Goal: Task Accomplishment & Management: Manage account settings

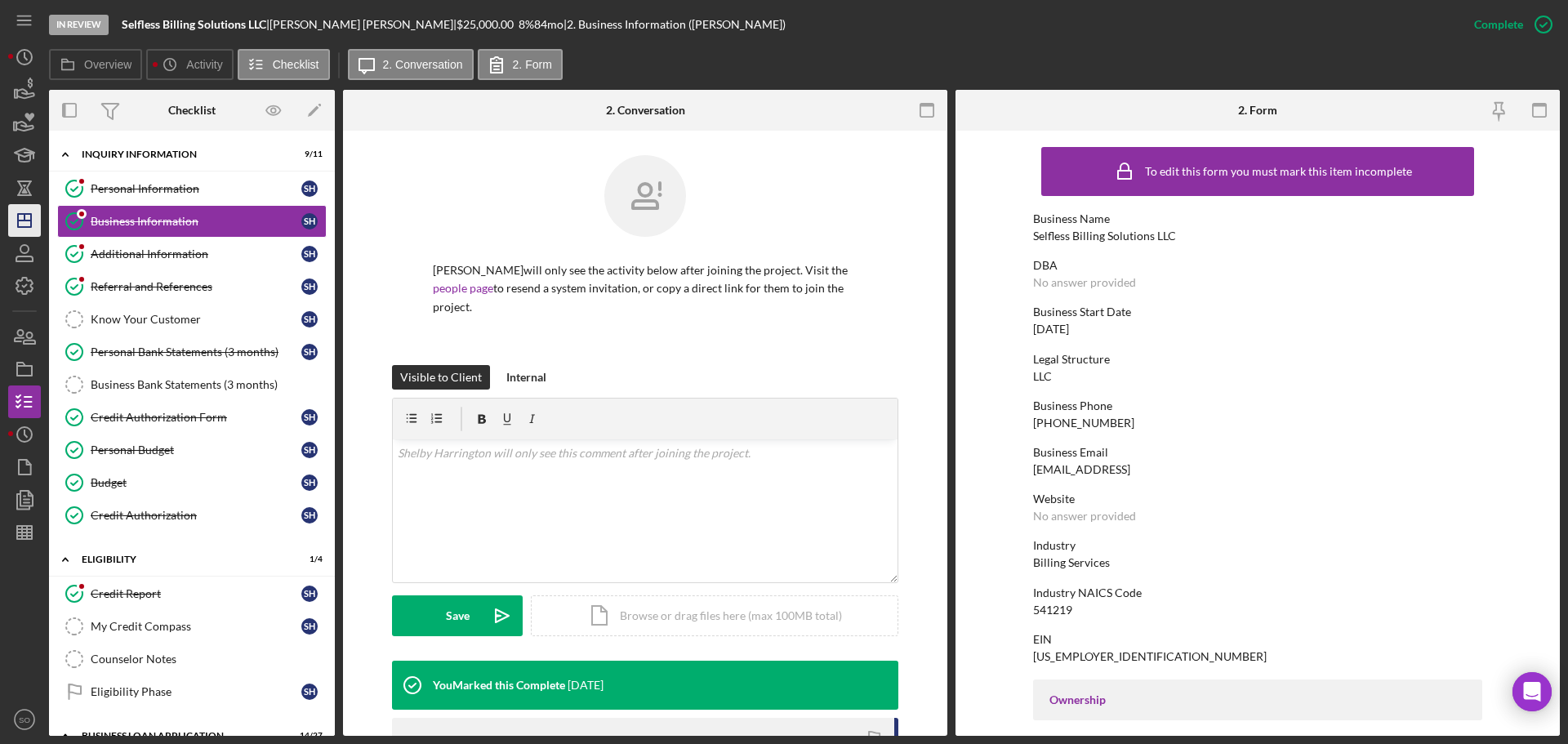
scroll to position [463, 0]
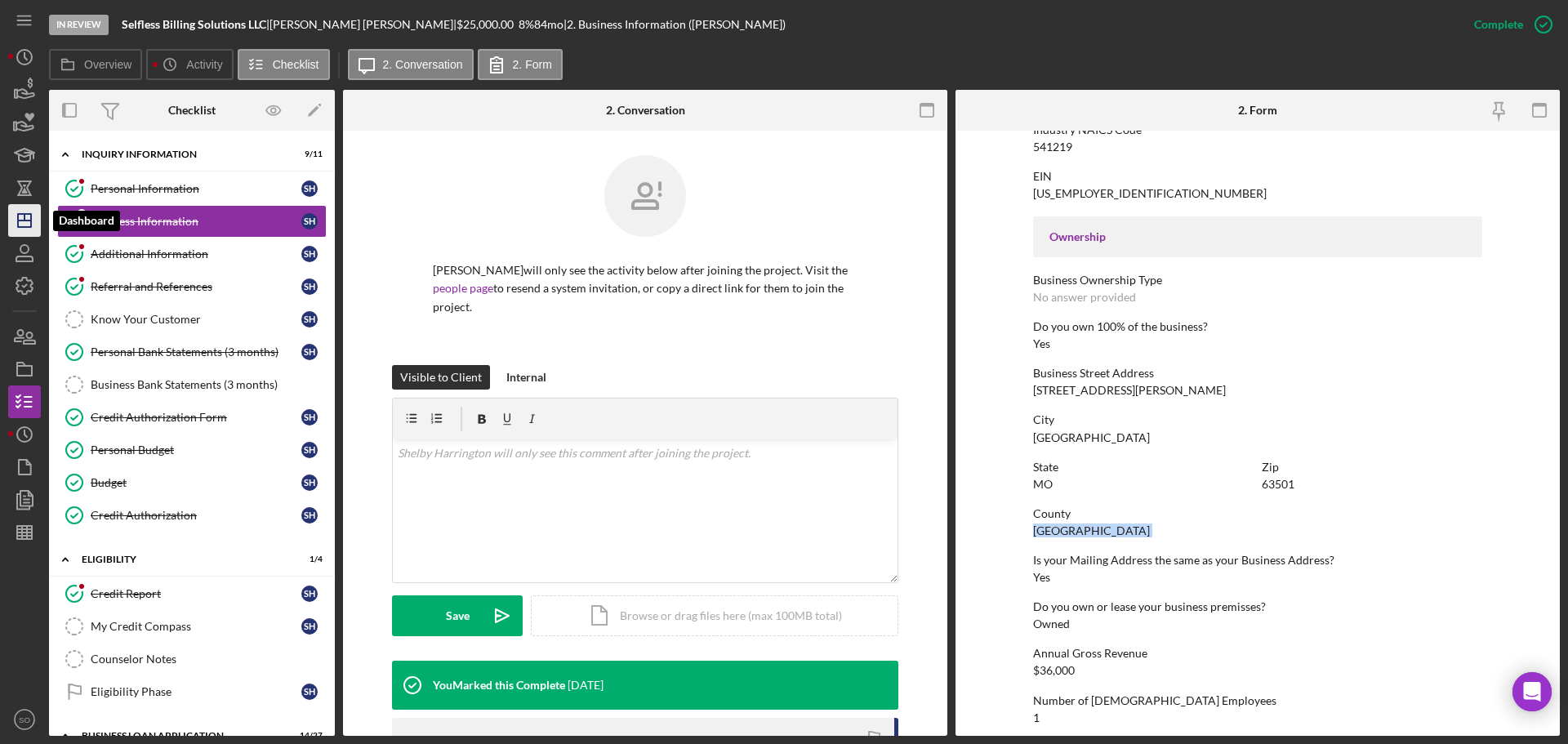
click at [34, 233] on icon "Icon/Dashboard" at bounding box center [24, 220] width 41 height 41
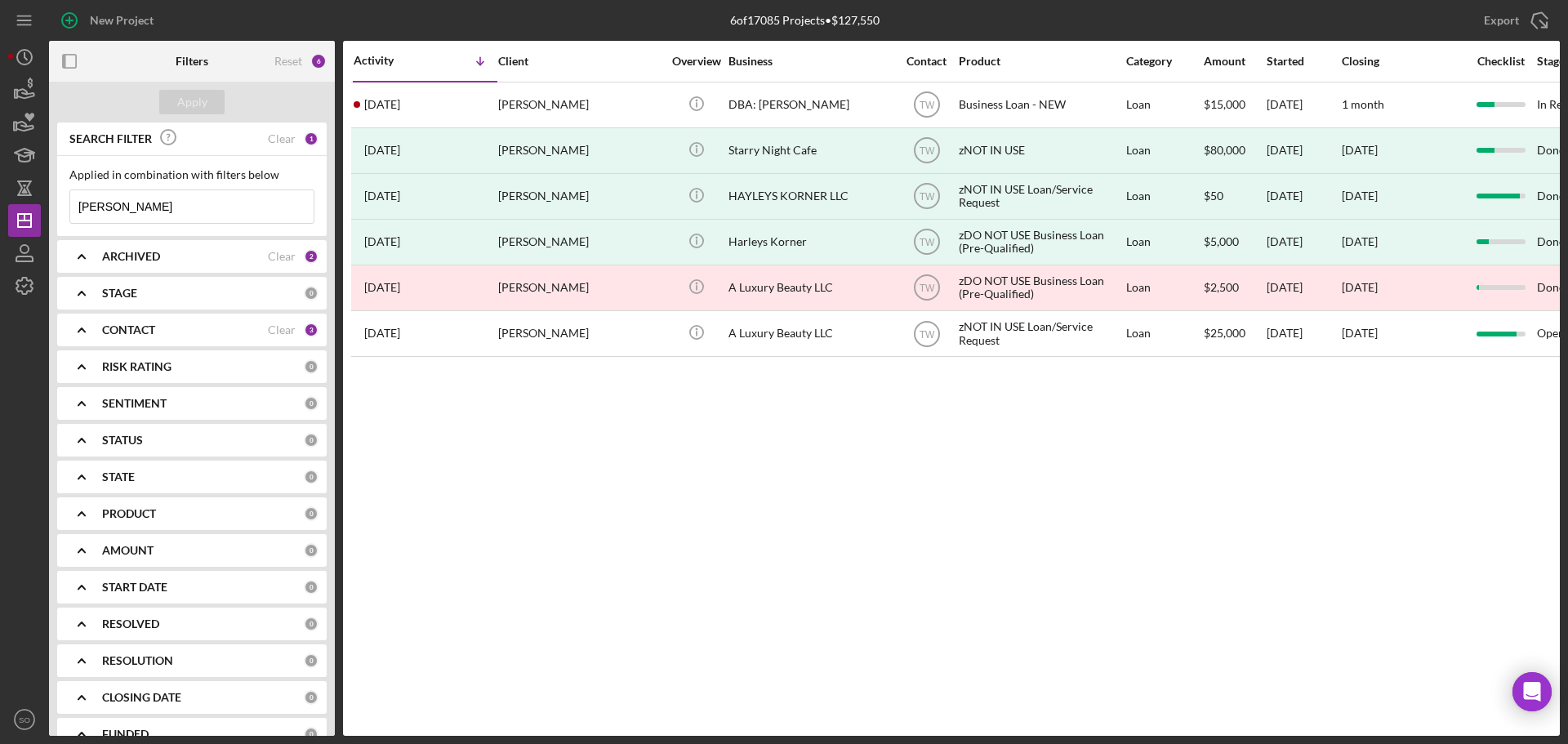
drag, startPoint x: 49, startPoint y: 205, endPoint x: 0, endPoint y: 199, distance: 49.4
click at [0, 200] on div "New Project 6 of 17085 Projects • $127,550 [PERSON_NAME] Export Icon/Export Fil…" at bounding box center [784, 372] width 1568 height 744
type input "[PERSON_NAME]"
click at [176, 103] on button "Apply" at bounding box center [191, 103] width 65 height 25
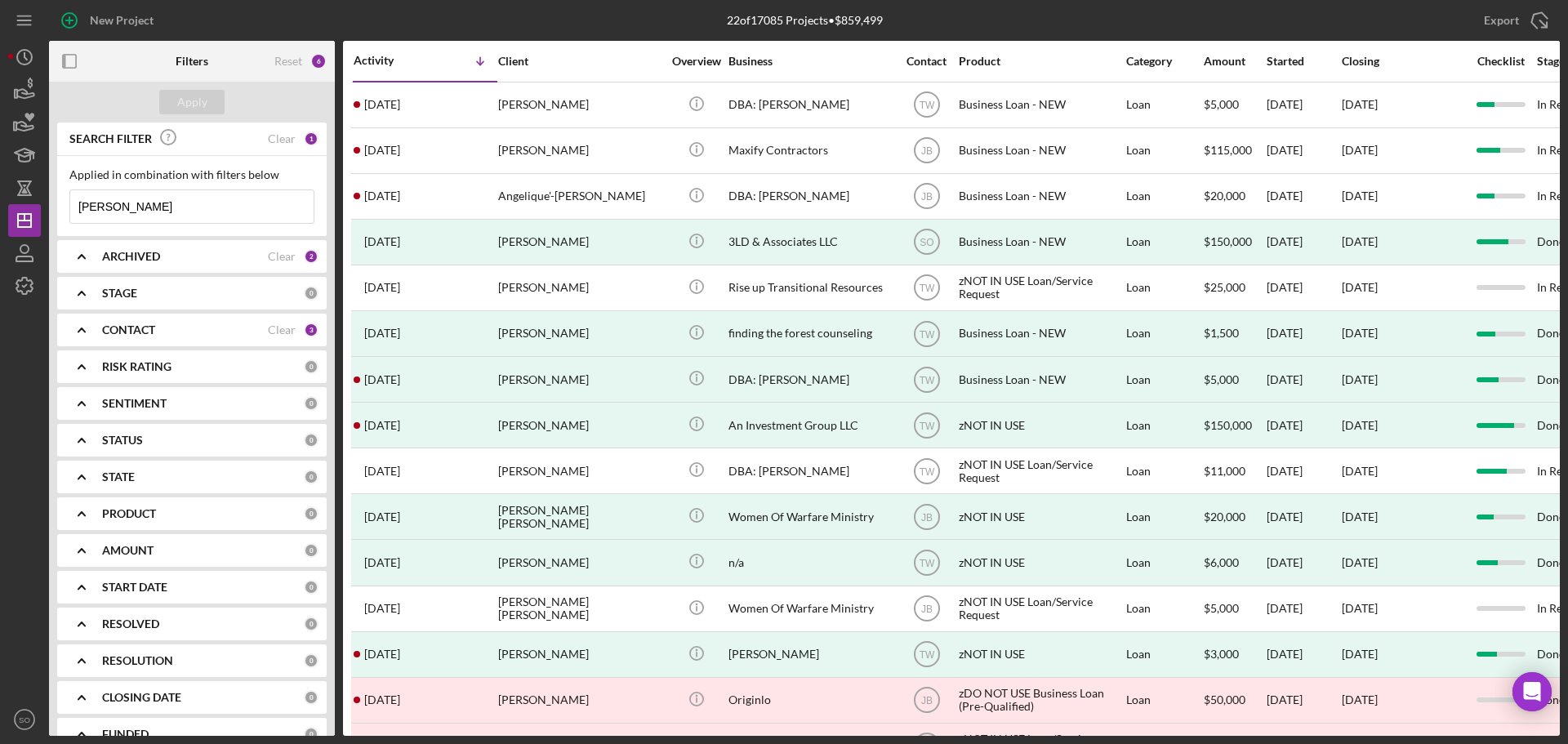
click at [291, 334] on div "CONTACT Clear 3" at bounding box center [209, 330] width 216 height 15
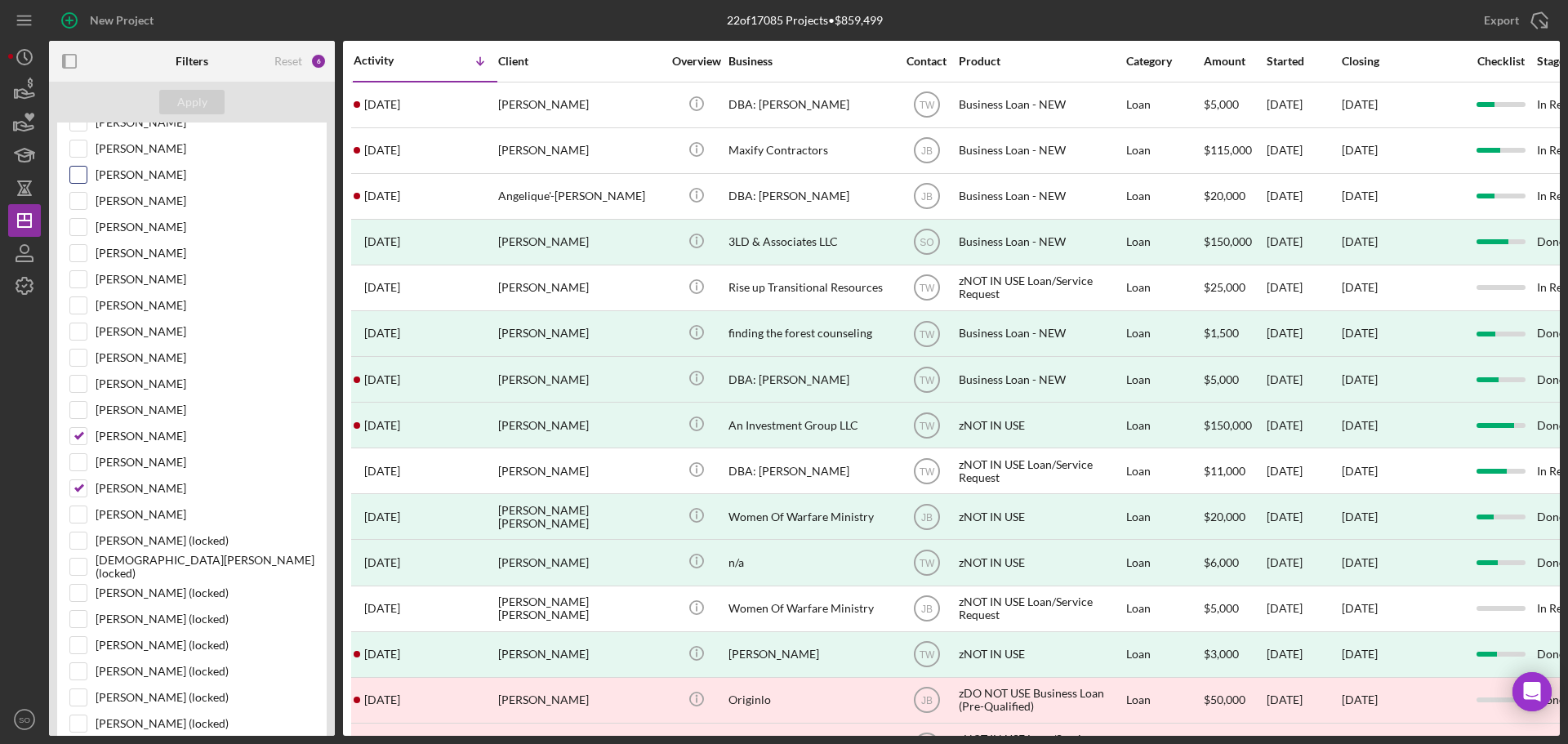
scroll to position [245, 0]
click at [75, 334] on input "[PERSON_NAME]" at bounding box center [79, 335] width 17 height 17
checkbox input "true"
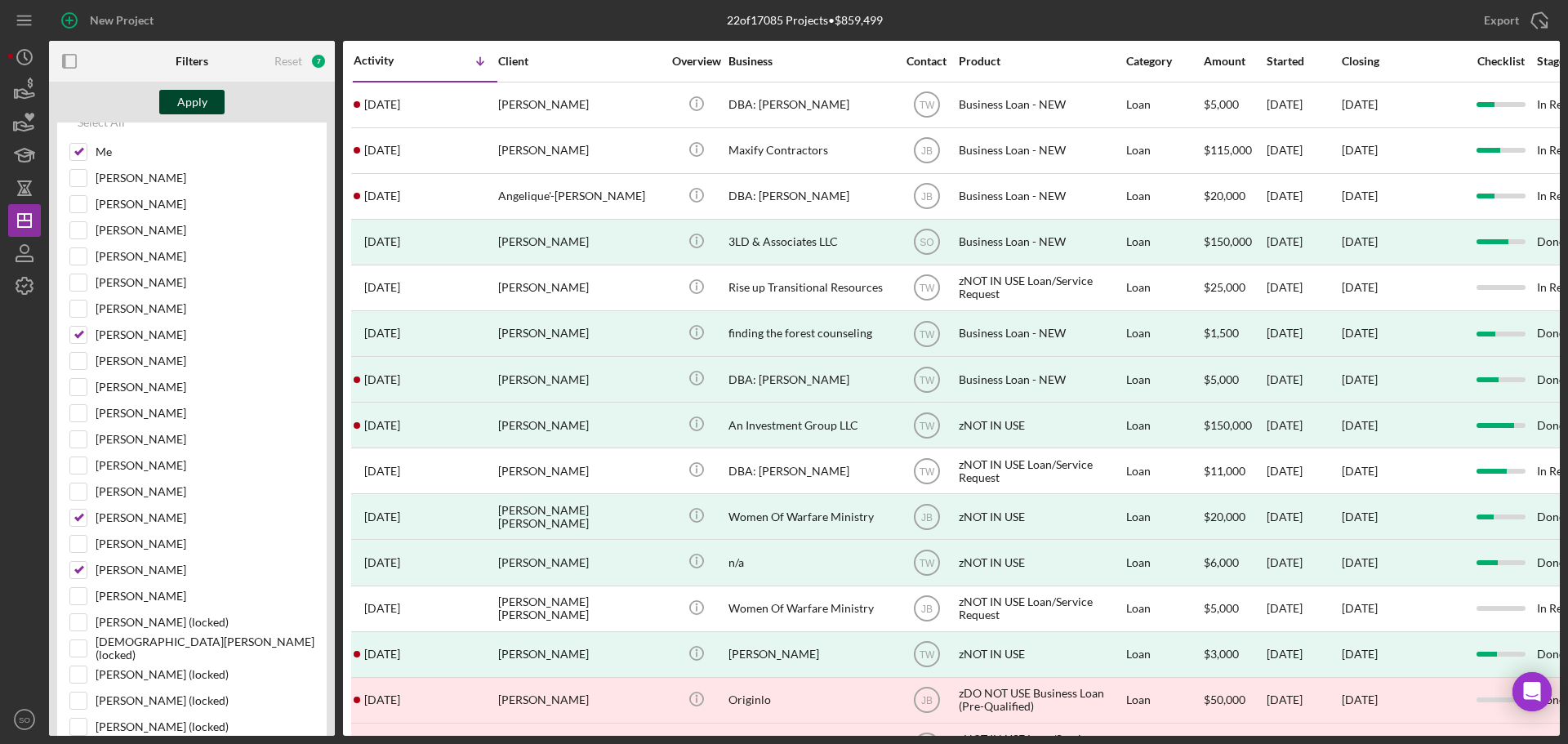
click at [193, 108] on div "Apply" at bounding box center [192, 103] width 31 height 25
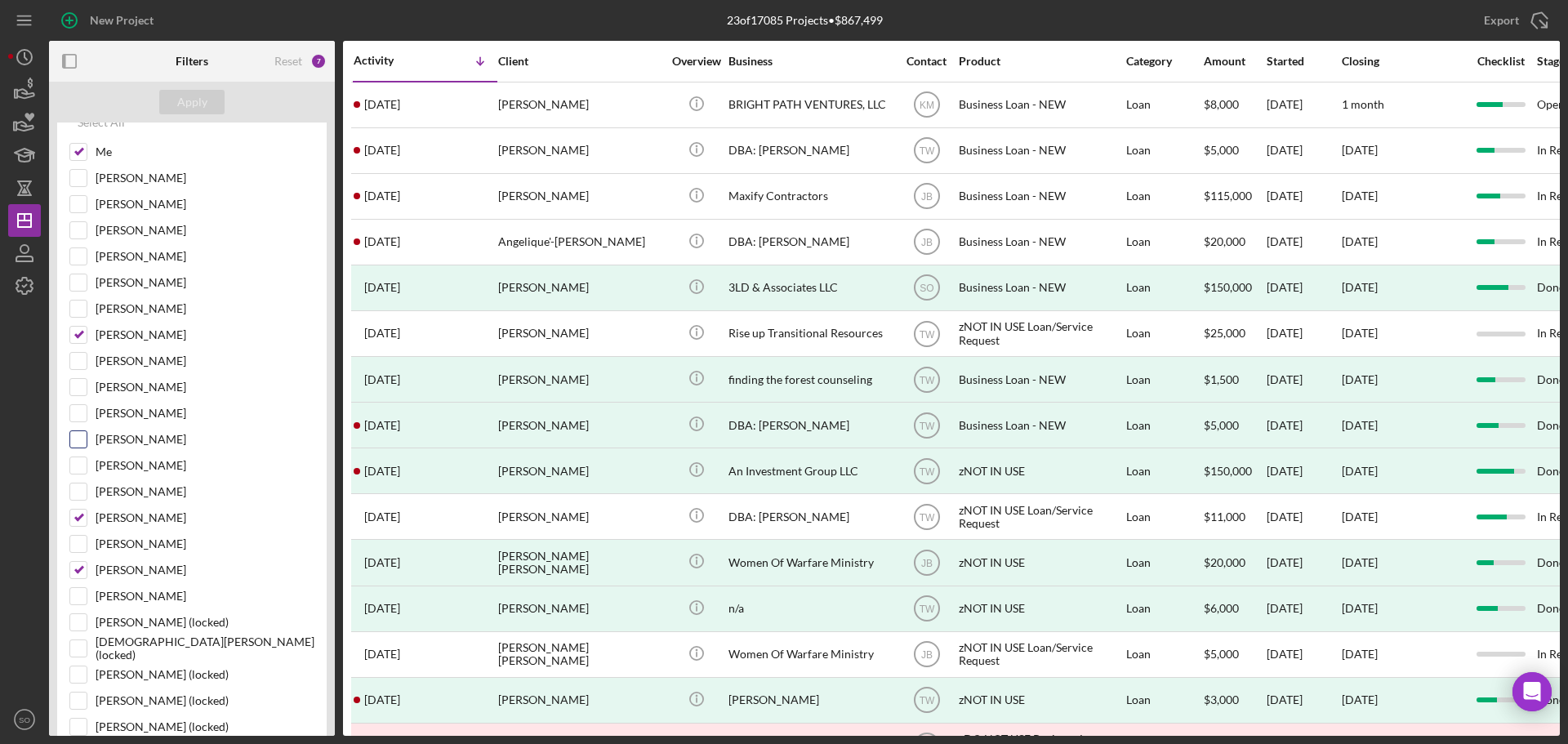
scroll to position [163, 0]
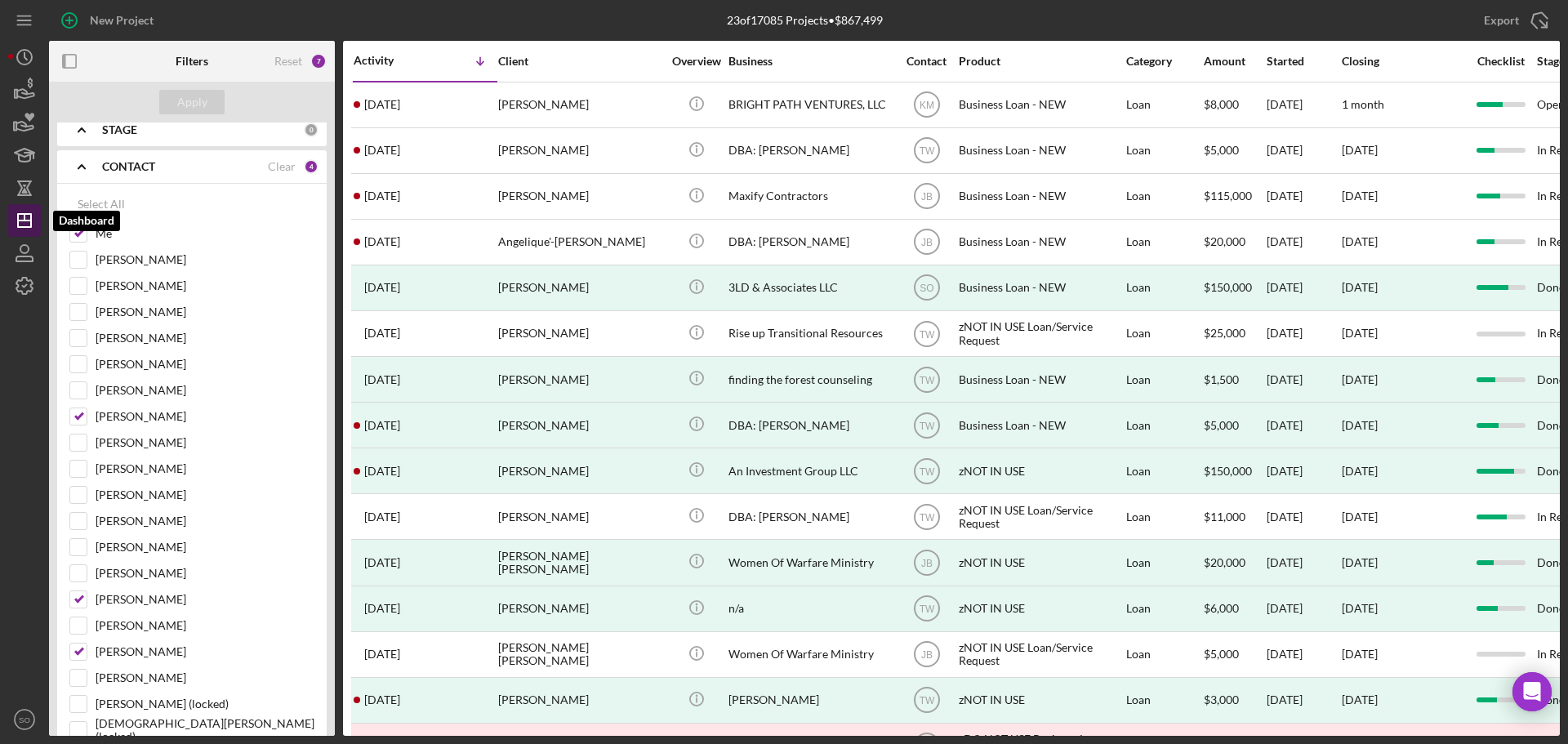
click at [31, 223] on polygon "button" at bounding box center [25, 220] width 13 height 13
click at [118, 170] on b "CONTACT" at bounding box center [128, 166] width 53 height 13
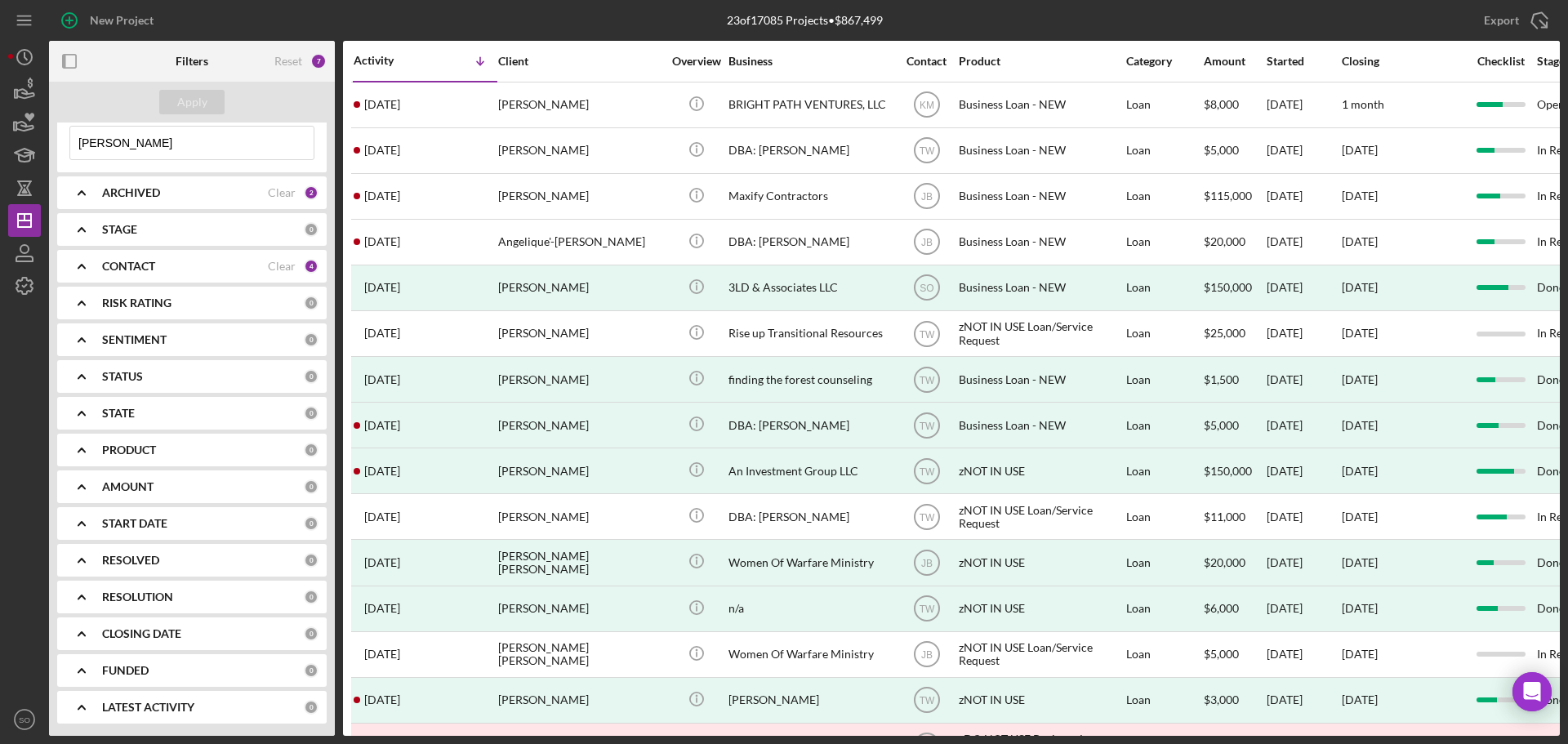
scroll to position [0, 0]
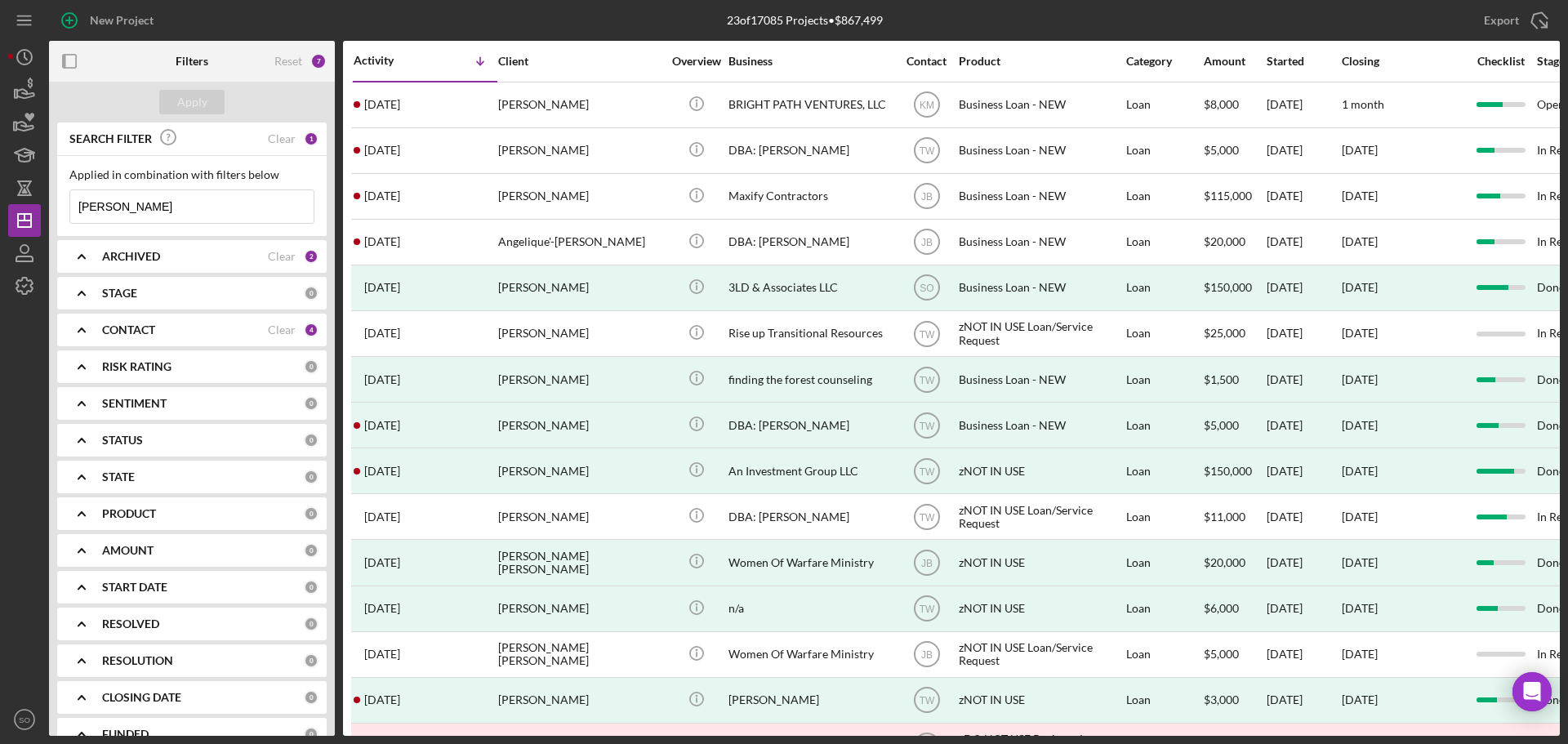
click at [164, 215] on input "angel hayes" at bounding box center [192, 206] width 243 height 32
click at [176, 213] on input "angel hayes" at bounding box center [192, 206] width 243 height 32
click at [119, 207] on input "angel hayes" at bounding box center [192, 206] width 243 height 32
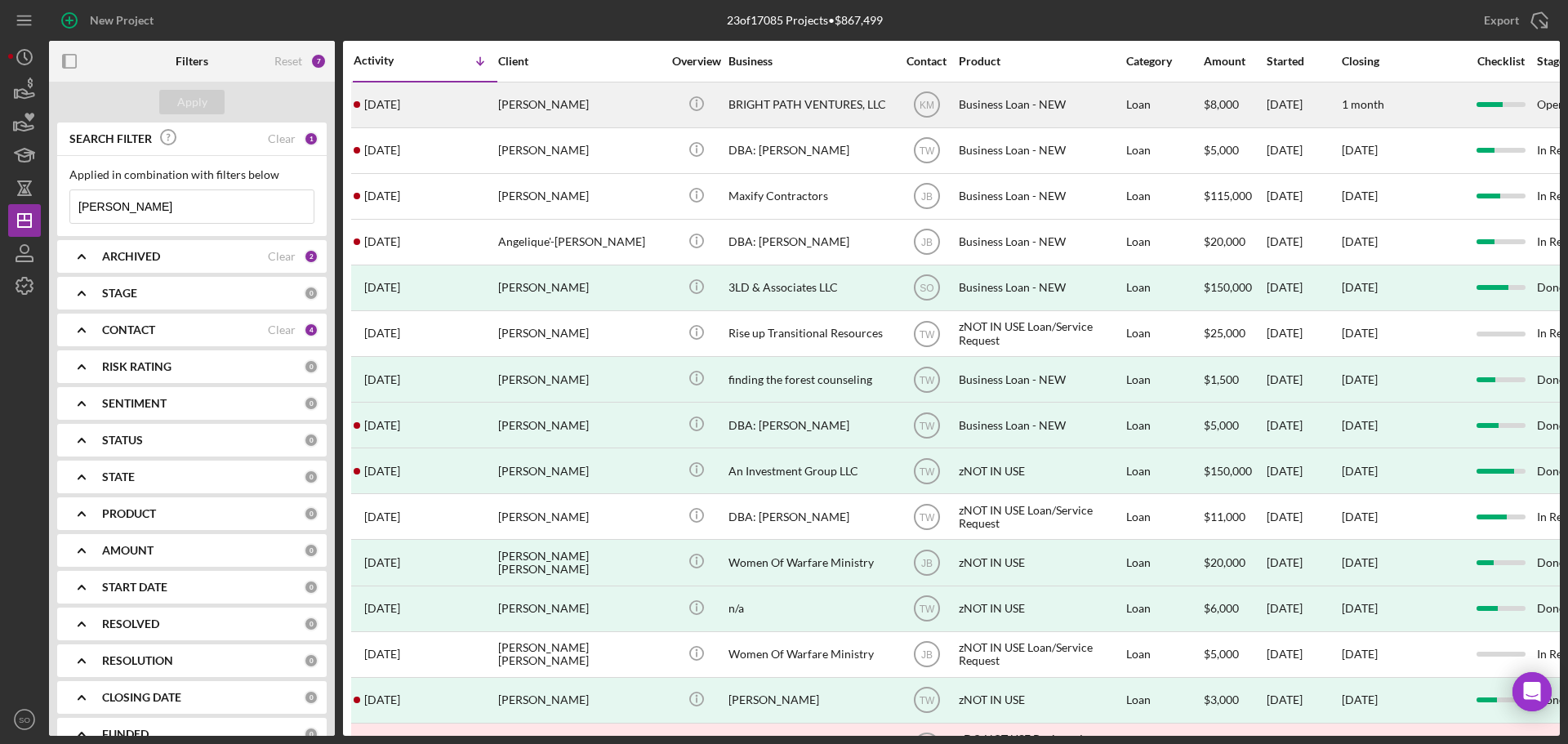
click at [479, 102] on div "1 week ago Angel Hayes" at bounding box center [425, 105] width 143 height 43
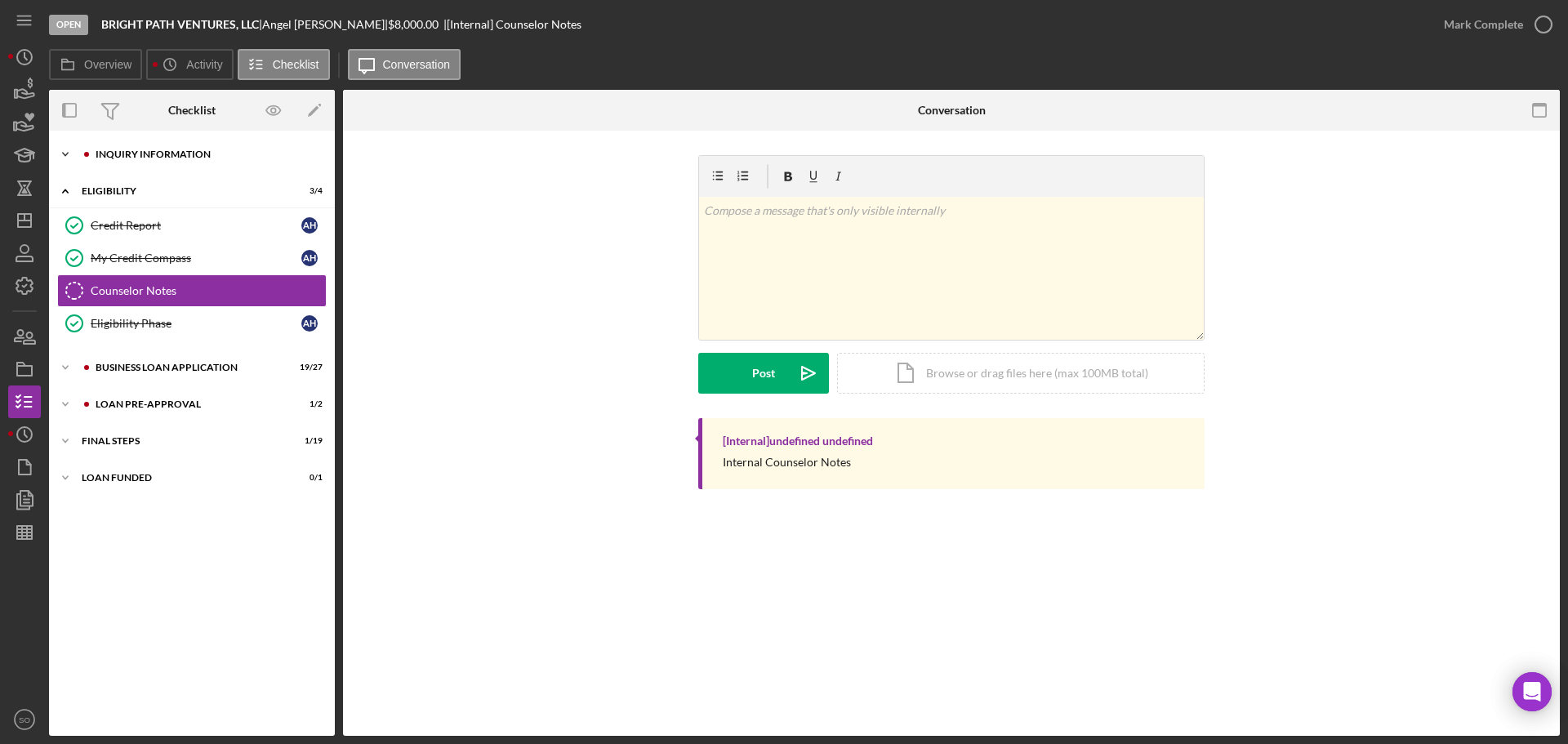
click at [127, 154] on div "INQUIRY INFORMATION" at bounding box center [204, 155] width 219 height 10
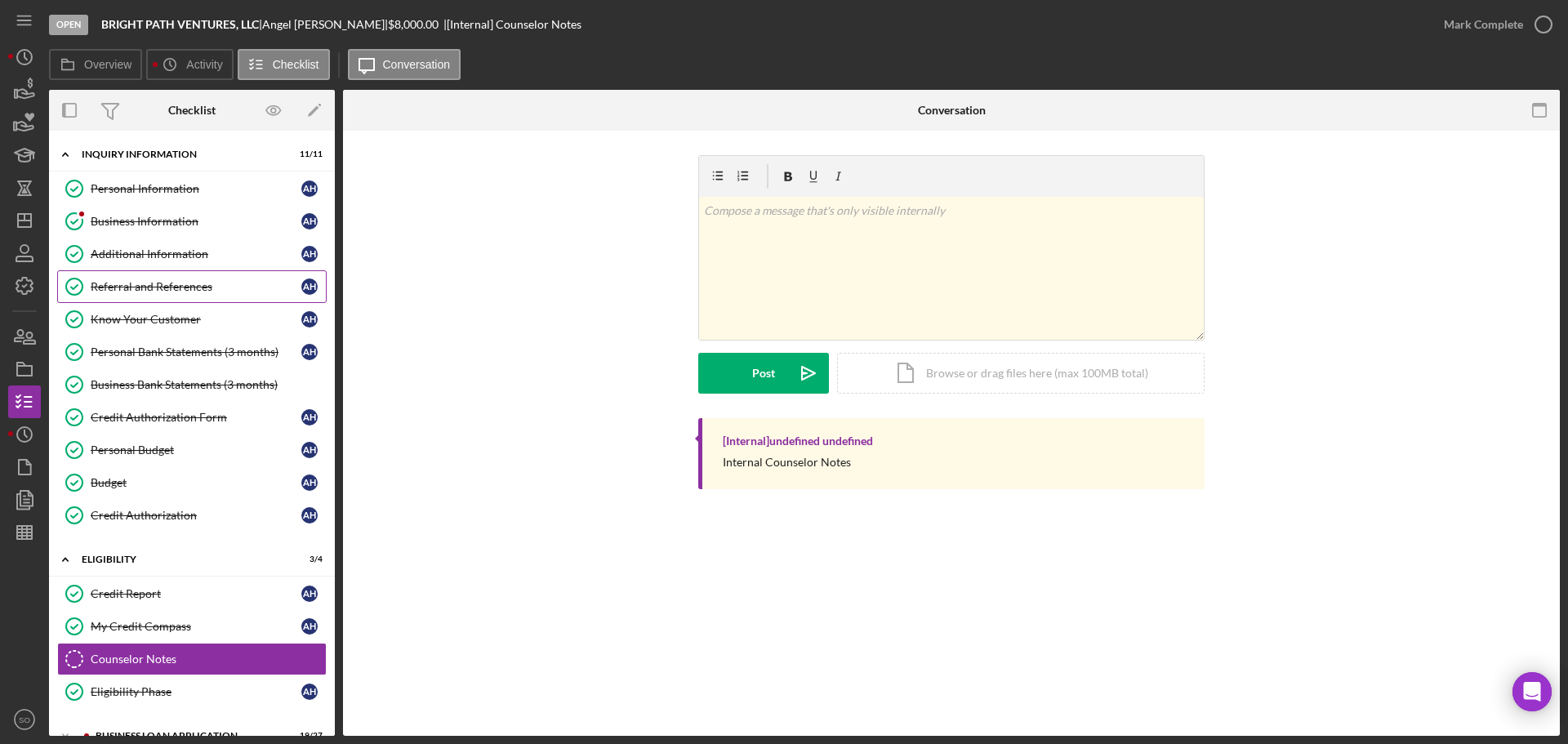
scroll to position [136, 0]
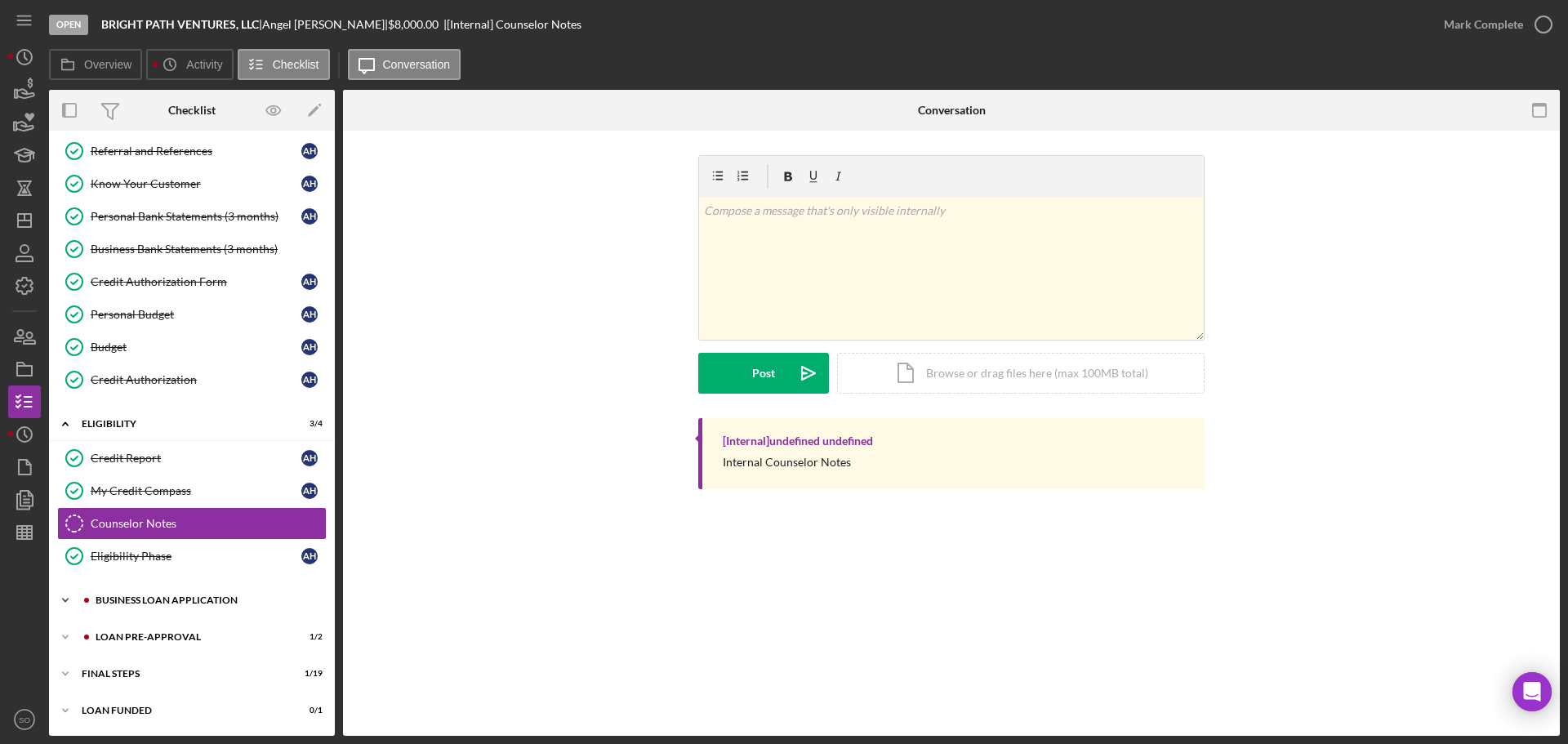
click at [213, 606] on div "Icon/Expander BUSINESS LOAN APPLICATION 19 / 27" at bounding box center [191, 599] width 286 height 32
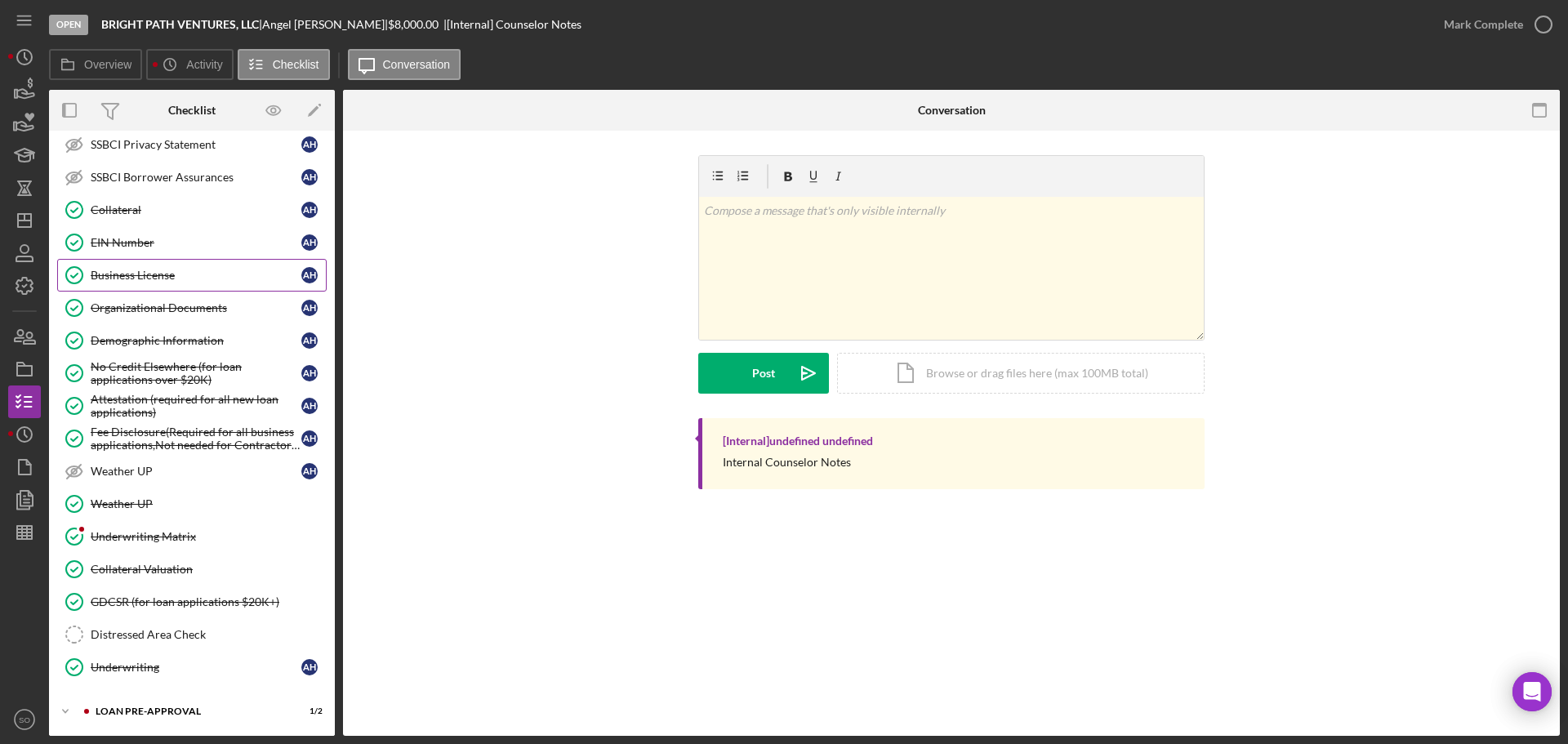
scroll to position [1026, 0]
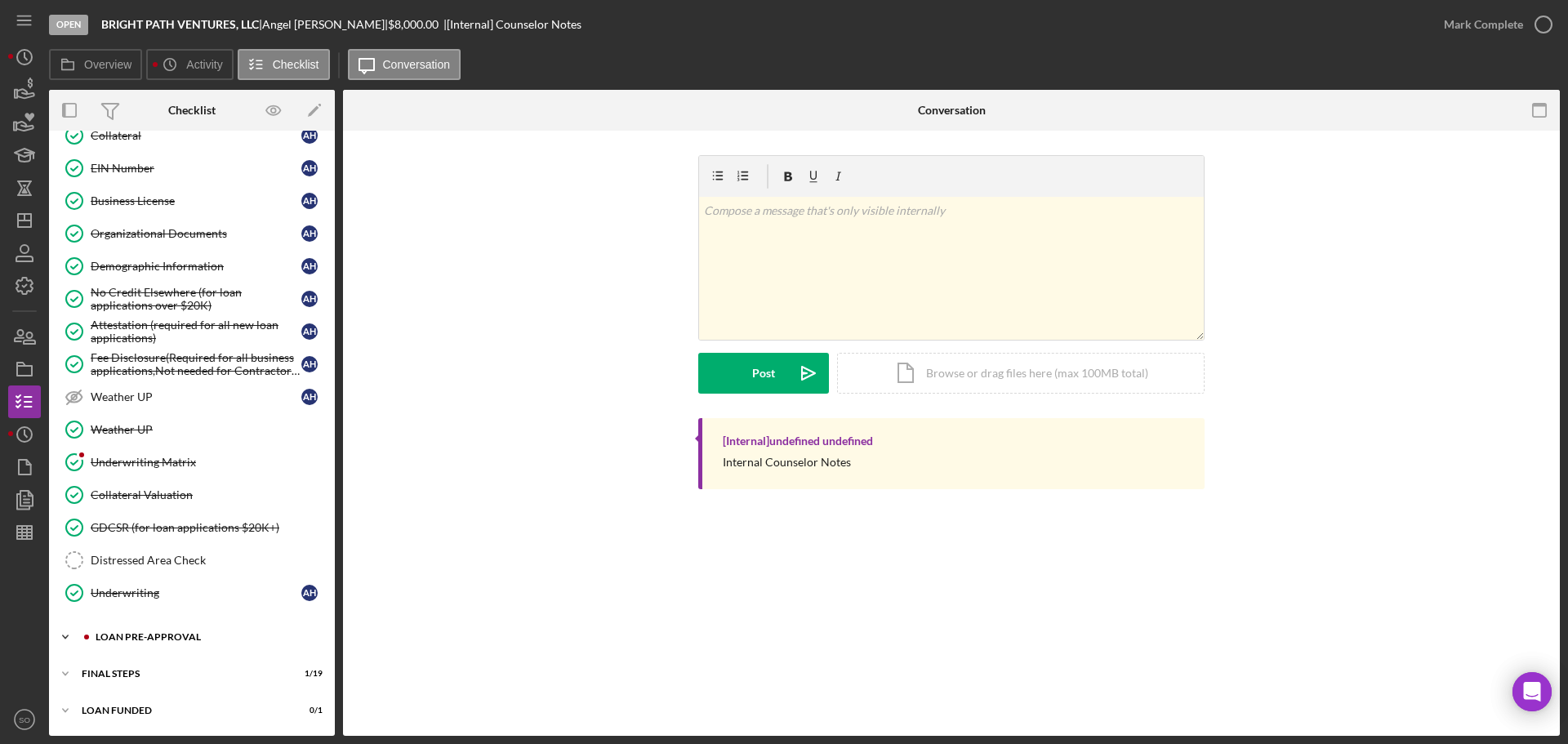
click at [189, 636] on div "LOAN PRE-APPROVAL" at bounding box center [204, 637] width 219 height 10
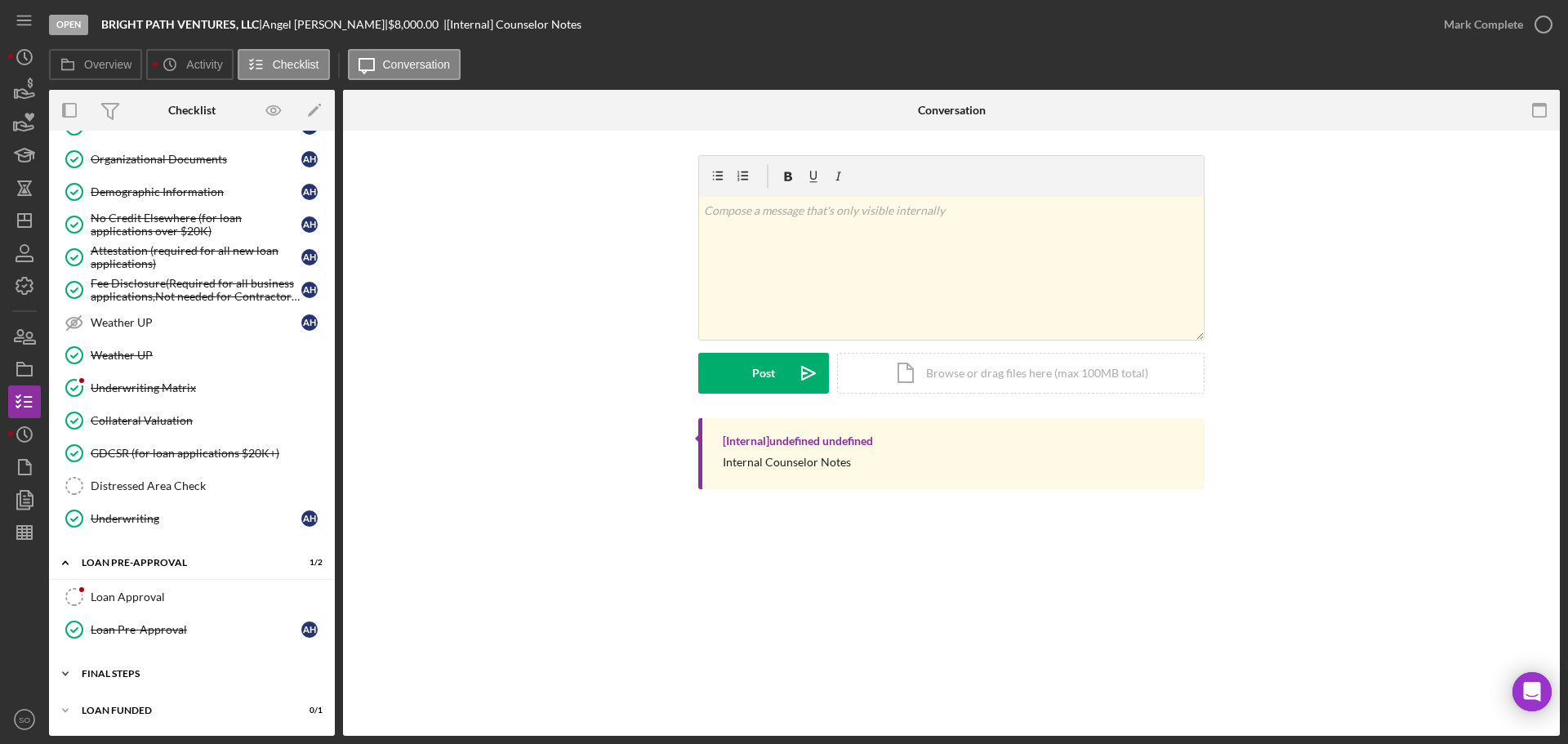
click at [169, 674] on div "FINAL STEPS" at bounding box center [198, 674] width 233 height 10
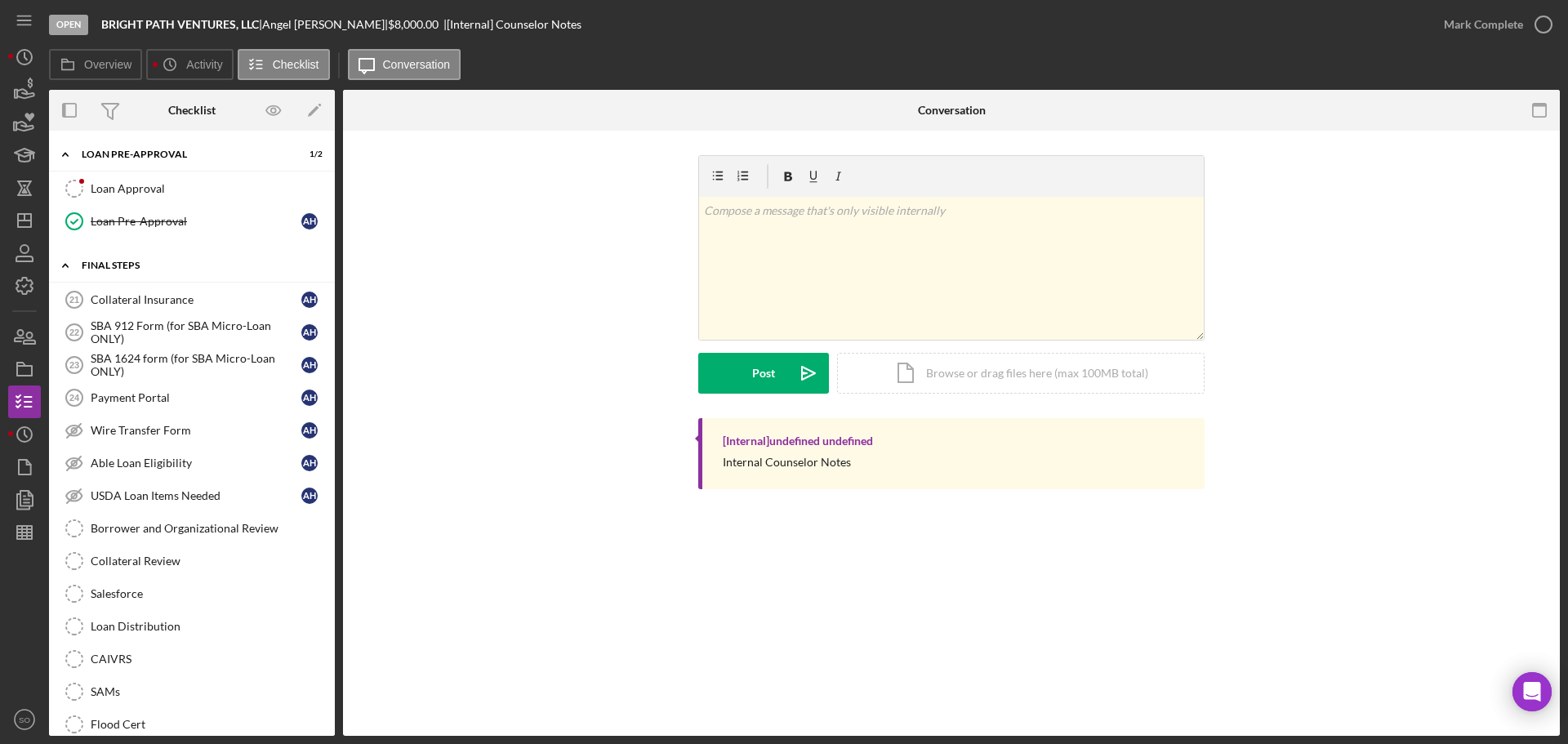
scroll to position [1264, 0]
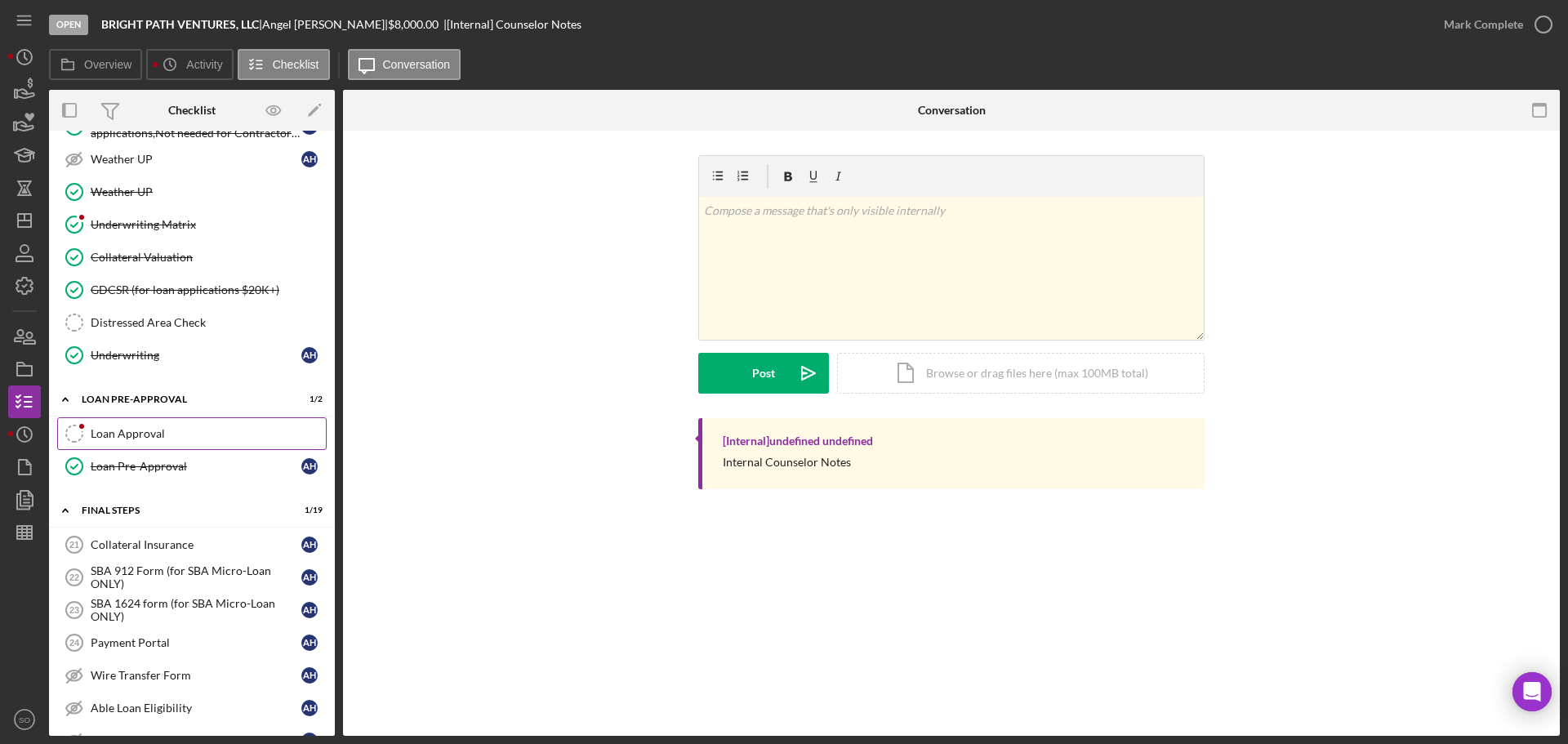
drag, startPoint x: 200, startPoint y: 435, endPoint x: 217, endPoint y: 435, distance: 17.0
click at [200, 435] on div "Loan Approval" at bounding box center [209, 434] width 235 height 13
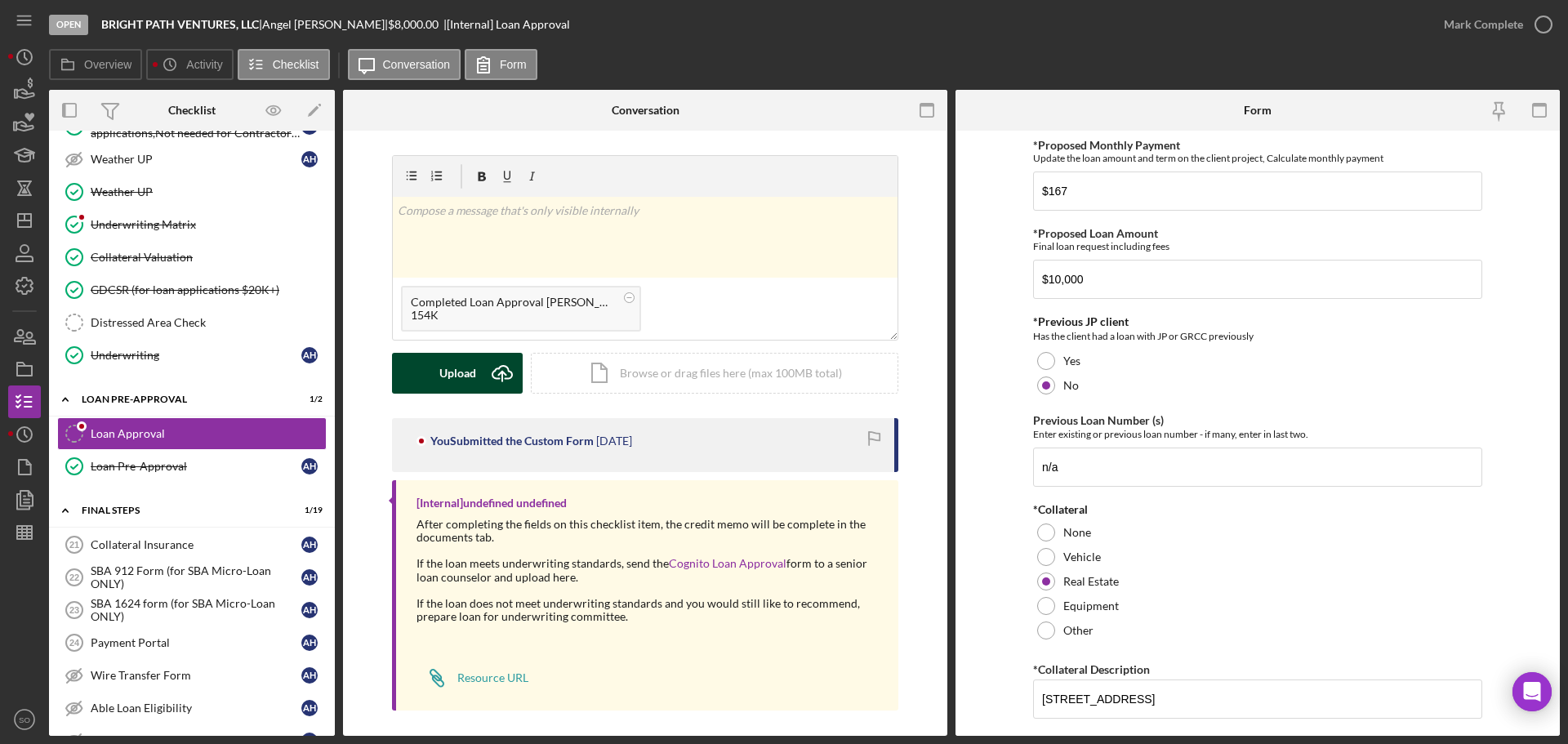
click at [456, 377] on div "Upload" at bounding box center [458, 372] width 36 height 41
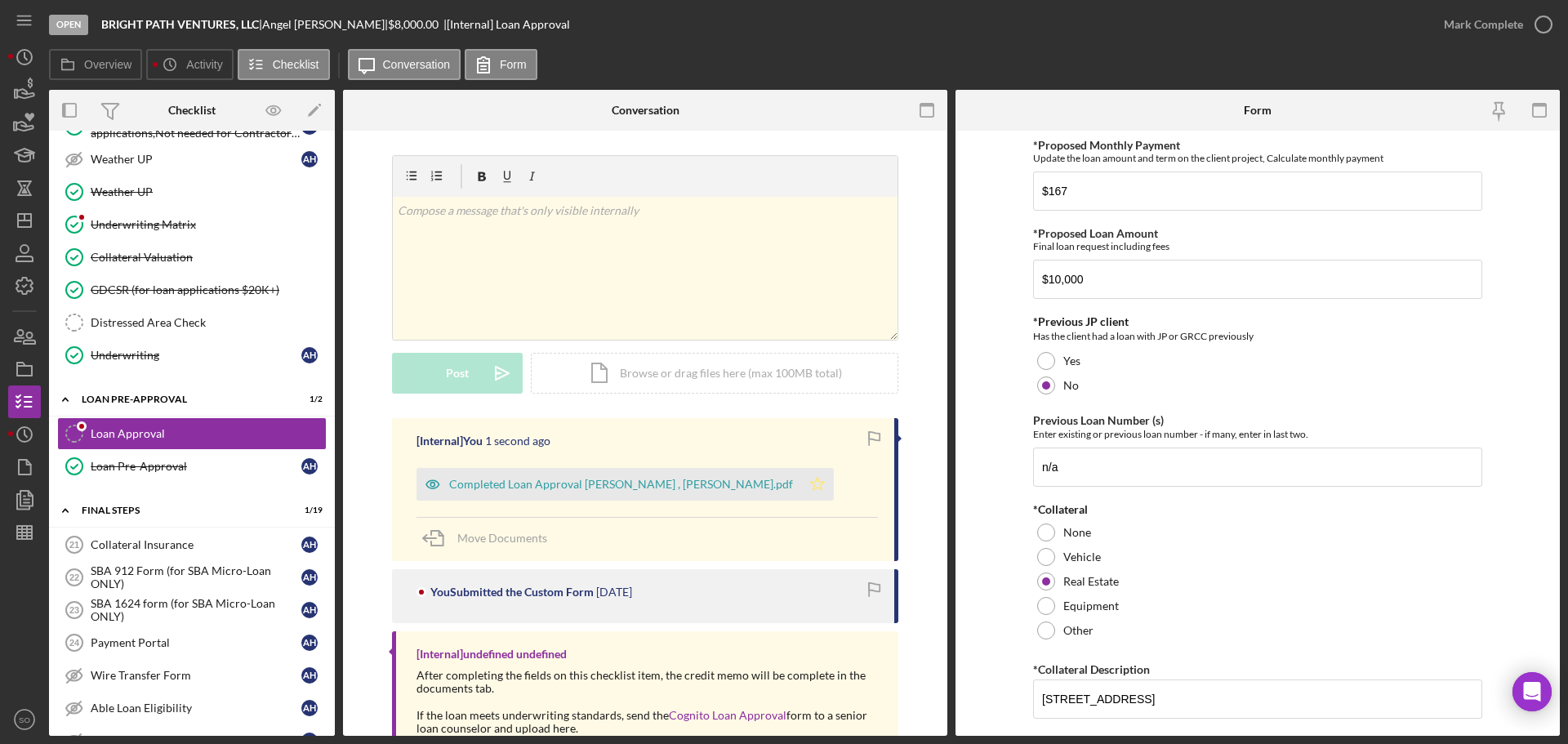
click at [801, 486] on icon "Icon/Star" at bounding box center [817, 483] width 32 height 32
click at [1453, 34] on div "Mark Complete" at bounding box center [1484, 24] width 79 height 32
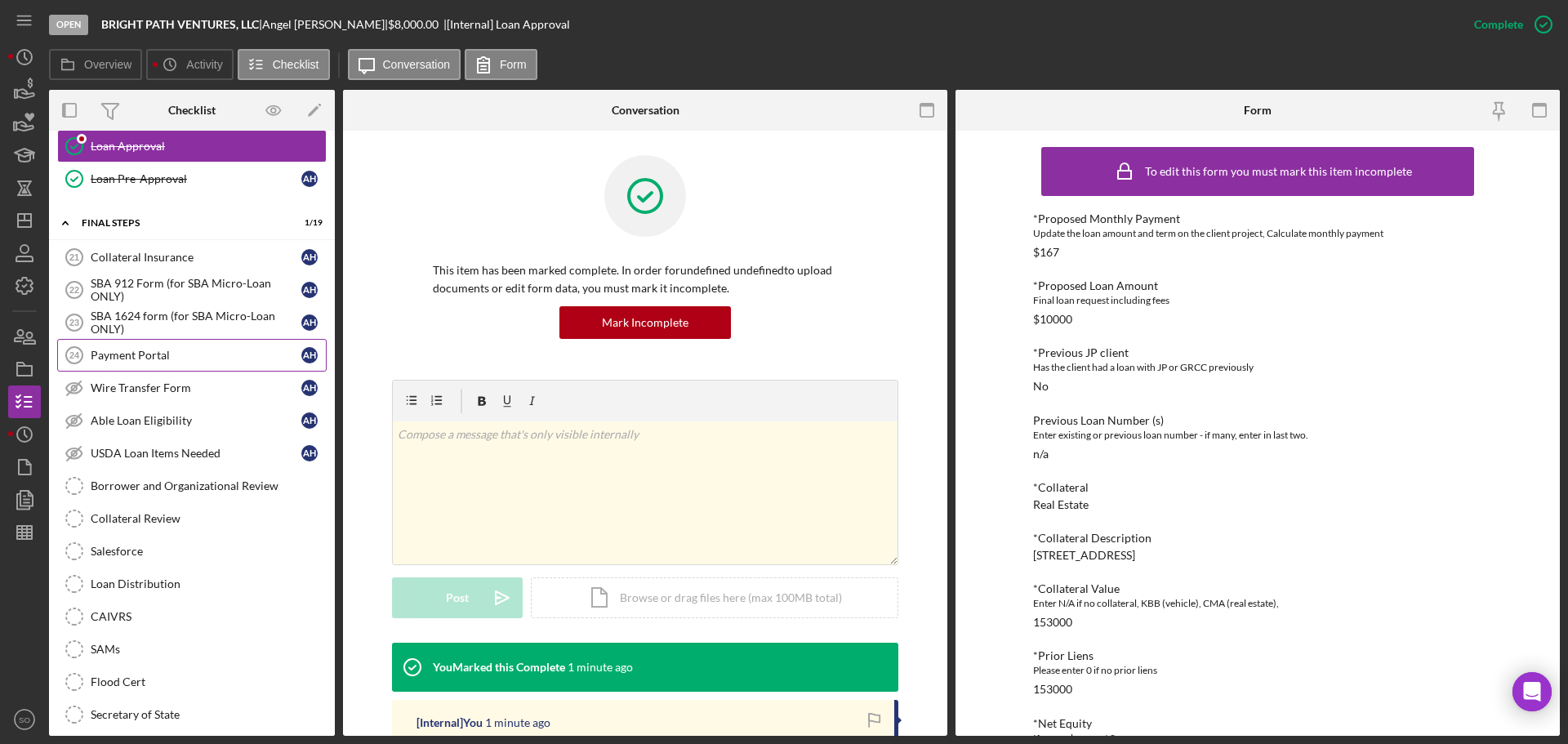
scroll to position [1470, 0]
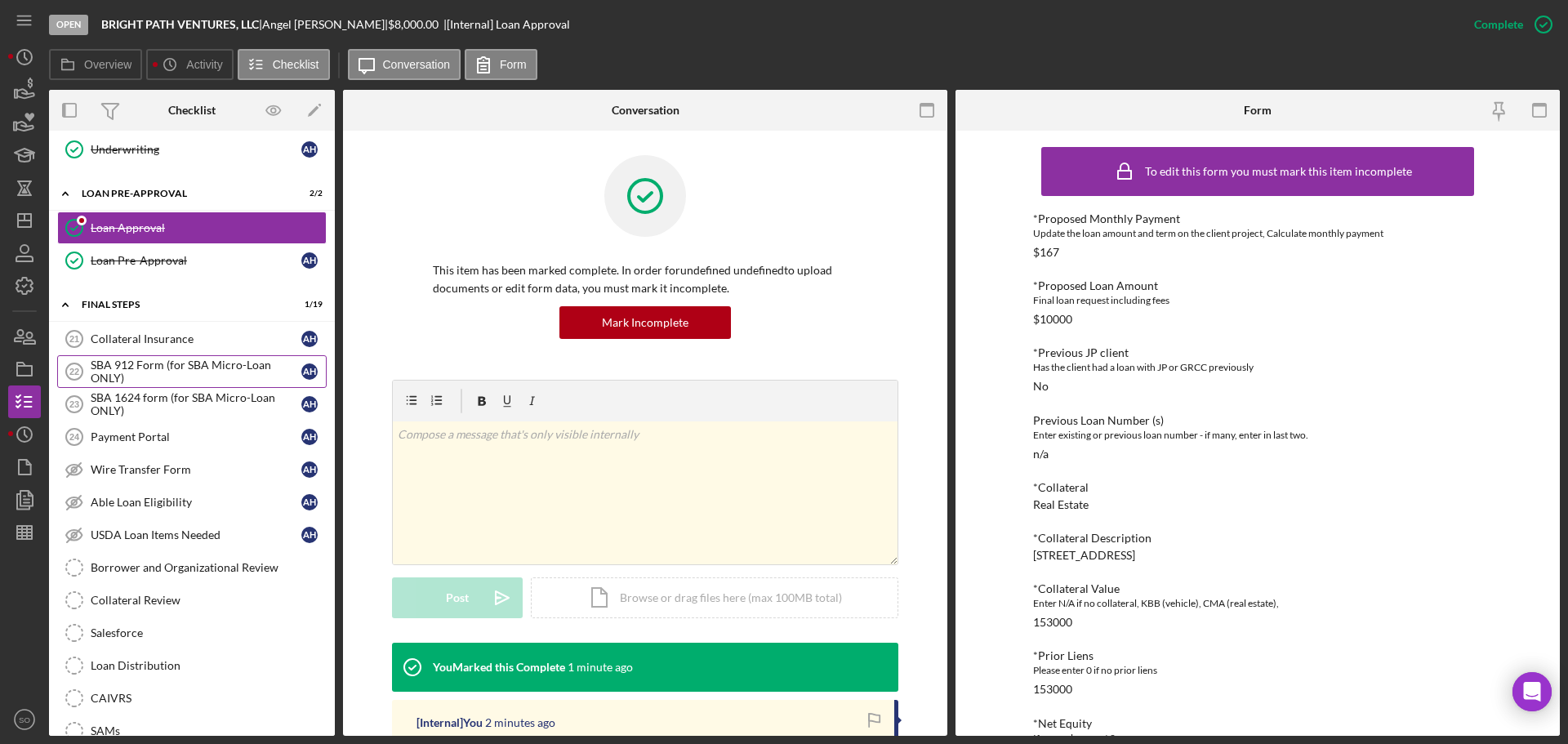
click at [139, 358] on div "SBA 912 Form (for SBA Micro-Loan ONLY)" at bounding box center [196, 372] width 211 height 26
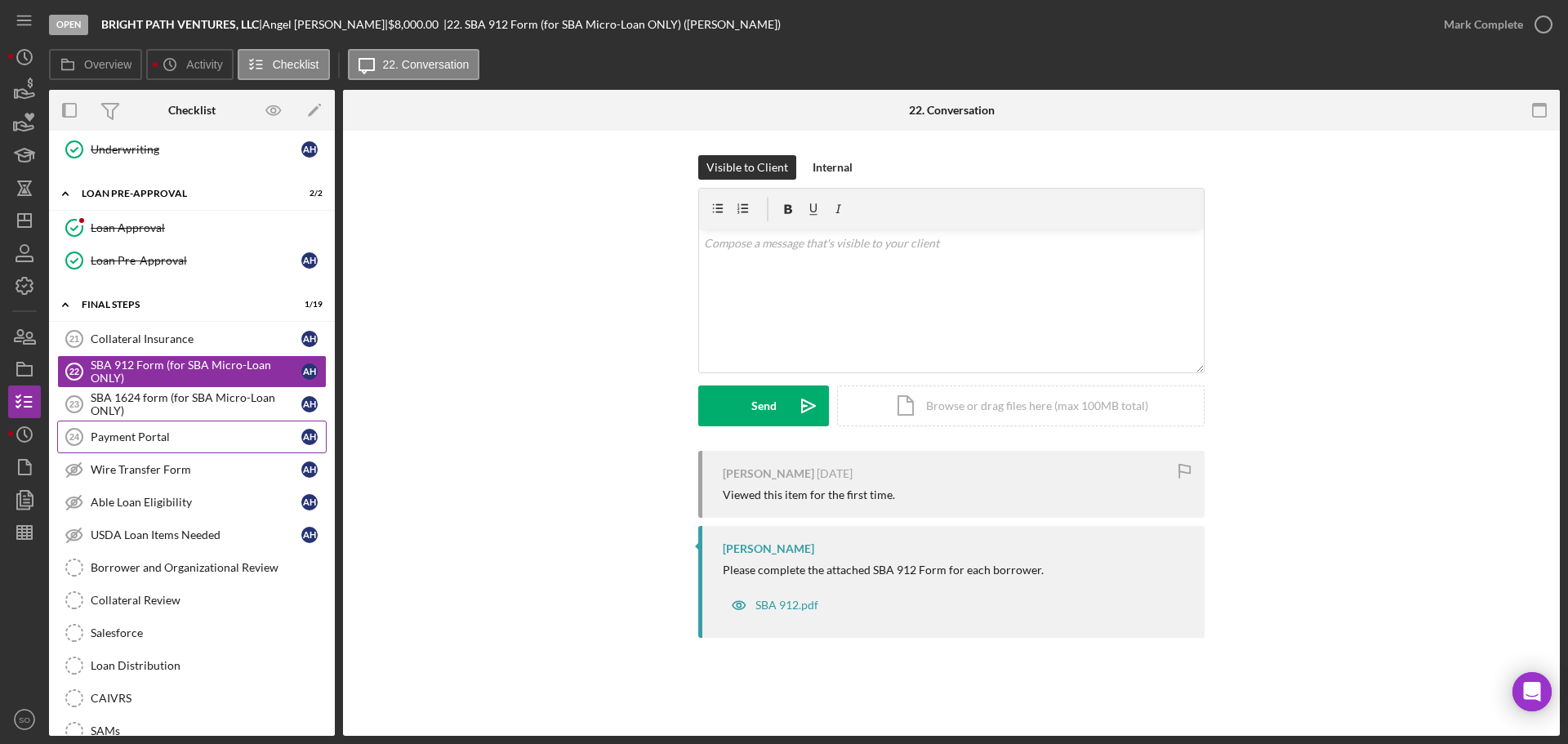
click at [132, 445] on link "Payment Portal 24 Payment Portal A H" at bounding box center [192, 436] width 270 height 32
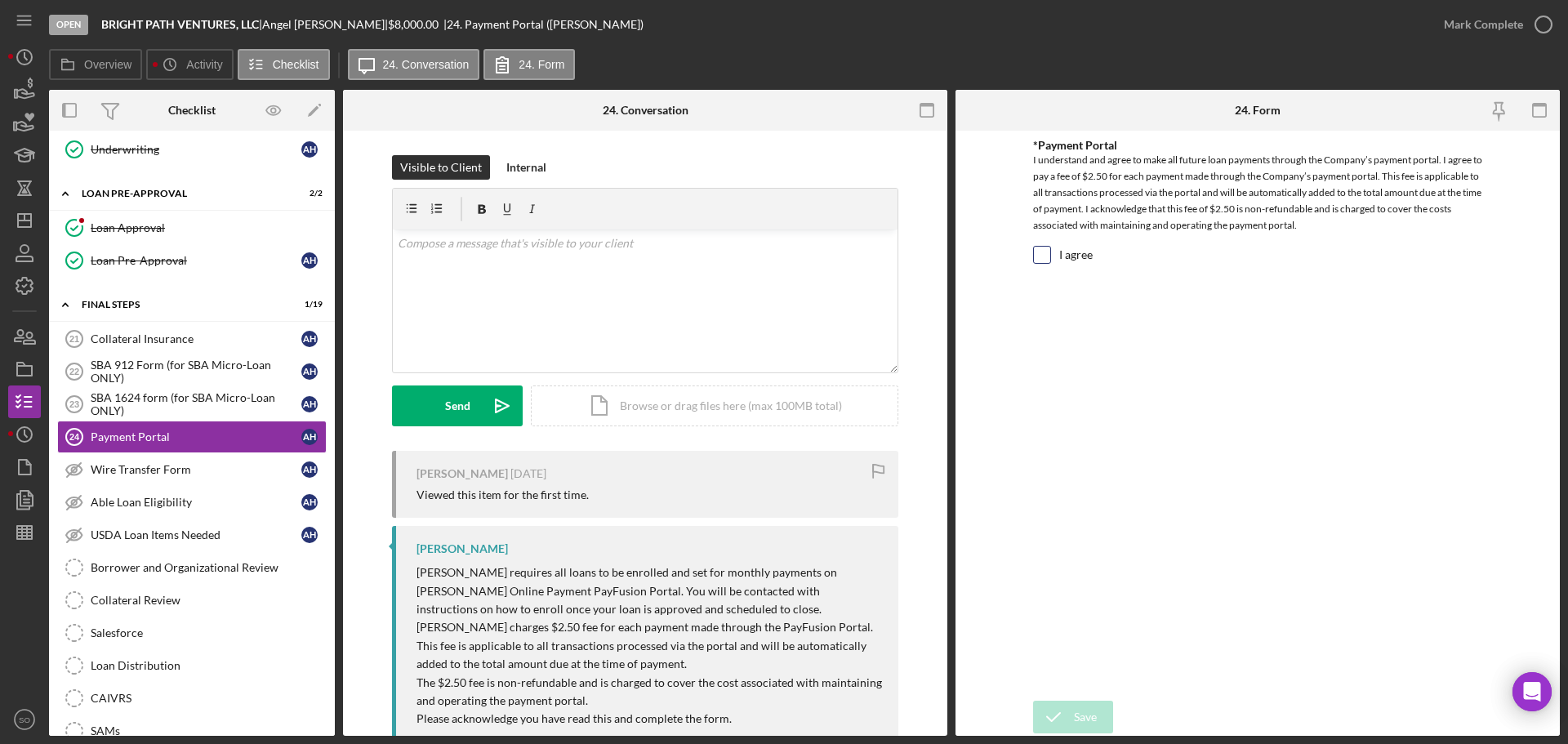
click at [1042, 258] on input "I agree" at bounding box center [1042, 255] width 17 height 17
checkbox input "true"
click at [1073, 709] on button "Save" at bounding box center [1073, 716] width 80 height 32
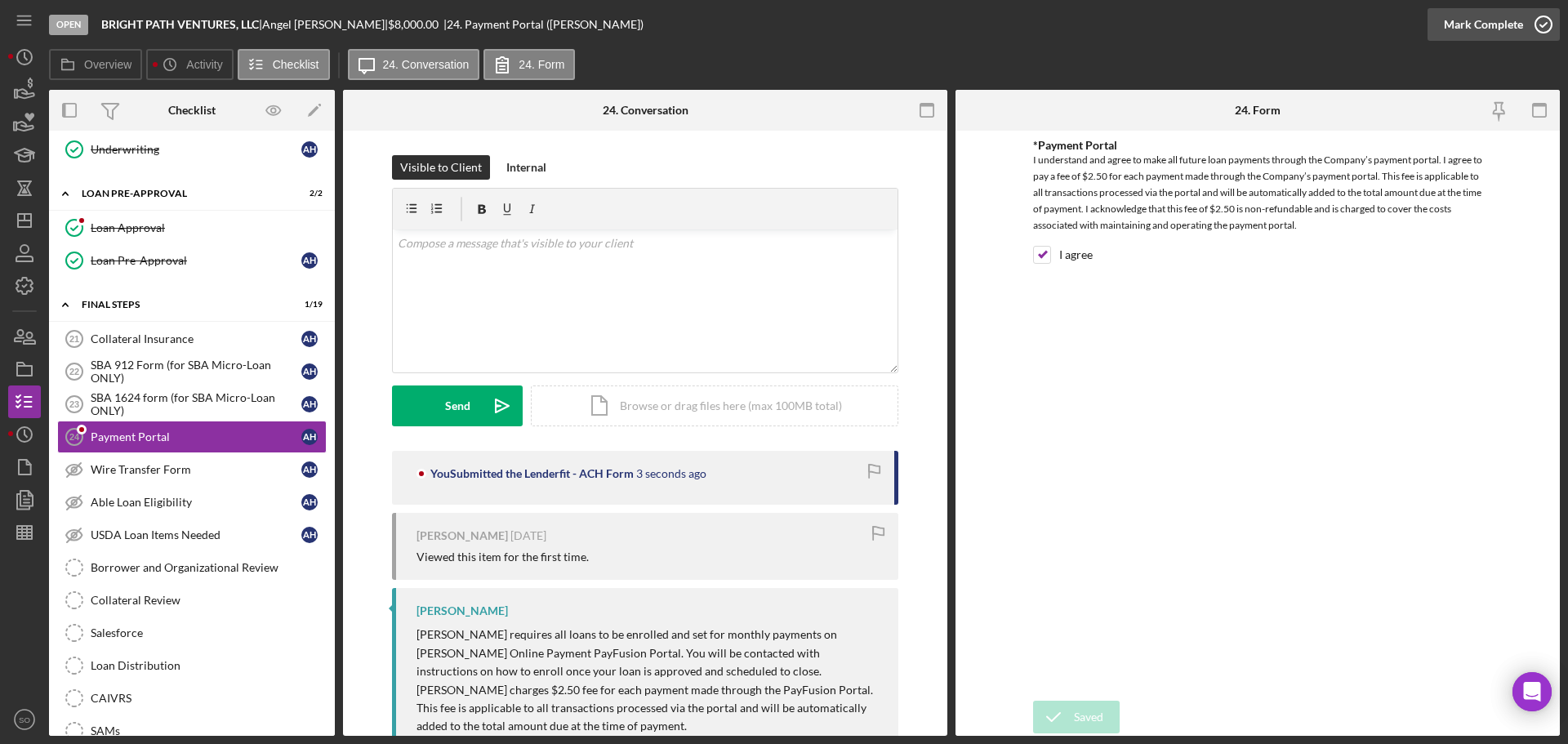
click at [1465, 29] on div "Mark Complete" at bounding box center [1484, 24] width 79 height 32
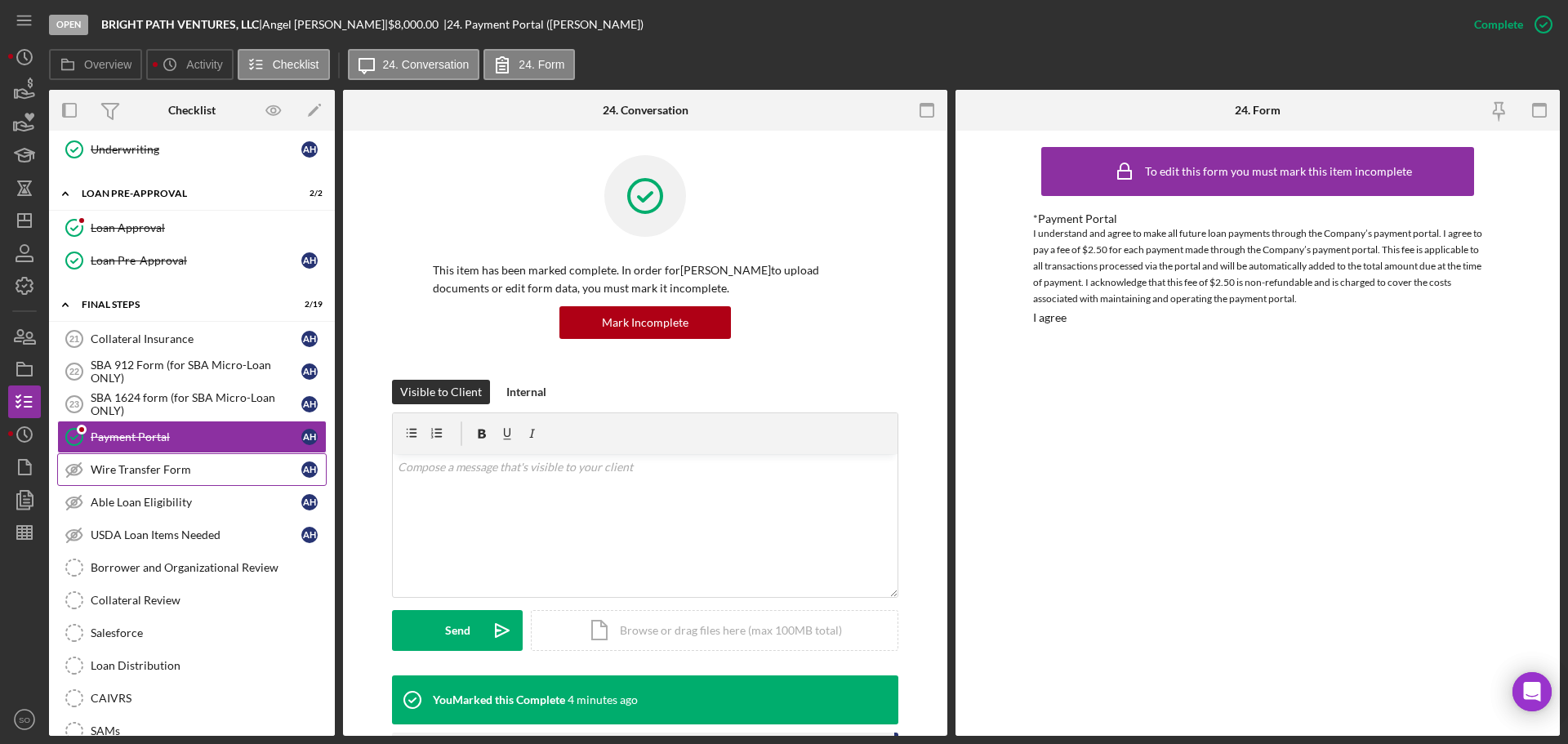
click at [185, 473] on div "Wire Transfer Form" at bounding box center [196, 469] width 211 height 13
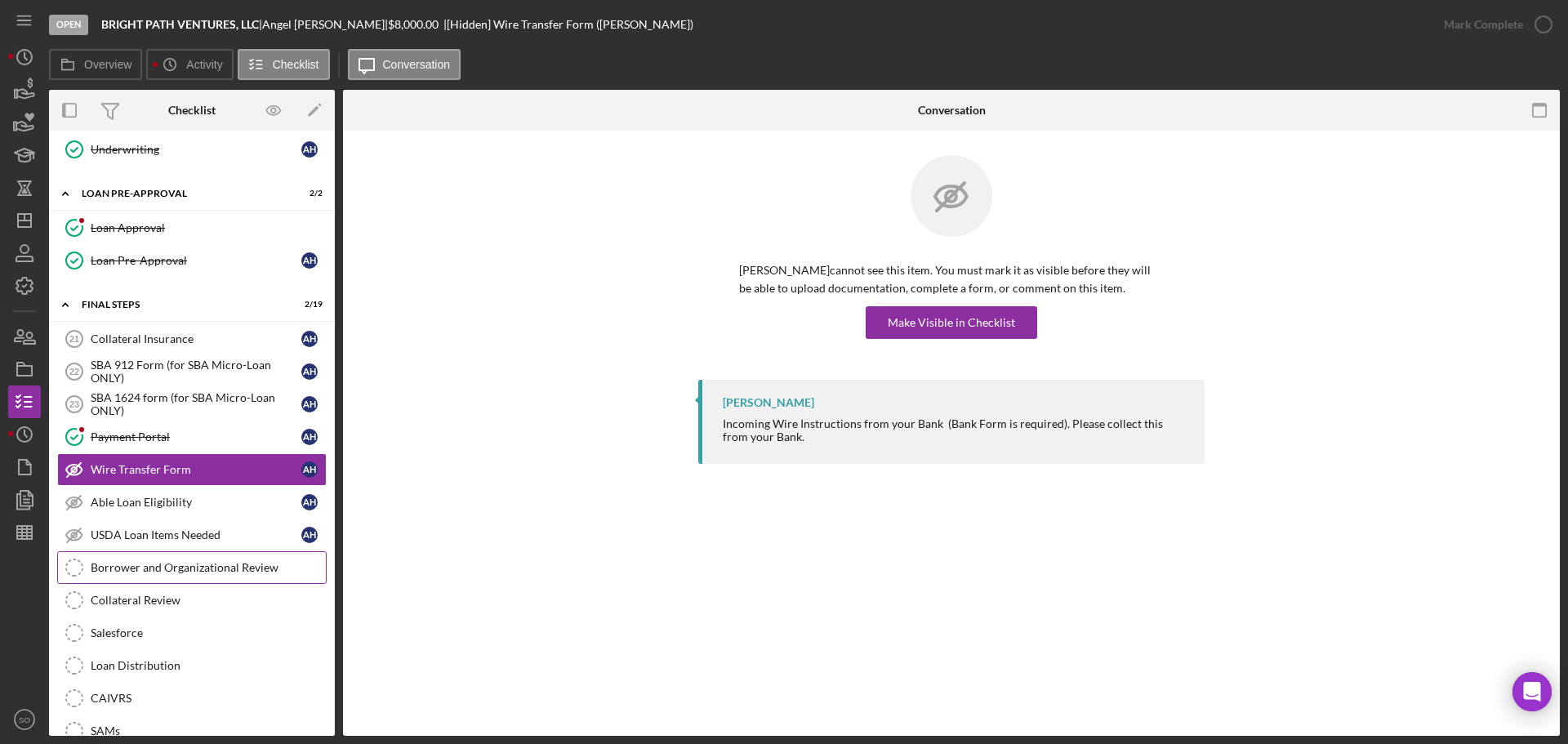
click at [147, 570] on div "Borrower and Organizational Review" at bounding box center [209, 568] width 235 height 13
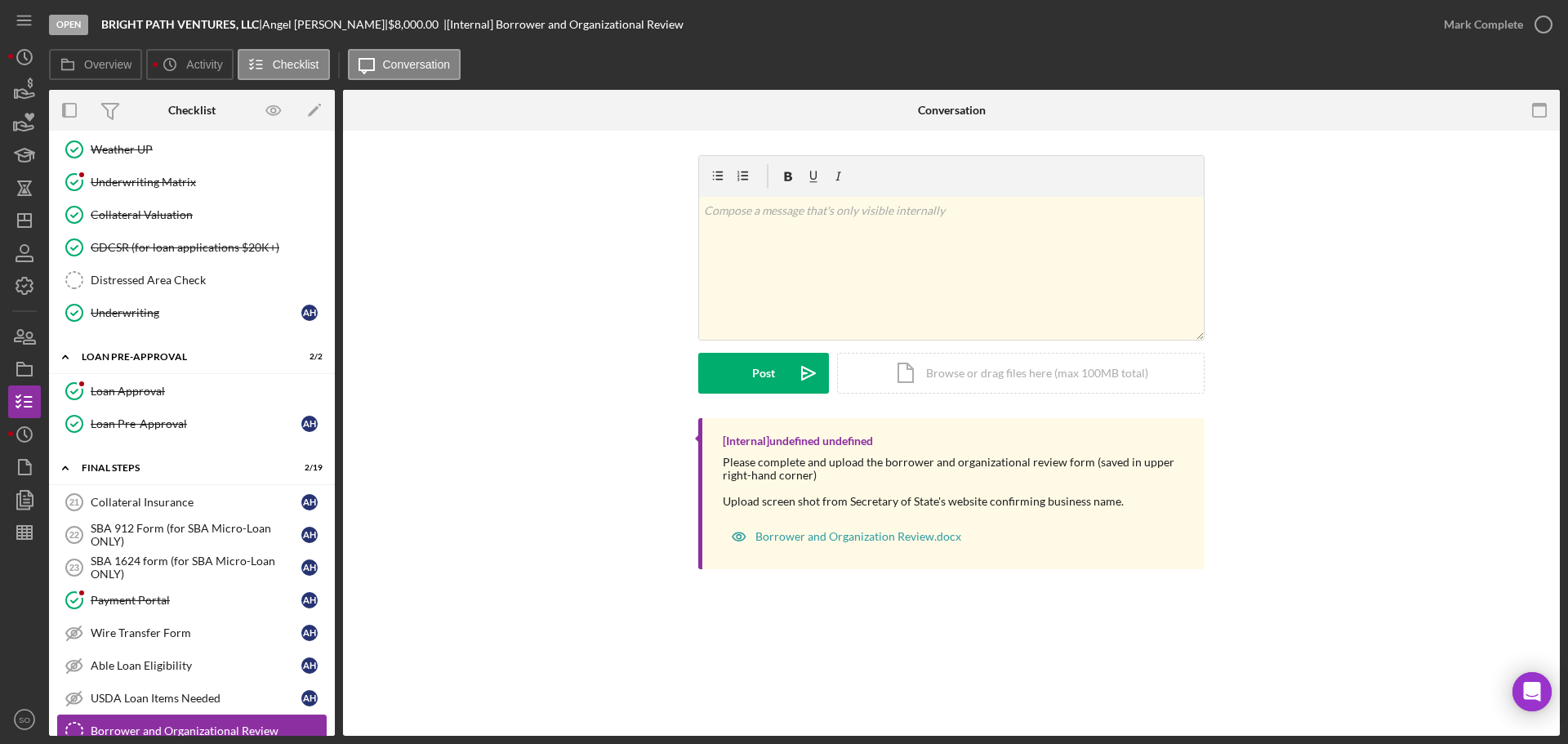
scroll to position [1143, 0]
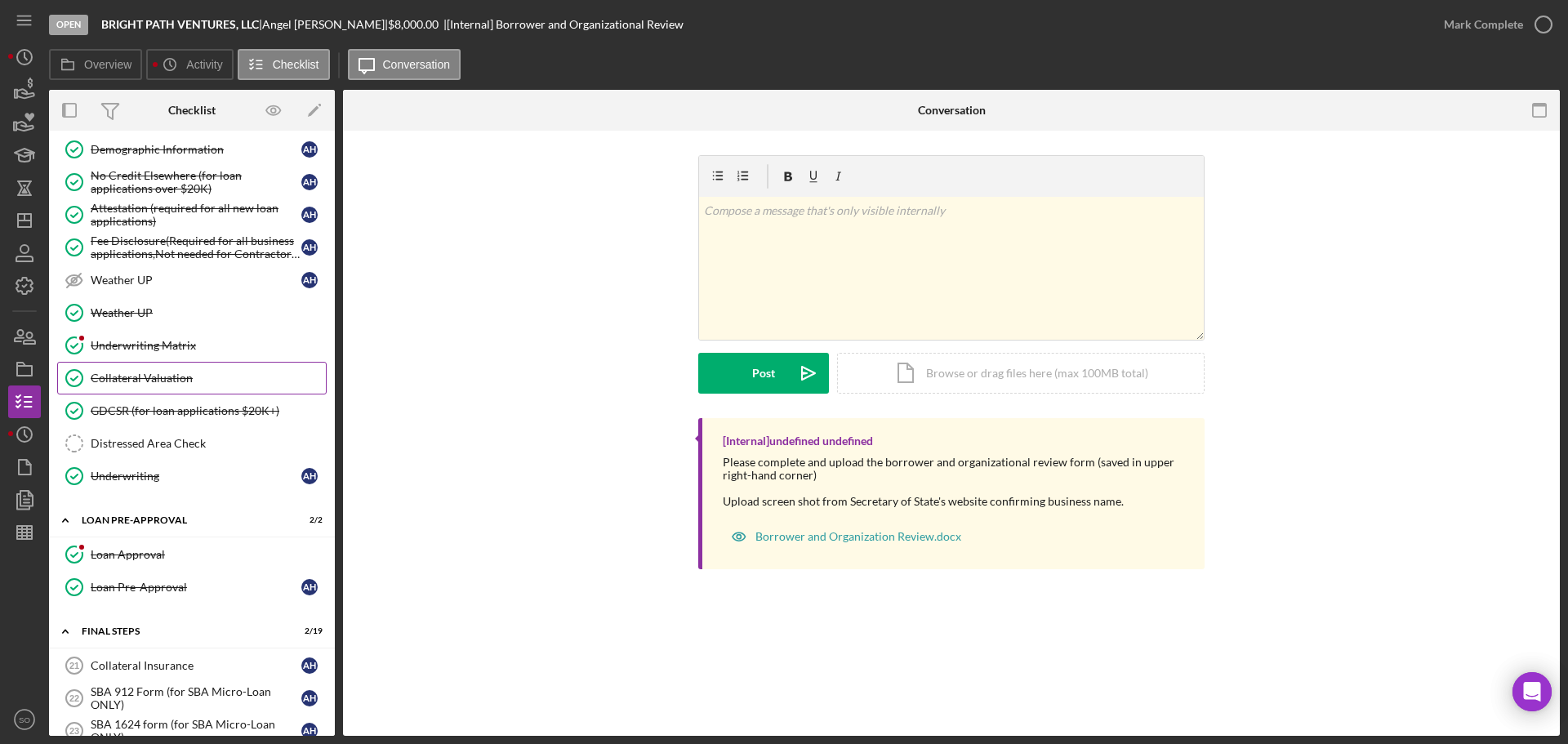
click at [158, 382] on div "Collateral Valuation" at bounding box center [209, 378] width 235 height 13
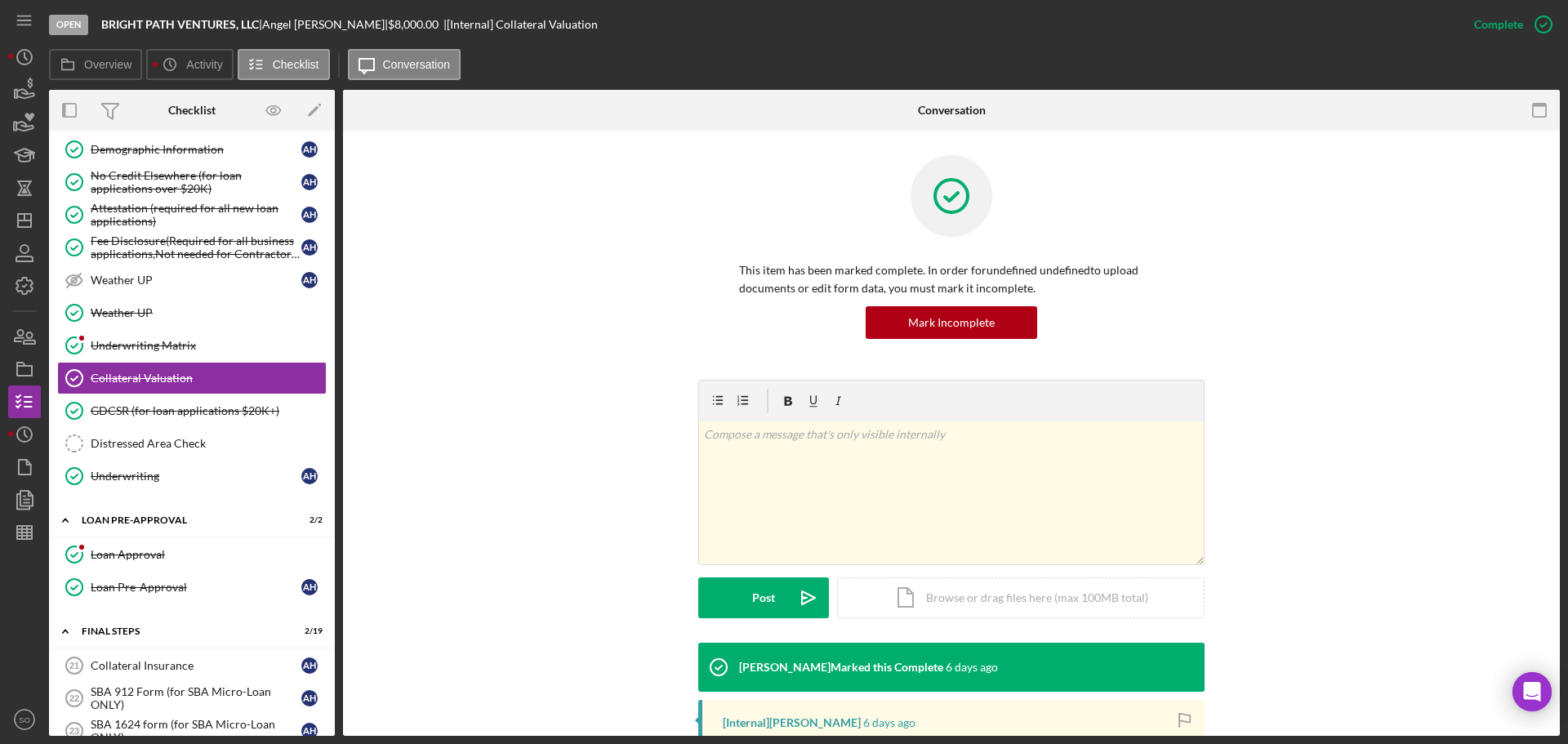
scroll to position [258, 0]
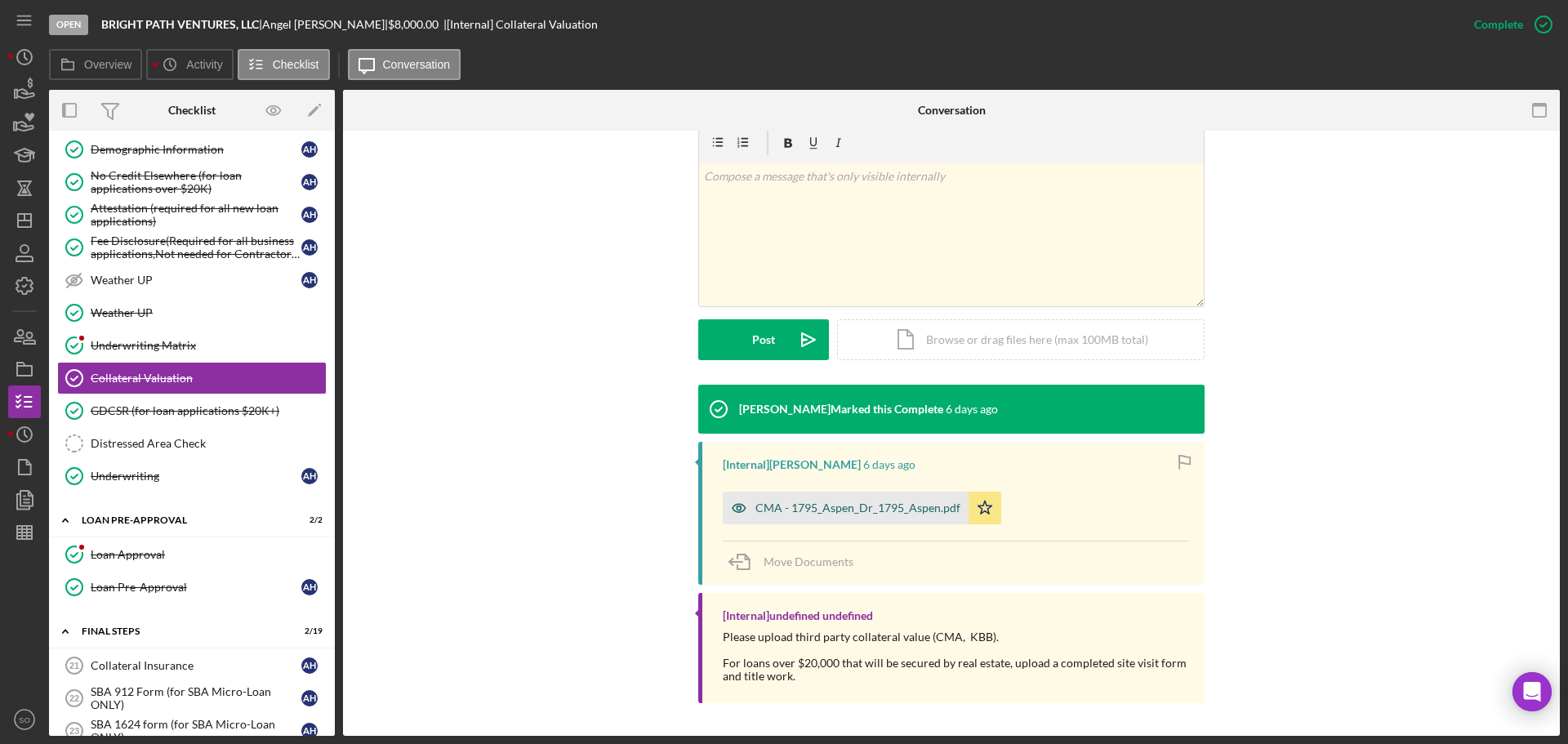
click at [868, 509] on div "CMA - 1795_Aspen_Dr_1795_Aspen.pdf" at bounding box center [859, 508] width 205 height 13
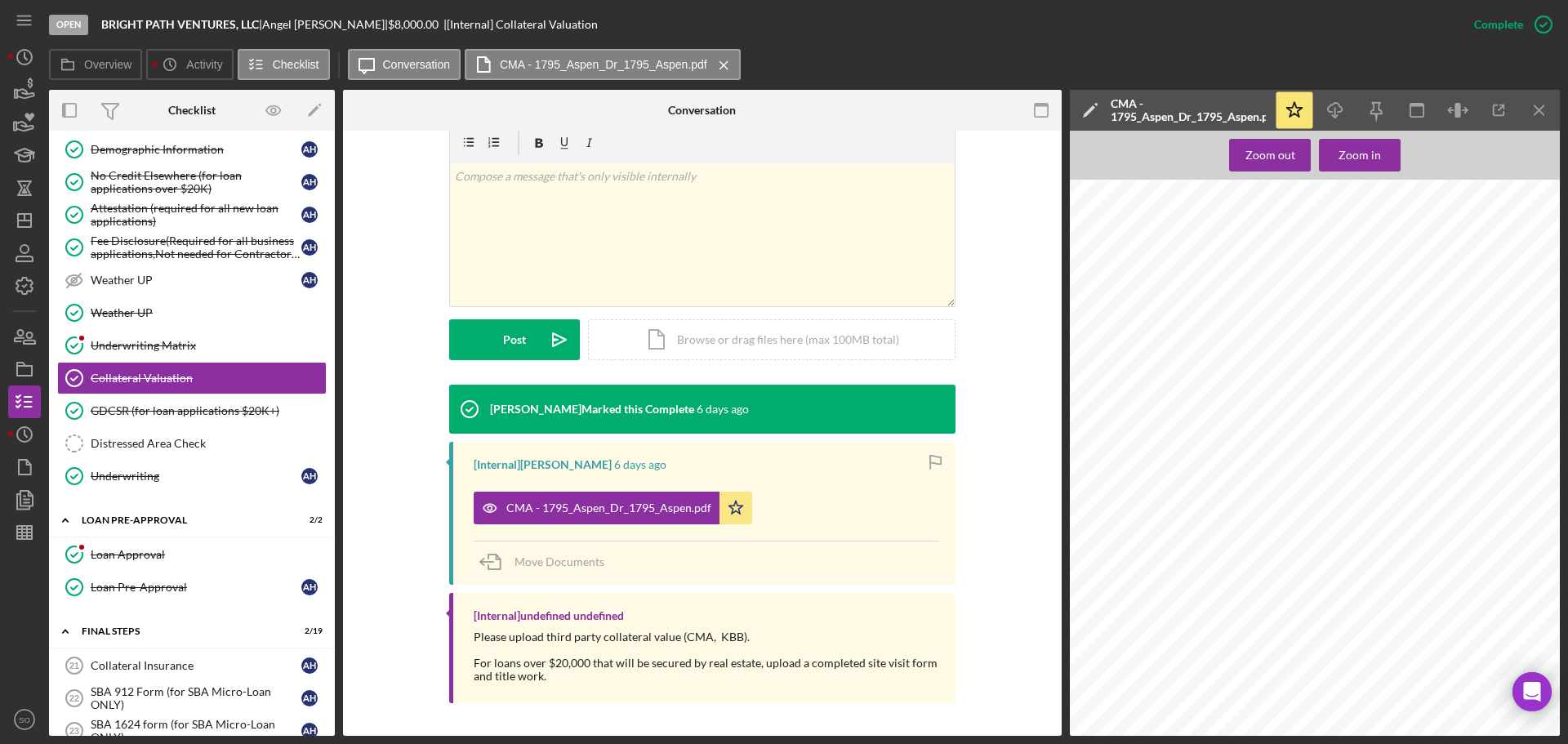
click at [1186, 250] on span "1795 Aspen Dr" at bounding box center [1143, 253] width 112 height 17
copy span "1795 Aspen Dr"
click at [1176, 272] on span "Florissant, MO 63031" at bounding box center [1176, 277] width 178 height 17
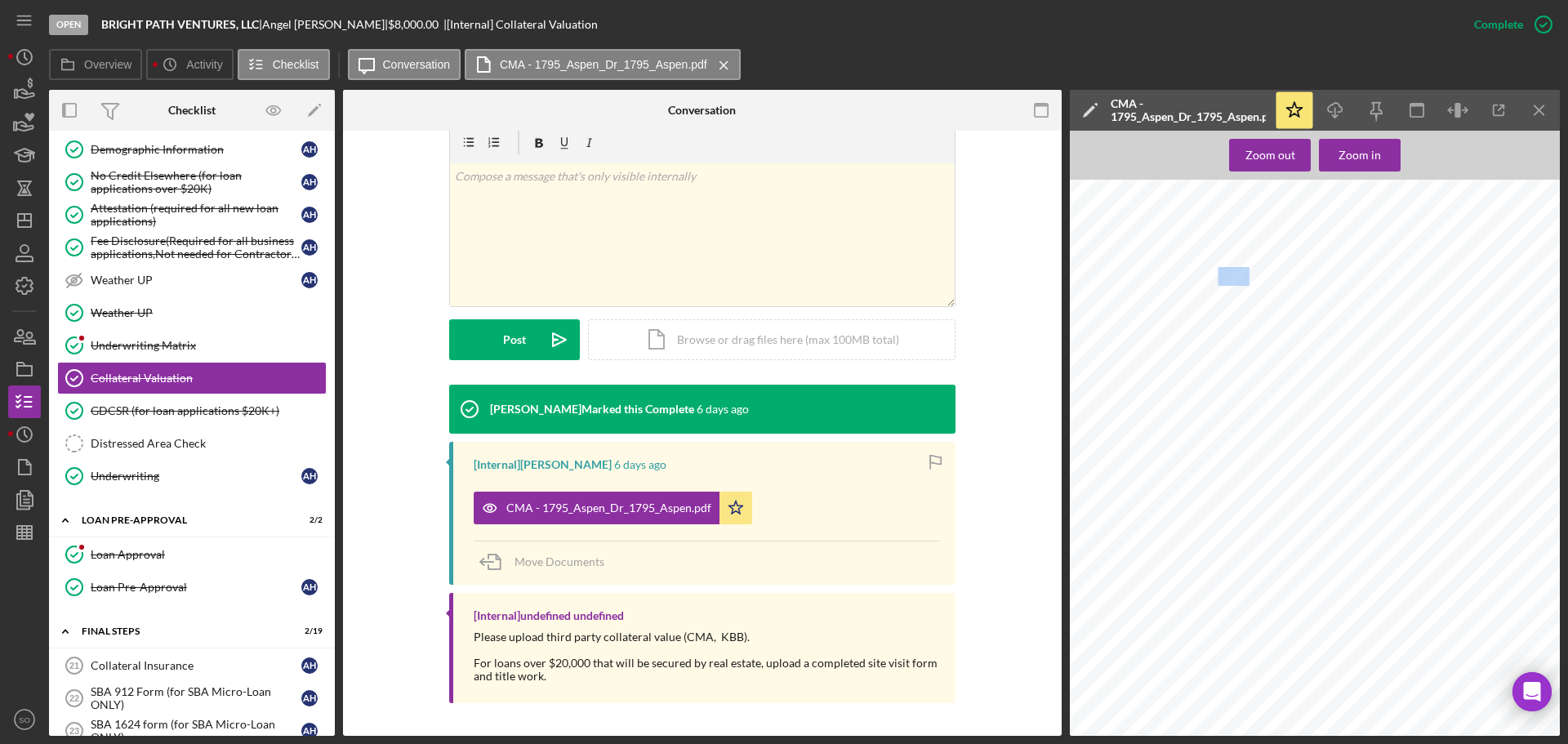
click at [1176, 272] on span "Florissant, MO 63031" at bounding box center [1176, 277] width 178 height 17
copy div "Florissant, MO 63031"
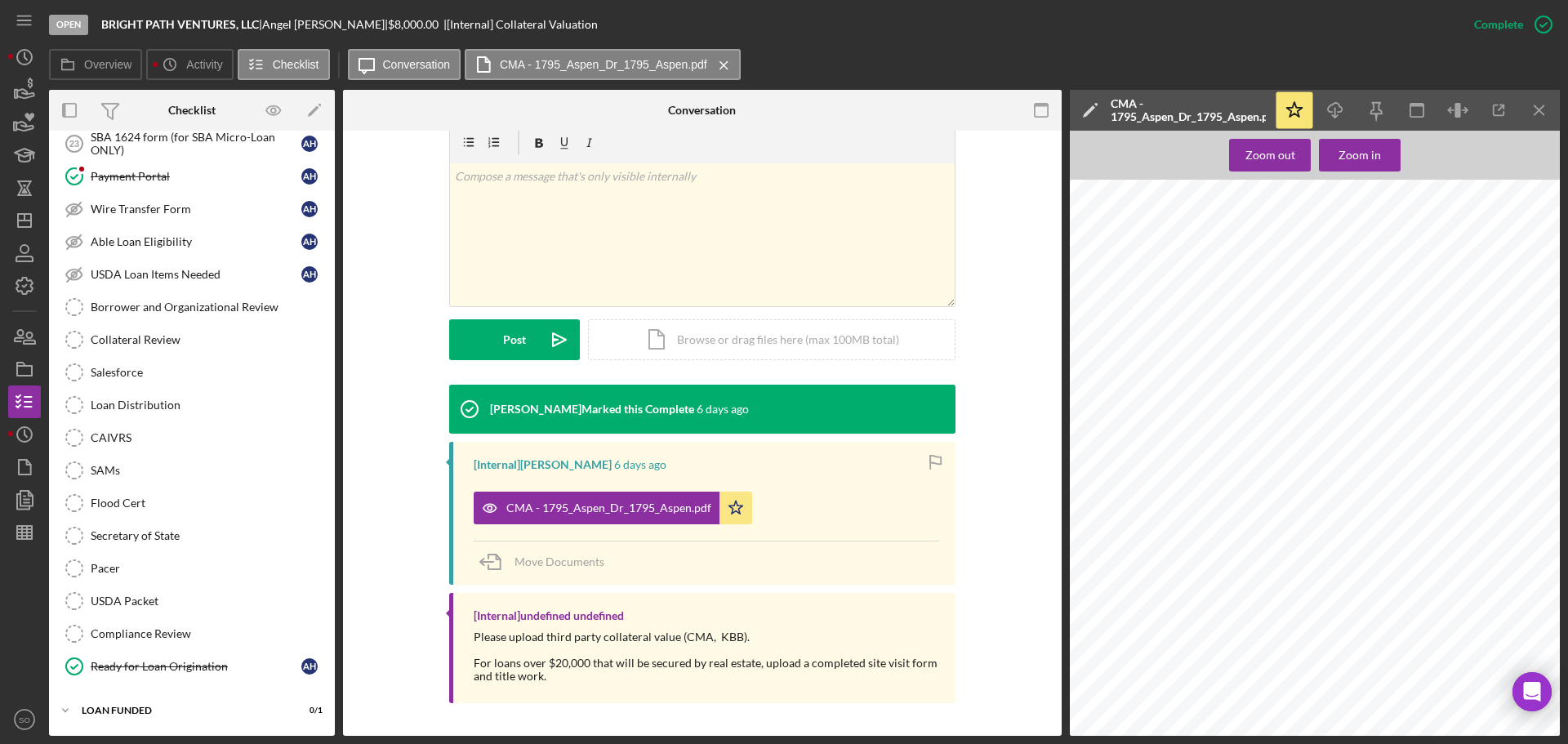
scroll to position [1567, 0]
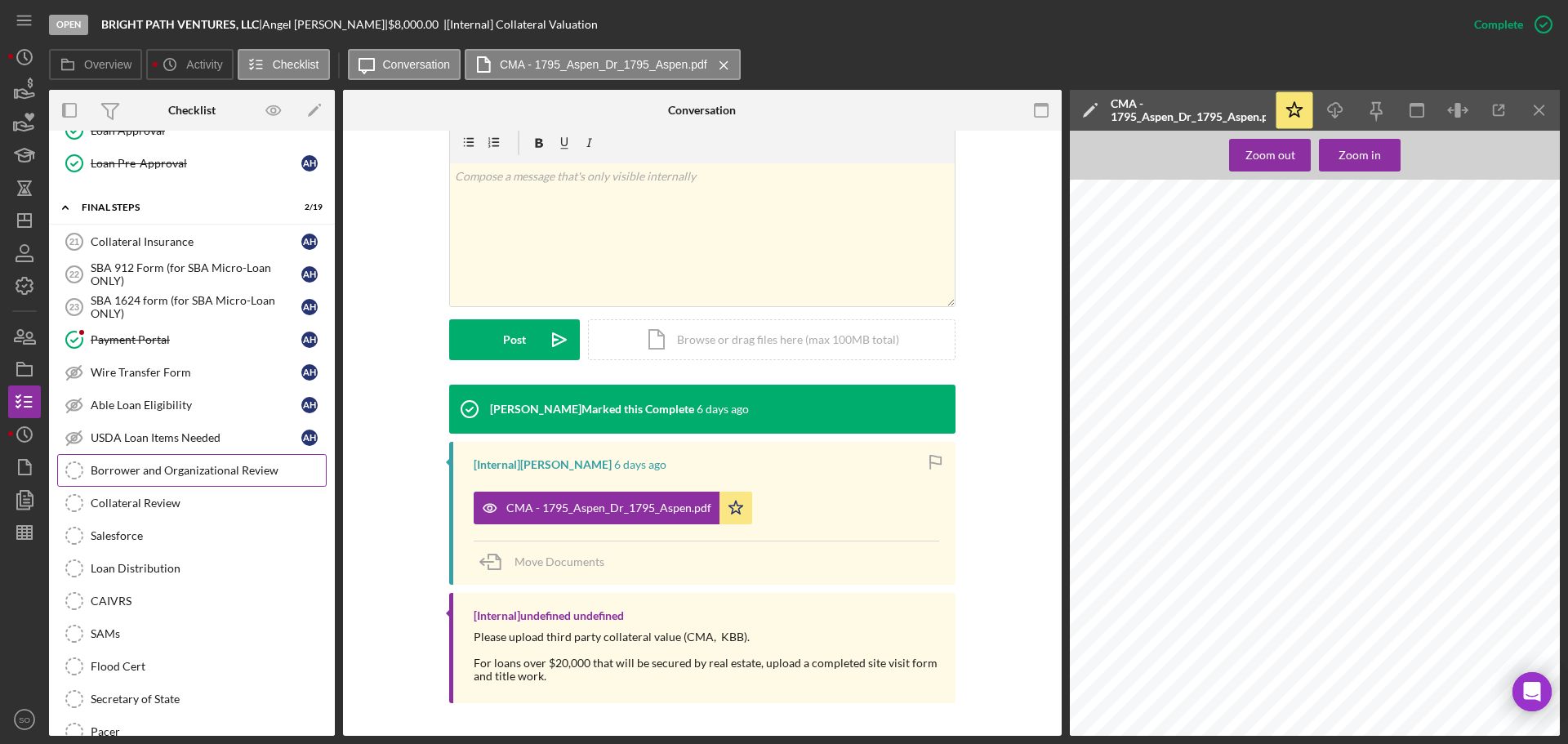
click at [232, 458] on link "Borrower and Organizational Review Borrower and Organizational Review" at bounding box center [192, 470] width 270 height 32
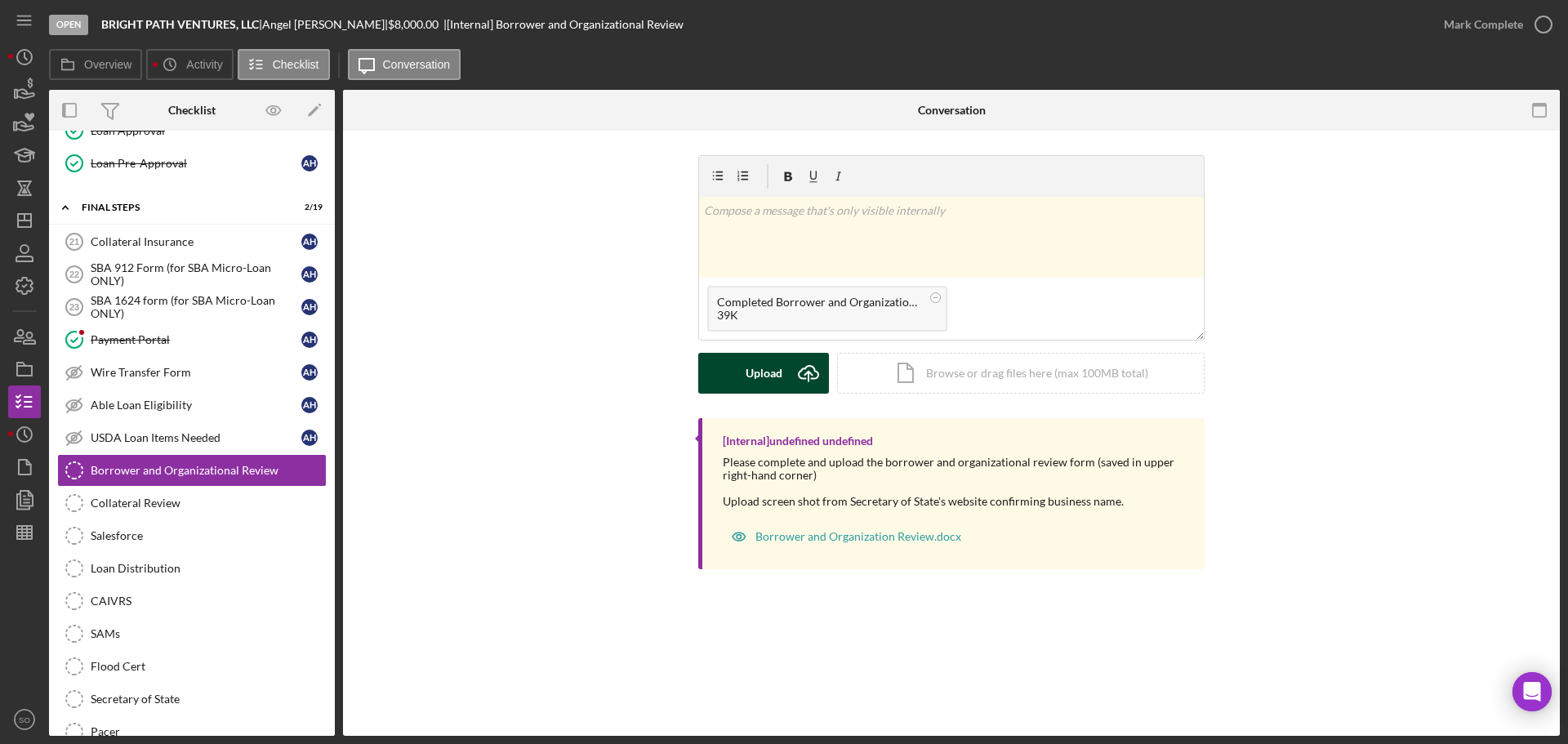
click at [767, 373] on div "Upload" at bounding box center [764, 372] width 36 height 41
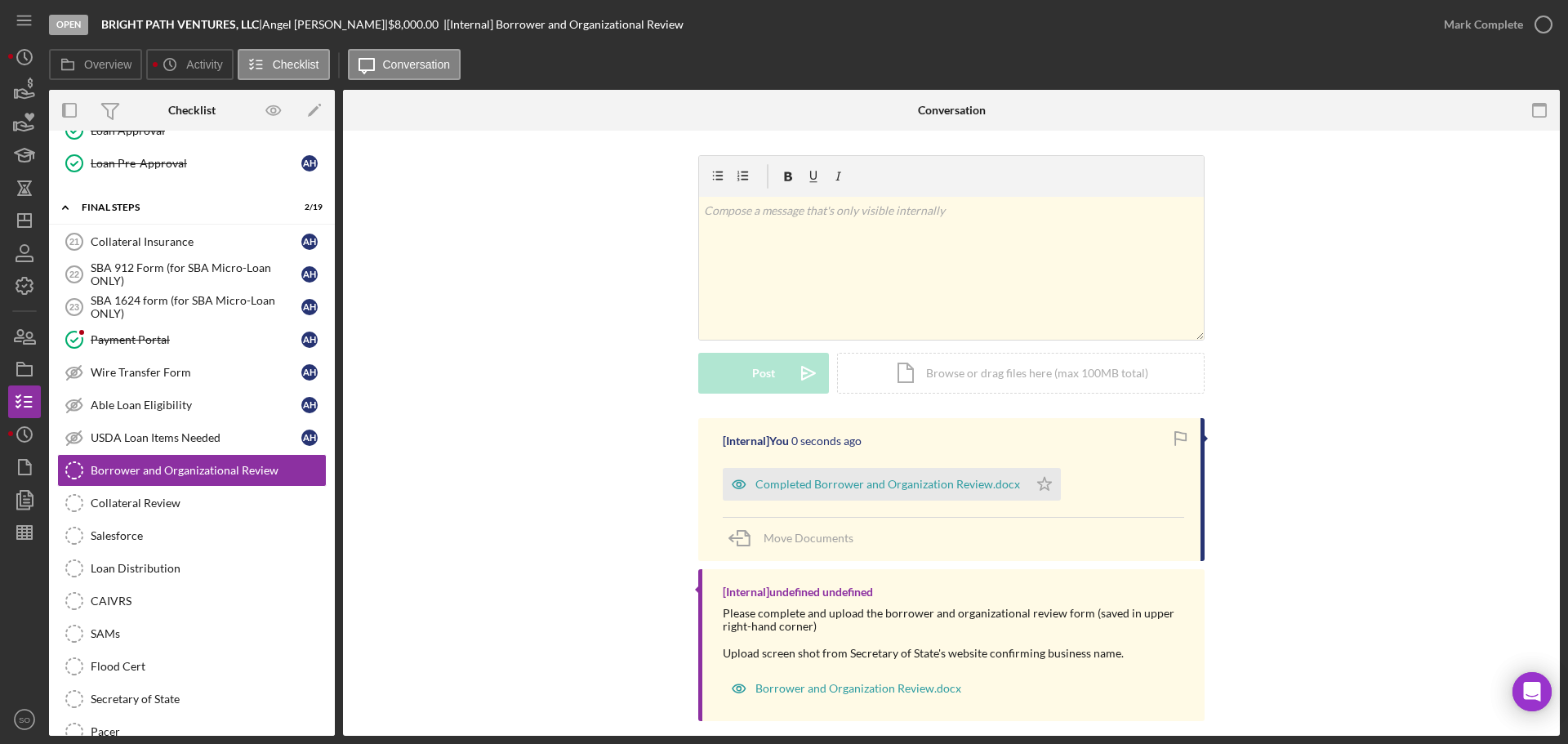
scroll to position [18, 0]
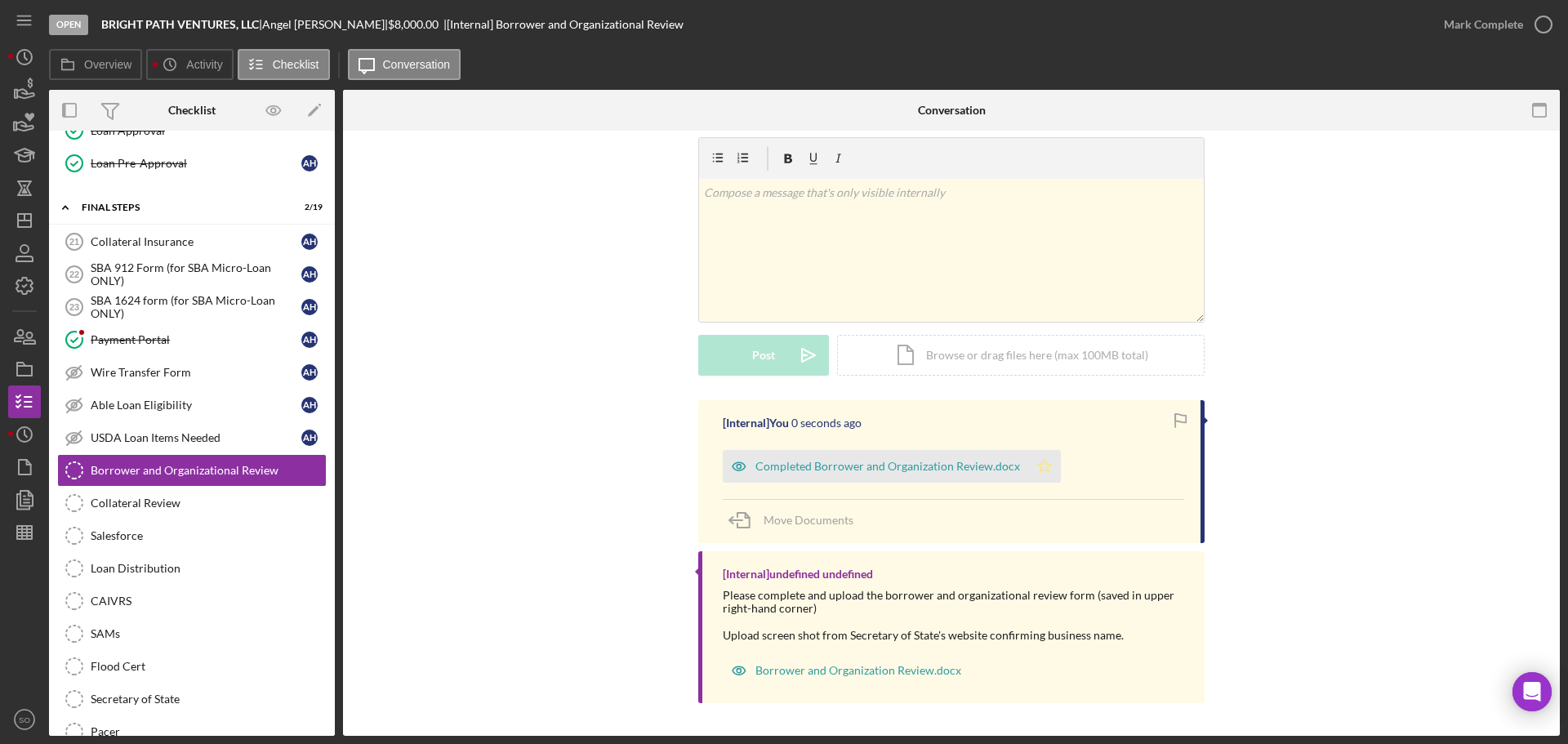
click at [1029, 456] on icon "Icon/Star" at bounding box center [1044, 466] width 32 height 32
click at [1449, 31] on div "Mark Complete" at bounding box center [1484, 24] width 79 height 32
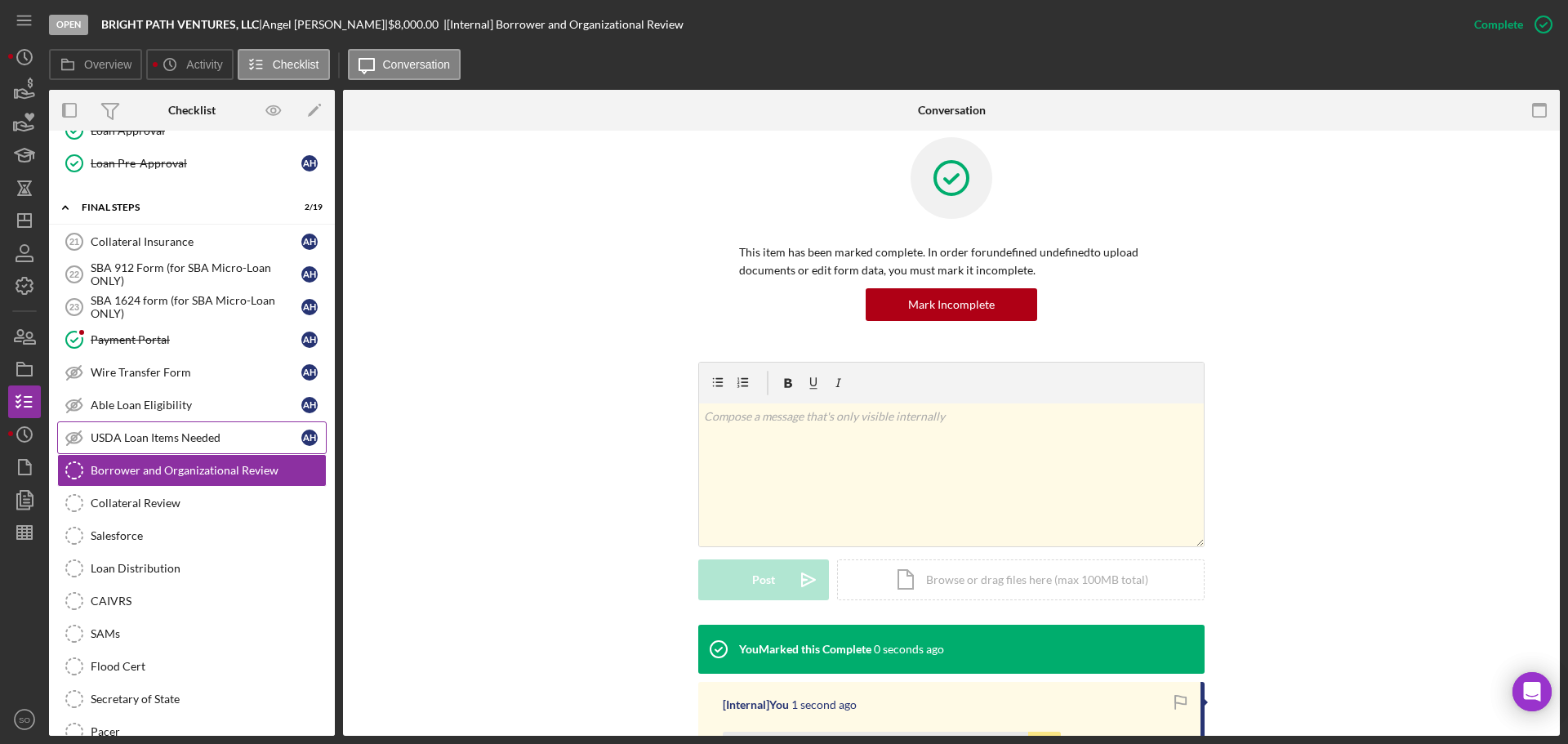
scroll to position [242, 0]
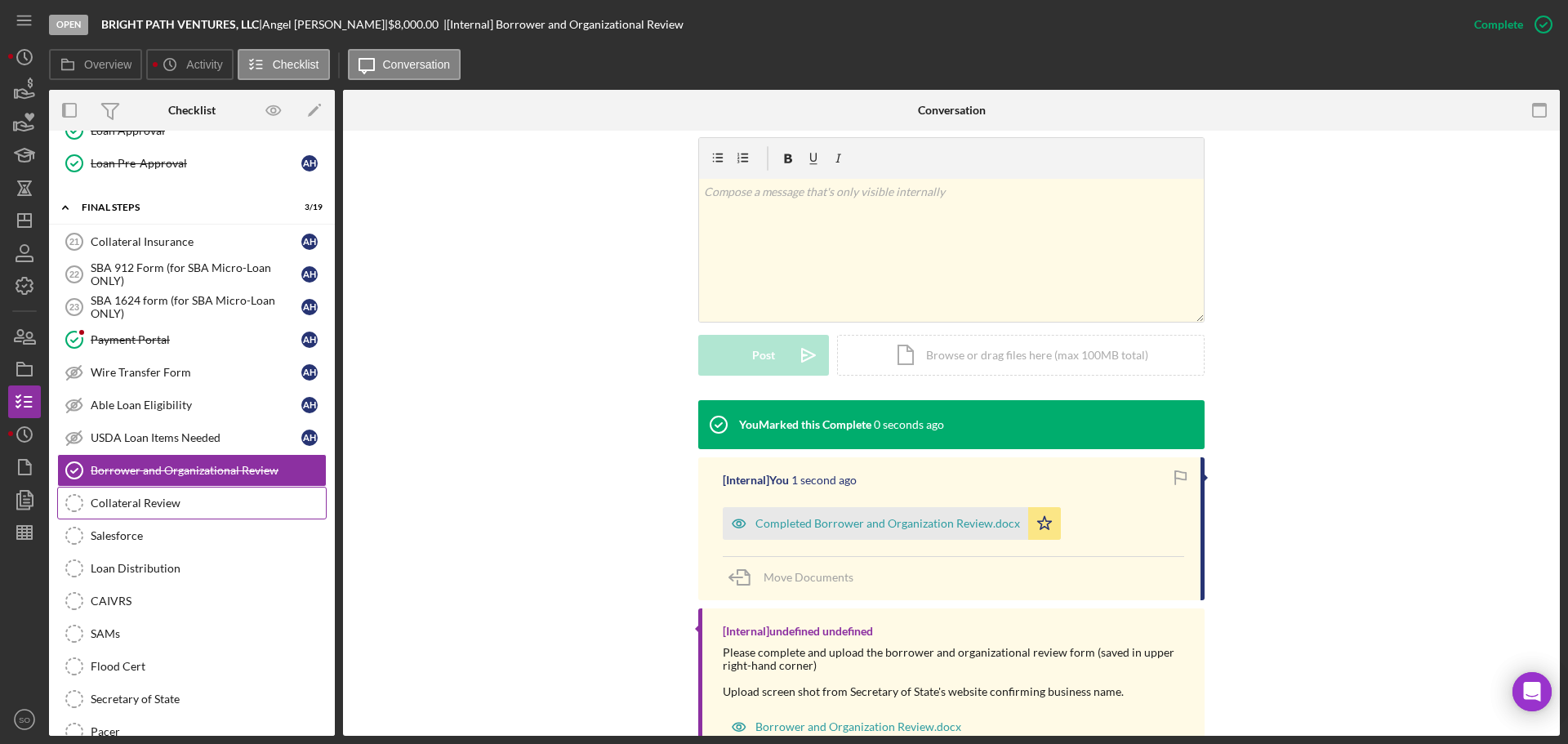
click at [161, 497] on div "Collateral Review" at bounding box center [209, 503] width 235 height 13
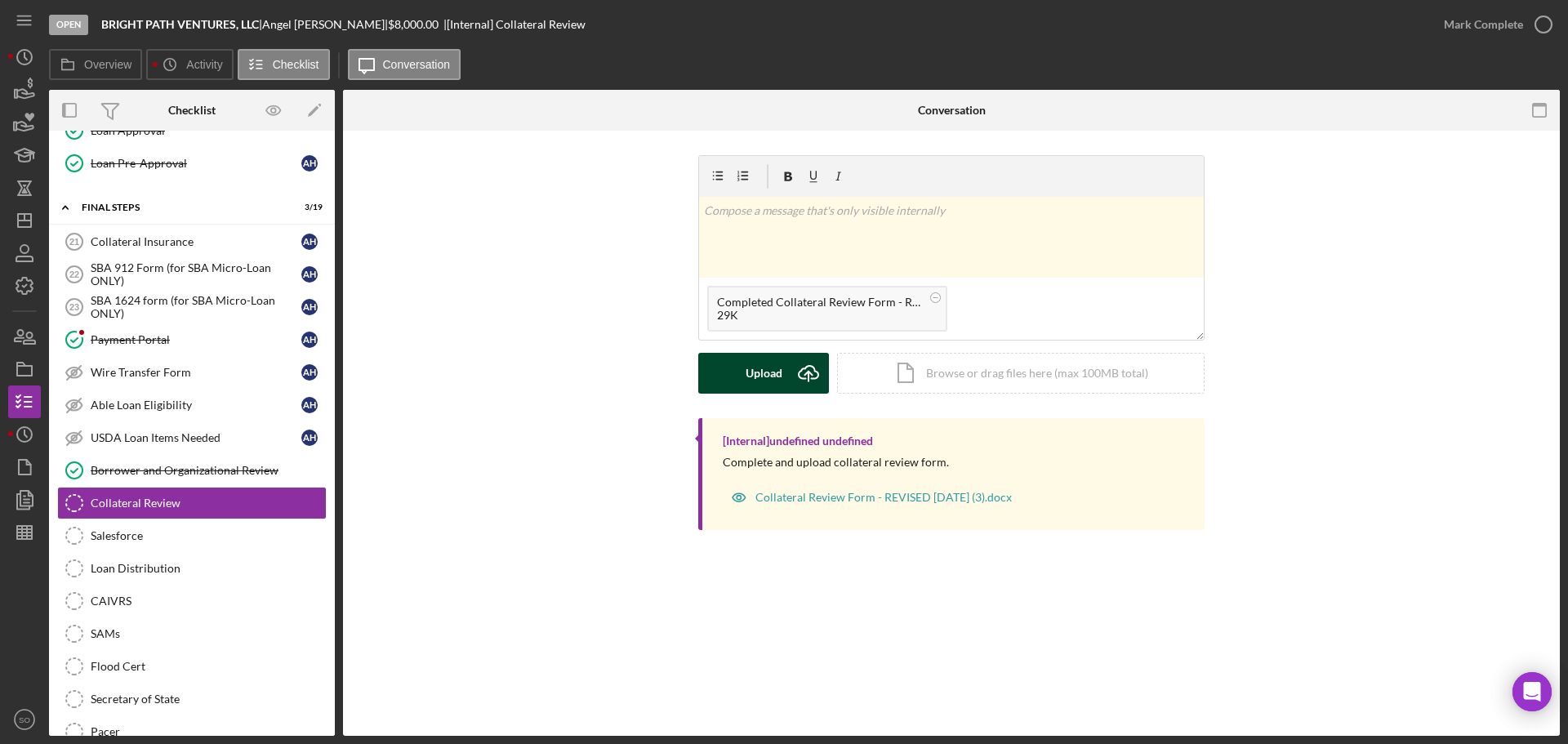
click at [748, 381] on div "Upload" at bounding box center [764, 372] width 36 height 41
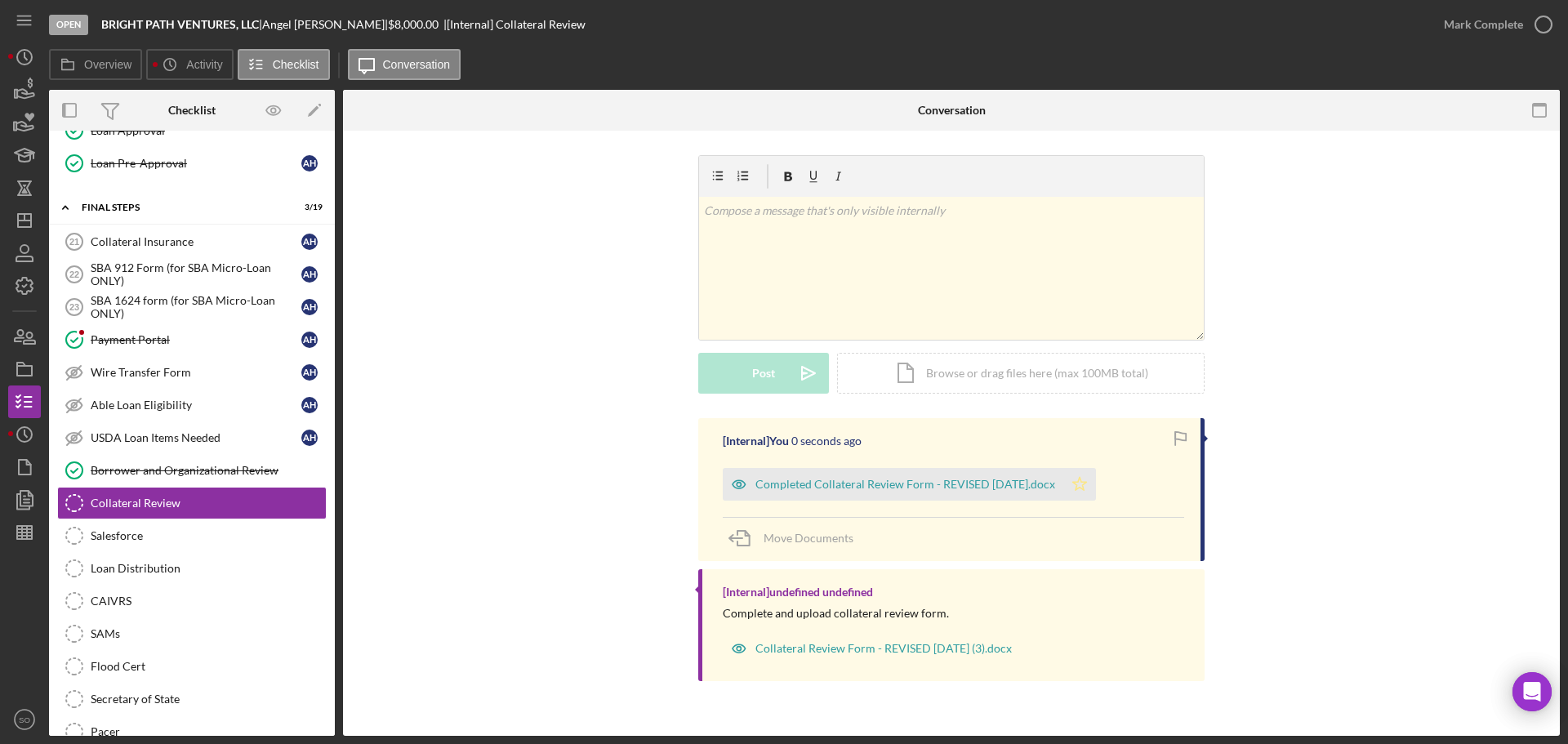
click at [1087, 482] on polygon "button" at bounding box center [1080, 483] width 14 height 13
click at [1479, 21] on div "Mark Complete" at bounding box center [1484, 24] width 79 height 32
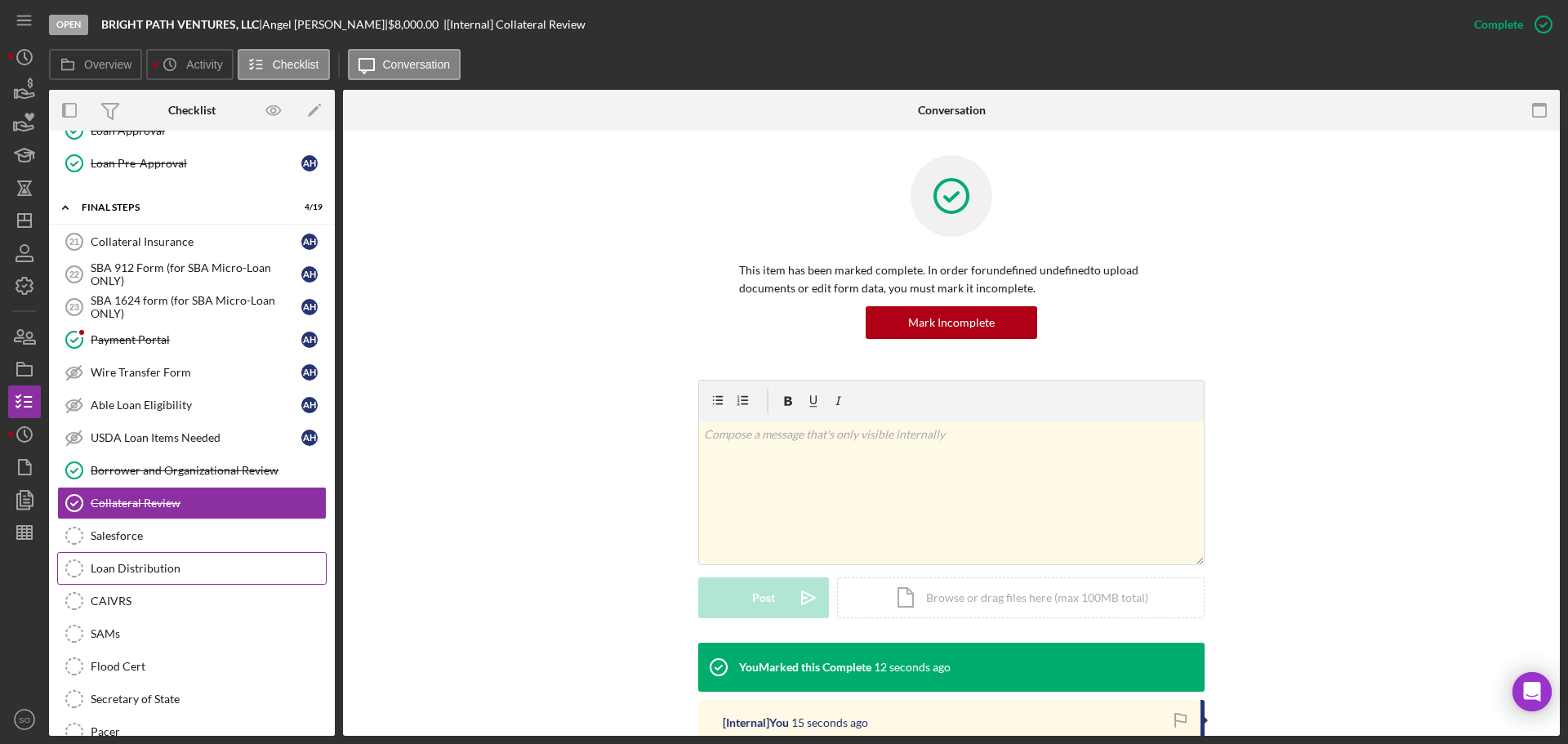
click at [176, 563] on div "Loan Distribution" at bounding box center [209, 569] width 235 height 13
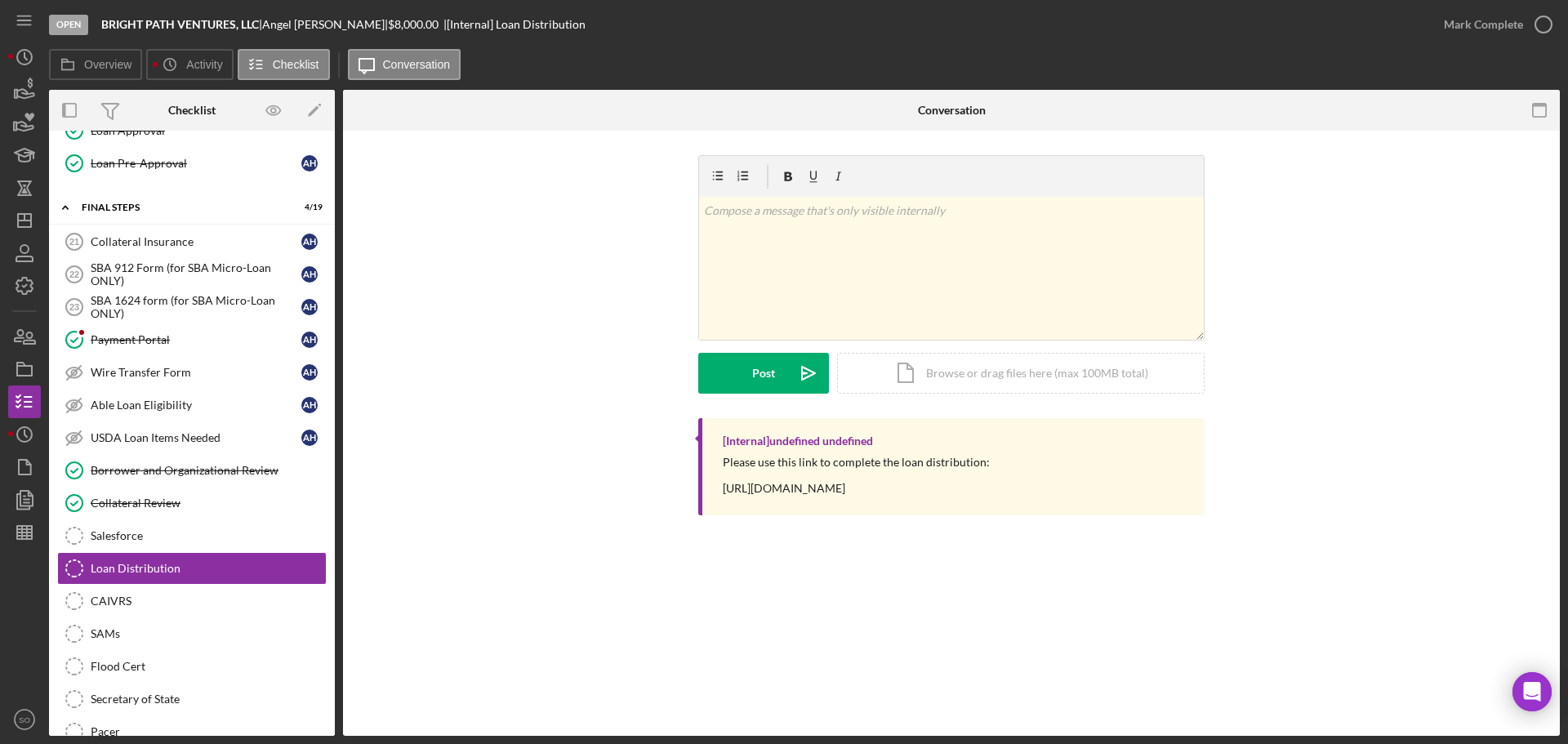
click at [826, 487] on div "Please use this link to complete the loan distribution: https://www.cognitoform…" at bounding box center [856, 475] width 267 height 39
drag, startPoint x: 826, startPoint y: 487, endPoint x: 646, endPoint y: 567, distance: 197.0
click at [646, 566] on div "Loan Distribution Loan Distribution v Color teal Color pink Remove color Add ro…" at bounding box center [951, 433] width 1217 height 605
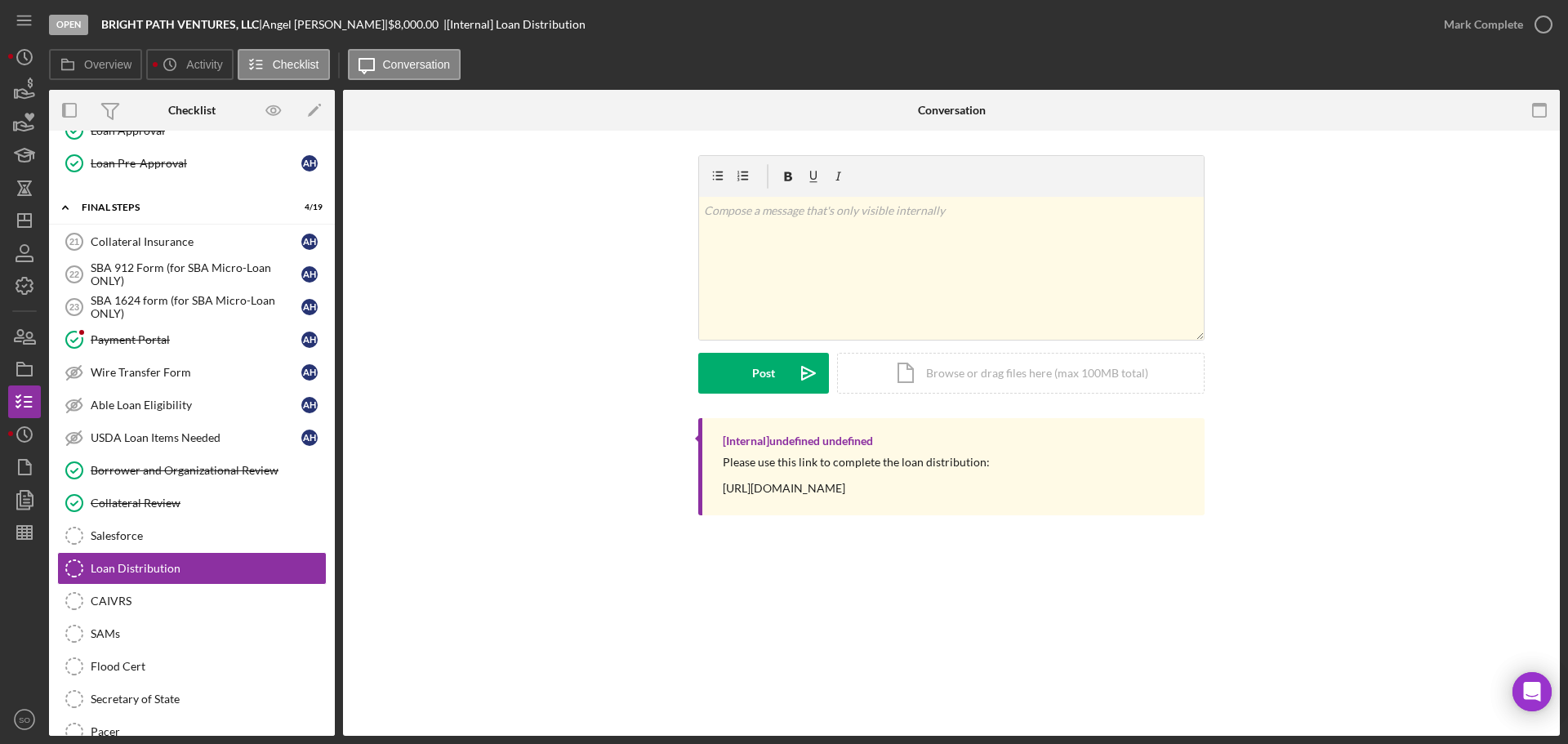
click at [820, 490] on div "Please use this link to complete the loan distribution: https://www.cognitoform…" at bounding box center [856, 475] width 267 height 39
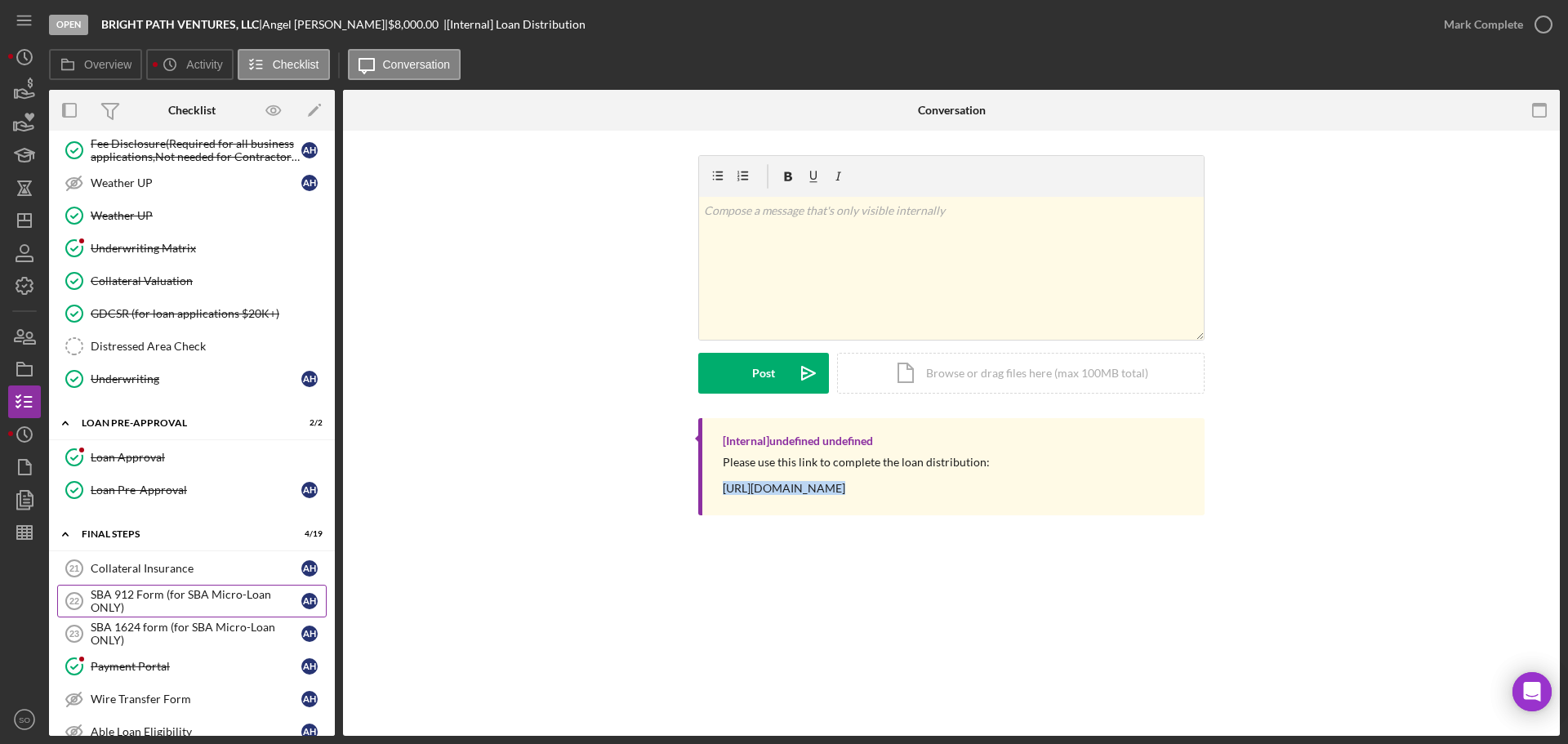
click at [172, 585] on link "SBA 912 Form (for SBA Micro-Loan ONLY) 22 SBA 912 Form (for SBA Micro-Loan ONLY…" at bounding box center [192, 600] width 270 height 32
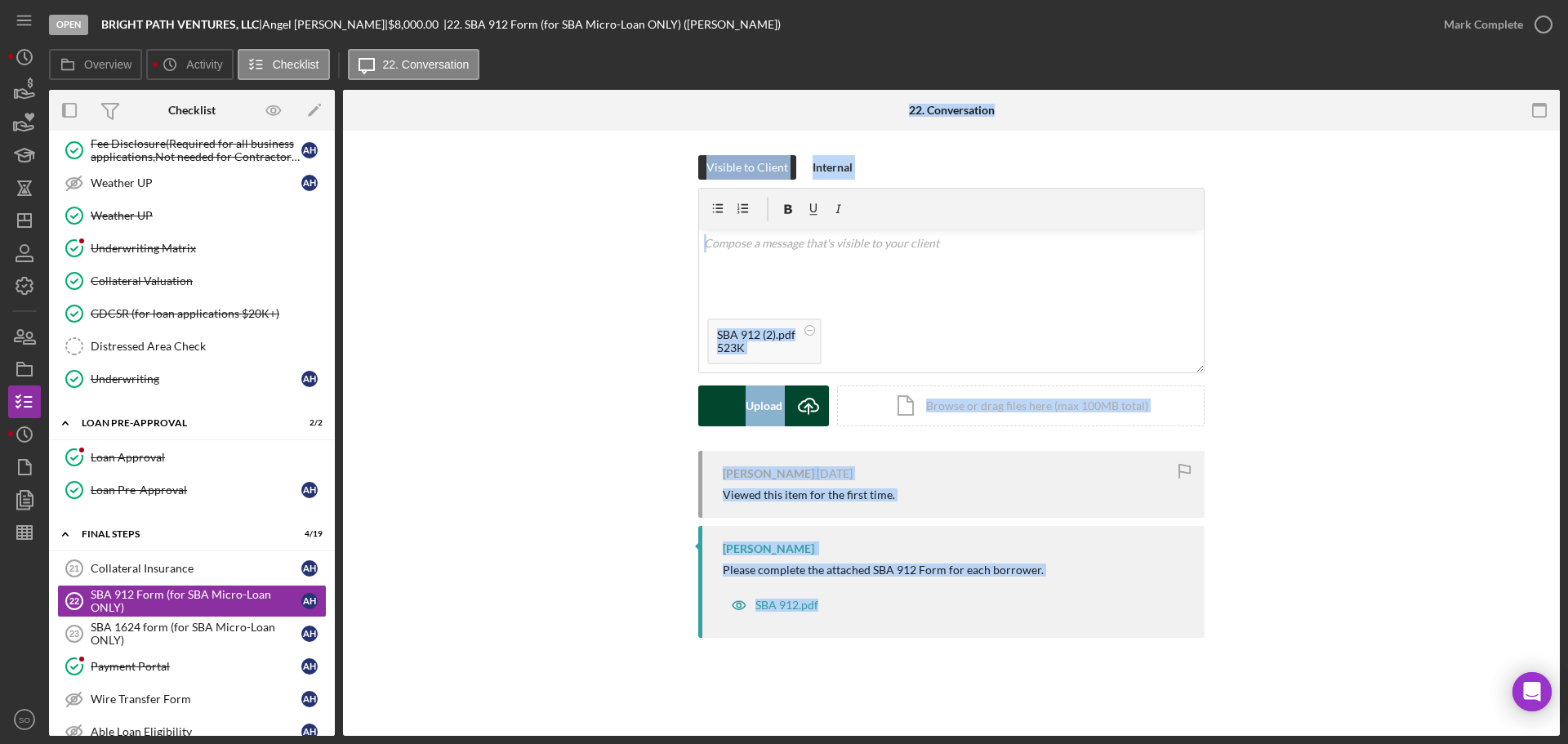
click at [732, 410] on button "Upload Icon/Upload" at bounding box center [764, 406] width 131 height 41
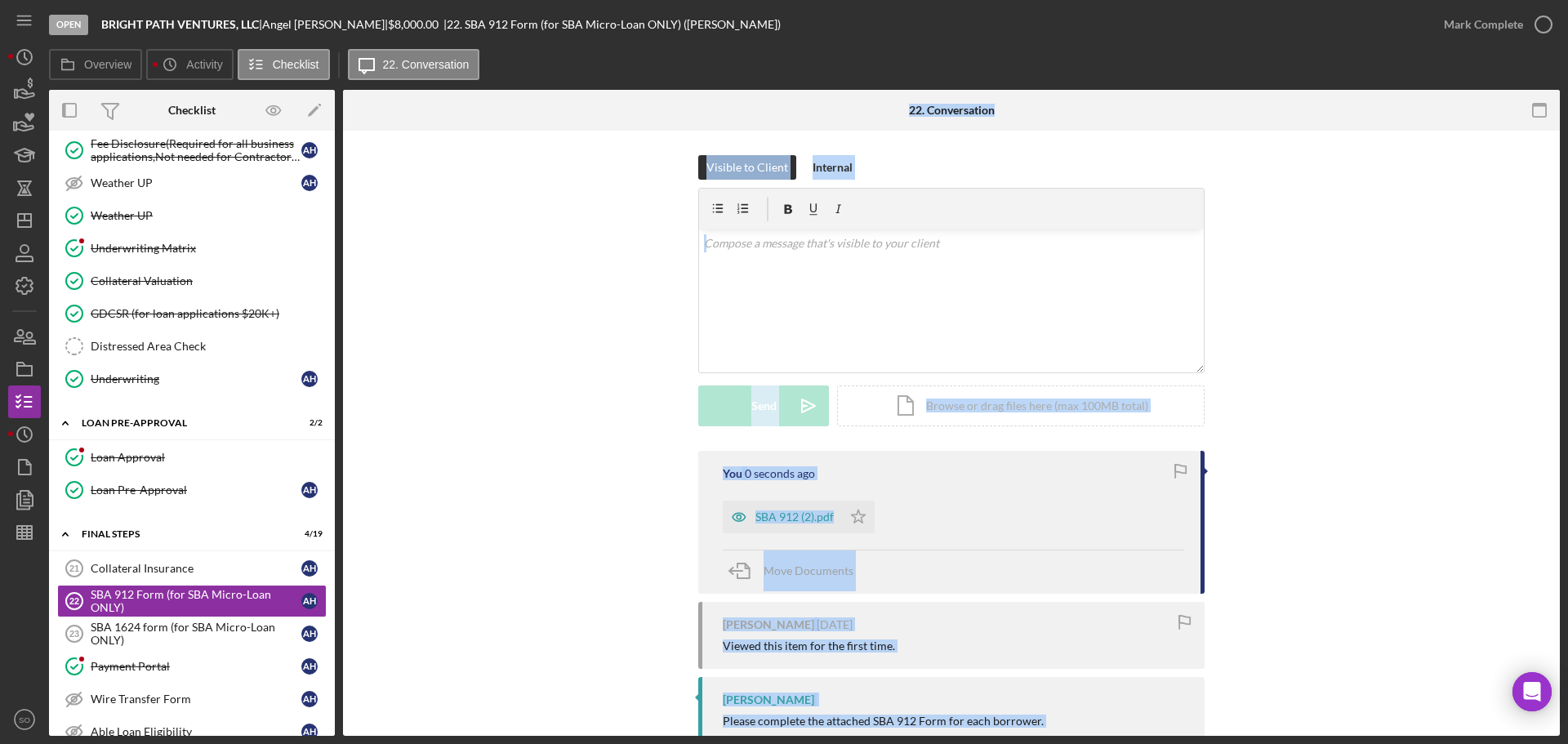
click at [597, 386] on div "Visible to Client Internal v Color teal Color pink Remove color Add row above A…" at bounding box center [951, 302] width 1168 height 295
click at [531, 529] on div "You 1 second ago SBA 912 (2).pdf Icon/Star Move Documents Angel Hayes 1 week ag…" at bounding box center [951, 624] width 1168 height 347
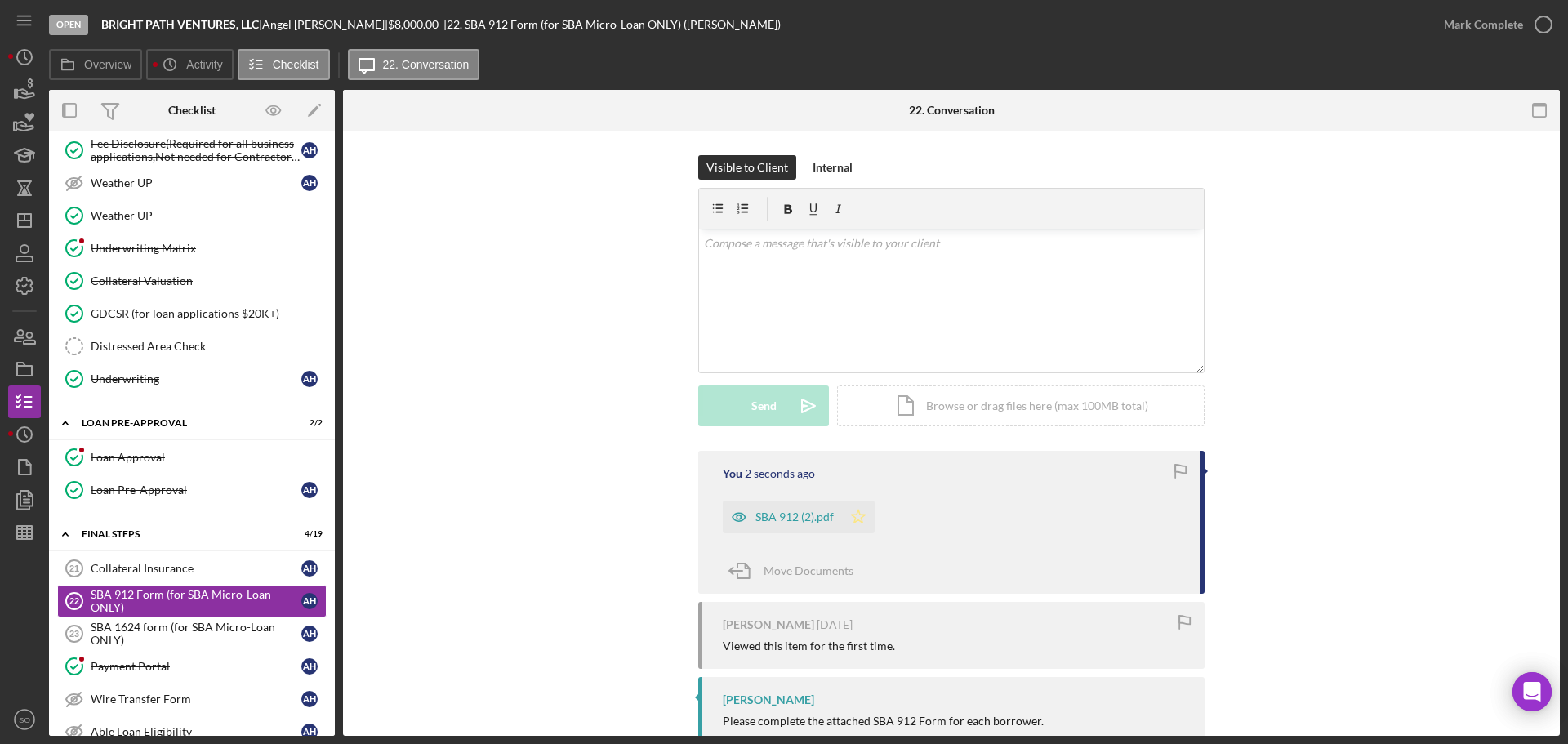
click at [848, 519] on icon "Icon/Star" at bounding box center [858, 516] width 32 height 32
click at [1472, 31] on div "Mark Complete" at bounding box center [1484, 24] width 79 height 32
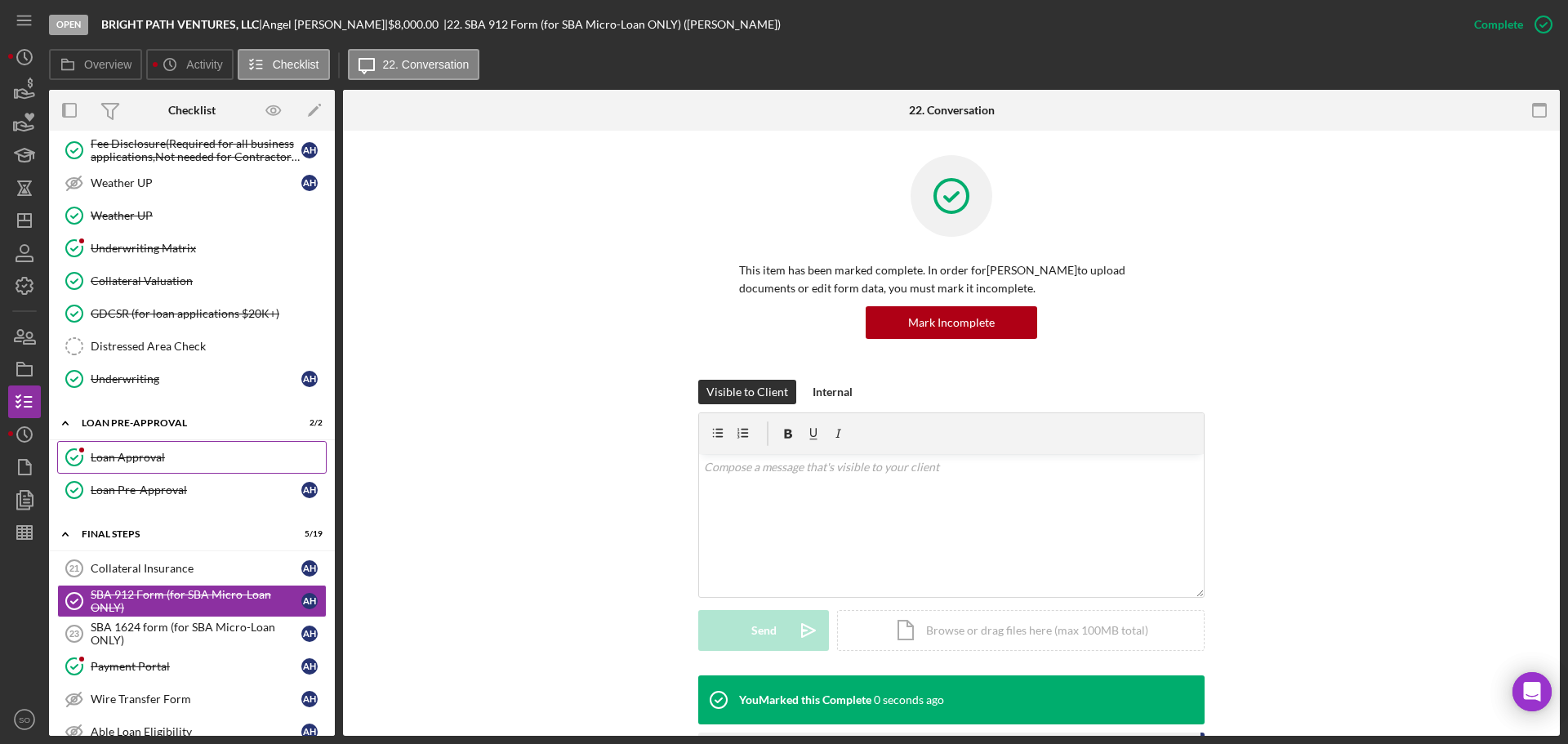
scroll to position [1322, 0]
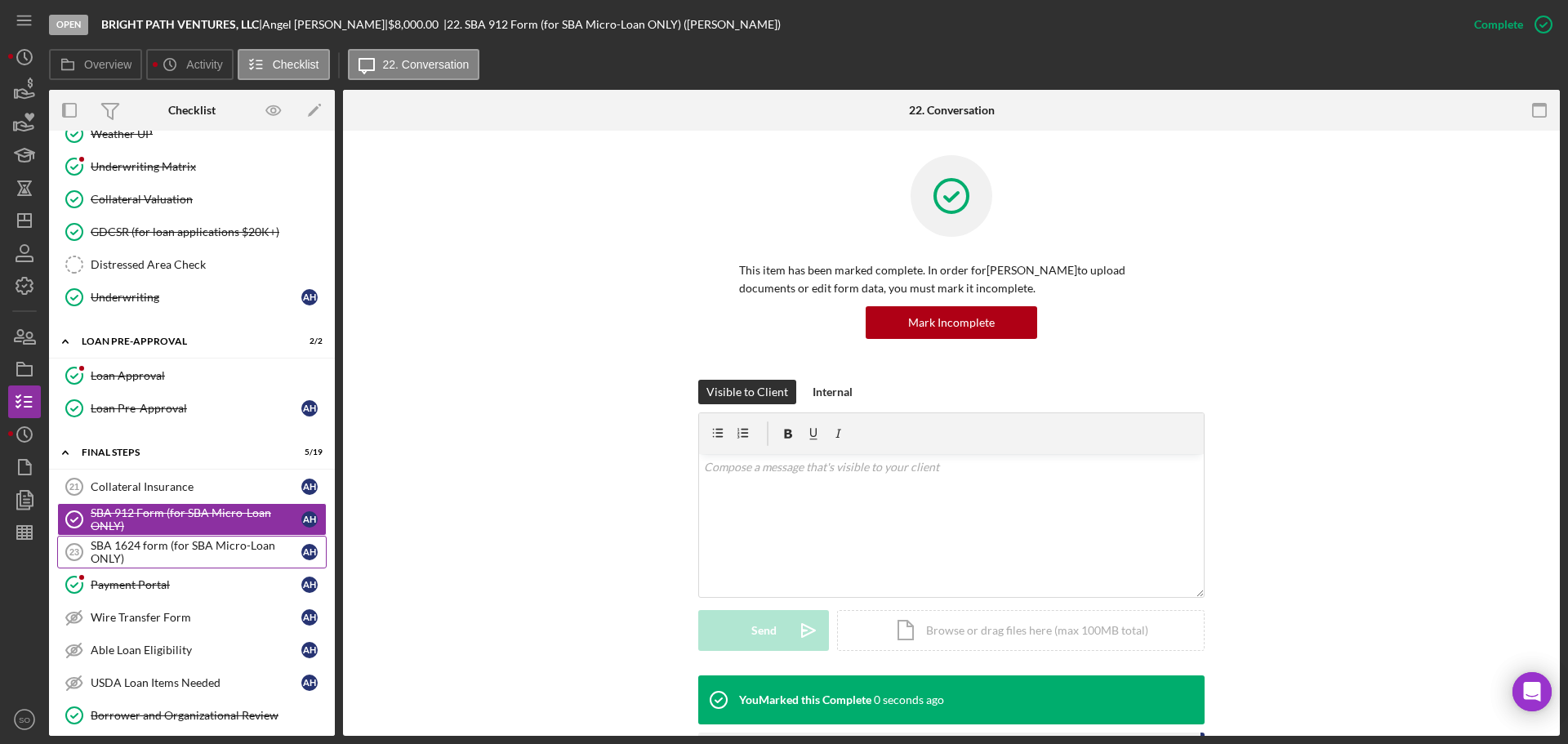
click at [170, 545] on div "SBA 1624 form (for SBA Micro-Loan ONLY)" at bounding box center [196, 552] width 211 height 26
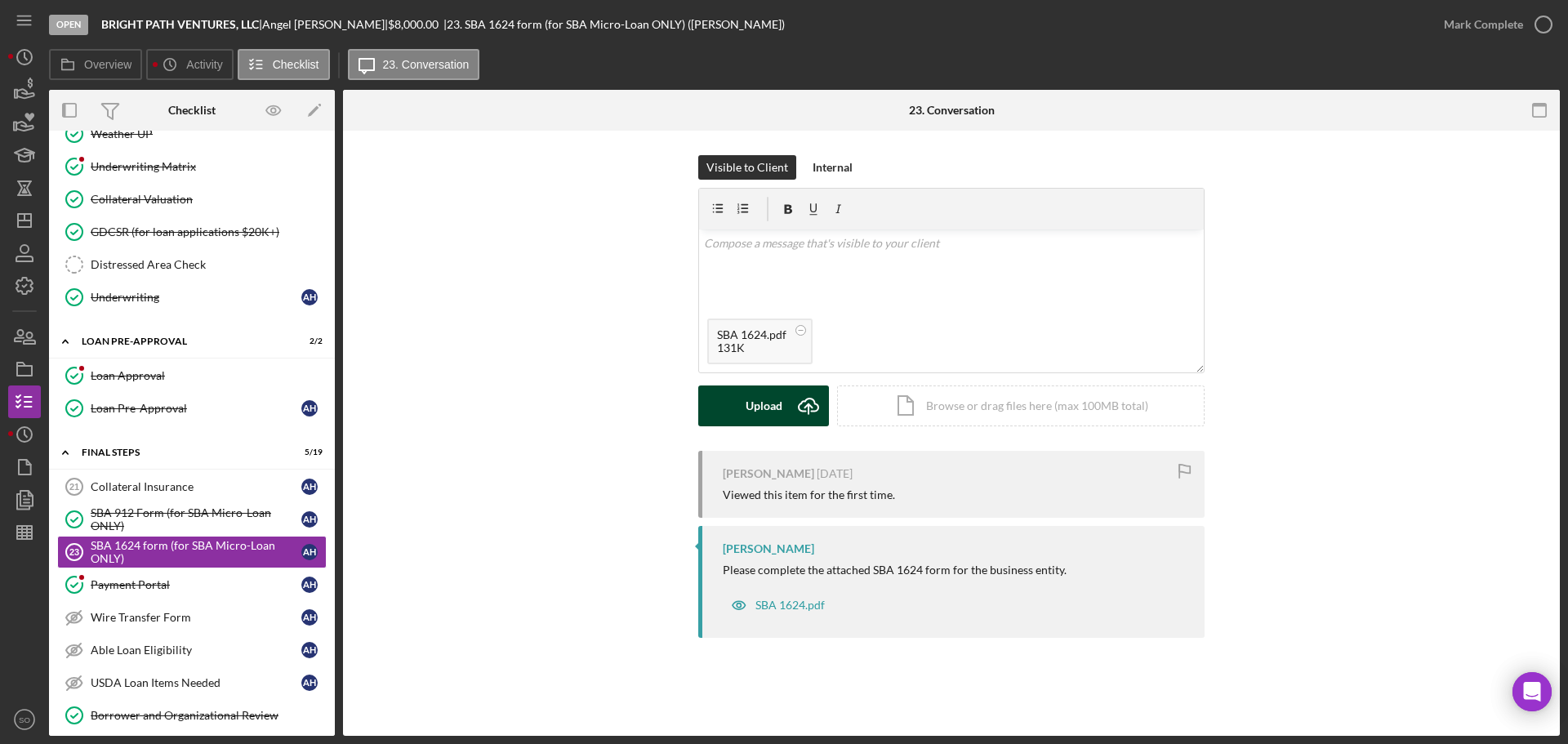
click at [738, 396] on button "Upload Icon/Upload" at bounding box center [764, 406] width 131 height 41
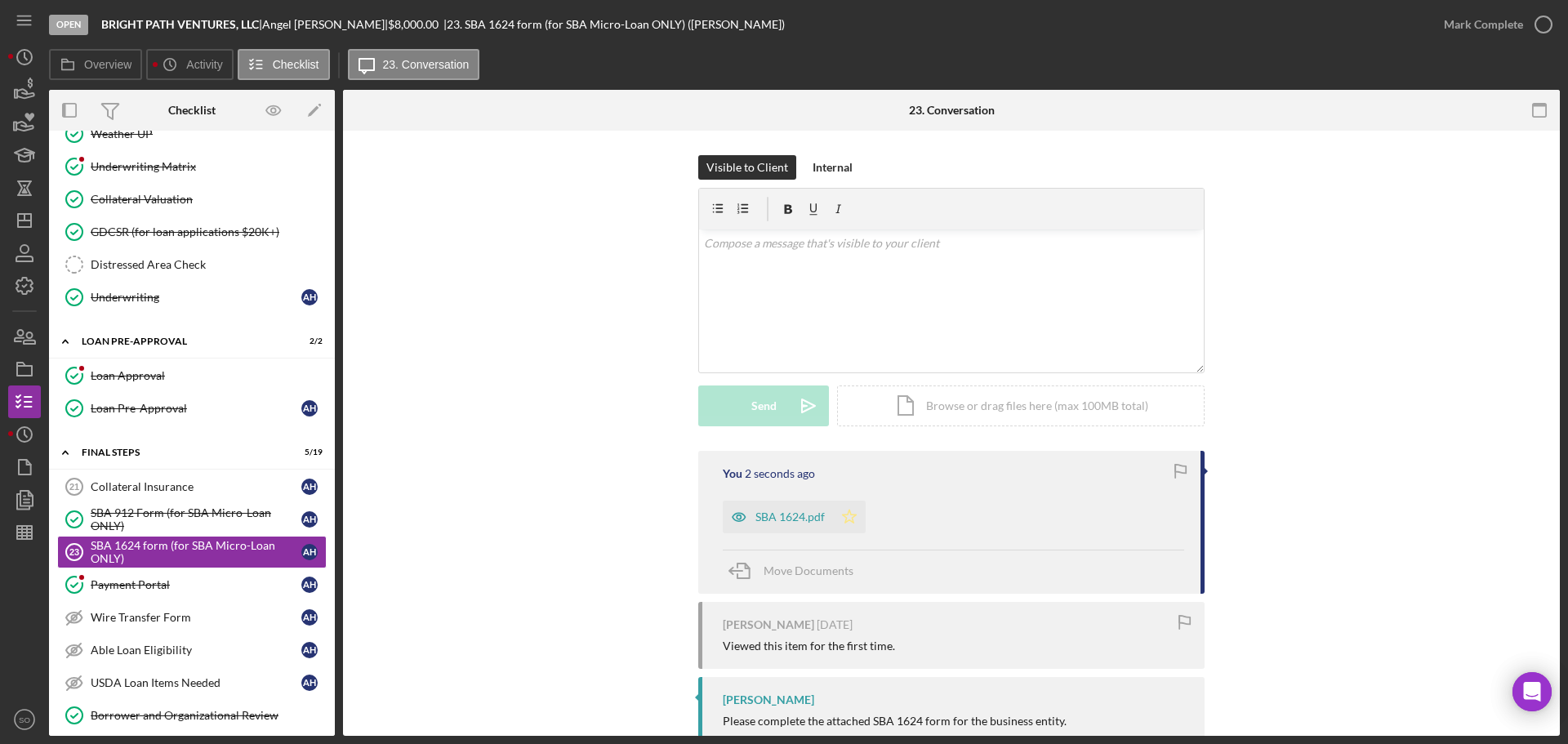
click at [848, 522] on icon "Icon/Star" at bounding box center [849, 516] width 32 height 32
click at [1494, 32] on div "Mark Complete" at bounding box center [1484, 24] width 79 height 32
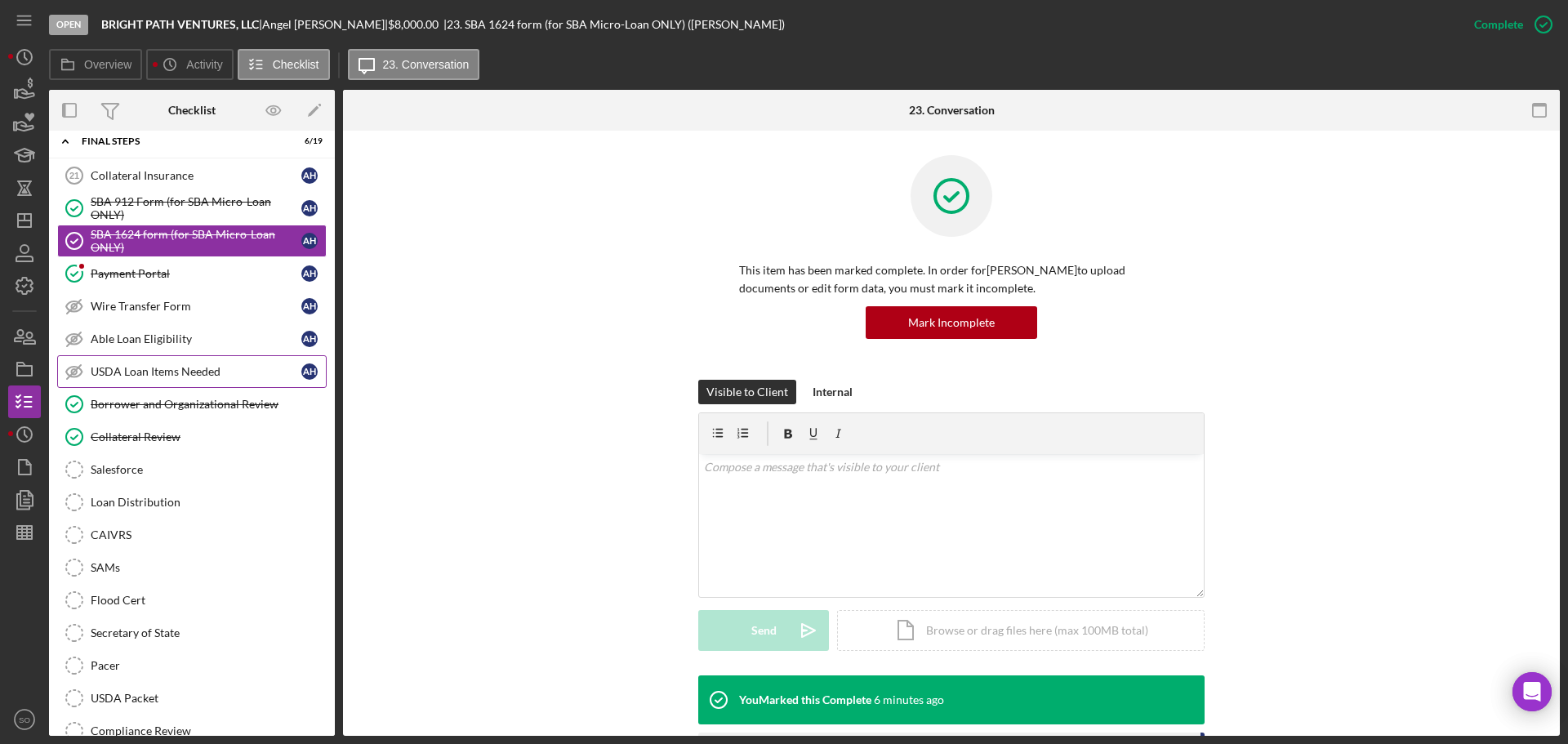
scroll to position [1551, 0]
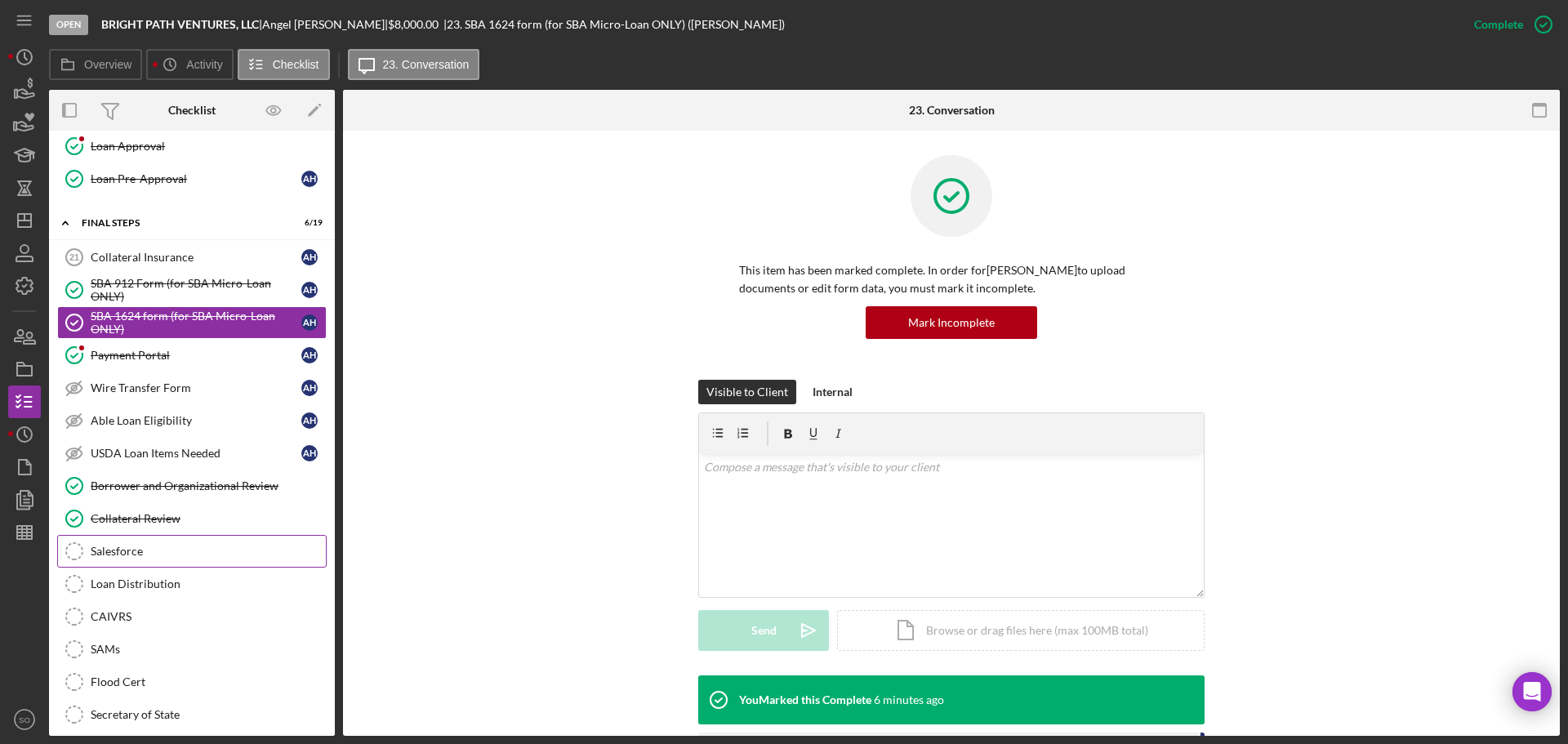
click at [140, 555] on div "Salesforce" at bounding box center [209, 551] width 235 height 13
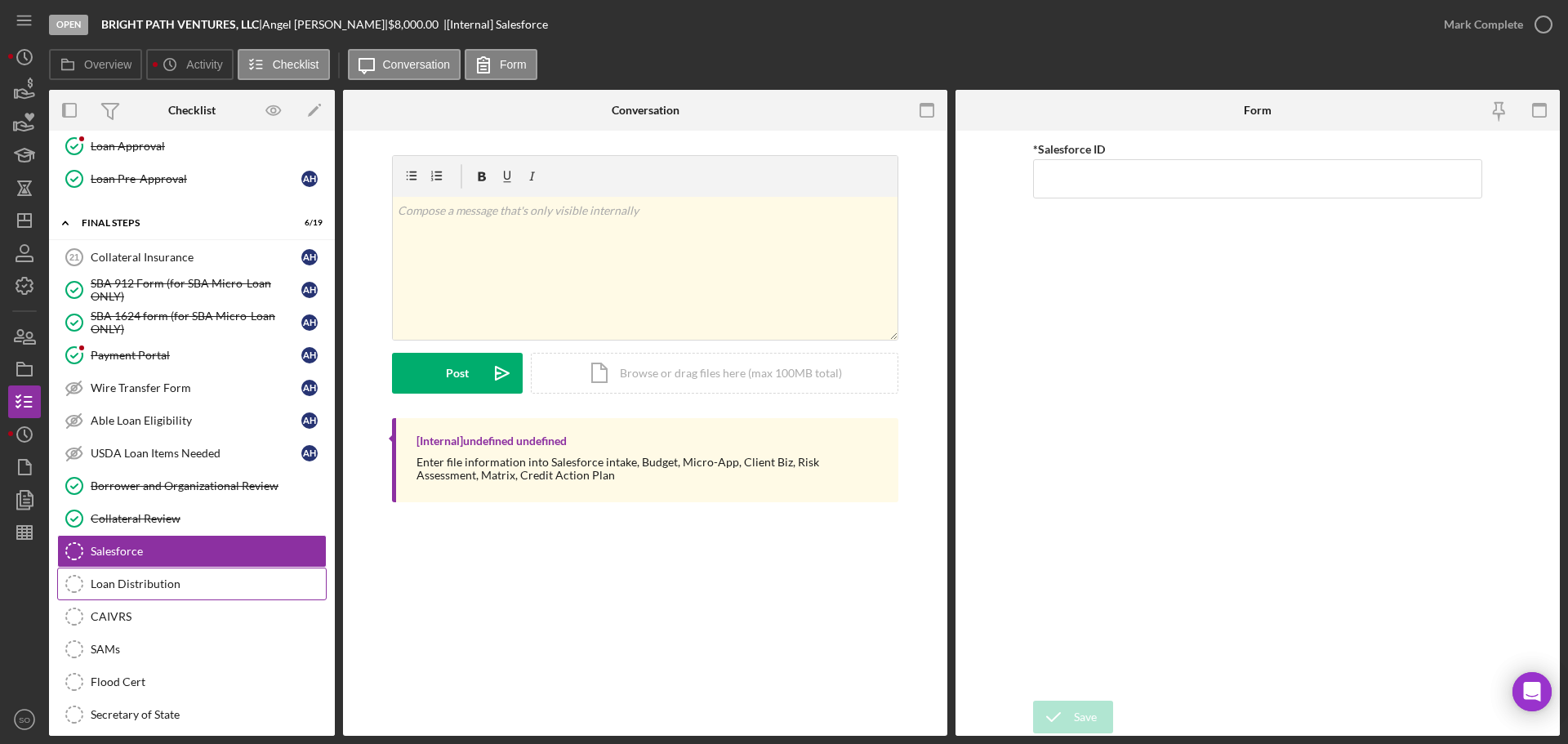
click at [130, 583] on div "Loan Distribution" at bounding box center [209, 584] width 235 height 13
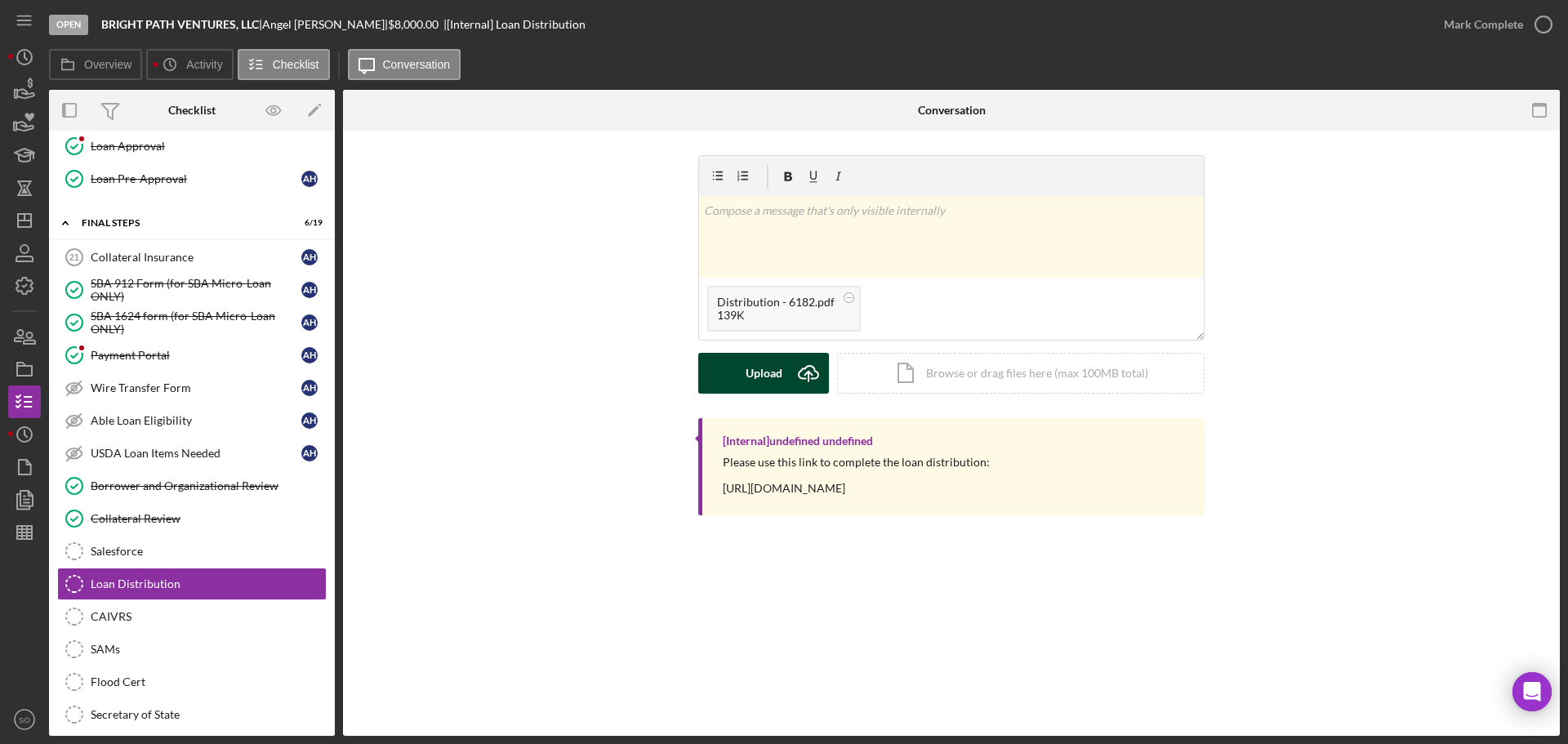
click at [767, 378] on div "Upload" at bounding box center [764, 372] width 36 height 41
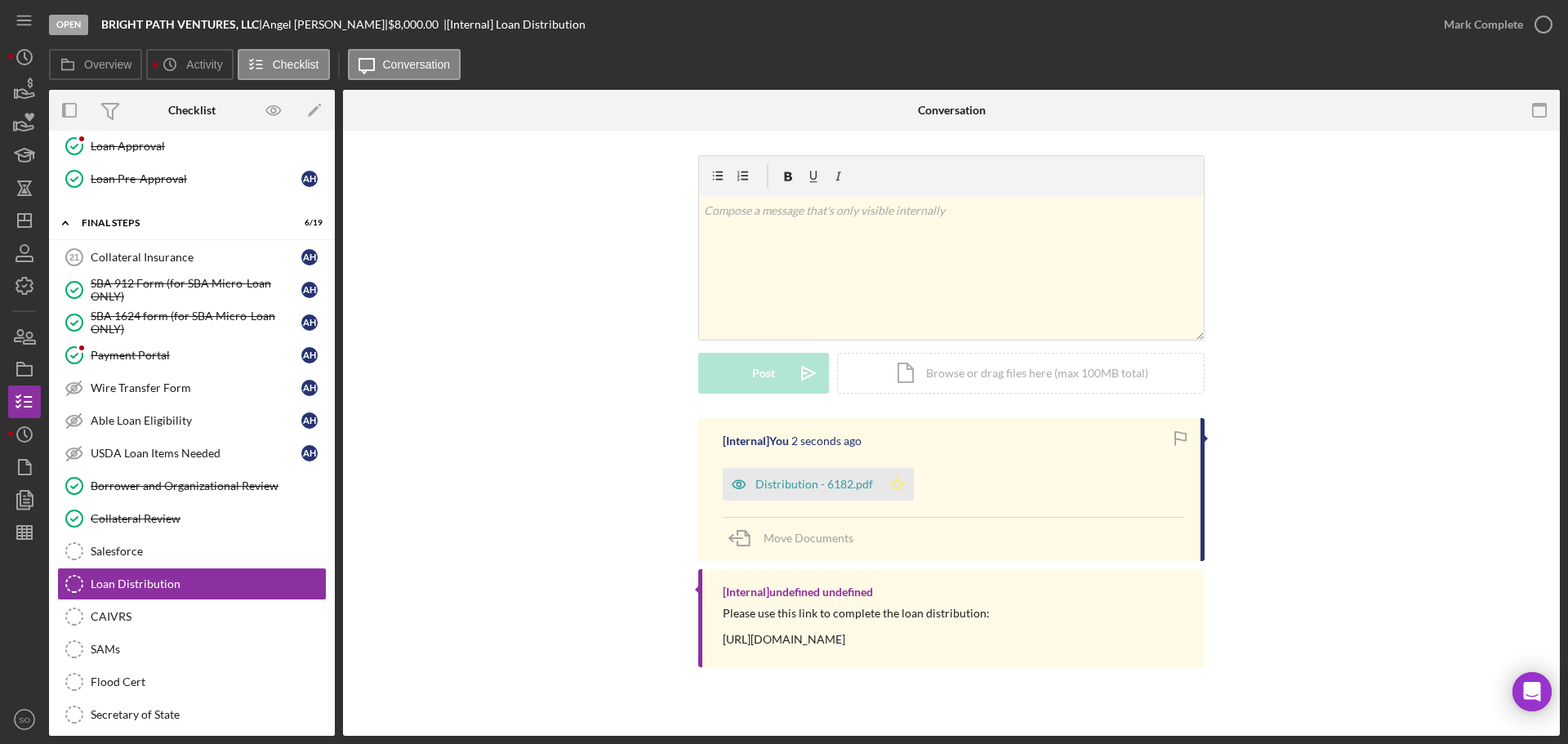
click at [906, 491] on icon "Icon/Star" at bounding box center [897, 483] width 32 height 32
click at [1450, 32] on div "Mark Complete" at bounding box center [1484, 24] width 79 height 32
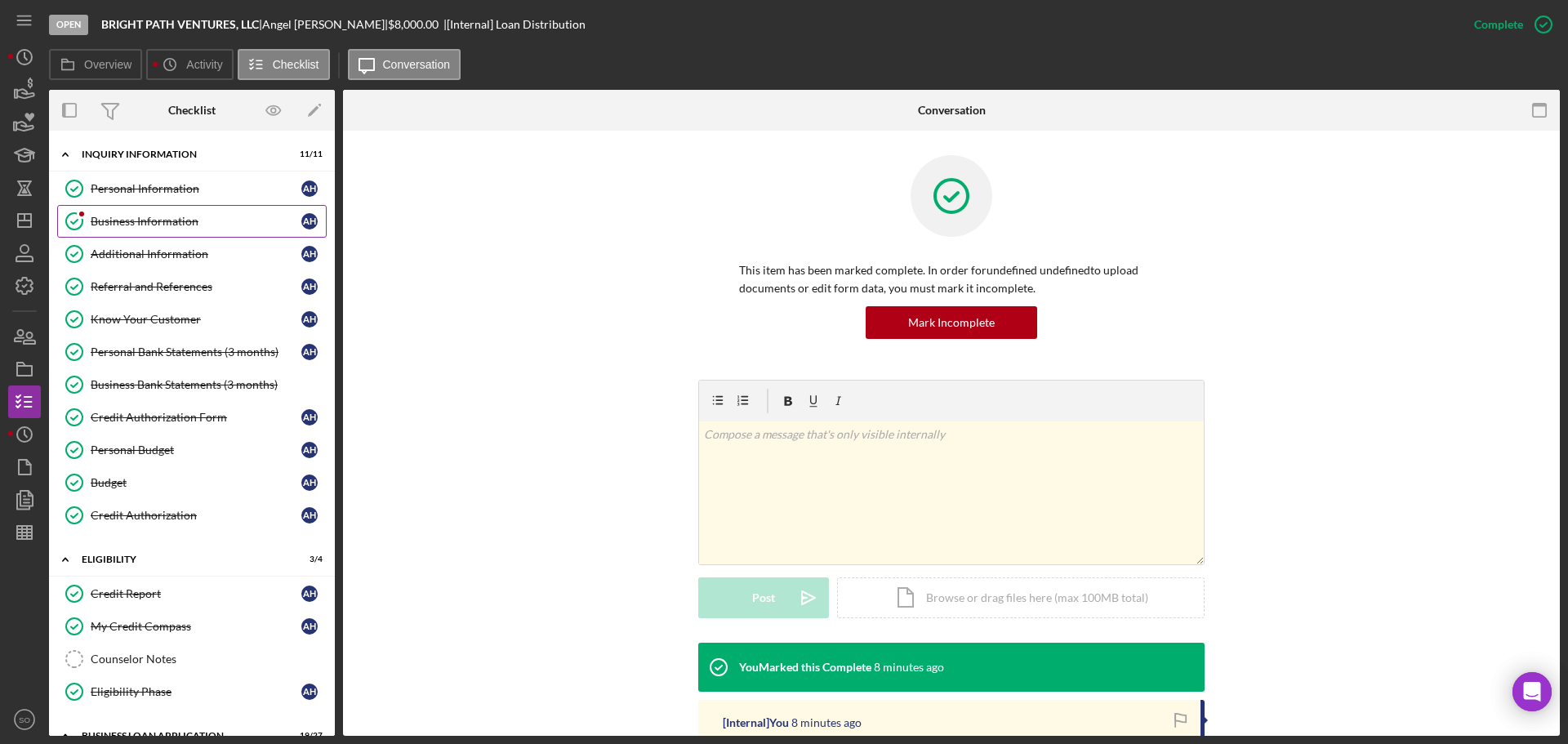
click at [149, 219] on div "Business Information" at bounding box center [196, 221] width 211 height 13
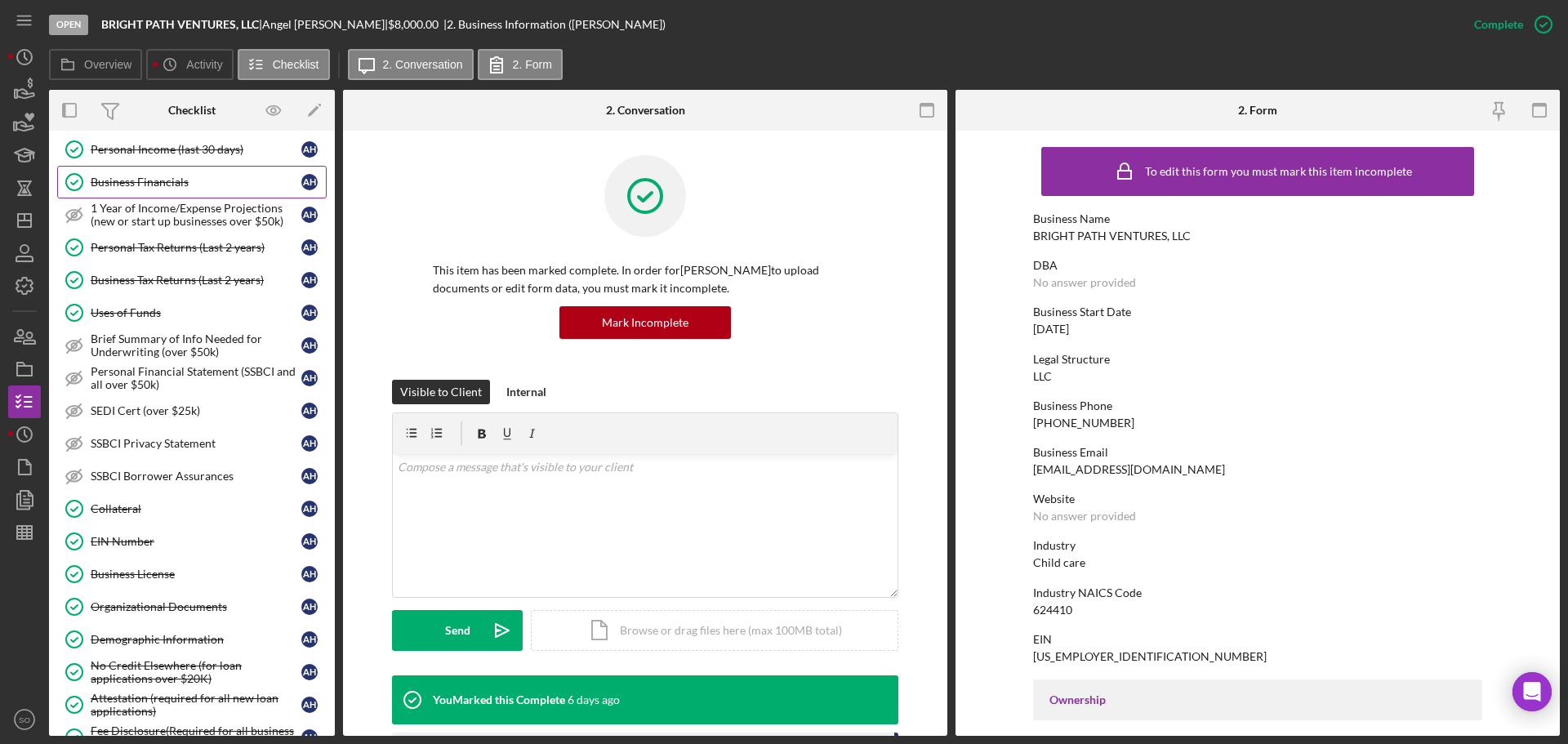
scroll to position [408, 0]
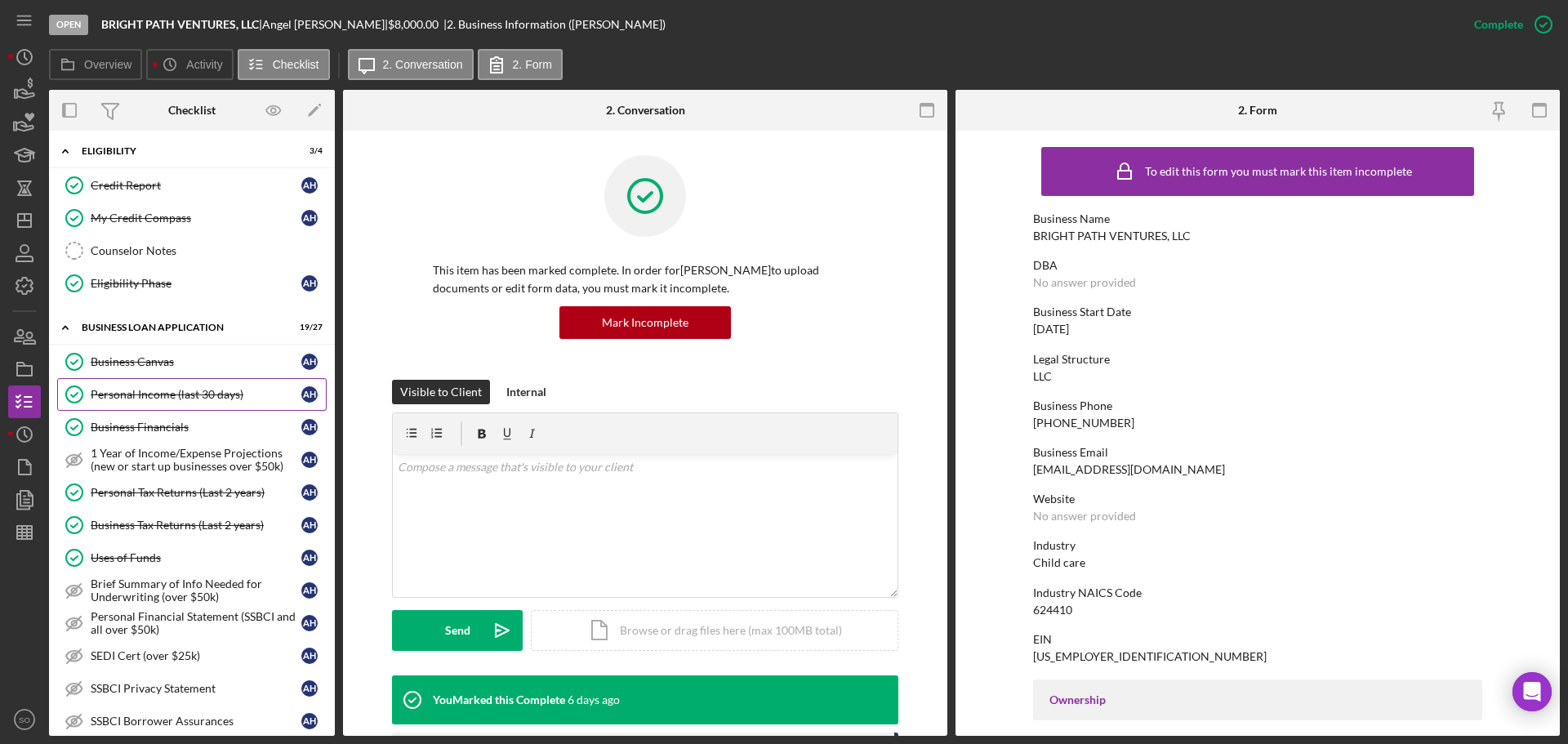
click at [213, 403] on link "Personal Income (last 30 days) Personal Income (last 30 days) A H" at bounding box center [192, 394] width 270 height 32
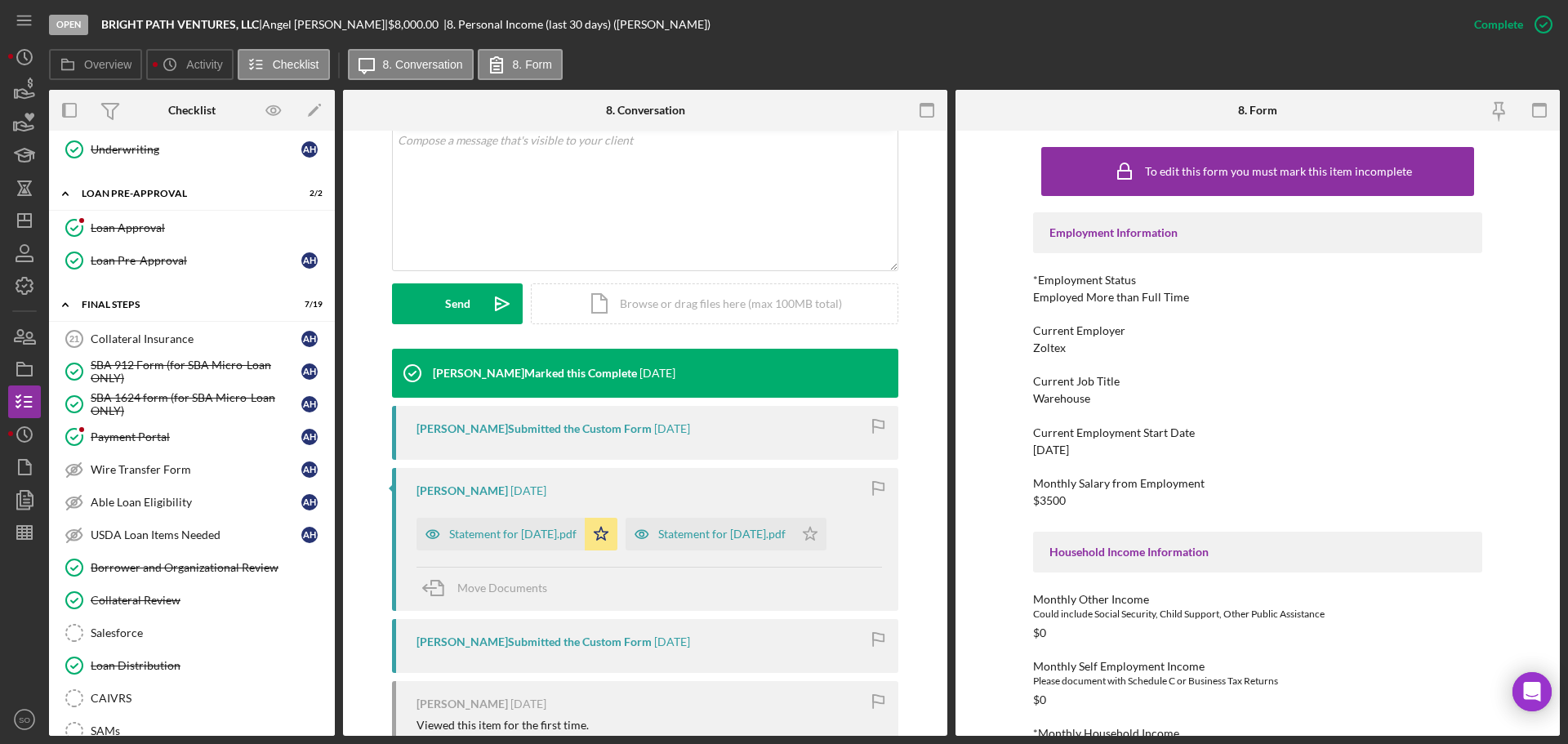
scroll to position [1633, 0]
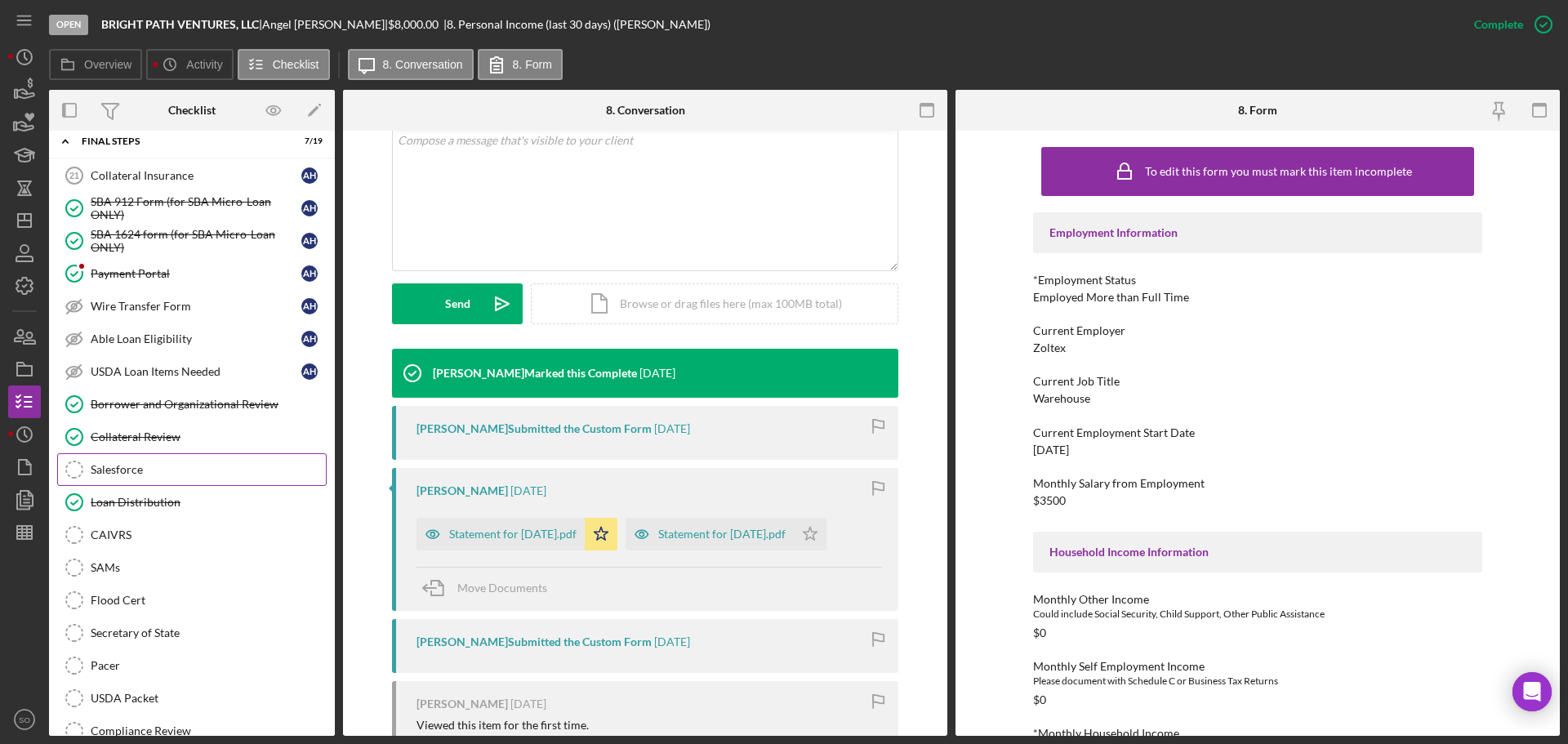
click at [112, 474] on div "Salesforce" at bounding box center [209, 469] width 235 height 13
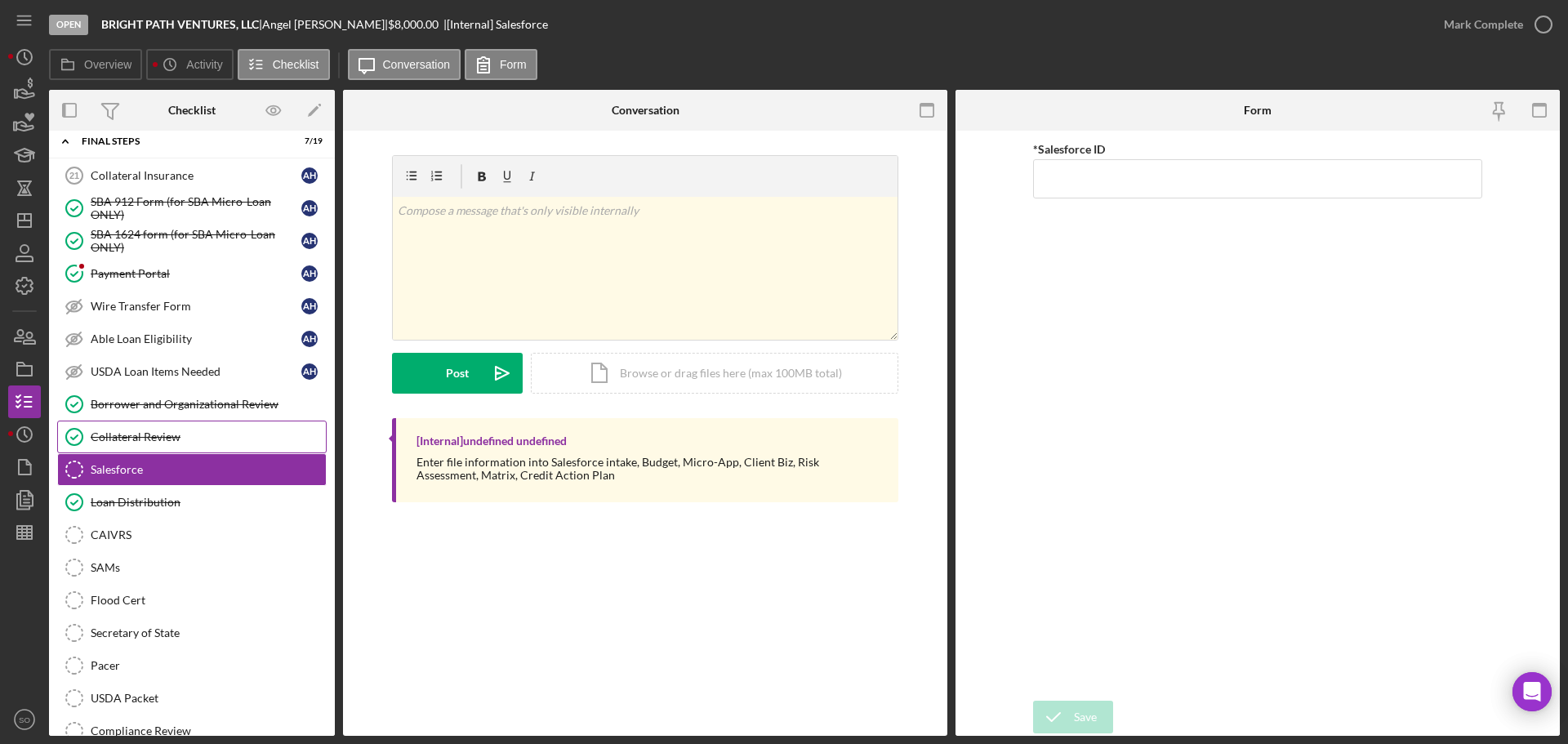
click at [134, 444] on div "Collateral Review" at bounding box center [209, 437] width 235 height 13
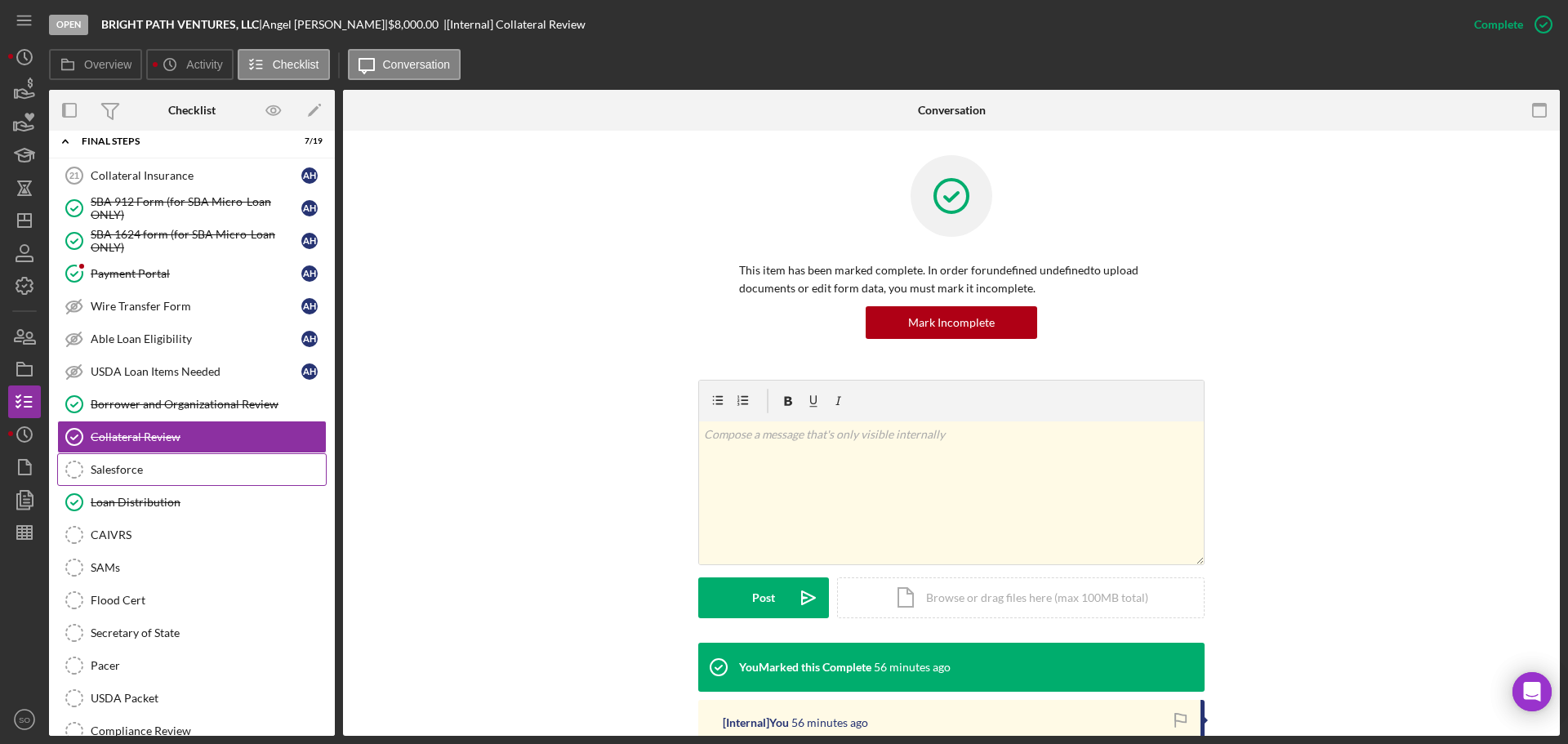
click at [144, 461] on link "Salesforce Salesforce" at bounding box center [192, 469] width 270 height 32
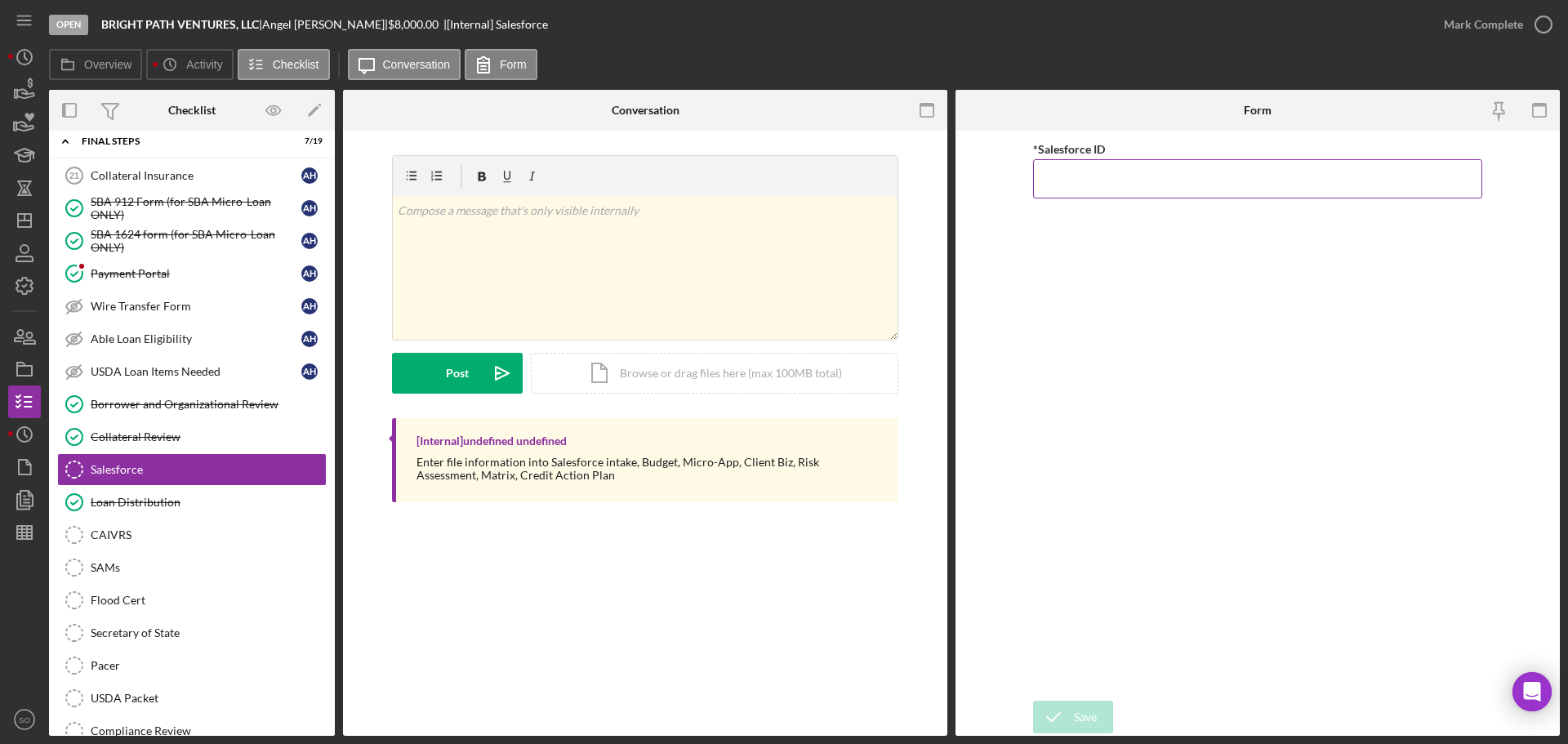
click at [1063, 187] on input "*Salesforce ID" at bounding box center [1258, 178] width 450 height 39
click at [1008, 286] on form "*Salesforce ID Save Save" at bounding box center [1258, 433] width 604 height 605
click at [113, 426] on link "Collateral Review Collateral Review" at bounding box center [192, 436] width 270 height 32
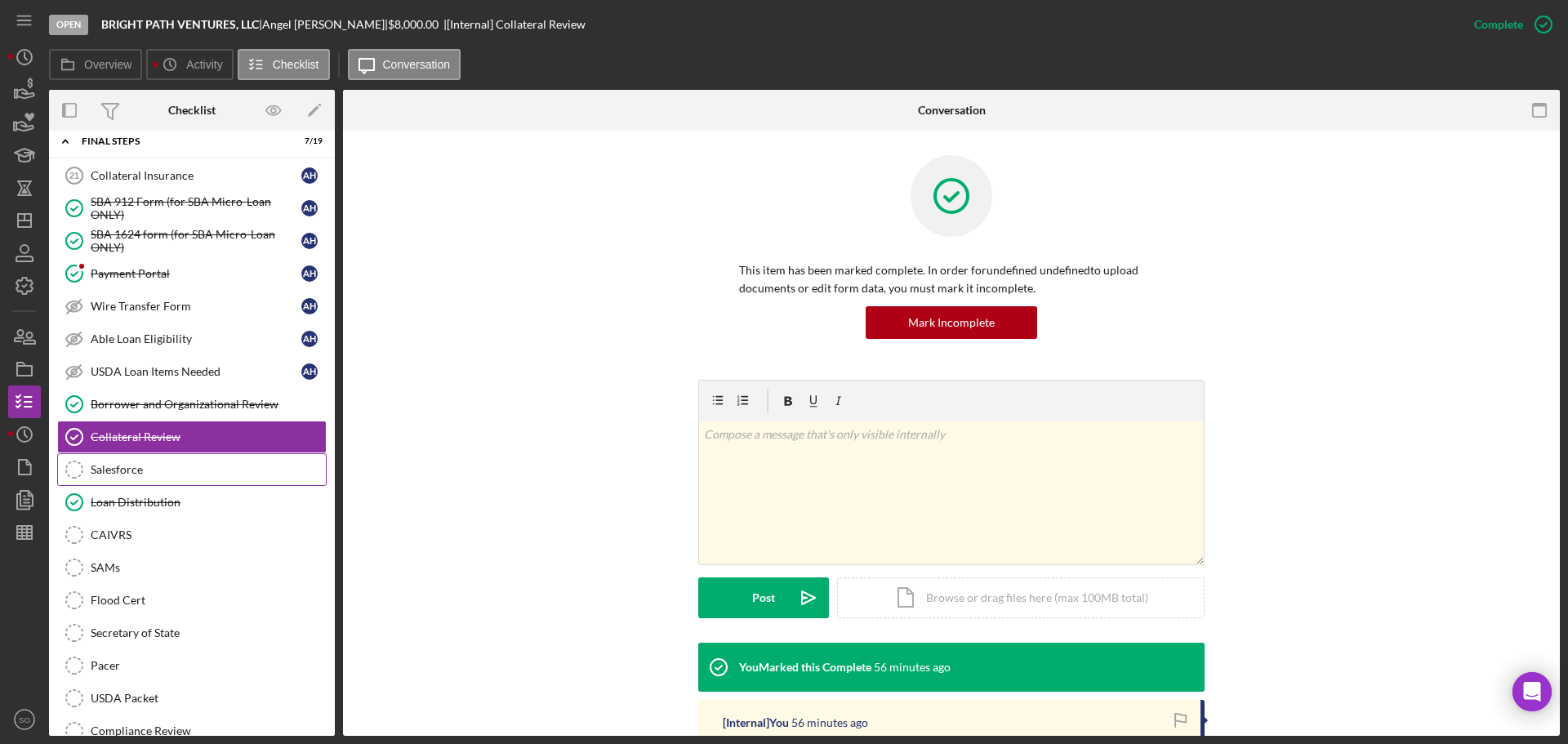
click at [127, 475] on div "Salesforce" at bounding box center [209, 469] width 235 height 13
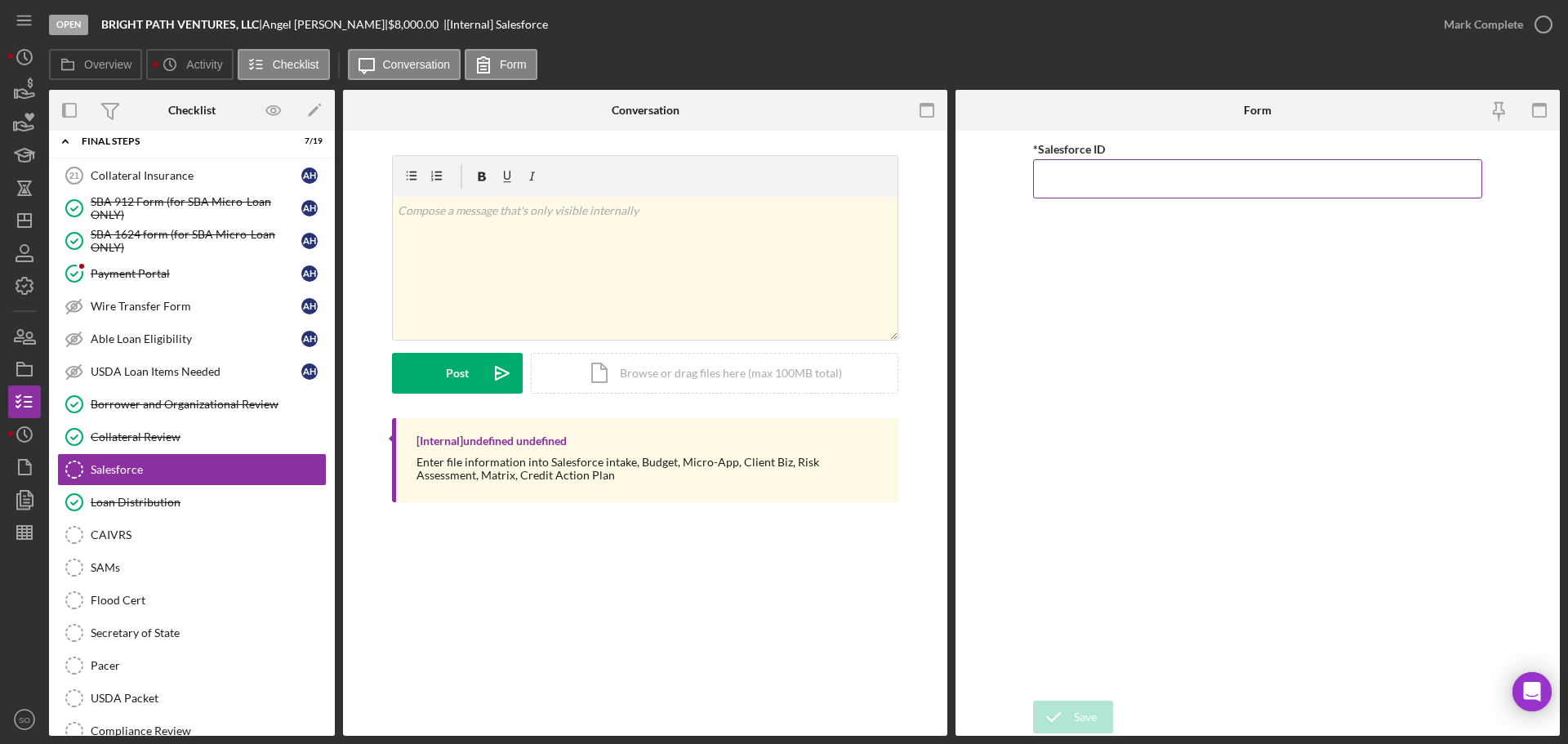
click at [1074, 188] on input "*Salesforce ID" at bounding box center [1258, 178] width 450 height 39
paste input "a0wPC000002AeMRYA0"
type input "a0wPC000002AeMRYA0"
click at [1084, 712] on div "Save" at bounding box center [1085, 716] width 23 height 32
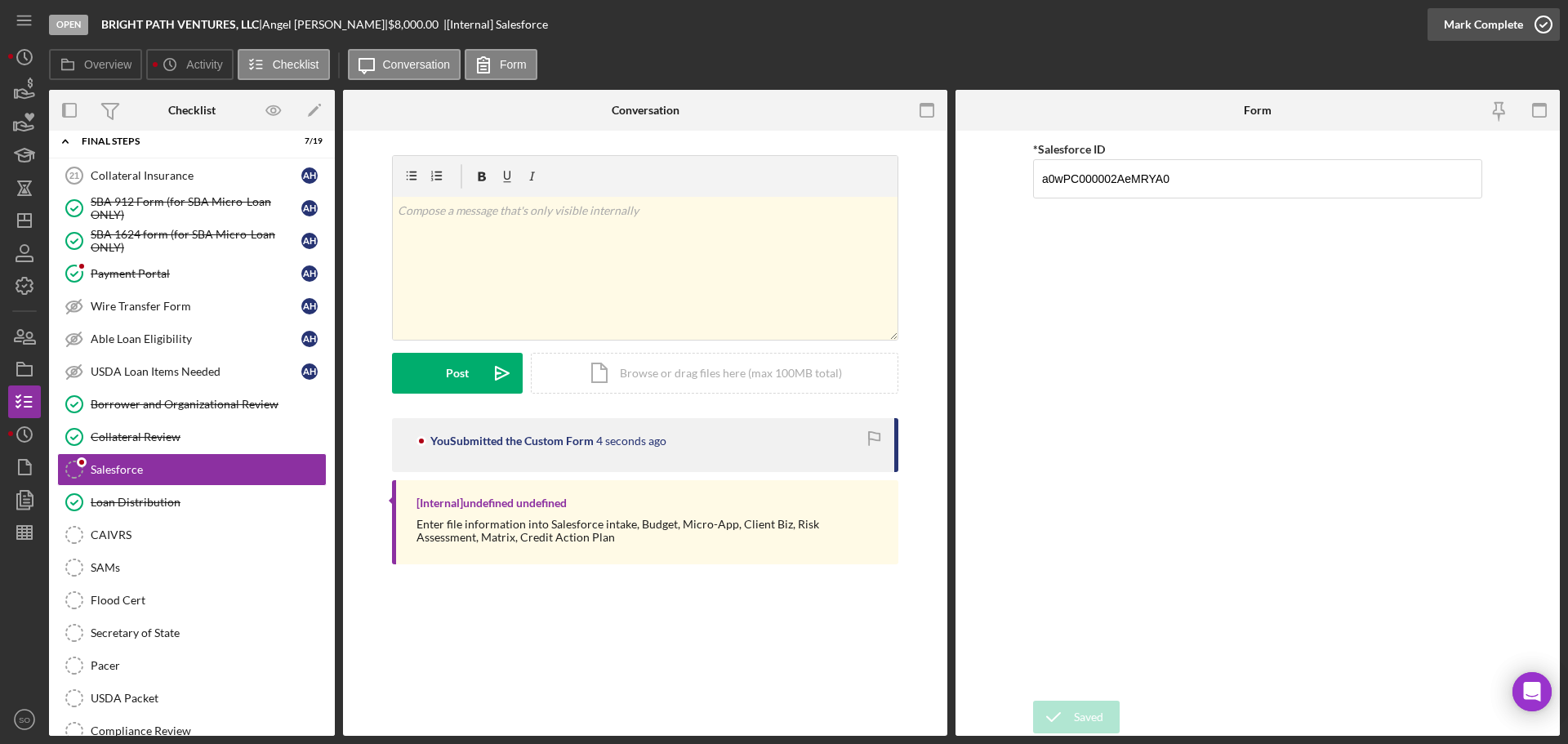
click at [1449, 25] on div "Mark Complete" at bounding box center [1484, 24] width 79 height 32
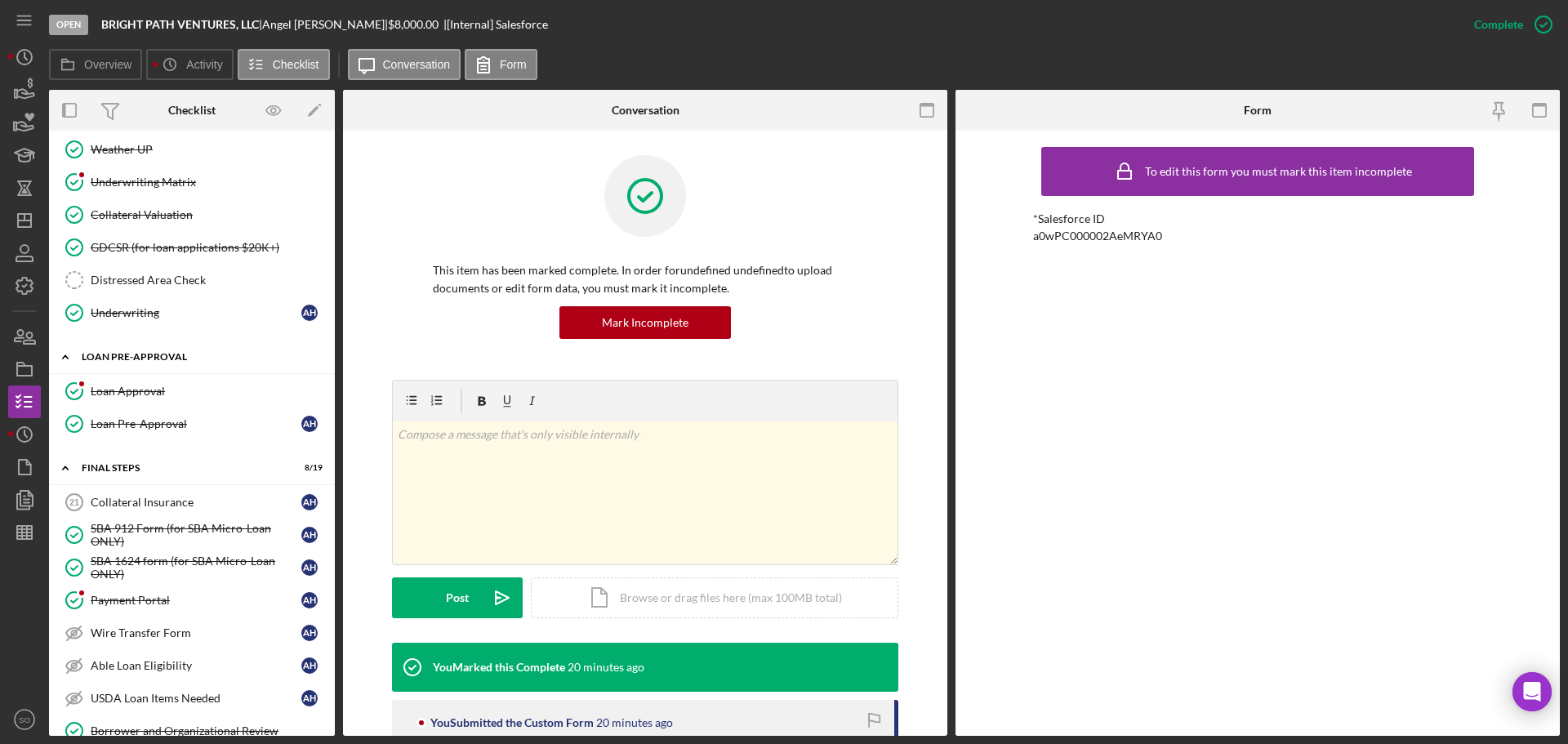
scroll to position [1551, 0]
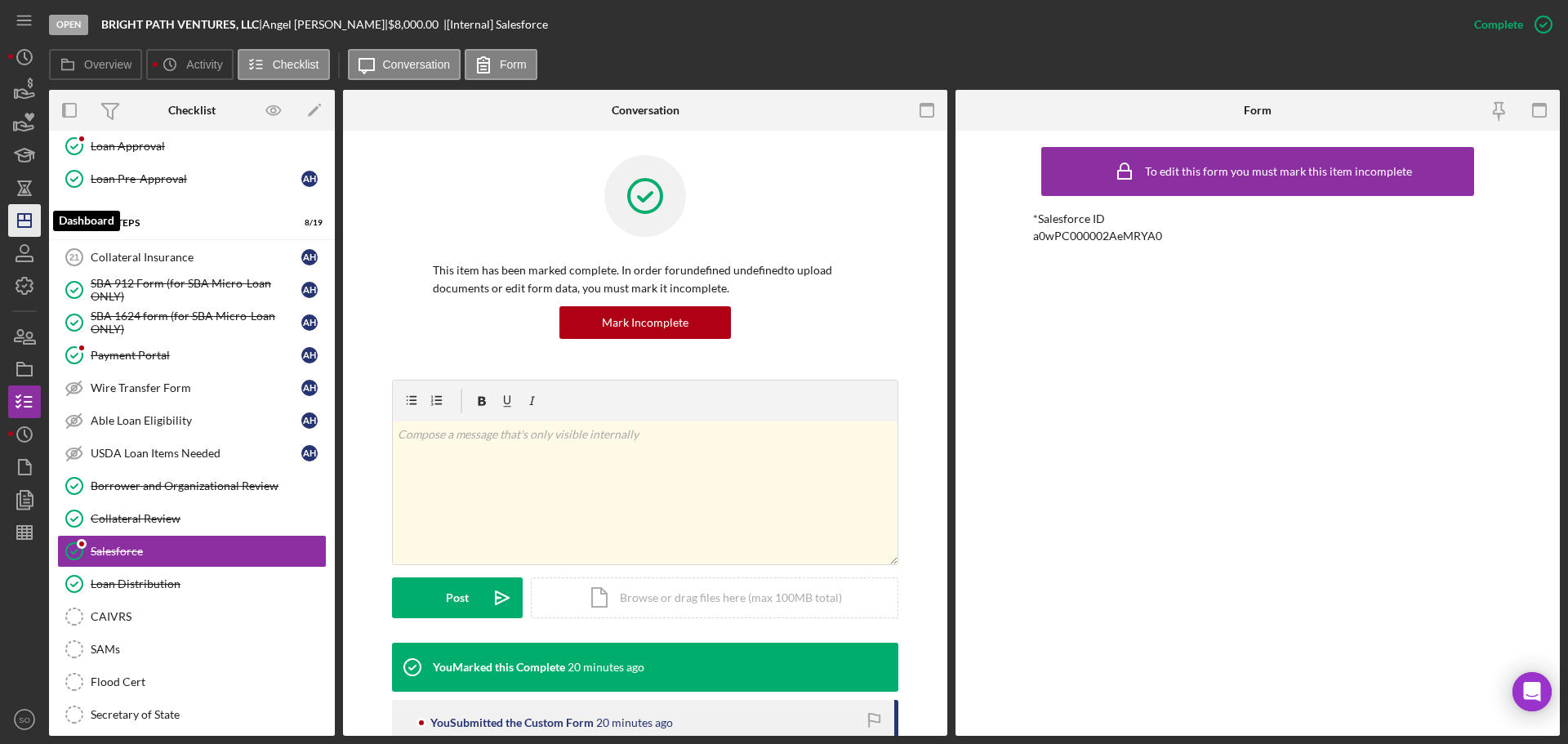
drag, startPoint x: 36, startPoint y: 213, endPoint x: 39, endPoint y: 222, distance: 9.5
click at [36, 213] on icon "Icon/Dashboard" at bounding box center [24, 220] width 41 height 41
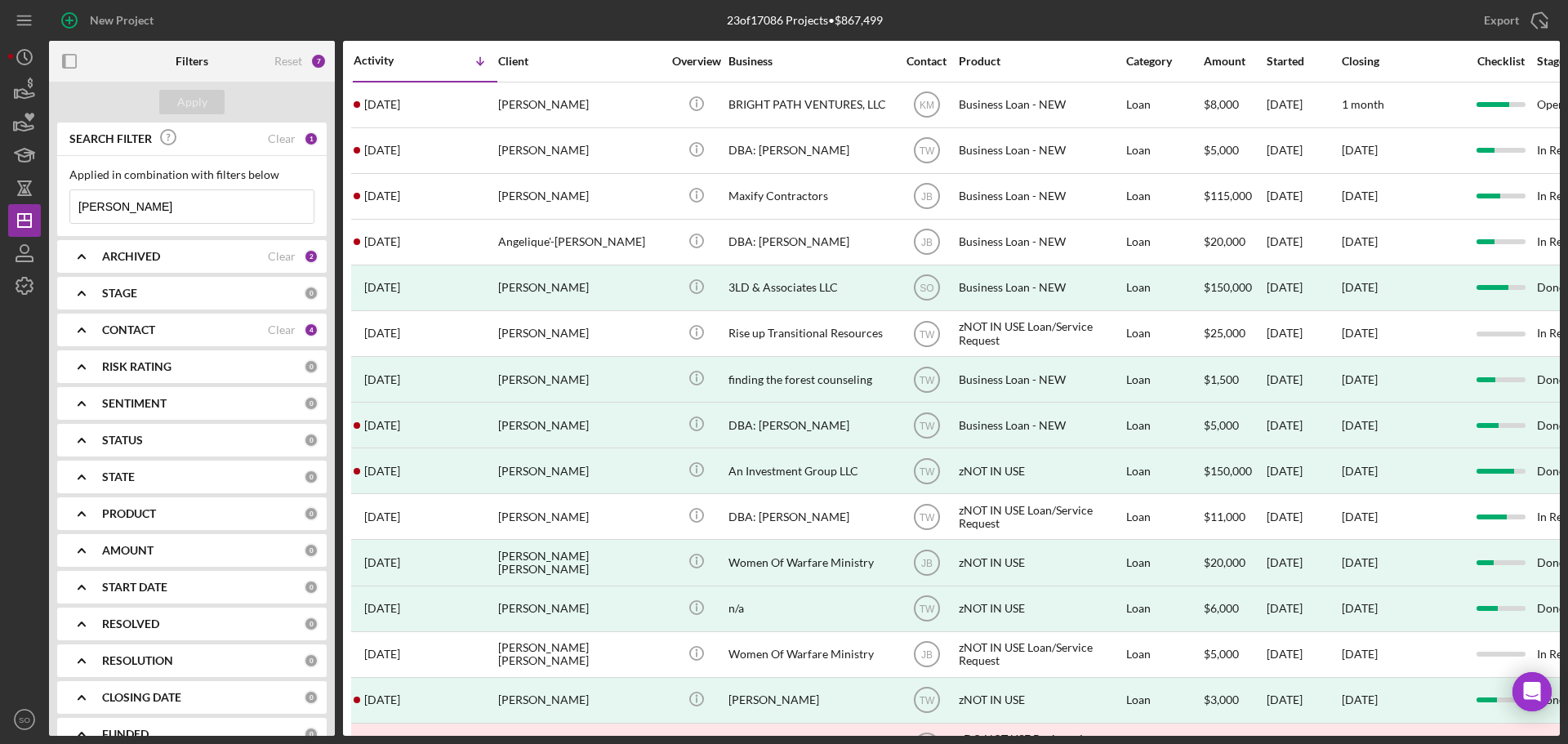
drag, startPoint x: 171, startPoint y: 208, endPoint x: 0, endPoint y: 197, distance: 171.4
click at [0, 197] on div "New Project 23 of 17086 Projects • $867,499 angel hayes Export Icon/Export Filt…" at bounding box center [784, 372] width 1568 height 744
click at [274, 262] on div "Clear" at bounding box center [282, 257] width 28 height 13
click at [268, 331] on div "Clear" at bounding box center [282, 330] width 28 height 13
click at [171, 323] on div "CONTACT 0" at bounding box center [209, 330] width 216 height 15
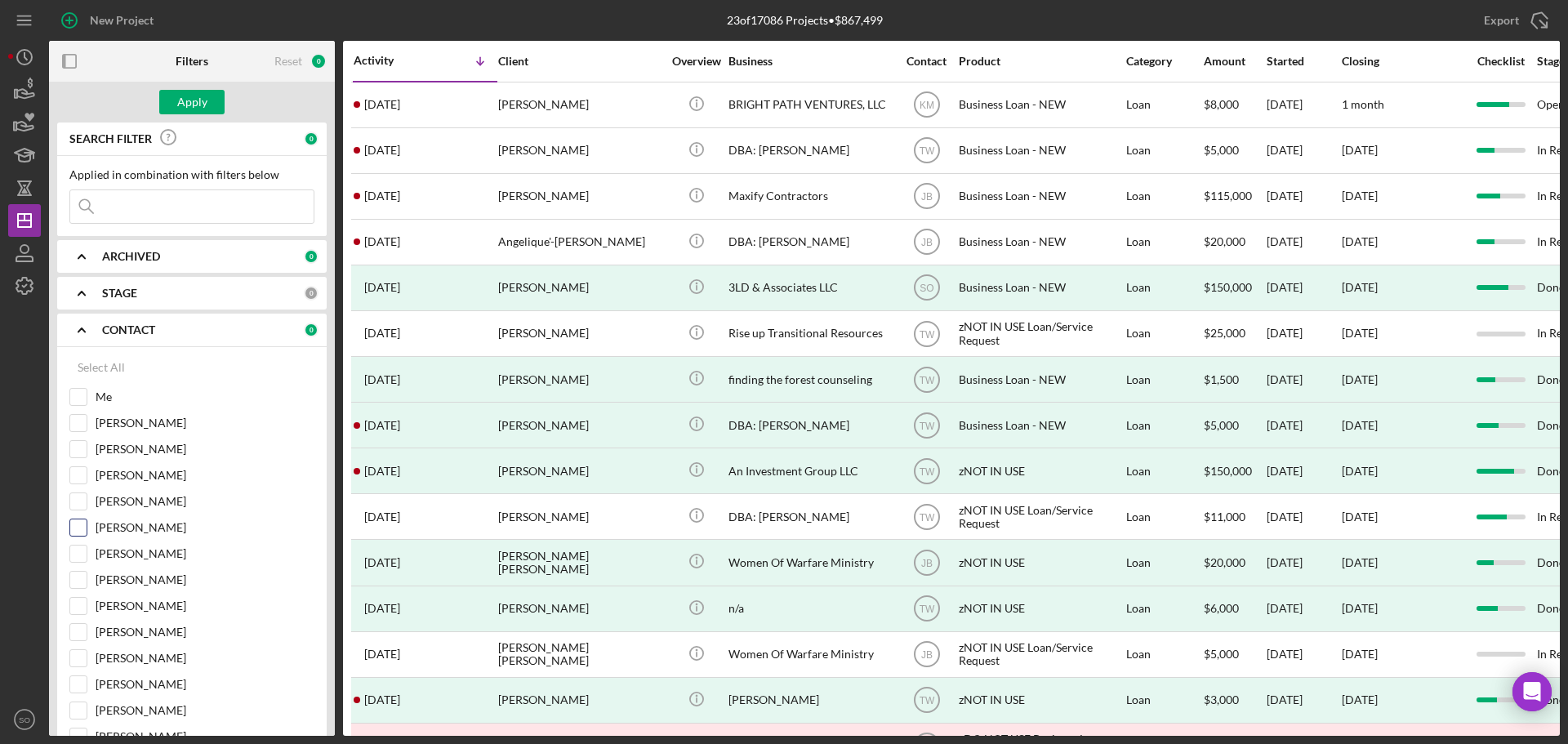
scroll to position [163, 0]
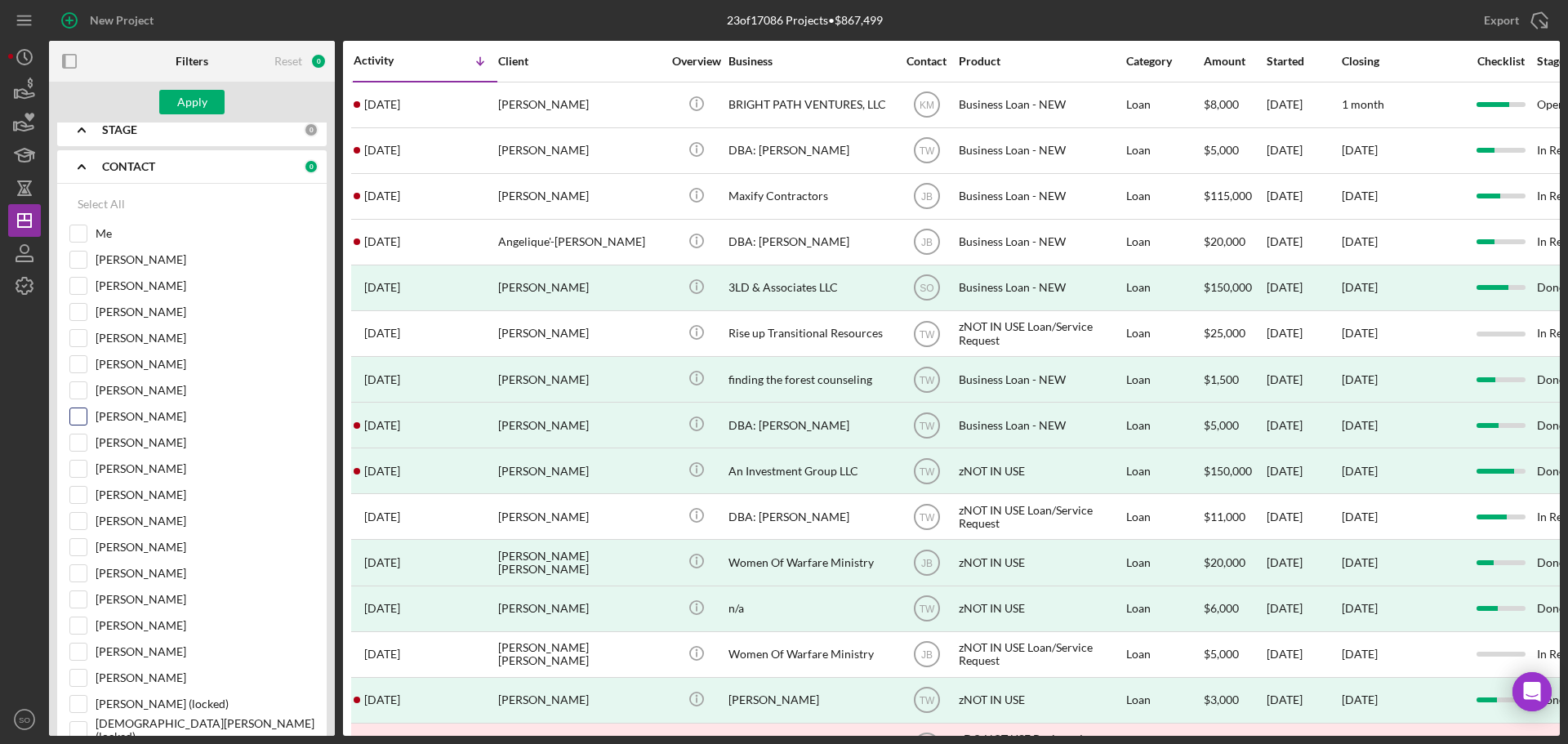
click at [79, 417] on input "Kimberly Moore" at bounding box center [79, 416] width 17 height 17
checkbox input "true"
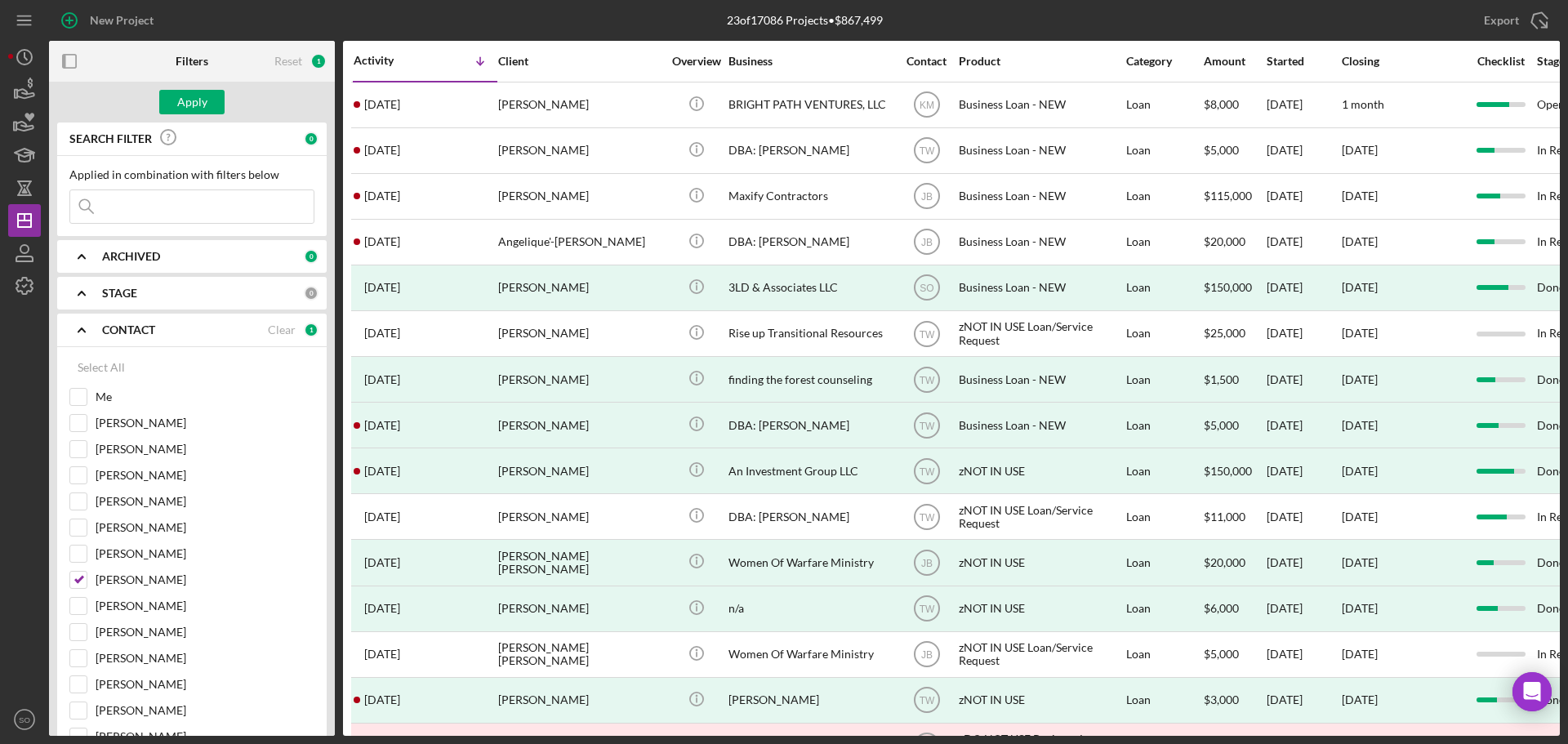
click at [205, 264] on div "ARCHIVED 0" at bounding box center [209, 257] width 216 height 15
click at [82, 331] on input "Active" at bounding box center [79, 324] width 17 height 17
checkbox input "true"
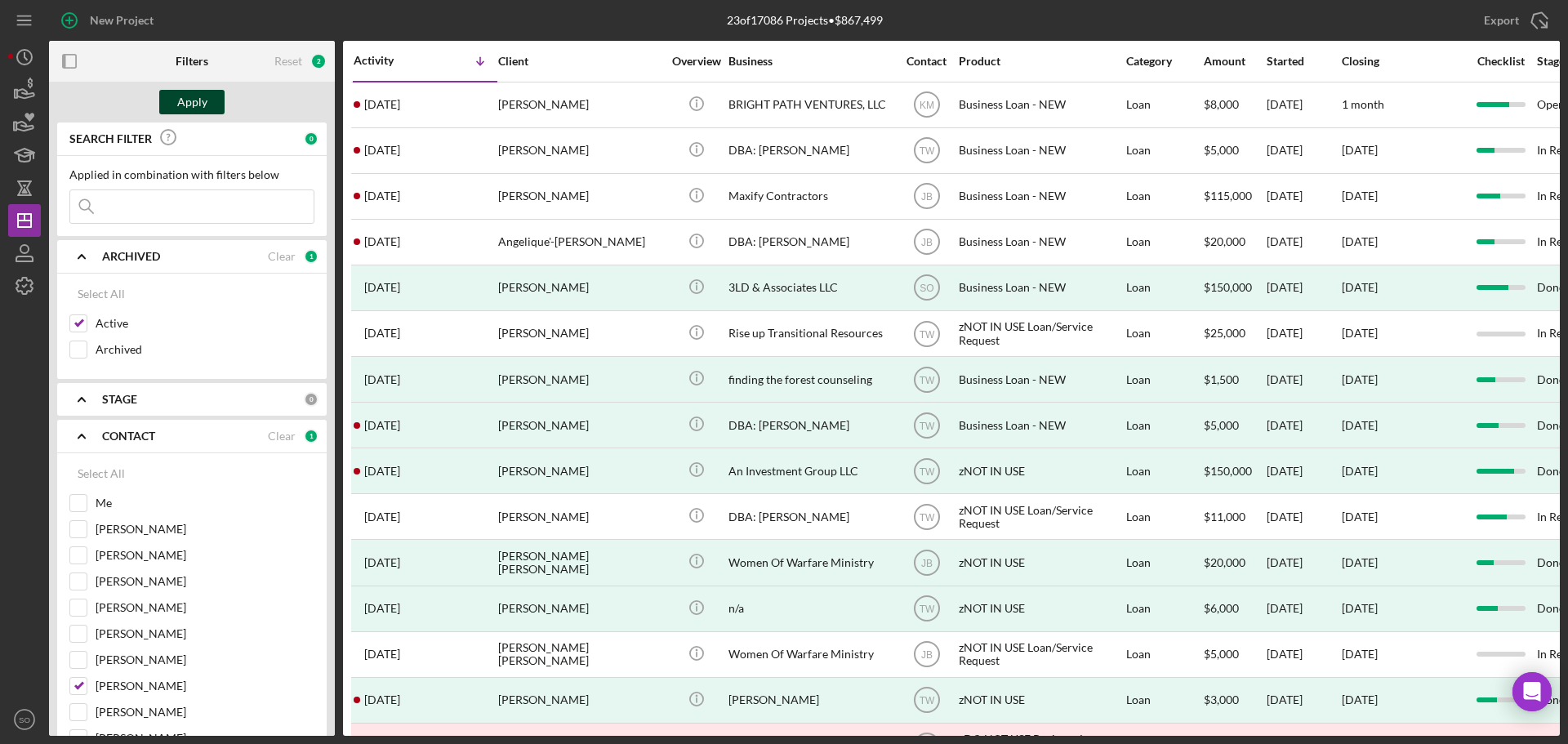
click at [184, 101] on div "Apply" at bounding box center [192, 103] width 31 height 25
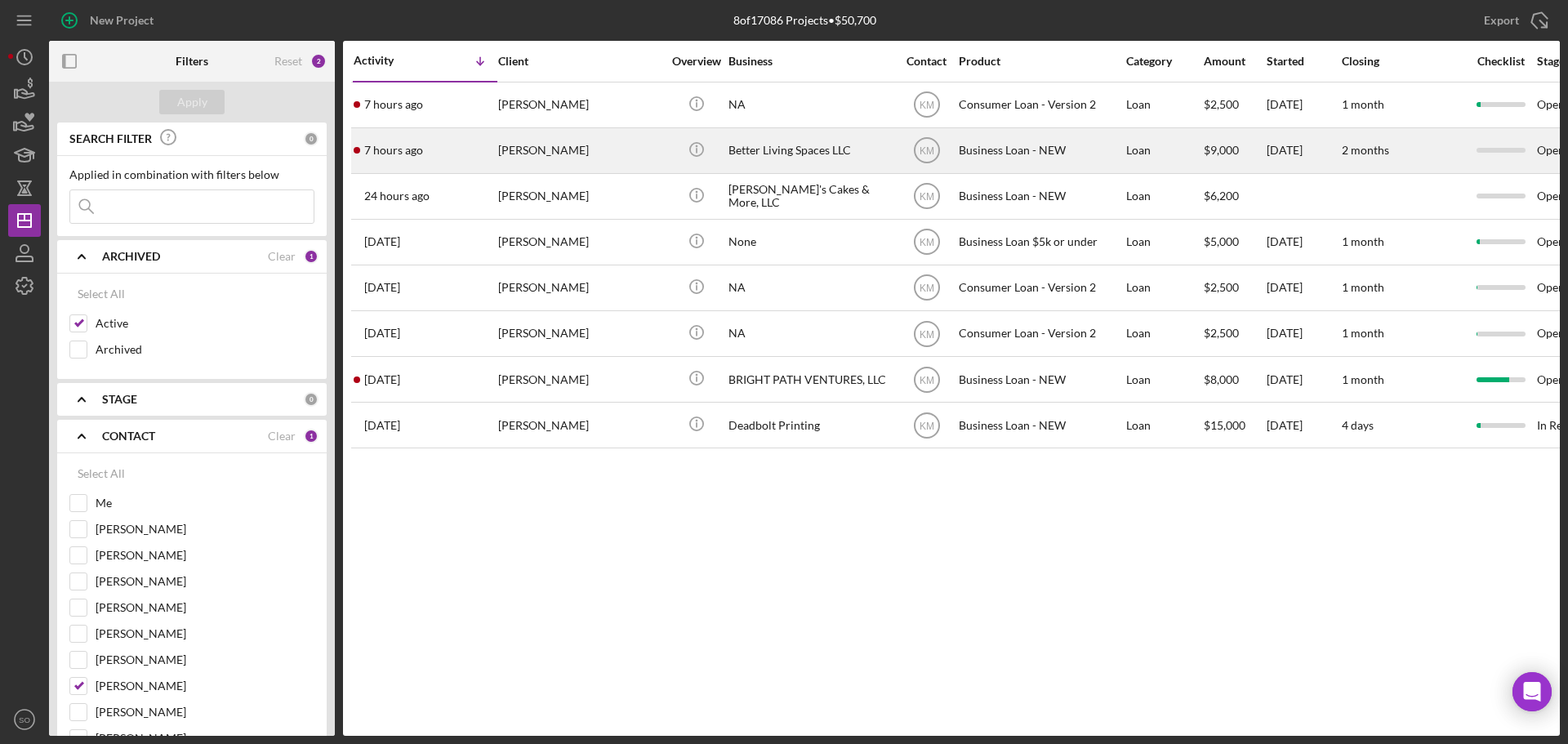
click at [441, 148] on div "7 hours ago Harold Coleman" at bounding box center [425, 151] width 143 height 43
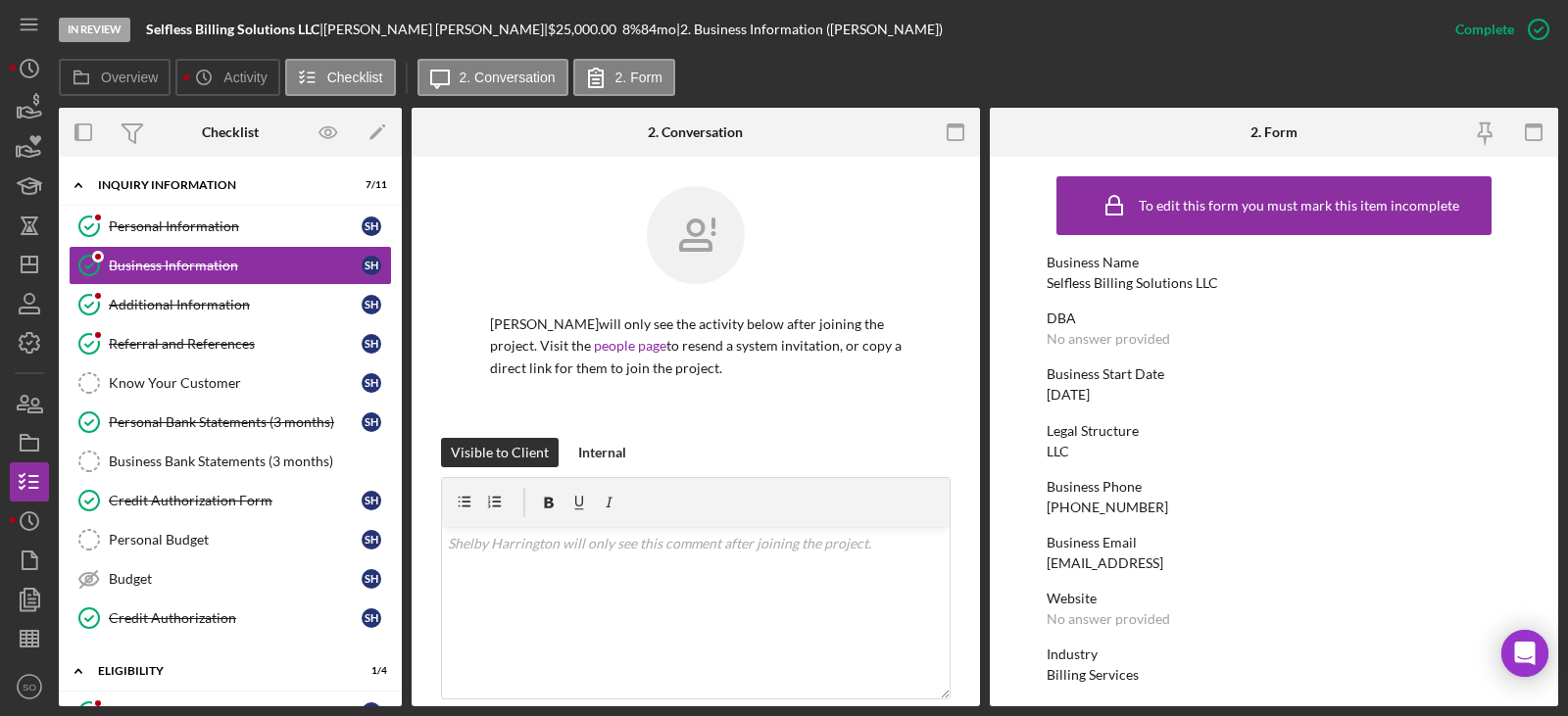
scroll to position [1861, 0]
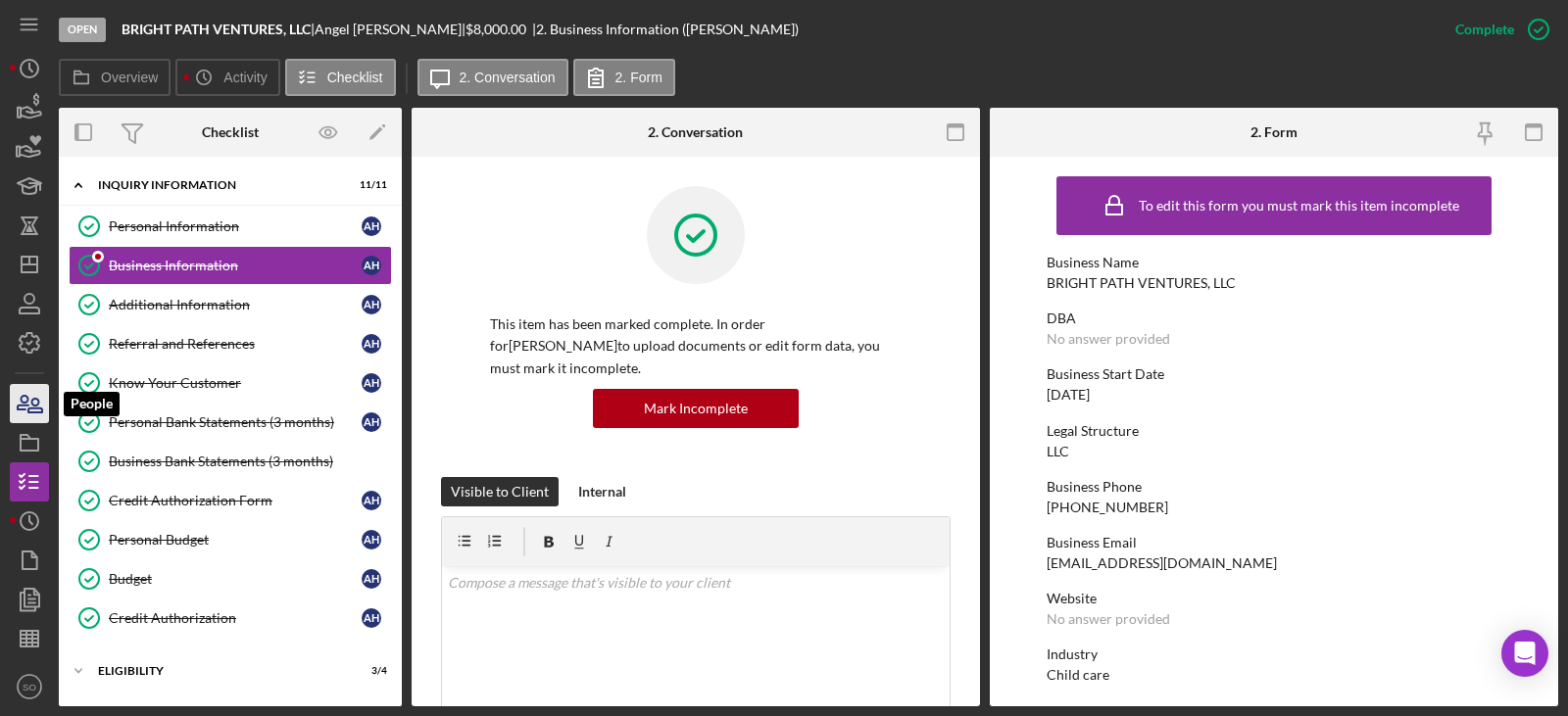
click at [33, 418] on icon "button" at bounding box center [29, 403] width 49 height 49
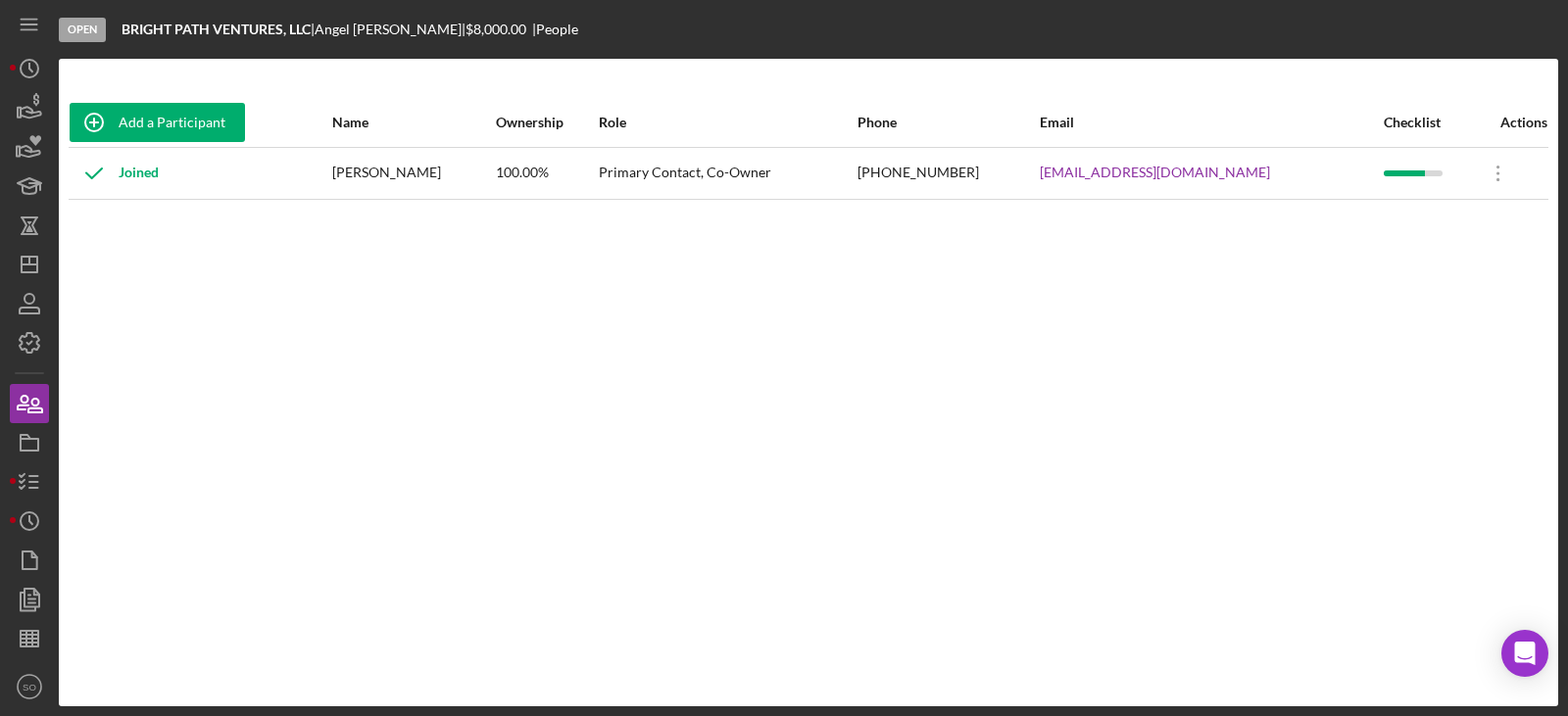
click at [1040, 414] on div "Add a Participant Name Ownership Role Phone Email Checklist Actions Joined Ange…" at bounding box center [807, 382] width 1498 height 569
click at [40, 475] on icon "button" at bounding box center [29, 482] width 49 height 49
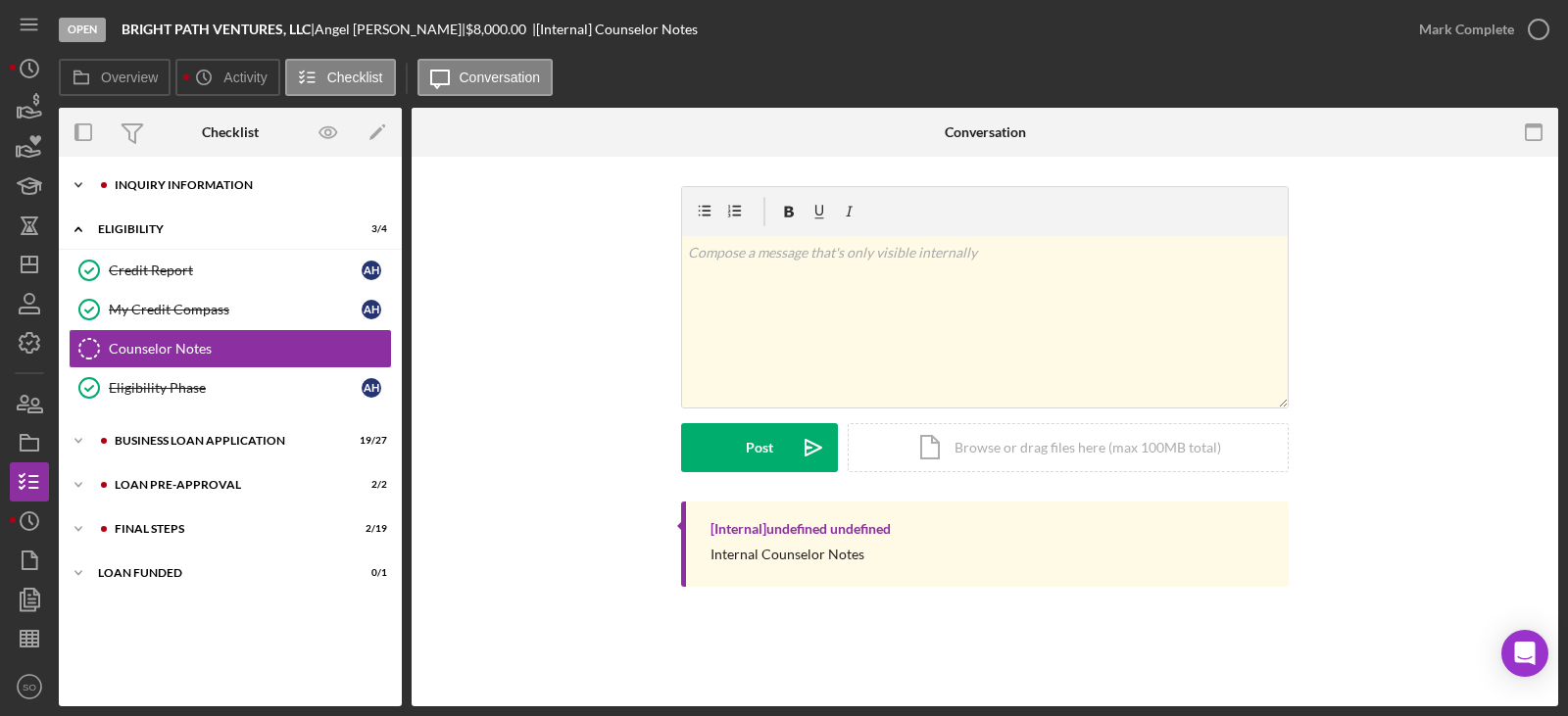
click at [158, 196] on div "Icon/Expander INQUIRY INFORMATION 11 / 11" at bounding box center [229, 185] width 343 height 39
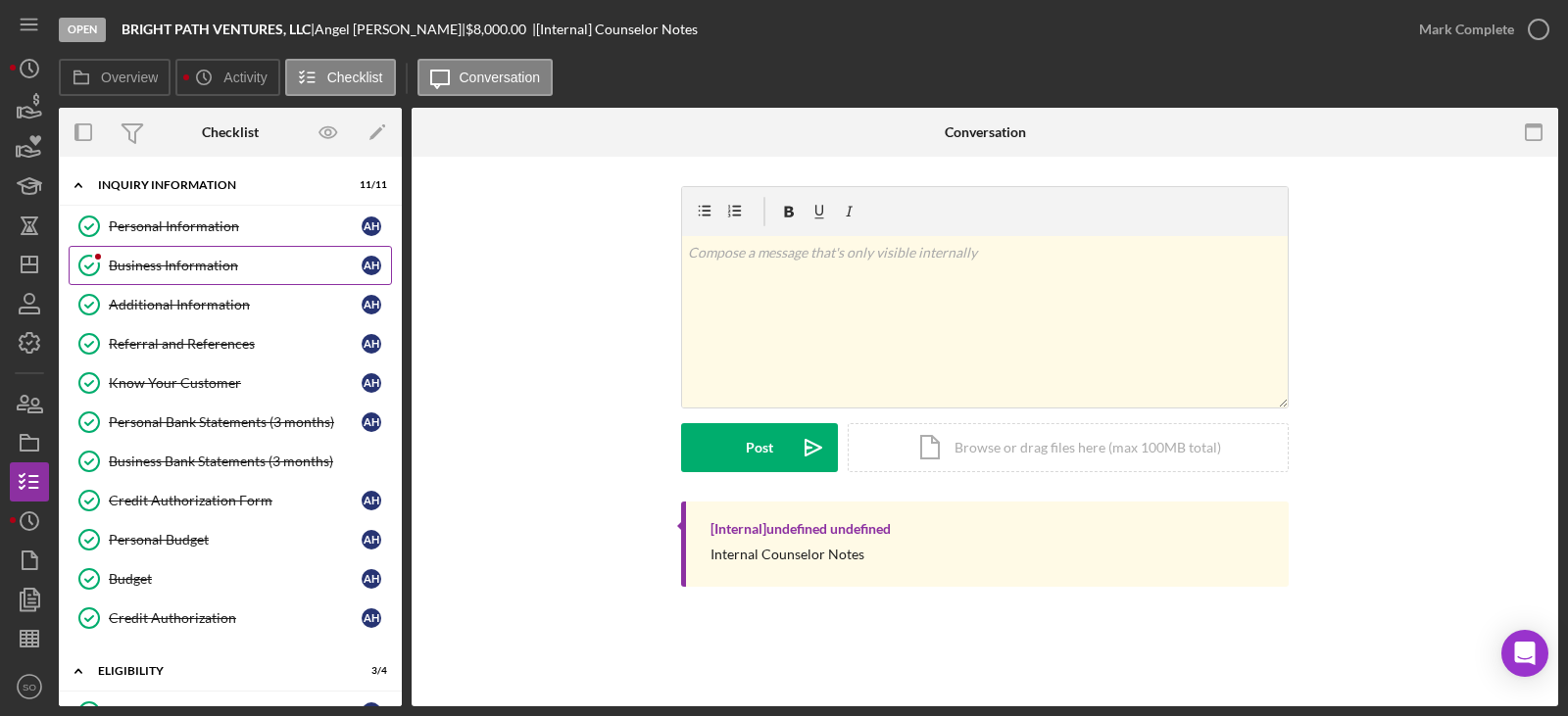
click at [161, 266] on div "Business Information" at bounding box center [235, 265] width 253 height 16
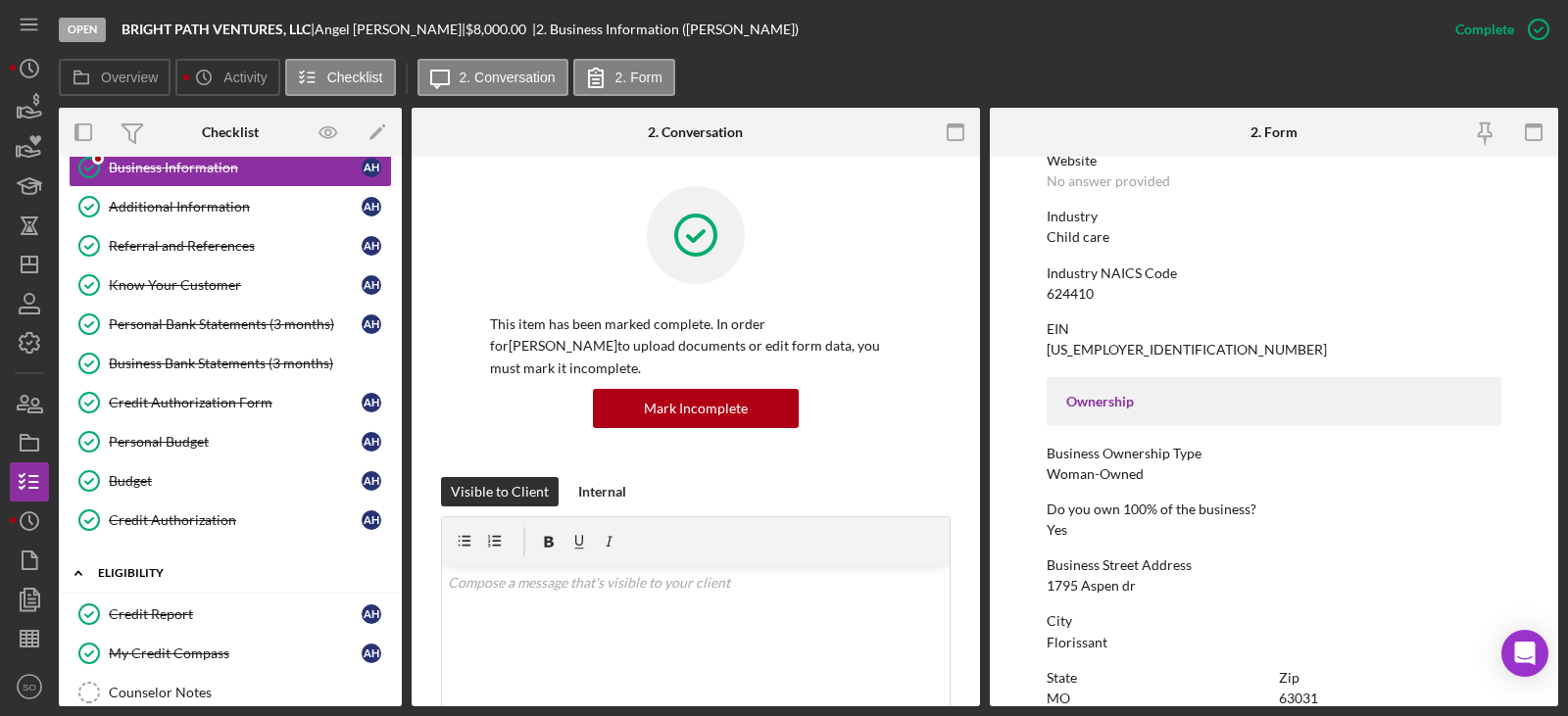
scroll to position [339, 0]
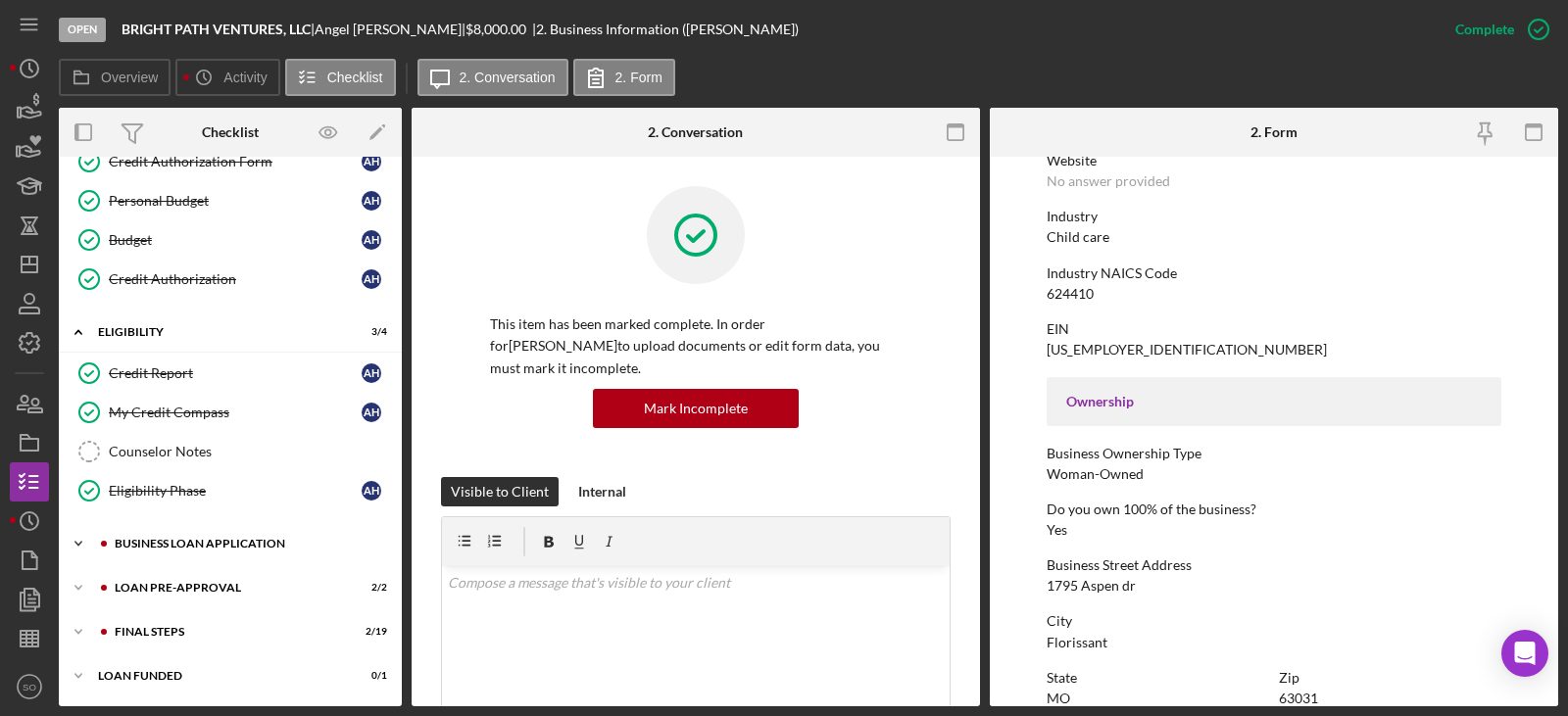
click at [204, 547] on div "BUSINESS LOAN APPLICATION" at bounding box center [245, 544] width 262 height 12
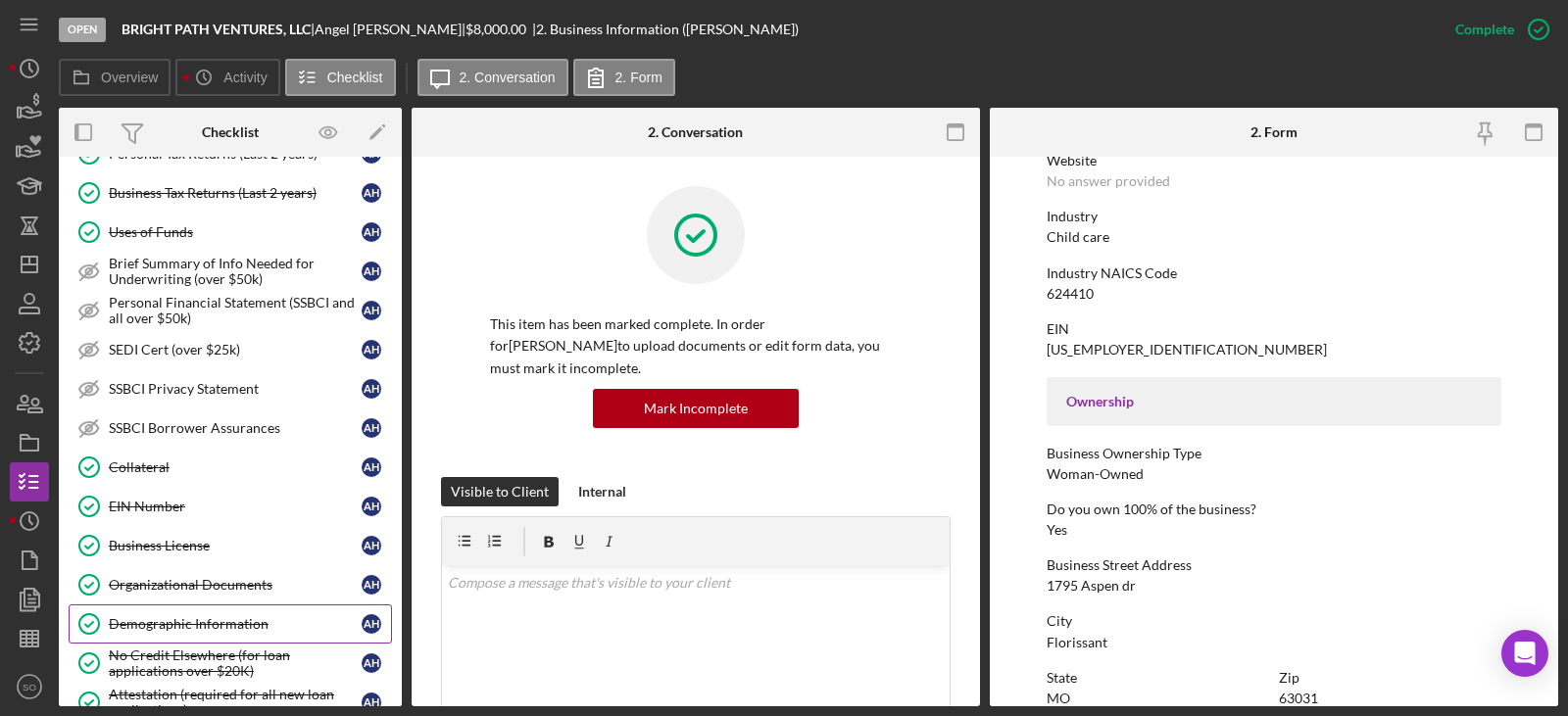
scroll to position [1025, 0]
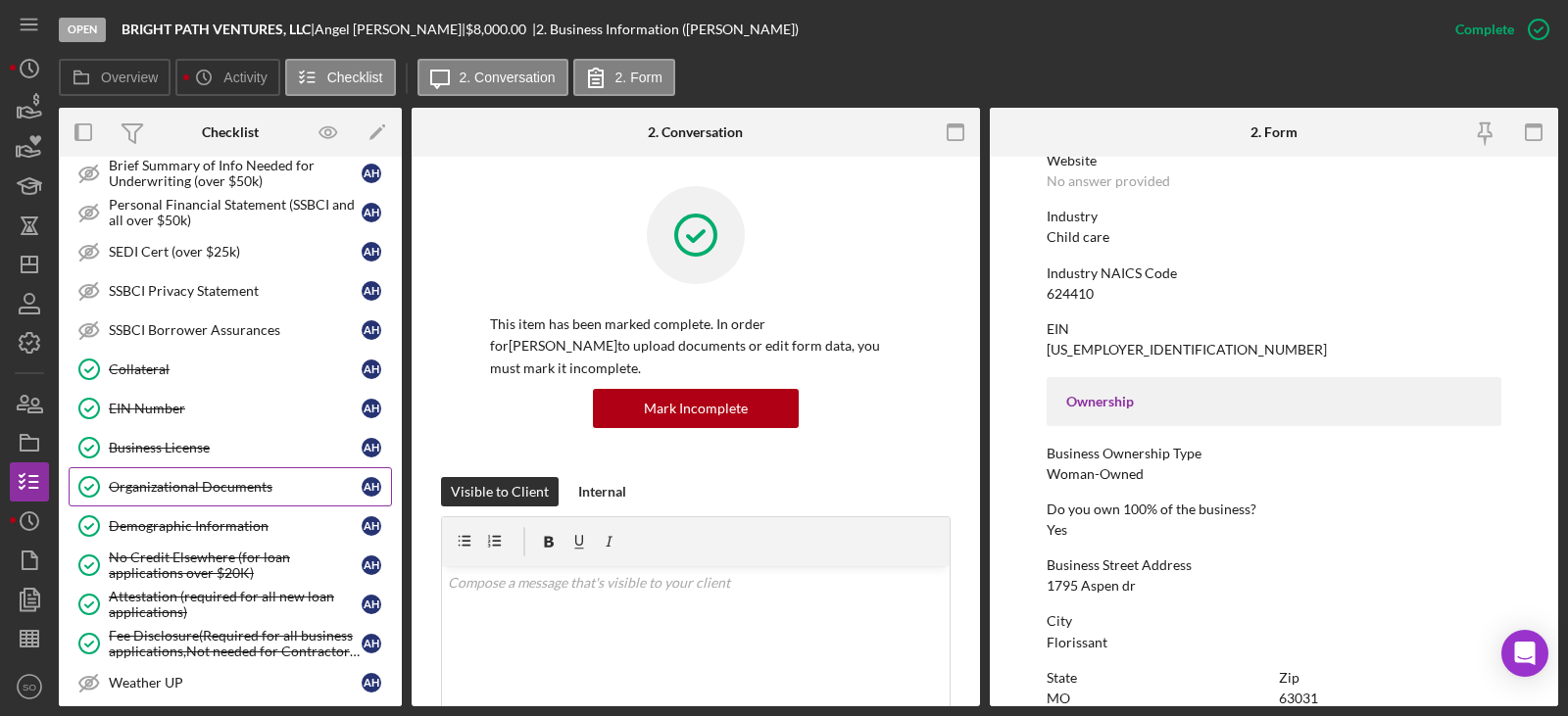
click at [192, 488] on div "Organizational Documents" at bounding box center [235, 487] width 253 height 16
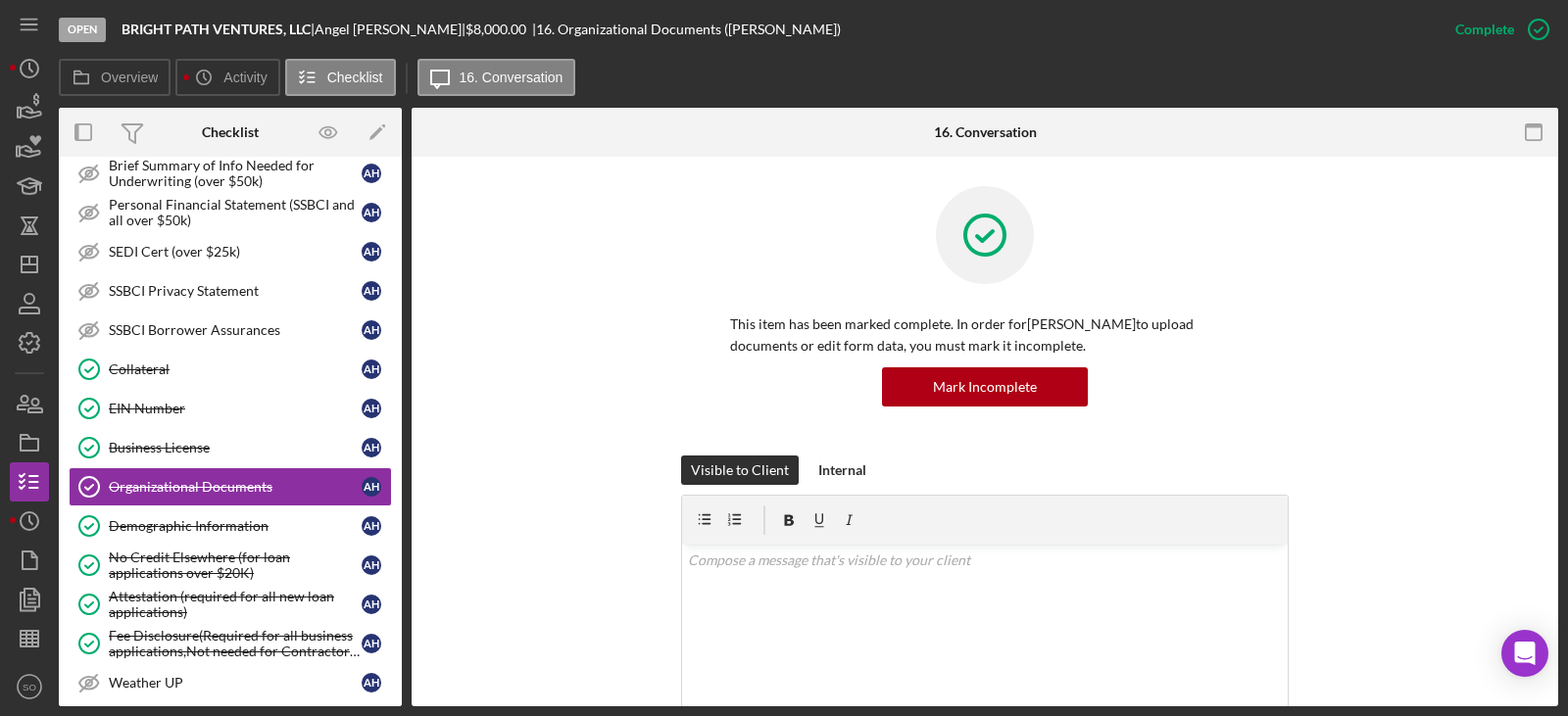
scroll to position [490, 0]
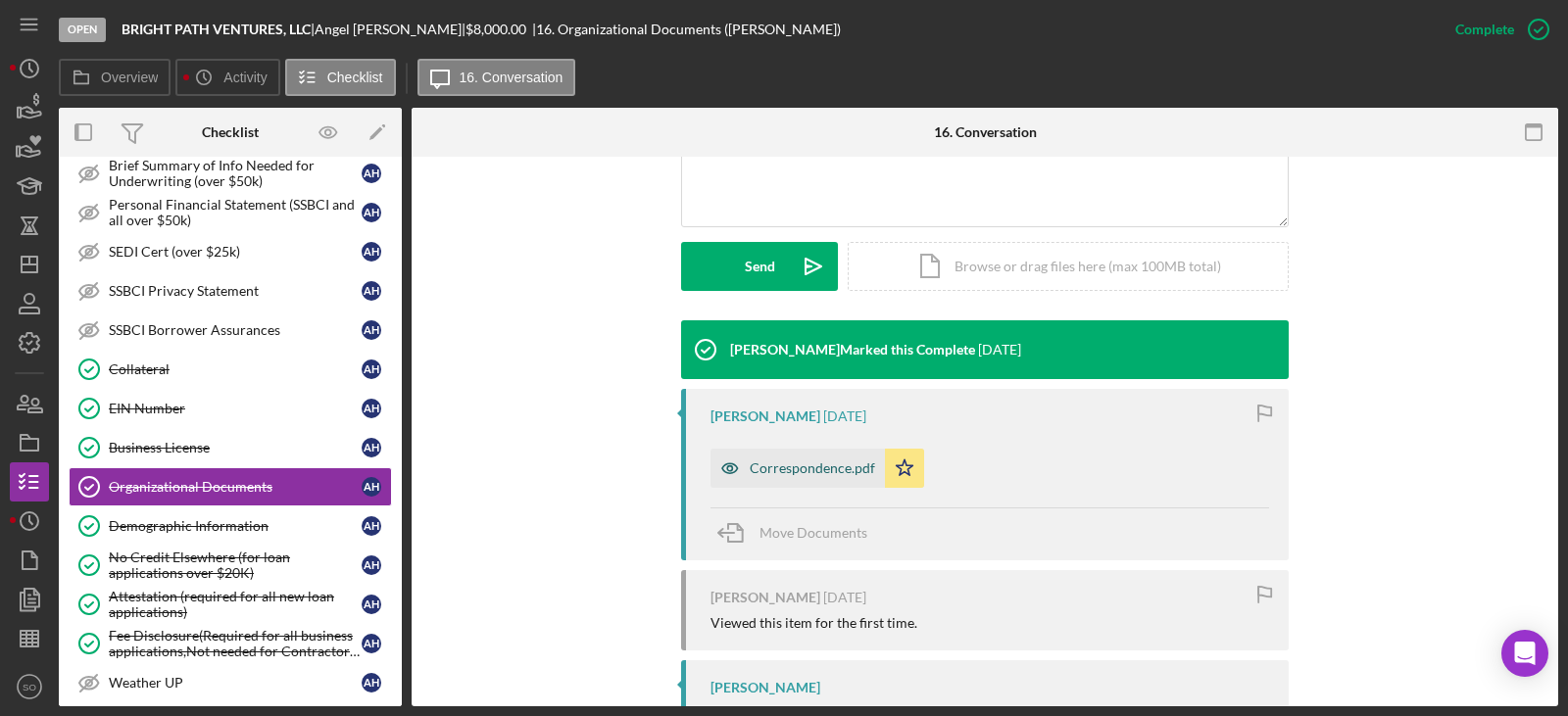
click at [829, 459] on div "Correspondence.pdf" at bounding box center [797, 468] width 175 height 39
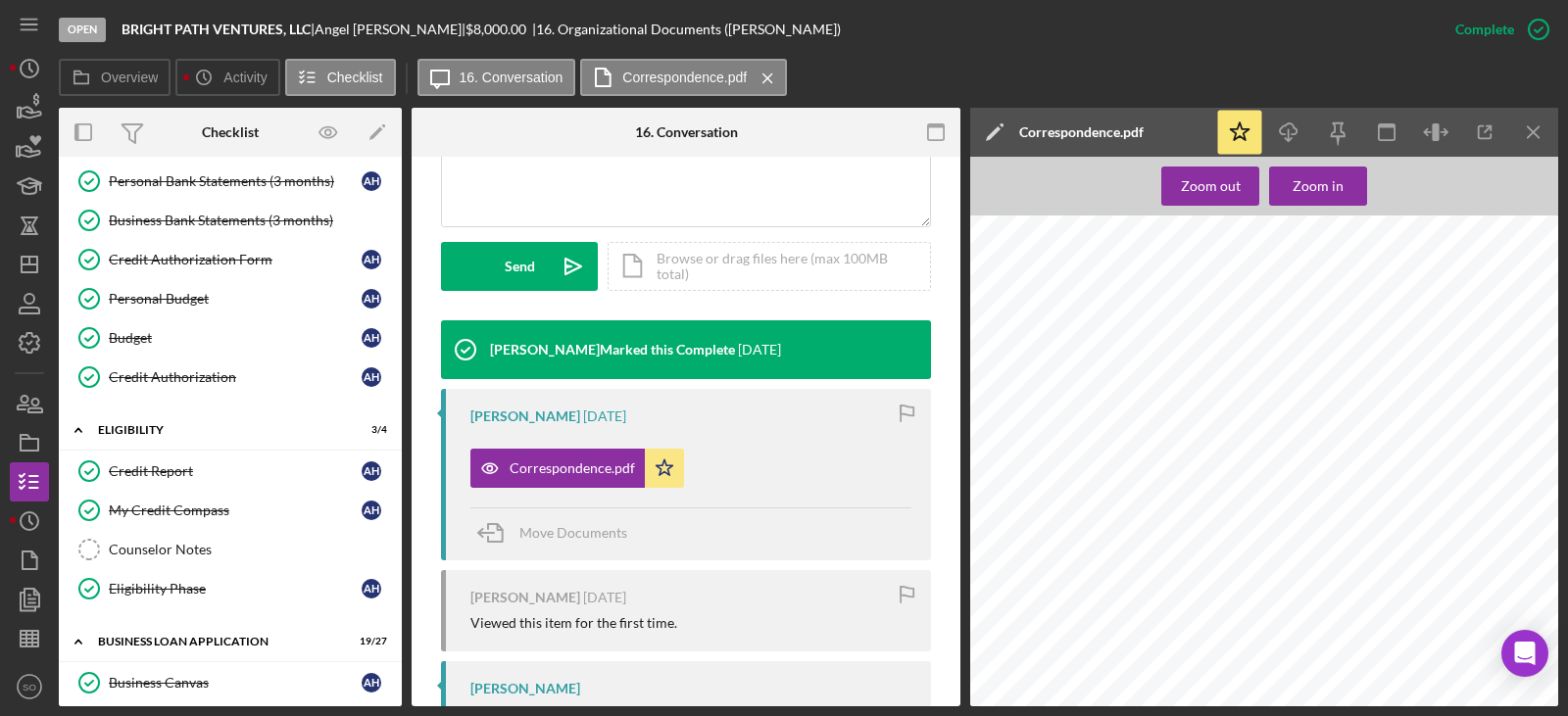
scroll to position [0, 0]
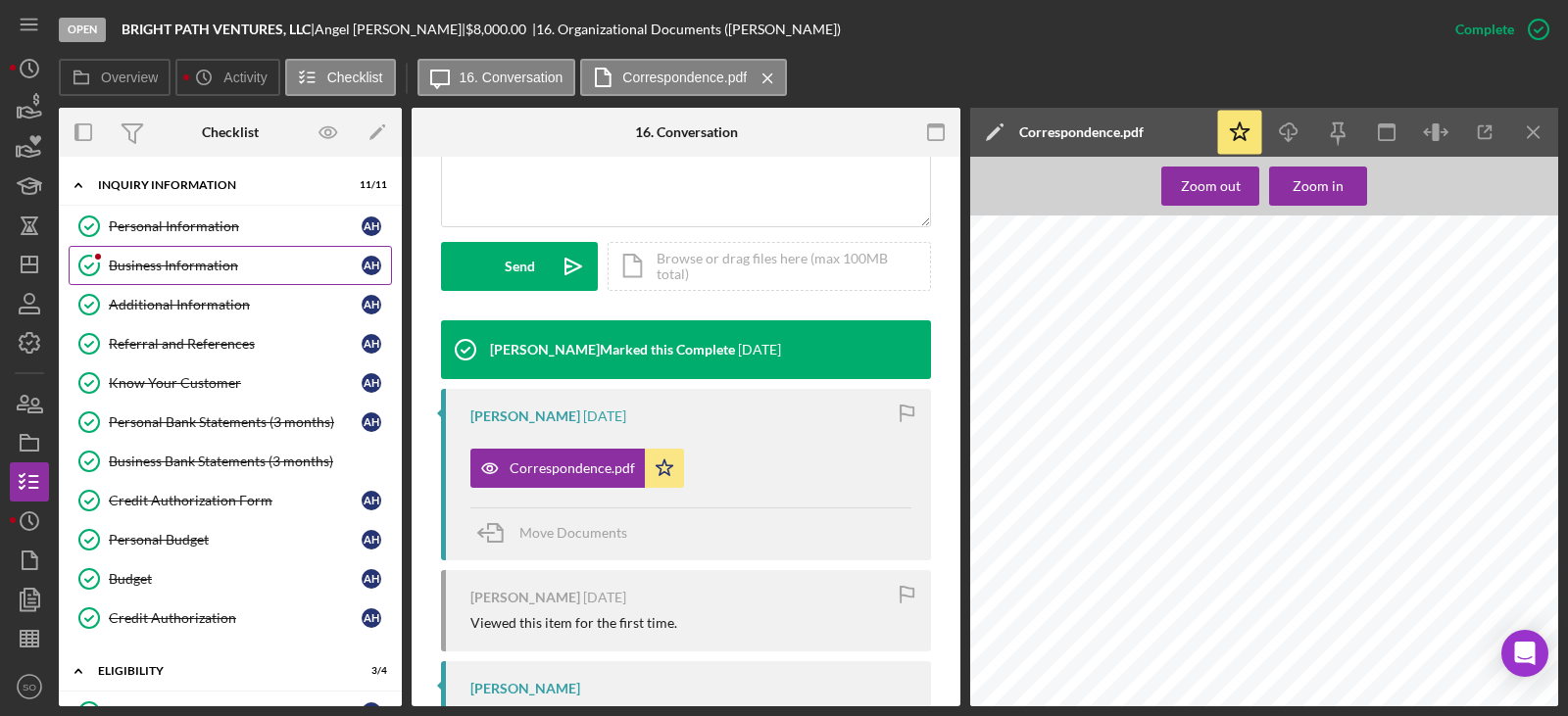
click at [218, 279] on link "Business Information Business Information A H" at bounding box center [230, 265] width 324 height 39
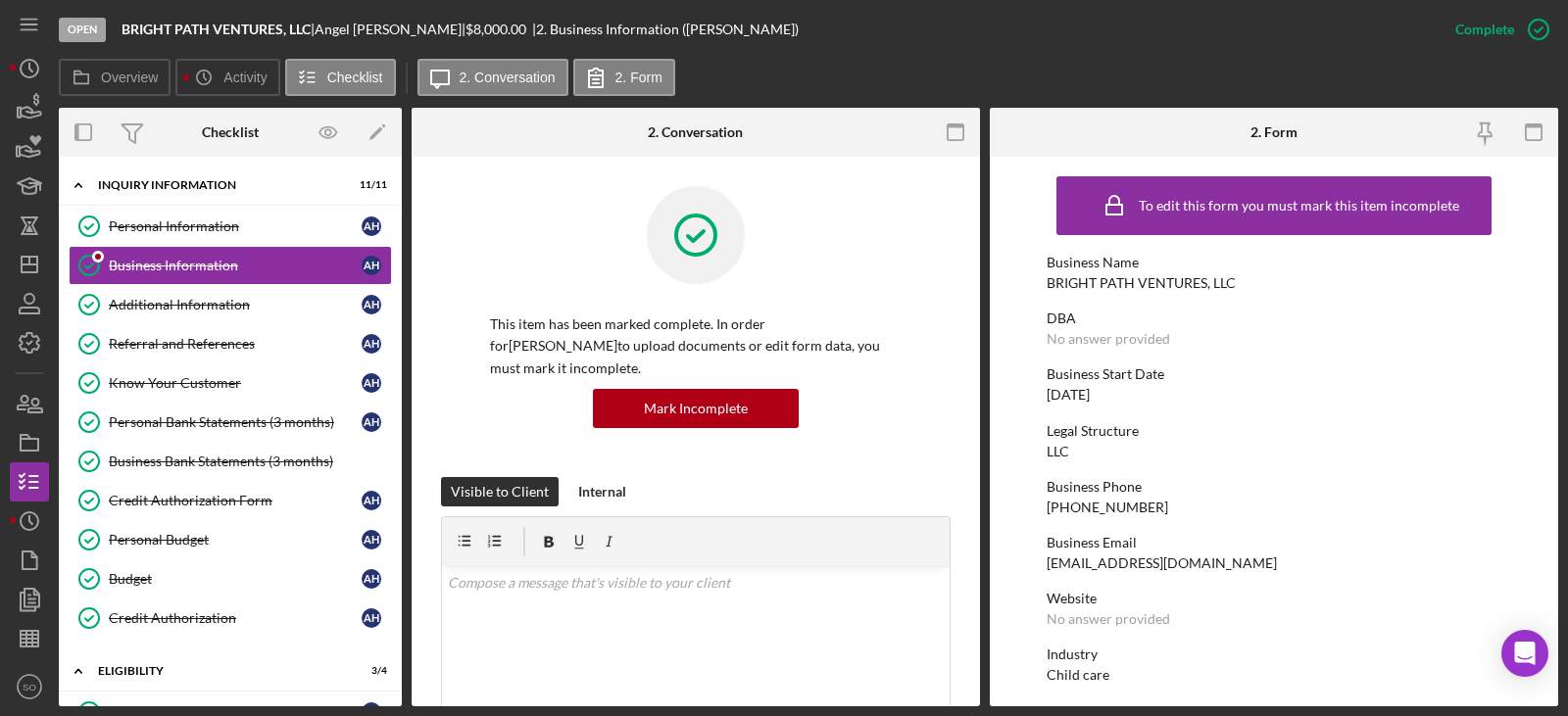
click at [1192, 281] on div "BRIGHT PATH VENTURES, LLC" at bounding box center [1141, 283] width 189 height 16
click at [1191, 281] on div "BRIGHT PATH VENTURES, LLC" at bounding box center [1141, 283] width 189 height 16
copy div "BRIGHT PATH VENTURES, LLC"
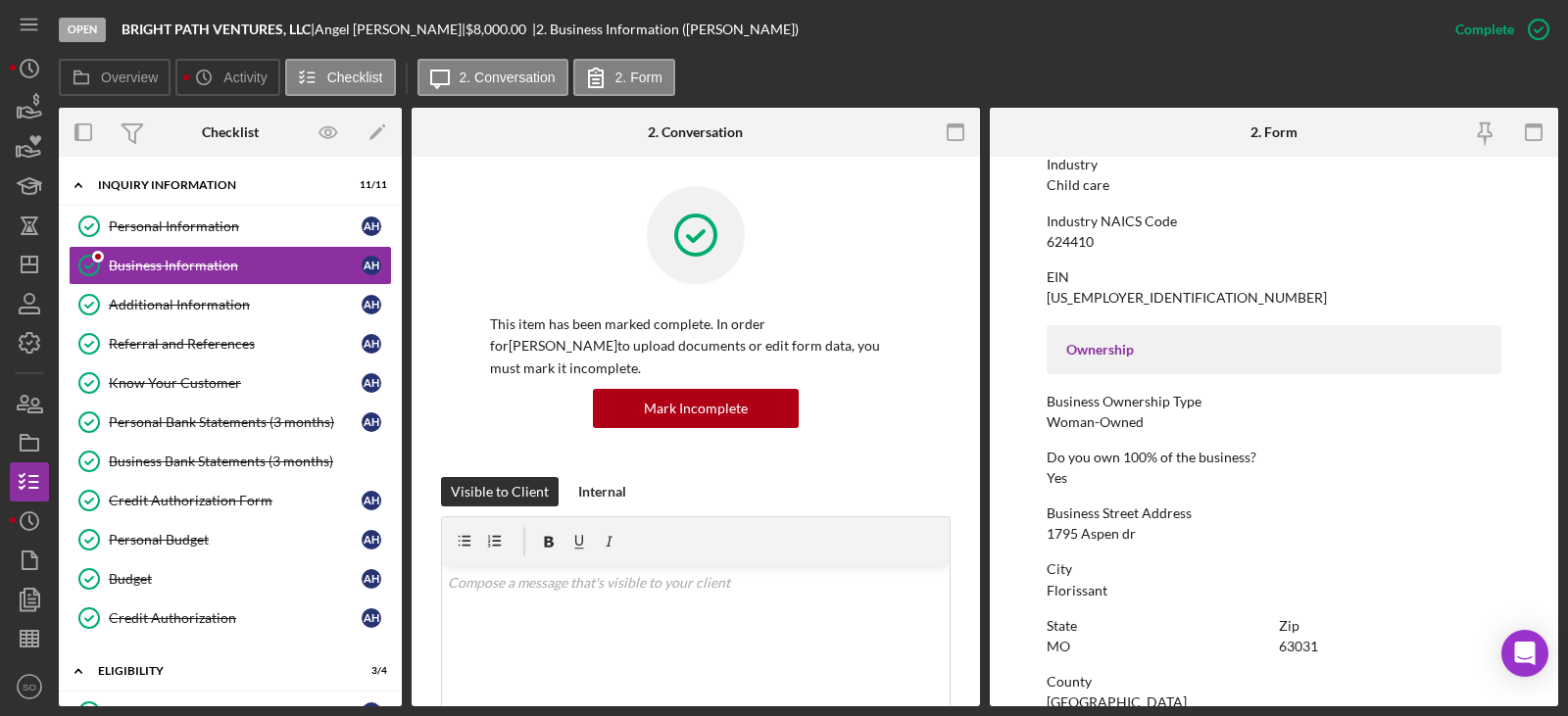
scroll to position [588, 0]
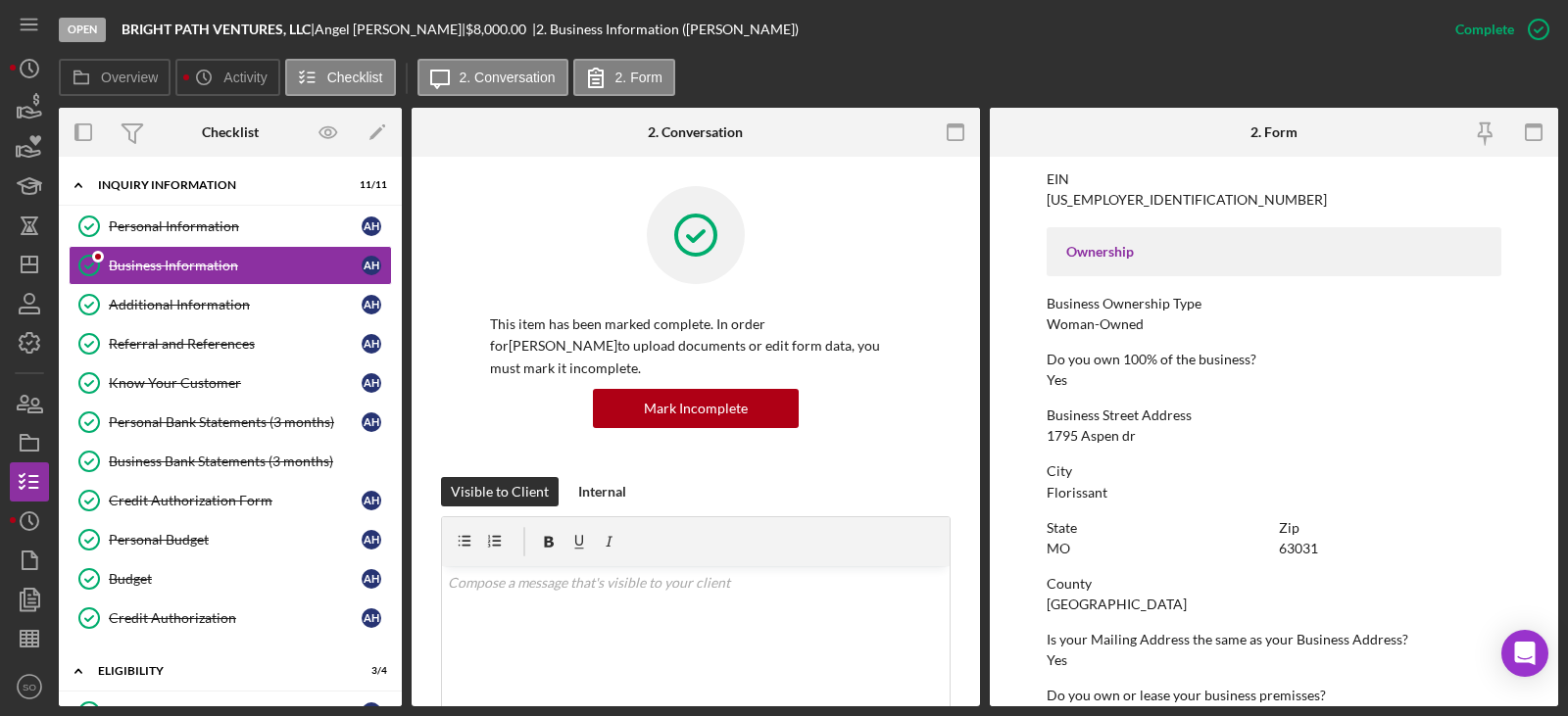
click at [1110, 440] on div "1795 Aspen dr" at bounding box center [1091, 436] width 89 height 16
click at [1109, 440] on div "1795 Aspen dr" at bounding box center [1091, 436] width 89 height 16
click at [1108, 441] on div "1795 Aspen dr" at bounding box center [1091, 436] width 89 height 16
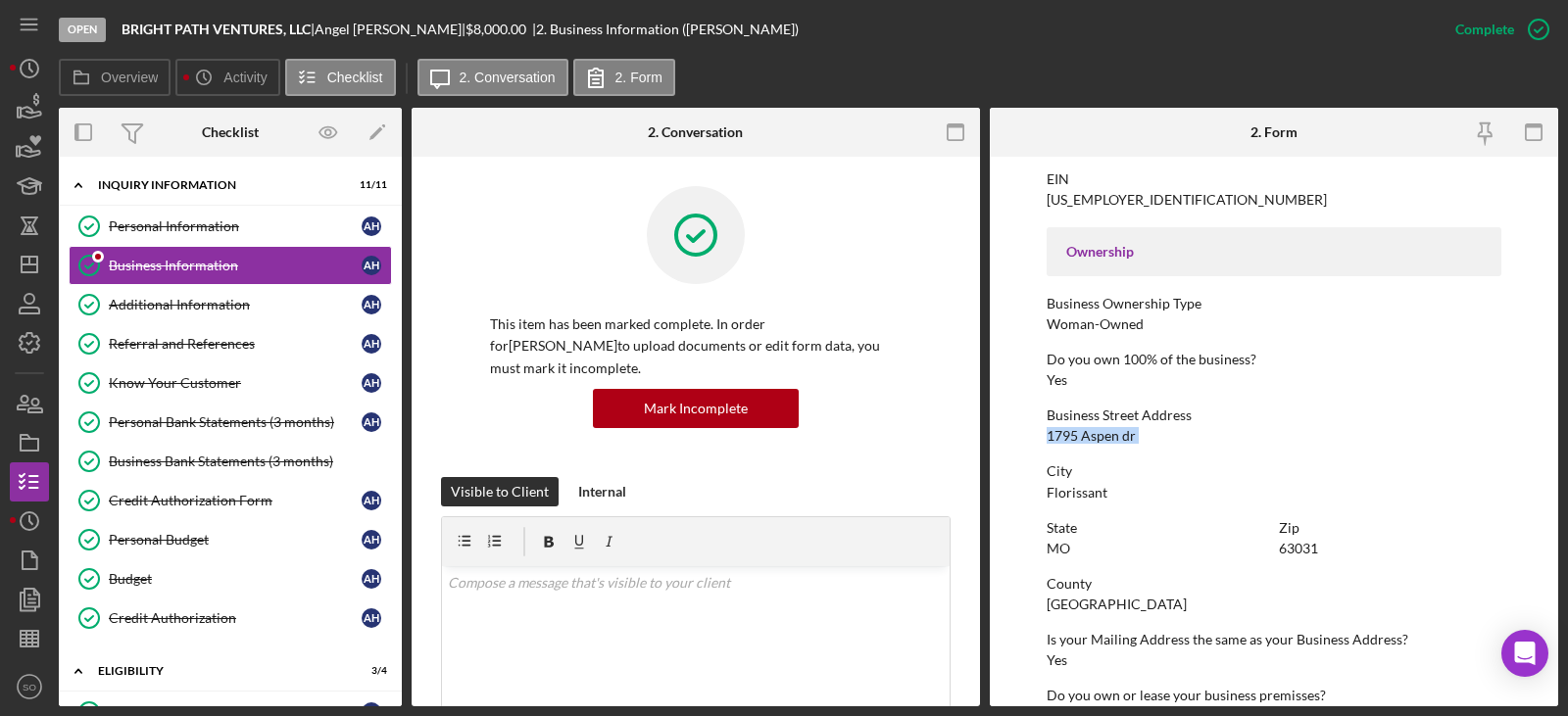
click at [1107, 442] on div "1795 Aspen dr" at bounding box center [1091, 436] width 89 height 16
copy div "1795 Aspen dr"
click at [1089, 492] on div "Florissant" at bounding box center [1076, 493] width 61 height 16
click at [1087, 493] on div "Florissant" at bounding box center [1076, 493] width 61 height 16
copy div "Florissant"
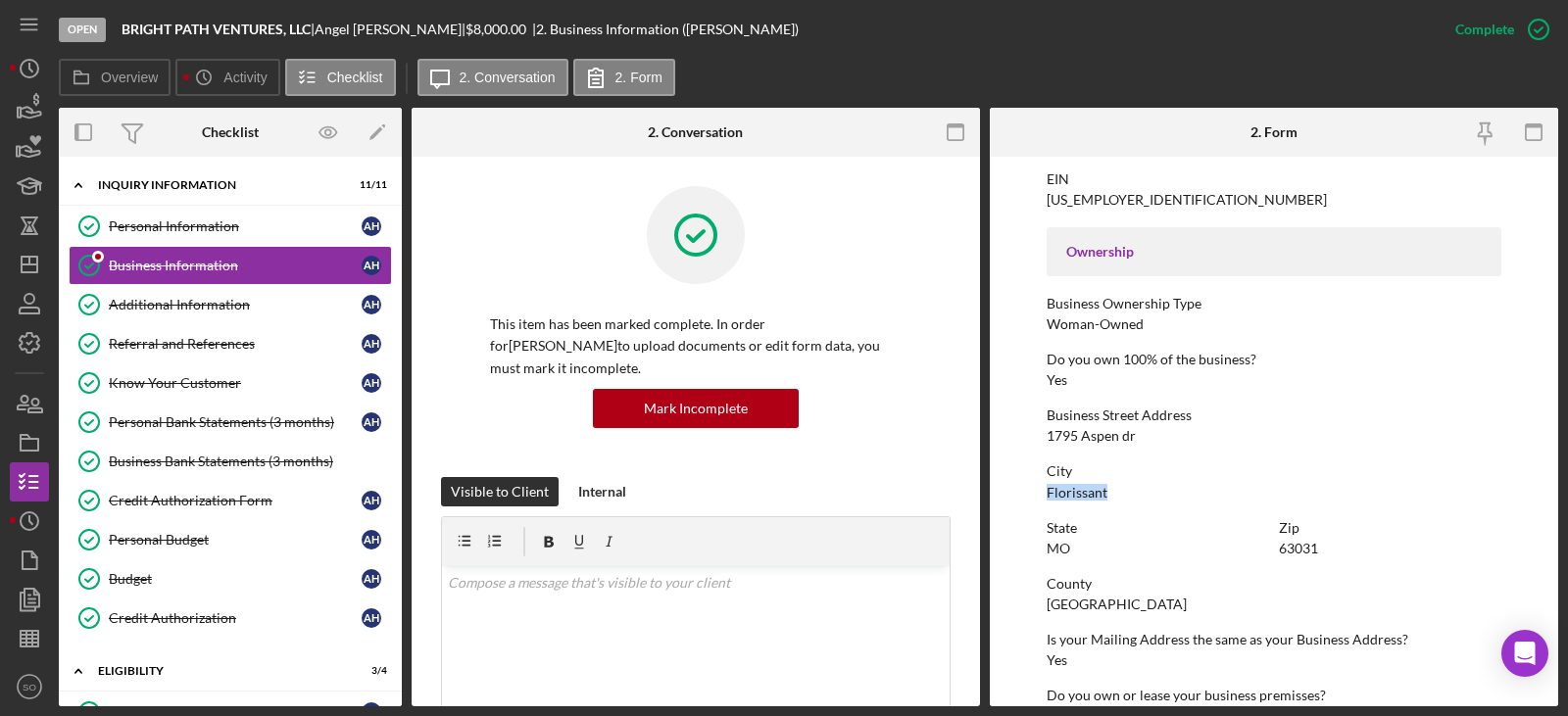
click at [1296, 547] on div "63031" at bounding box center [1297, 549] width 39 height 16
copy div "63031"
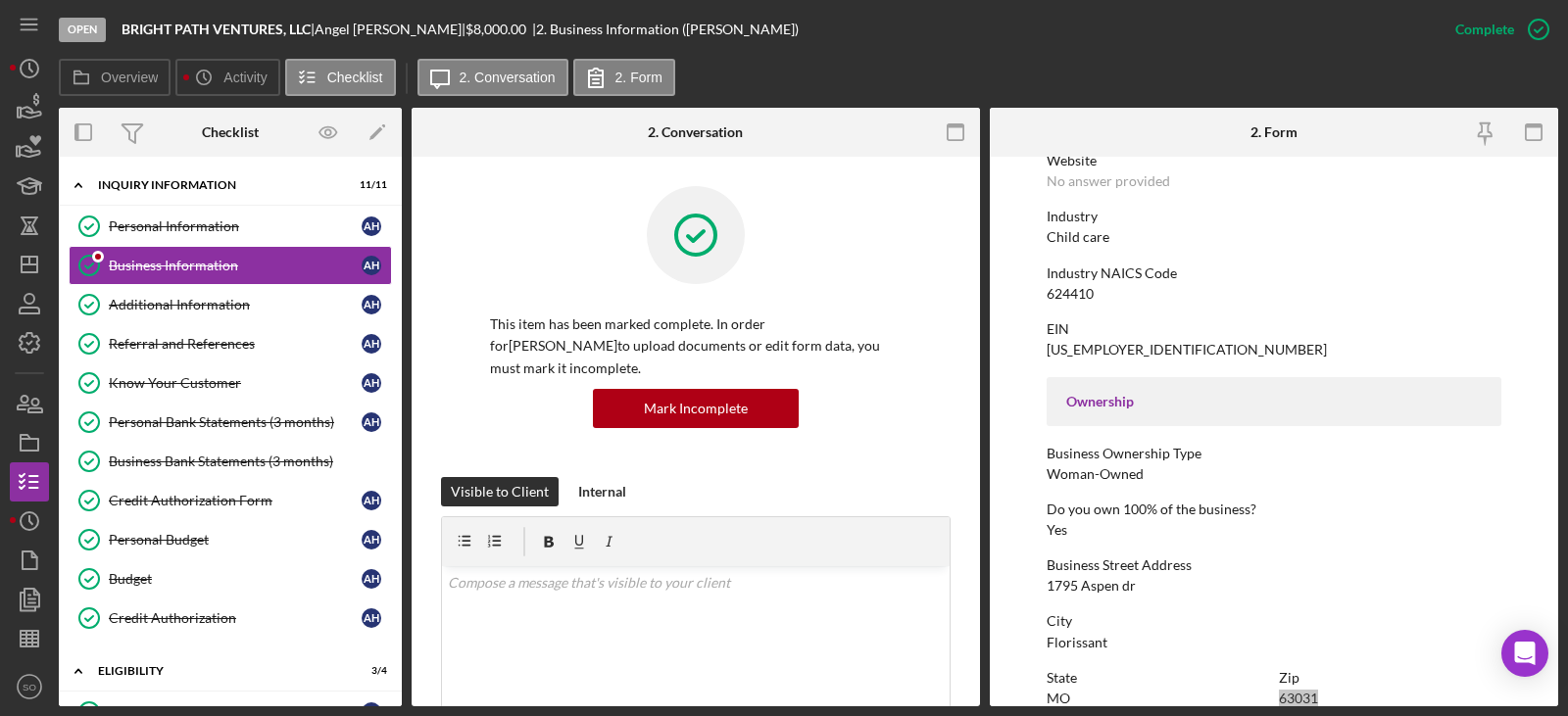
scroll to position [340, 0]
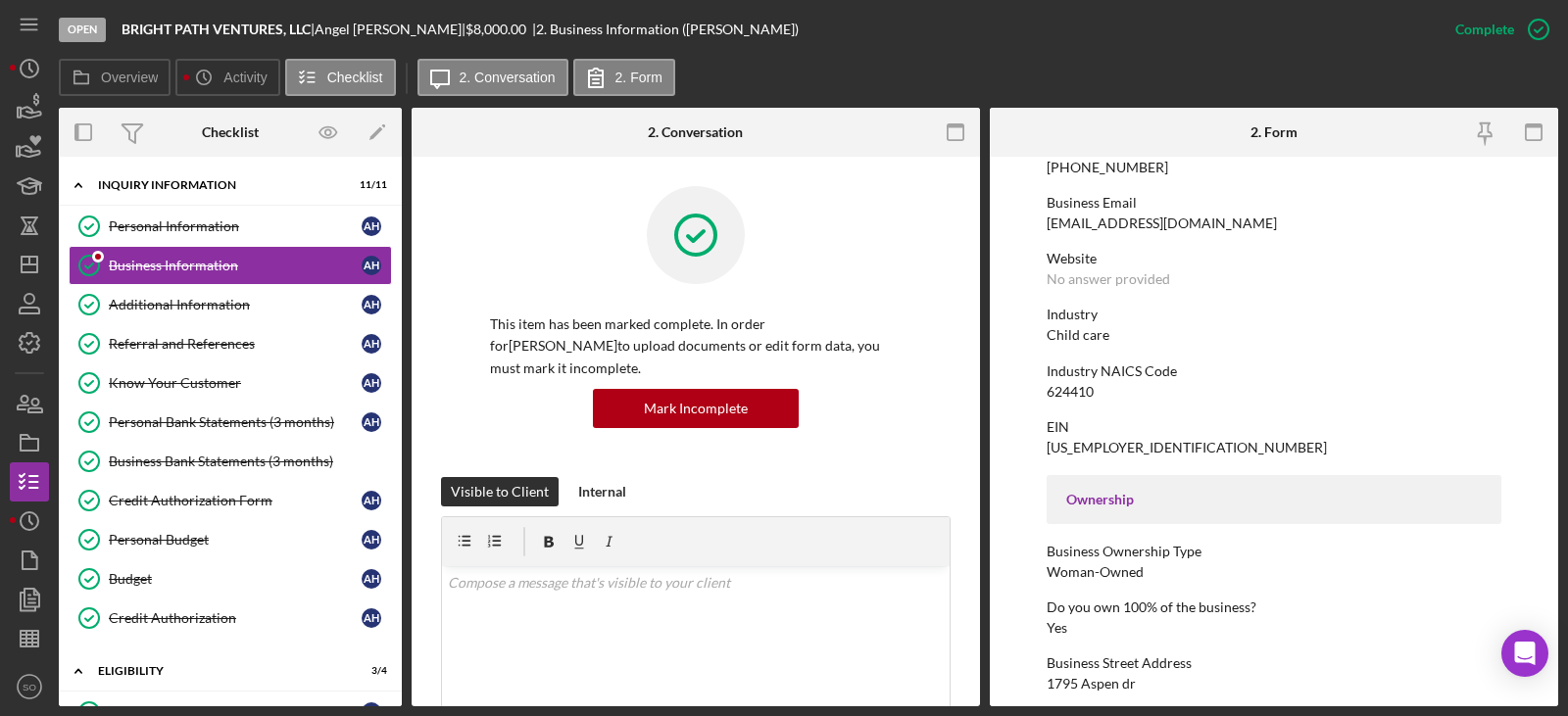
click at [1071, 336] on div "Child care" at bounding box center [1077, 336] width 63 height 16
copy div "Child care"
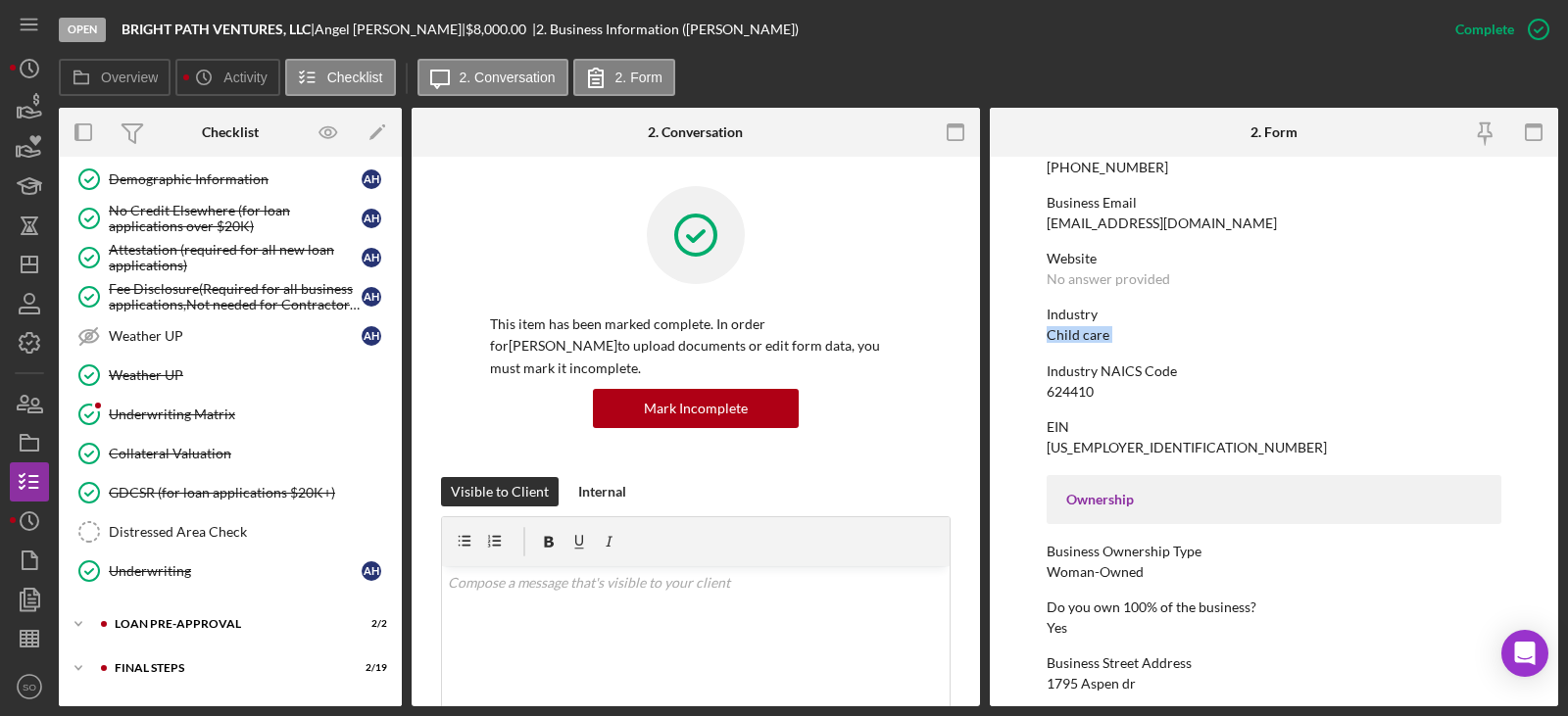
scroll to position [1408, 0]
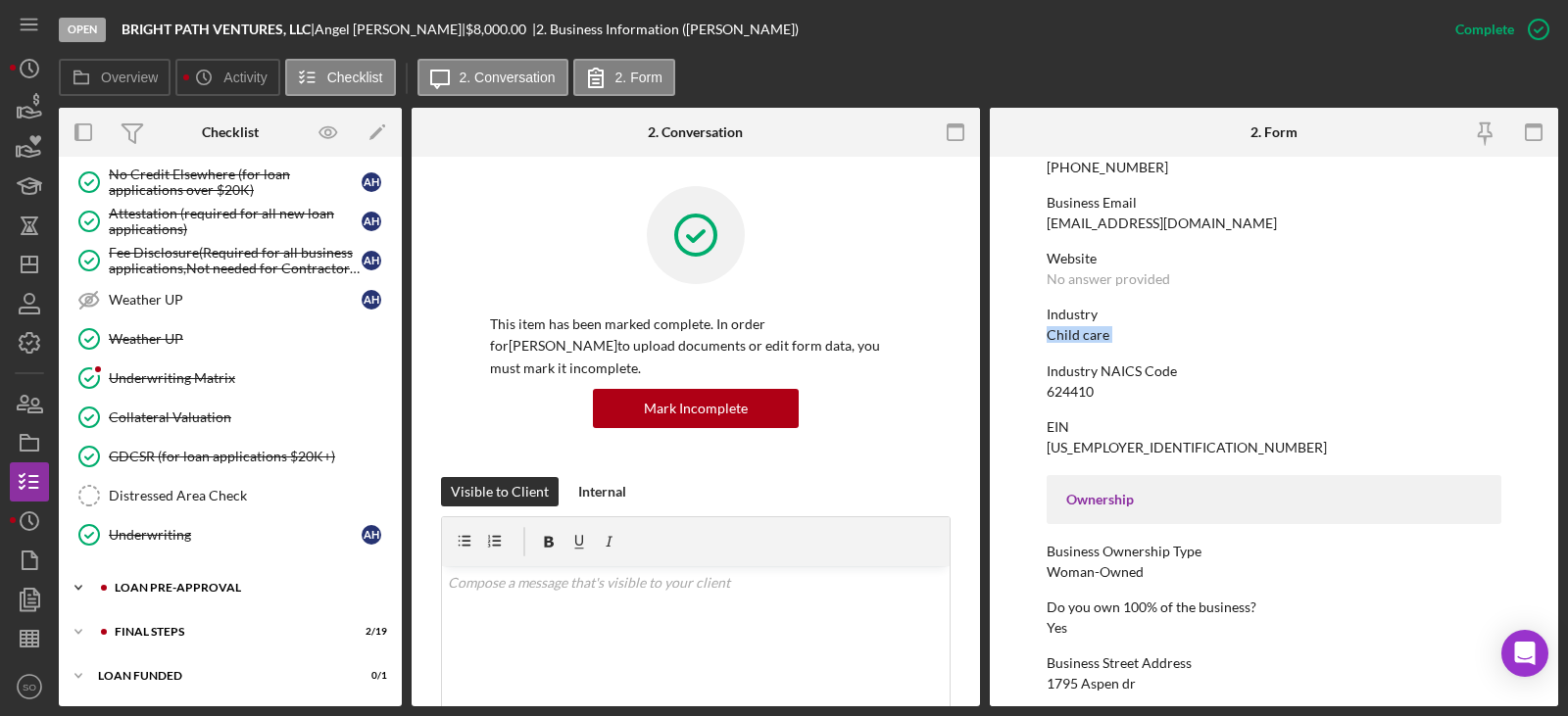
click at [212, 579] on div "Icon/Expander LOAN PRE-APPROVAL 2 / 2" at bounding box center [229, 587] width 343 height 39
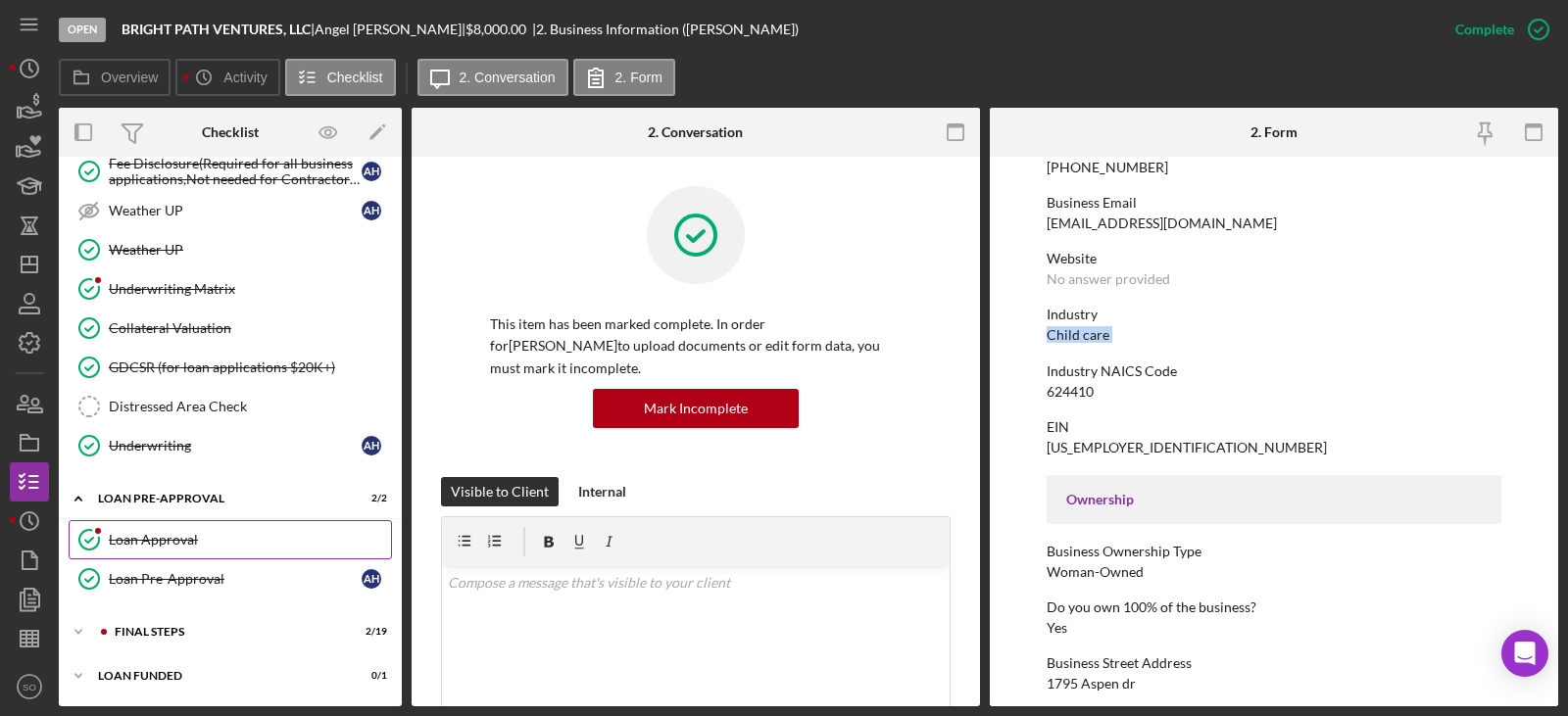
click at [199, 545] on div "Loan Approval" at bounding box center [250, 540] width 282 height 16
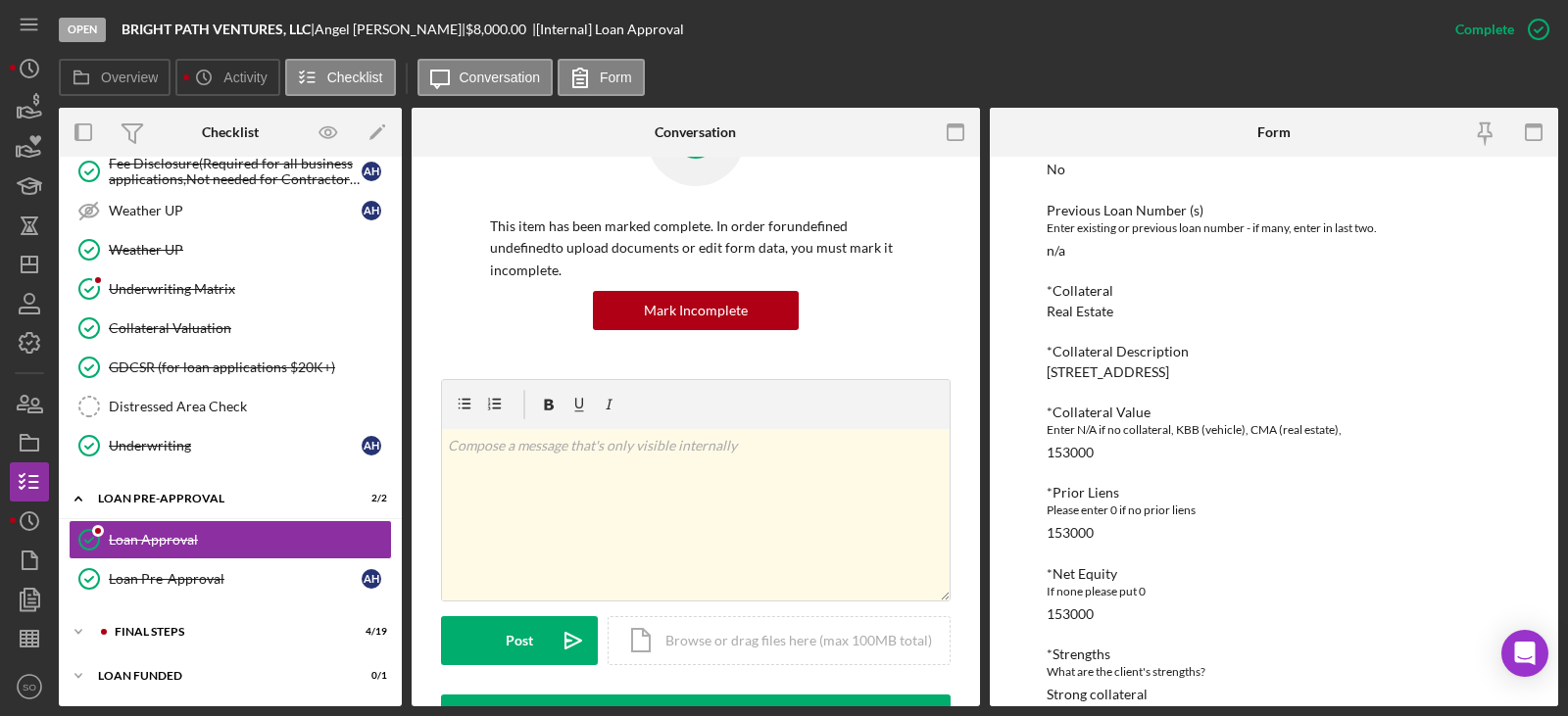
scroll to position [392, 0]
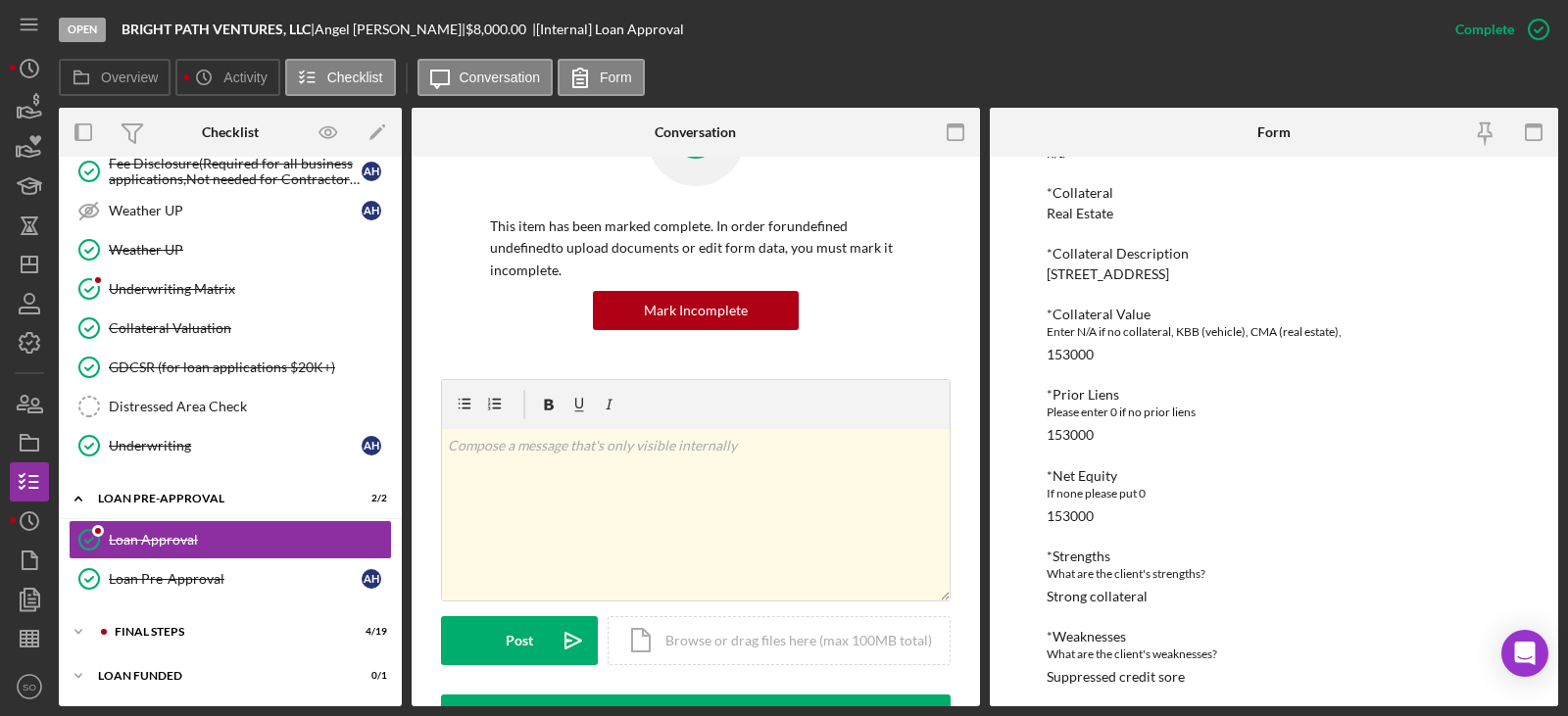
click at [1076, 518] on div "153000" at bounding box center [1069, 516] width 47 height 16
copy div "153000"
drag, startPoint x: 1132, startPoint y: 273, endPoint x: 1043, endPoint y: 273, distance: 89.0
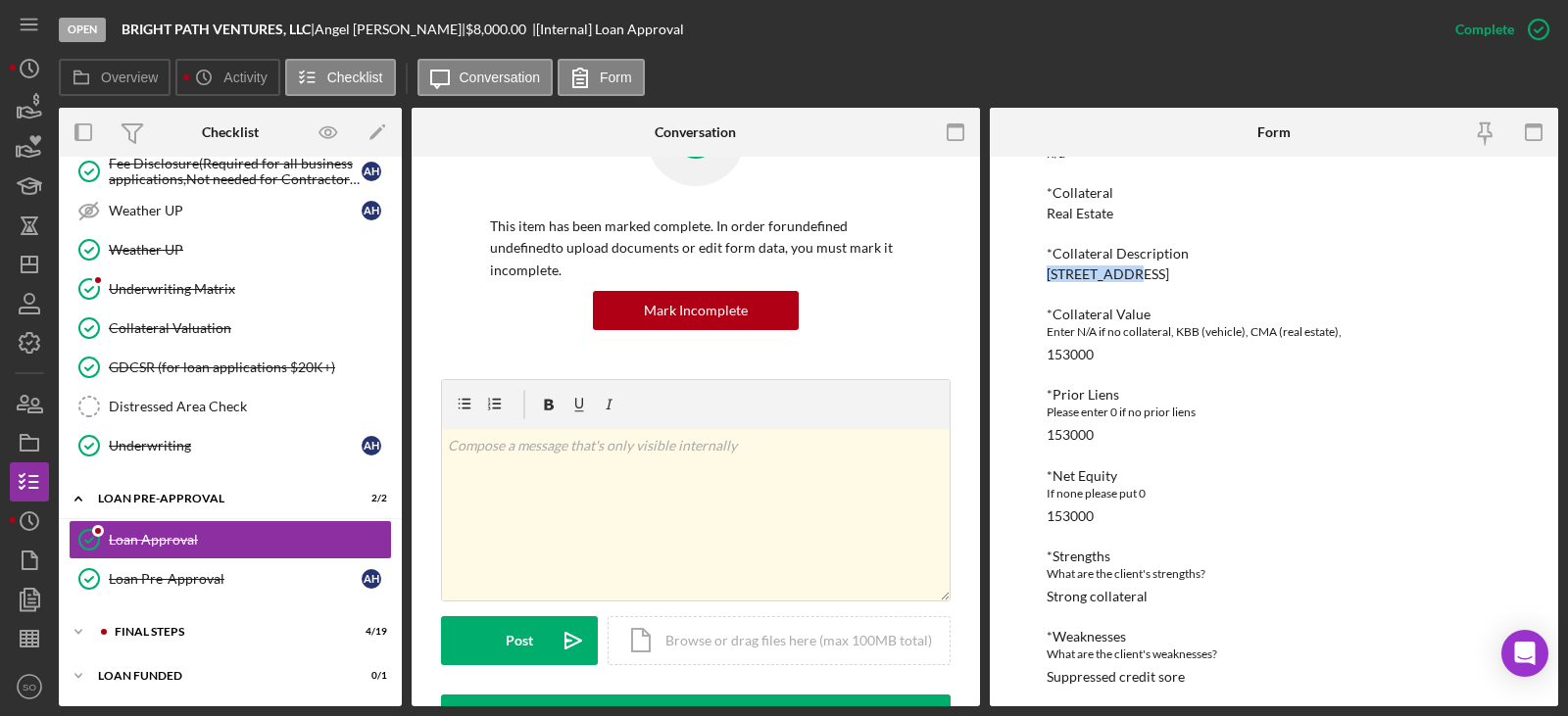
click at [1043, 273] on div "To edit this form you must mark this item incomplete *Proposed Monthly Payment …" at bounding box center [1273, 431] width 568 height 549
copy div "1795 Aspen D"
click at [1169, 274] on div "1795 Aspen Dr, Florissant, MO 63031" at bounding box center [1107, 274] width 122 height 16
copy div "Florissant"
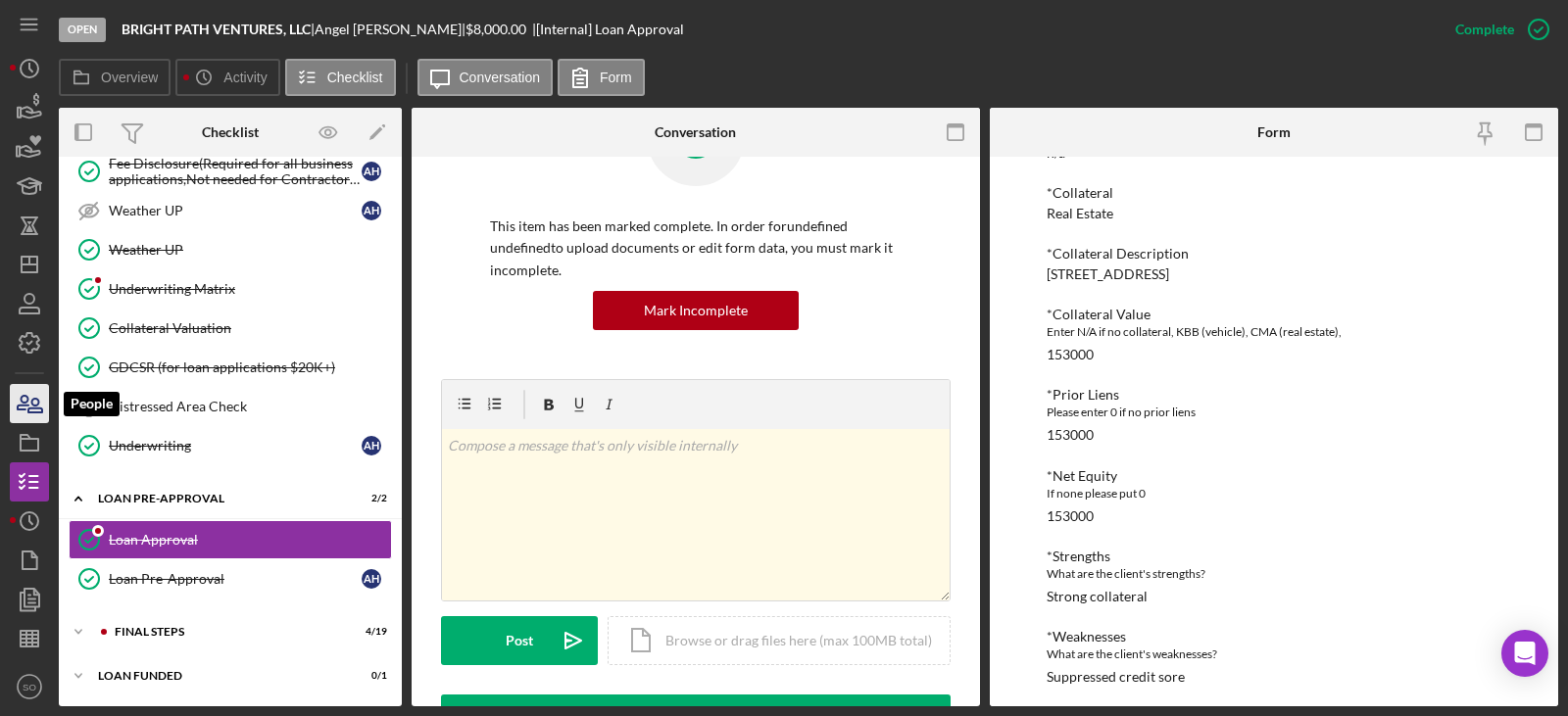
click at [36, 405] on icon "button" at bounding box center [36, 406] width 14 height 14
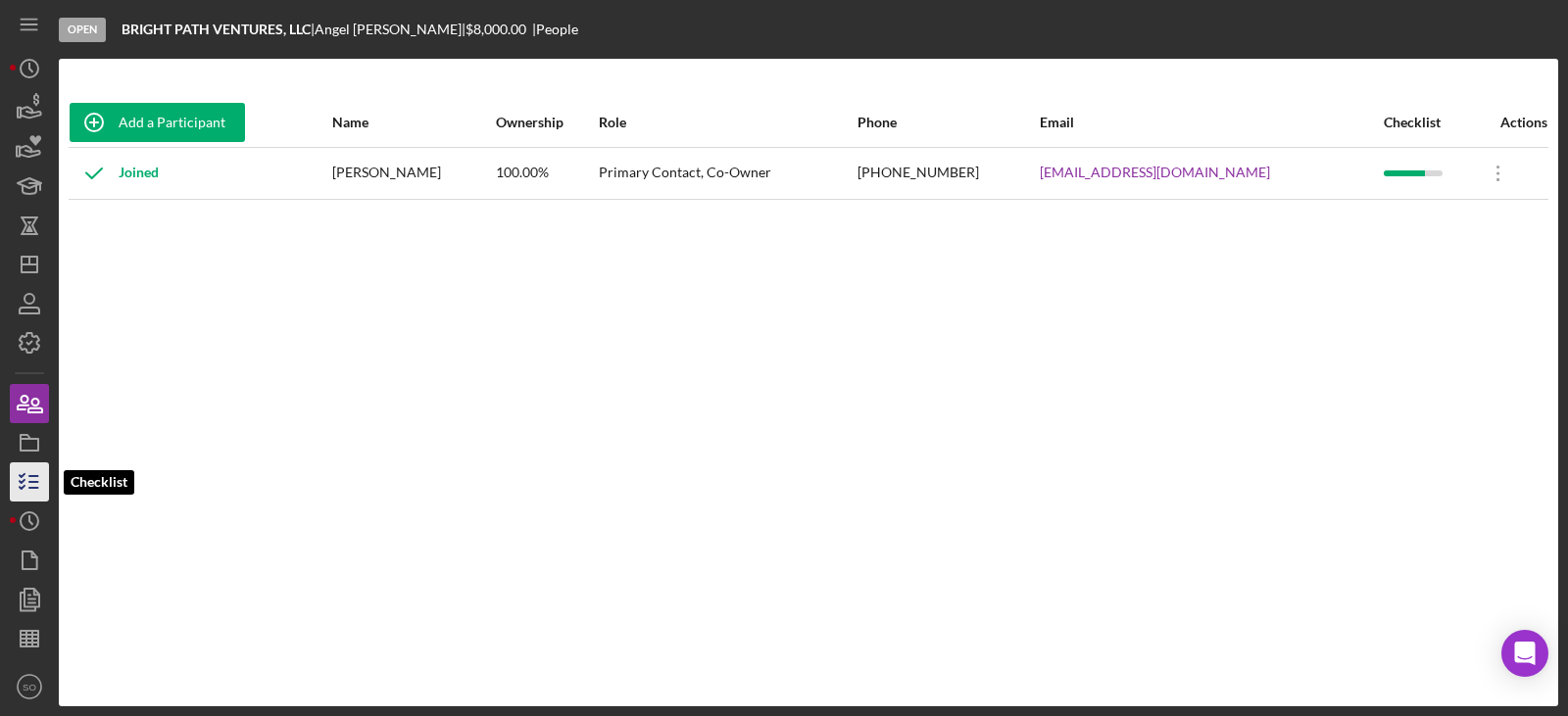
click at [37, 474] on icon "button" at bounding box center [29, 482] width 49 height 49
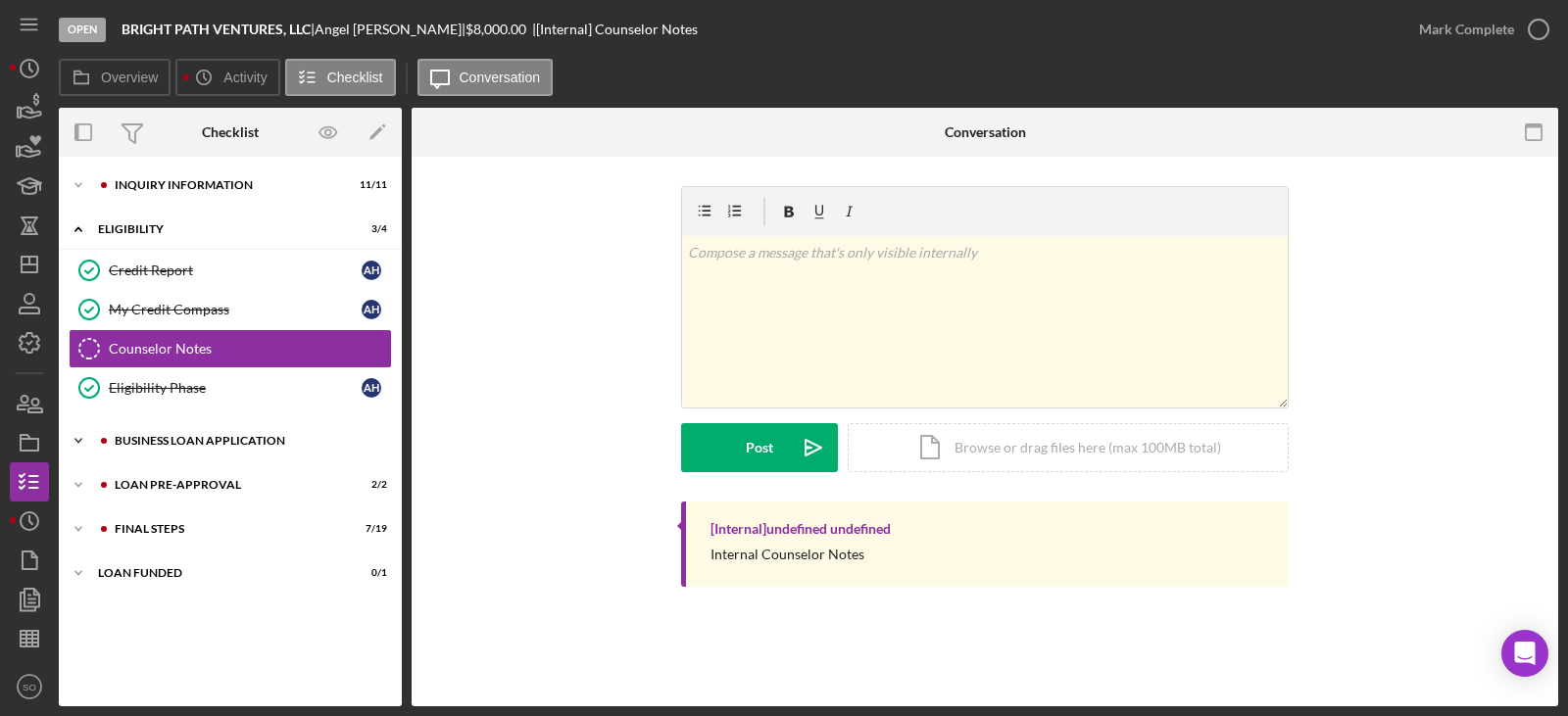
click at [197, 442] on div "BUSINESS LOAN APPLICATION" at bounding box center [245, 441] width 262 height 12
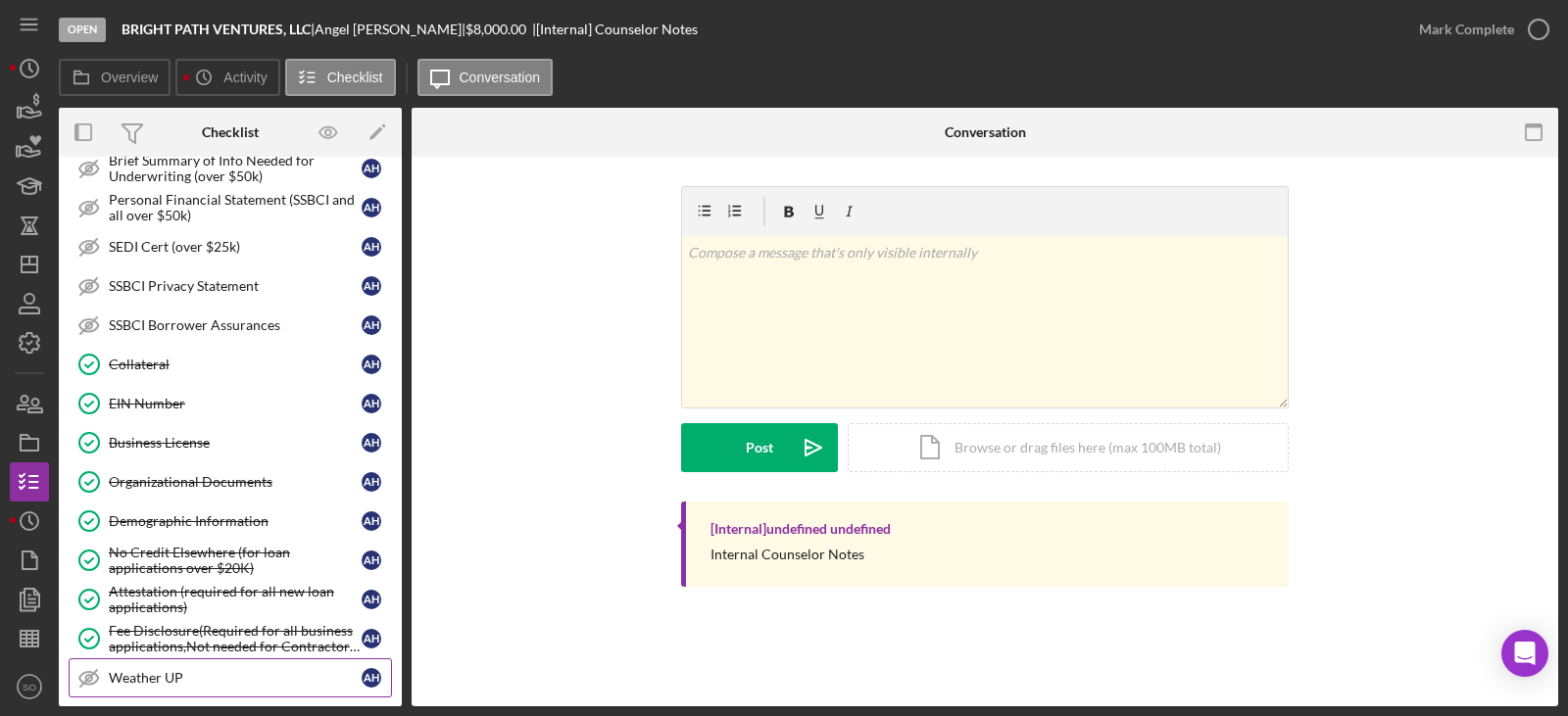
scroll to position [966, 0]
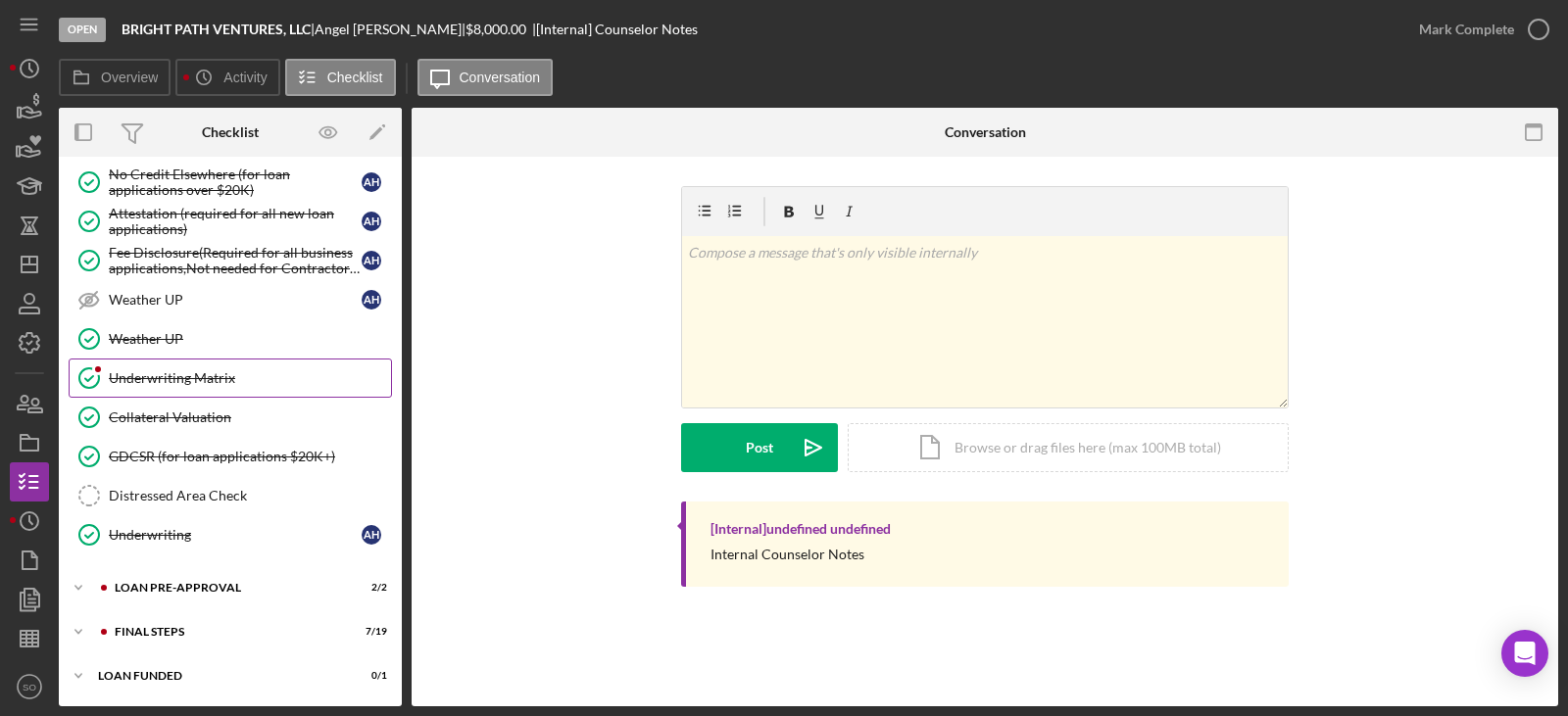
click at [186, 385] on div "Underwriting Matrix" at bounding box center [250, 378] width 282 height 16
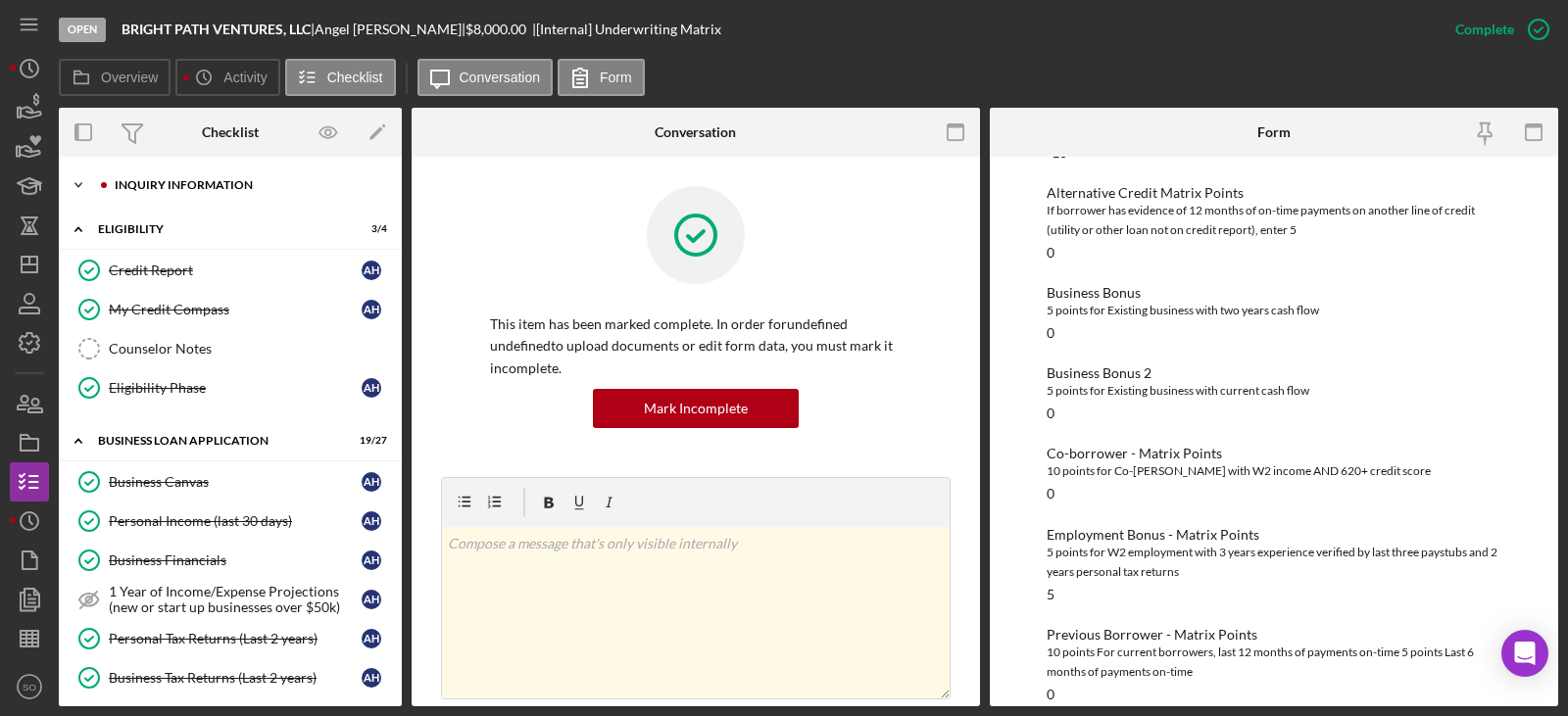
click at [203, 197] on div "Icon/Expander INQUIRY INFORMATION 11 / 11" at bounding box center [229, 185] width 343 height 39
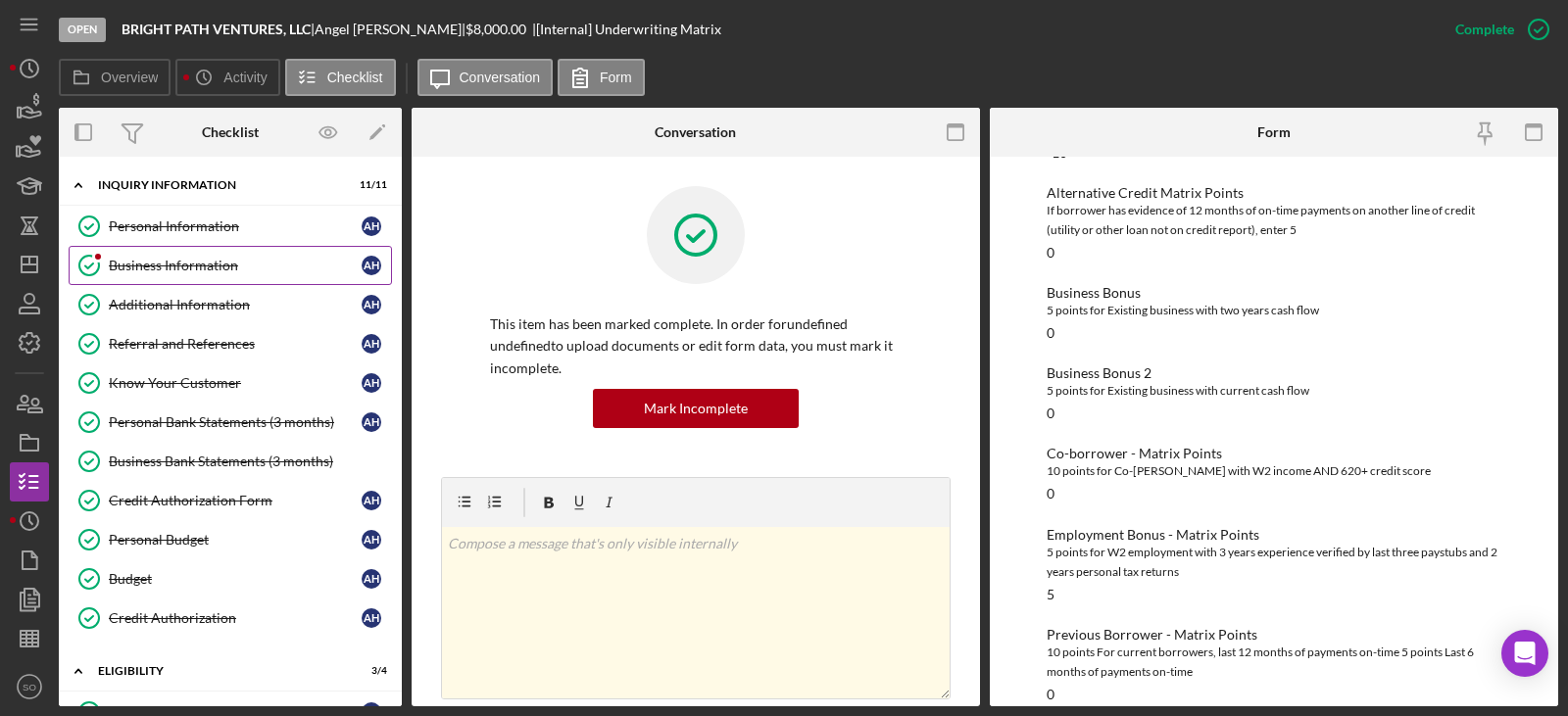
click at [191, 262] on div "Business Information" at bounding box center [235, 265] width 253 height 16
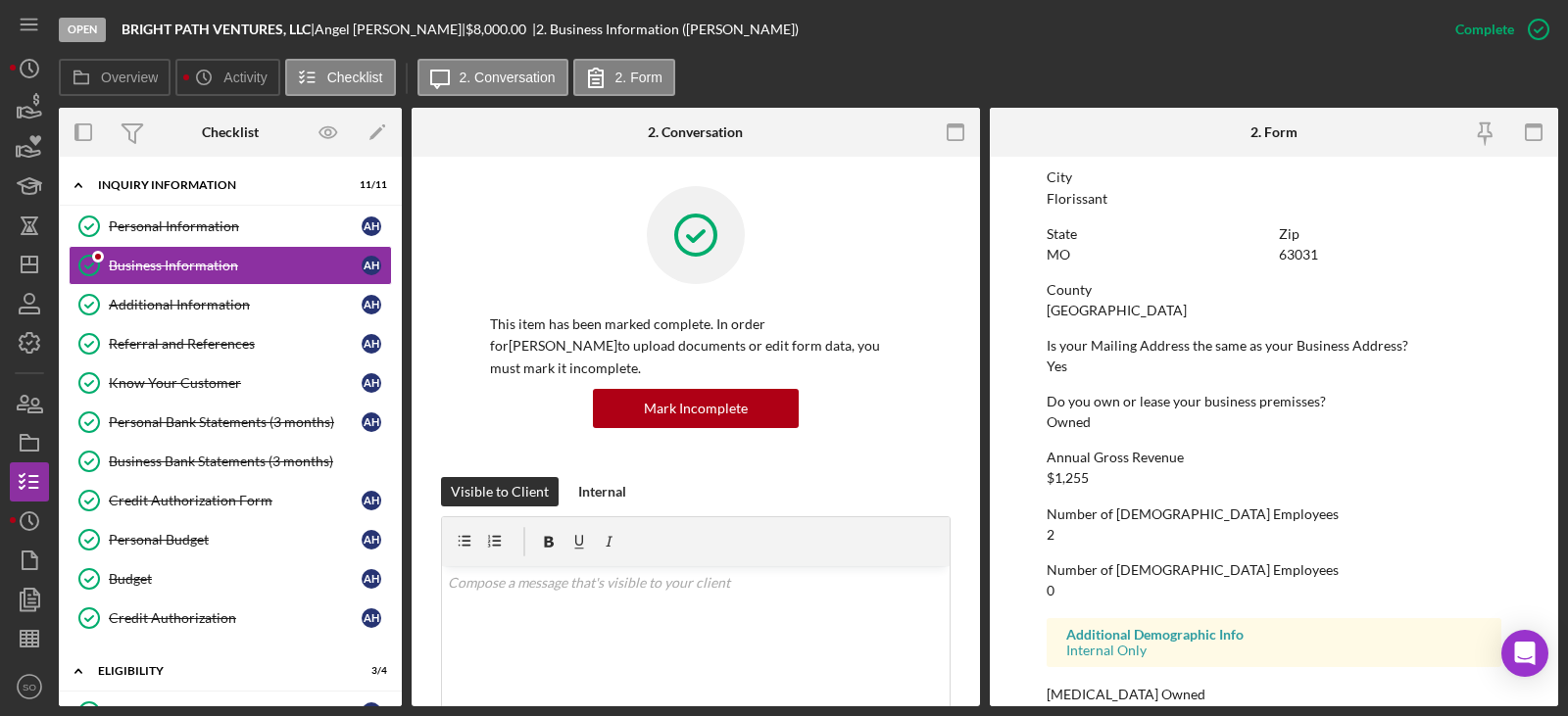
scroll to position [928, 0]
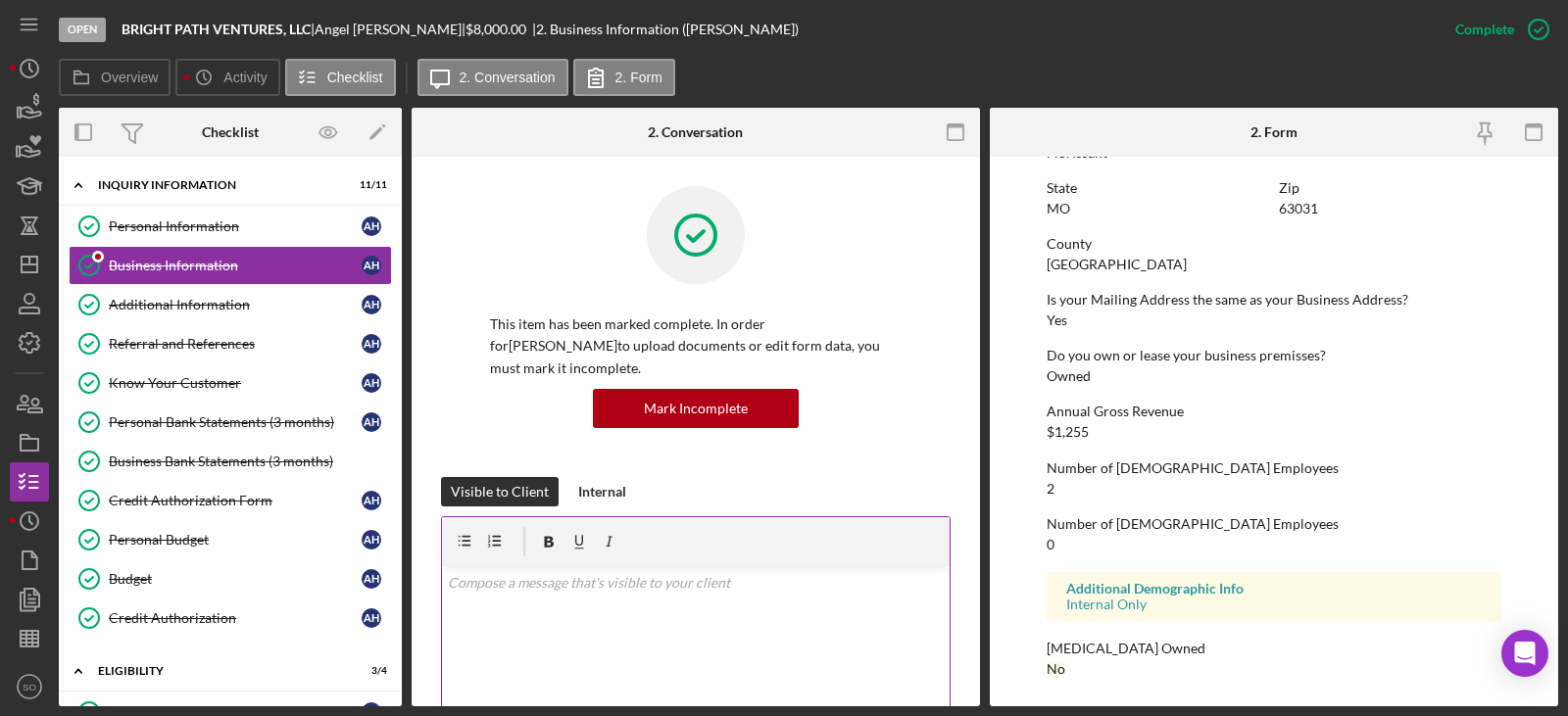
click at [599, 615] on div "v Color teal Color pink Remove color Add row above Add row below Add column bef…" at bounding box center [695, 651] width 507 height 172
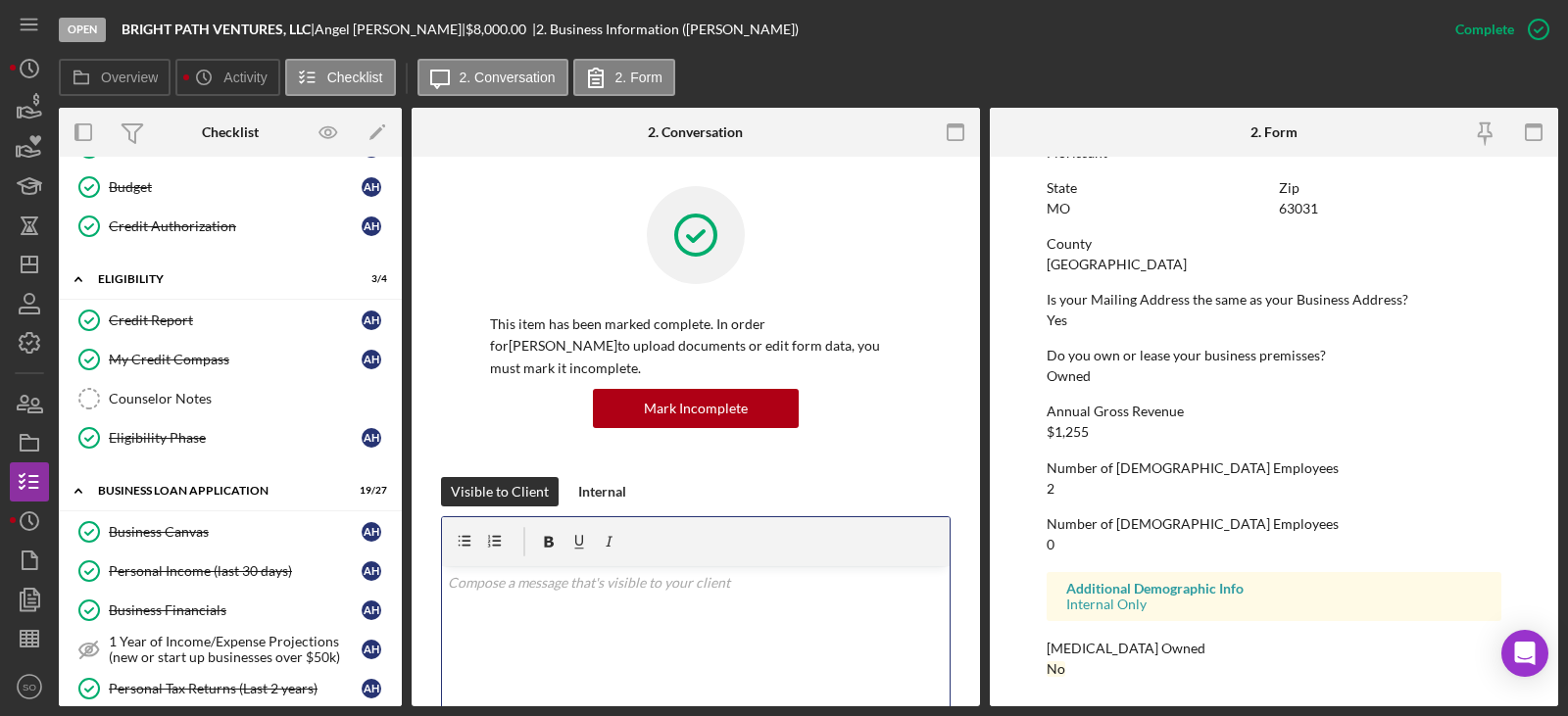
scroll to position [588, 0]
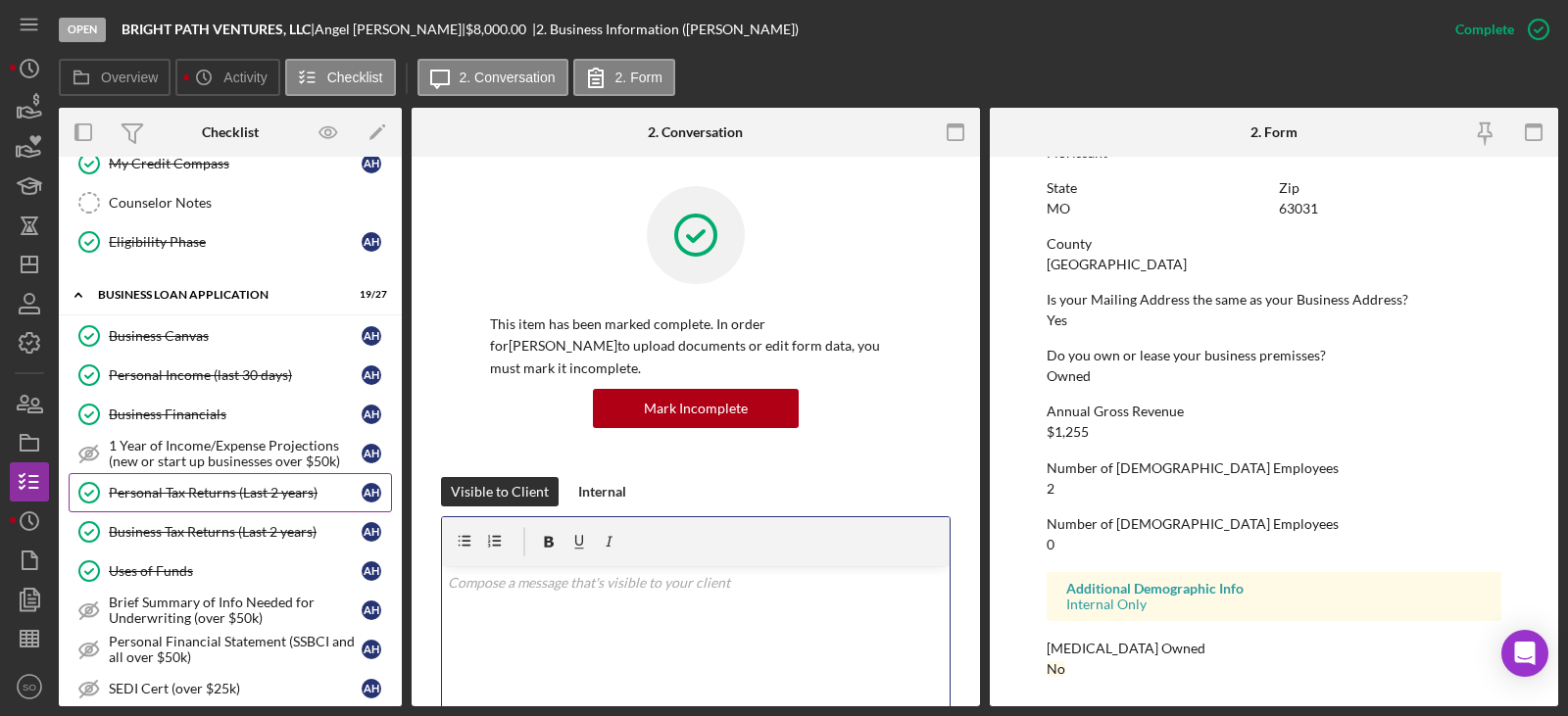
click at [256, 502] on link "Personal Tax Returns (Last 2 years) Personal Tax Returns (Last 2 years) A H" at bounding box center [230, 493] width 324 height 39
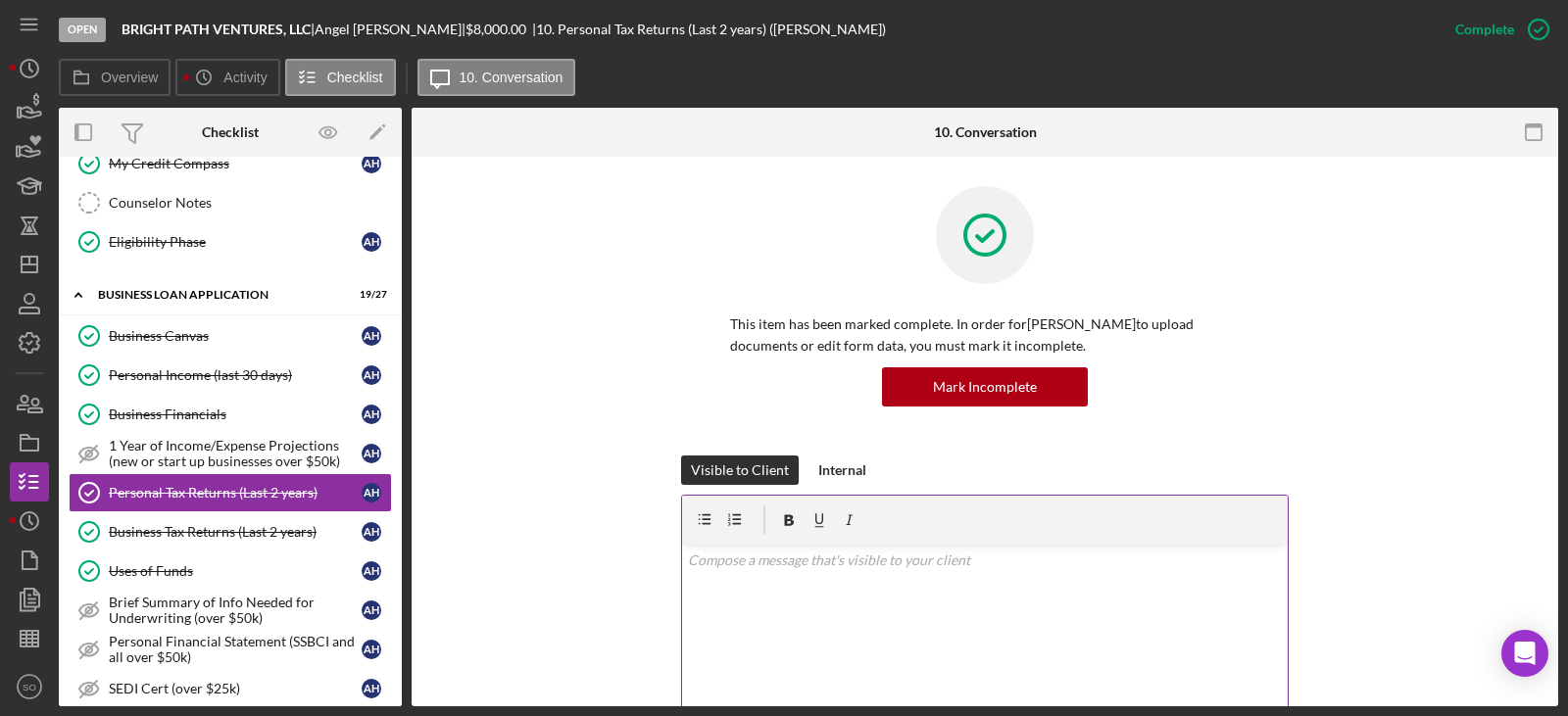
scroll to position [392, 0]
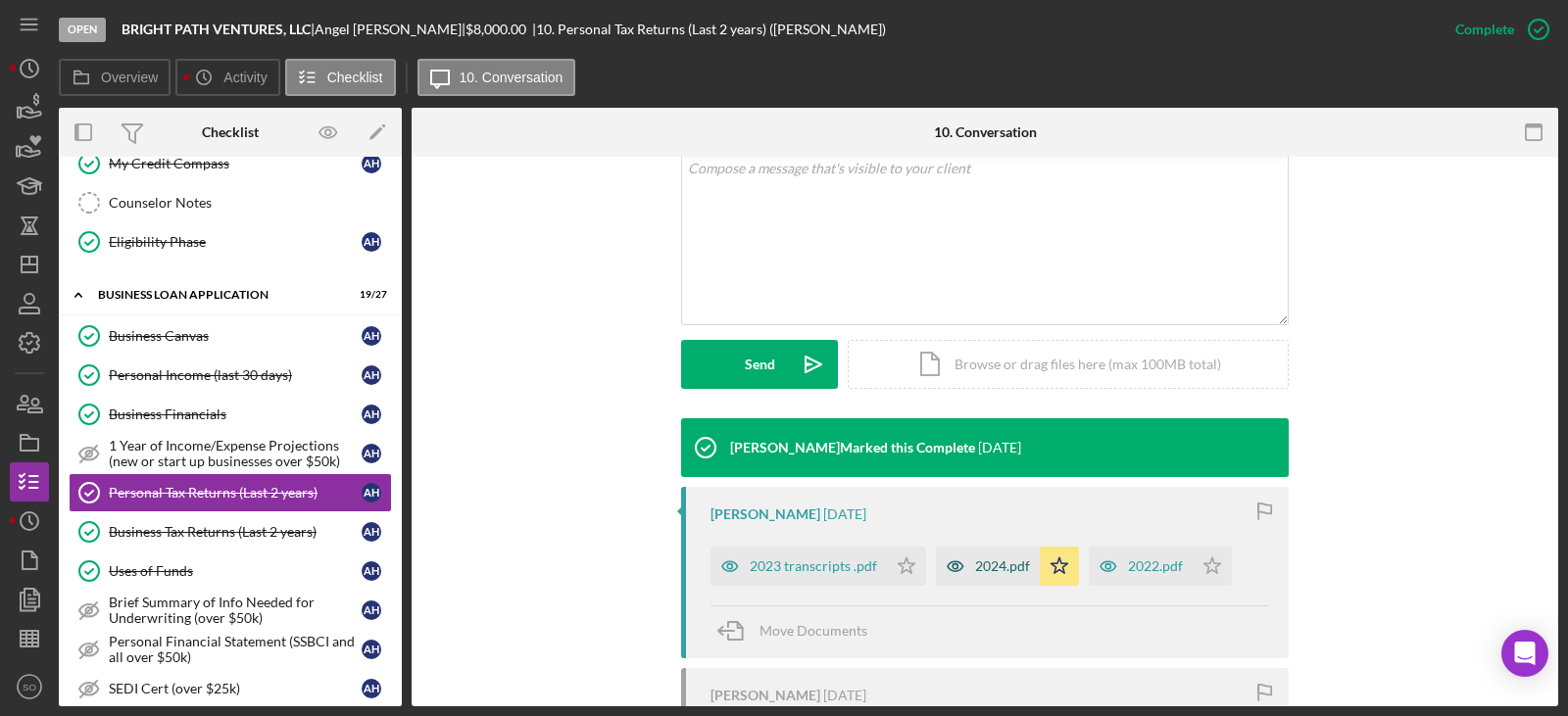
click at [998, 565] on div "2024.pdf" at bounding box center [1002, 566] width 55 height 16
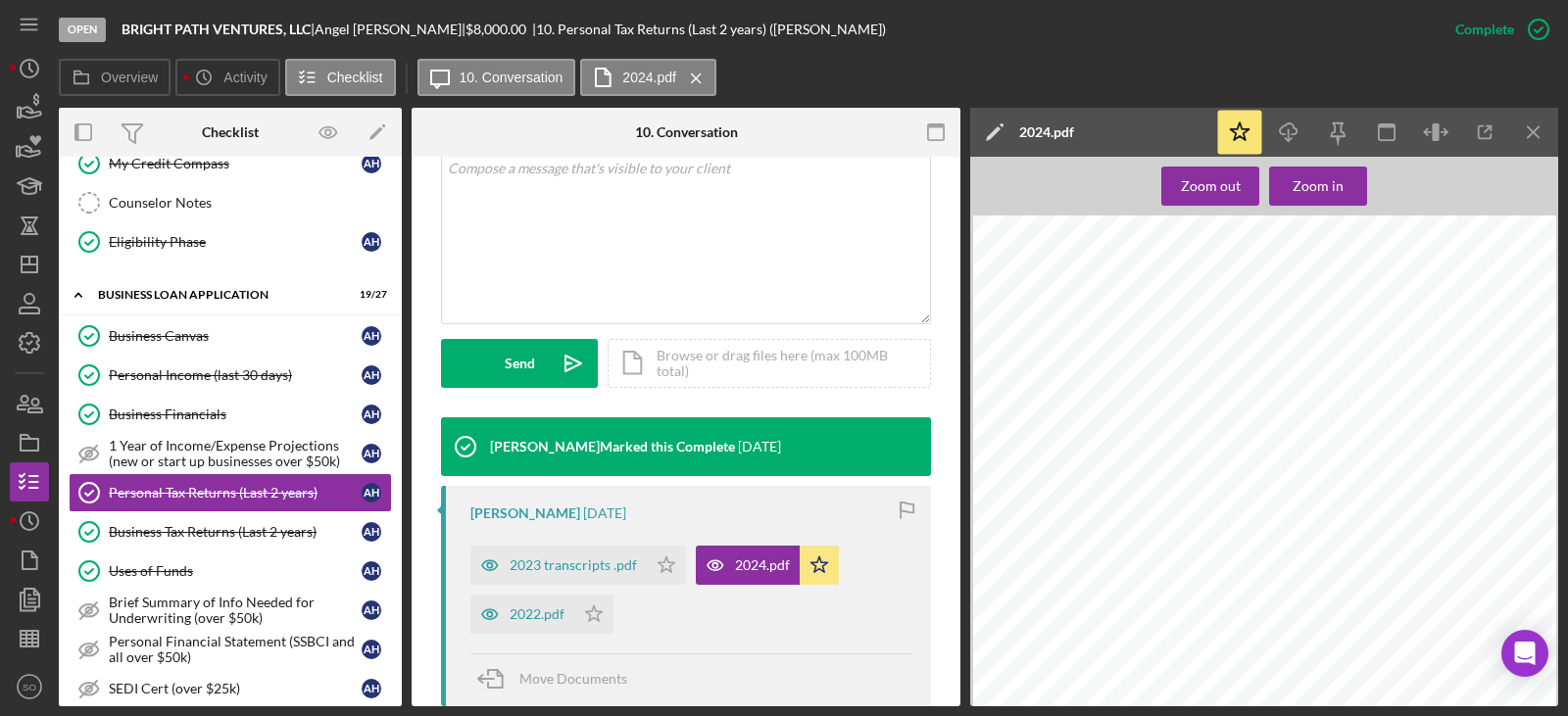
scroll to position [196, 0]
click at [1319, 187] on div "Zoom in" at bounding box center [1317, 186] width 51 height 39
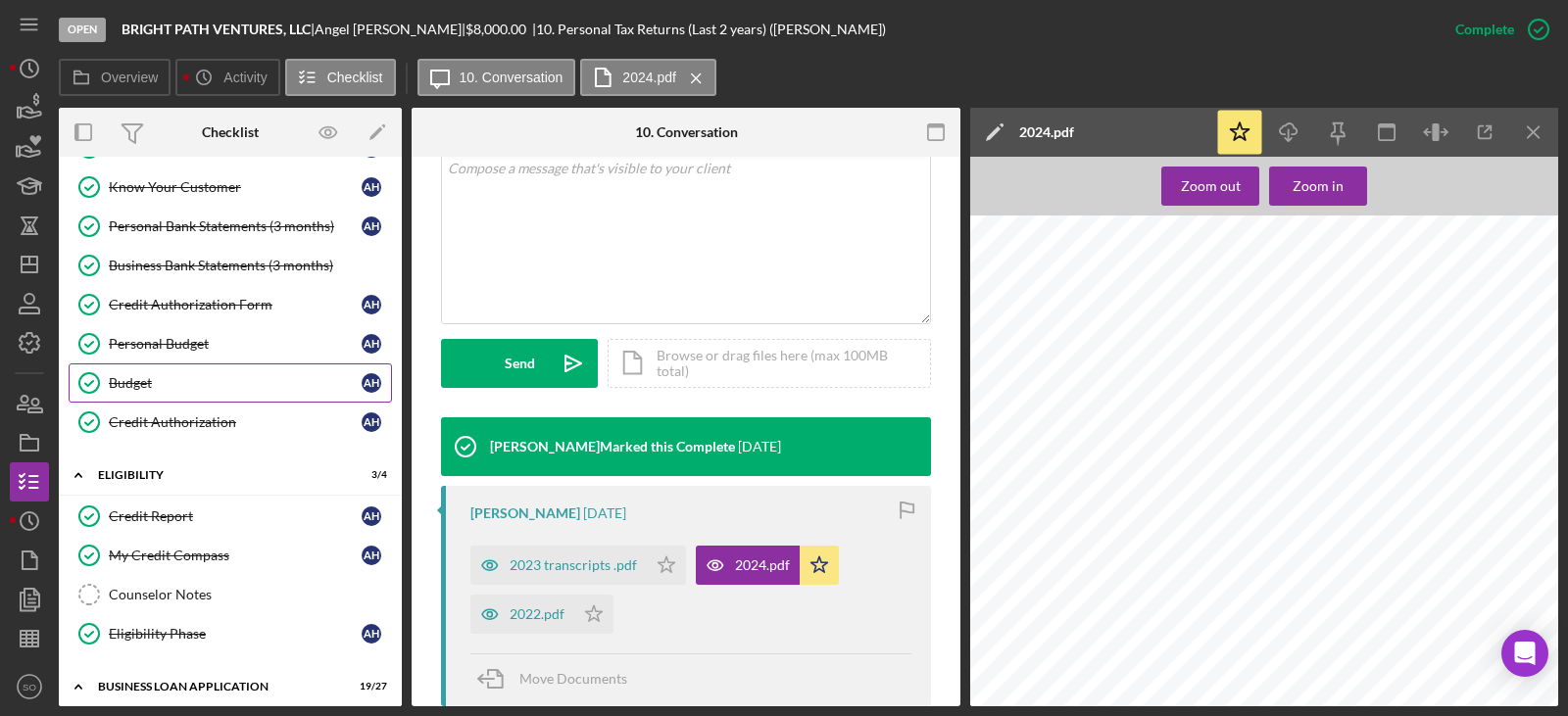
scroll to position [0, 0]
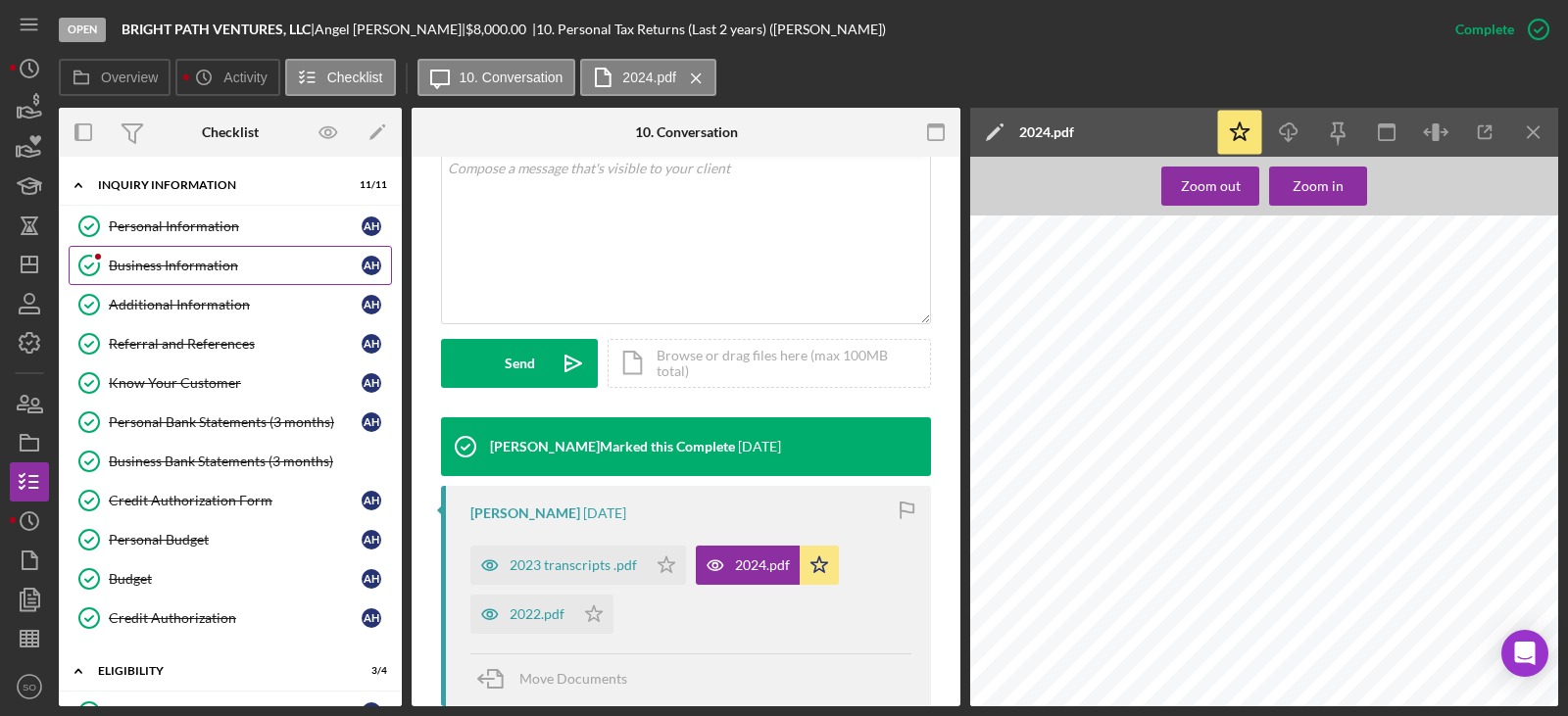
drag, startPoint x: 161, startPoint y: 262, endPoint x: 258, endPoint y: 289, distance: 100.7
click at [161, 262] on div "Business Information" at bounding box center [235, 265] width 253 height 16
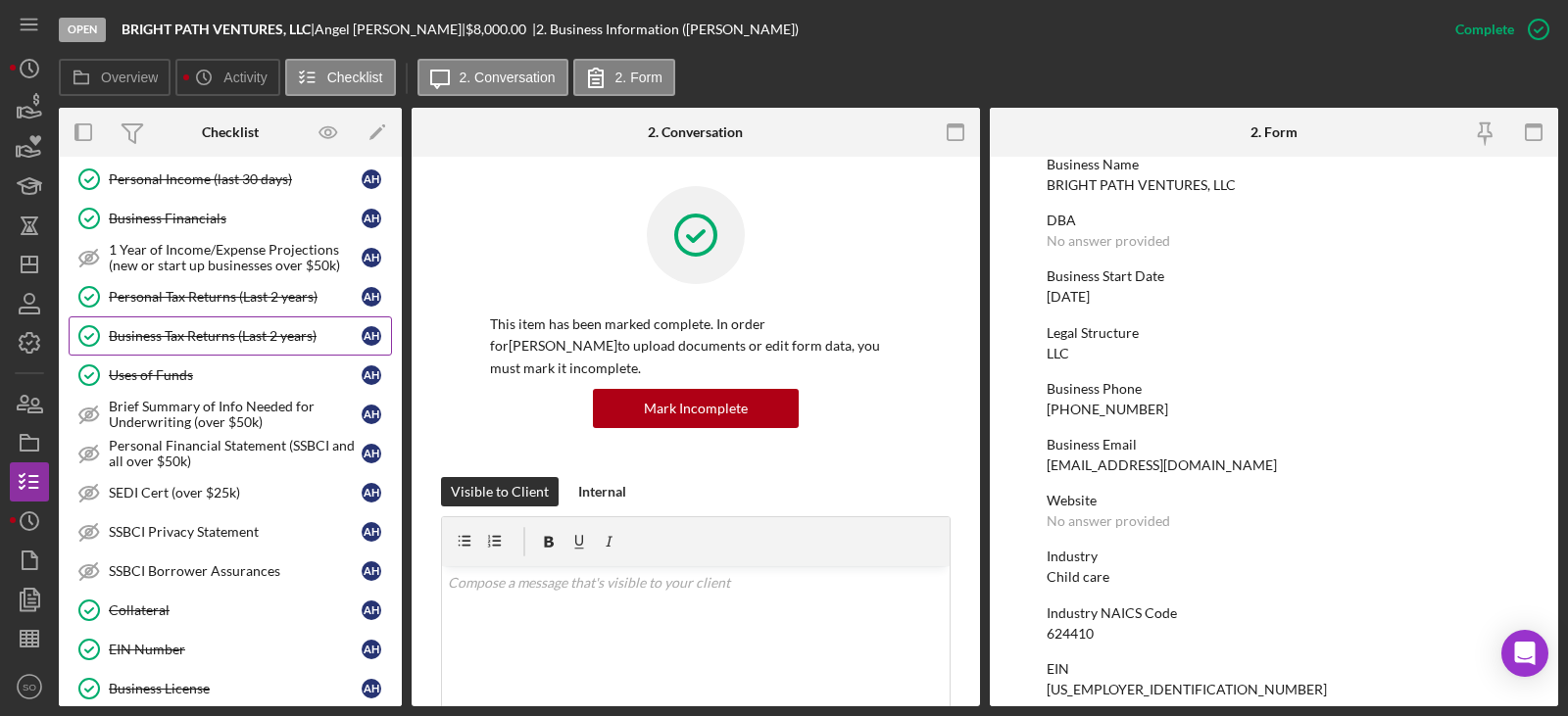
scroll to position [980, 0]
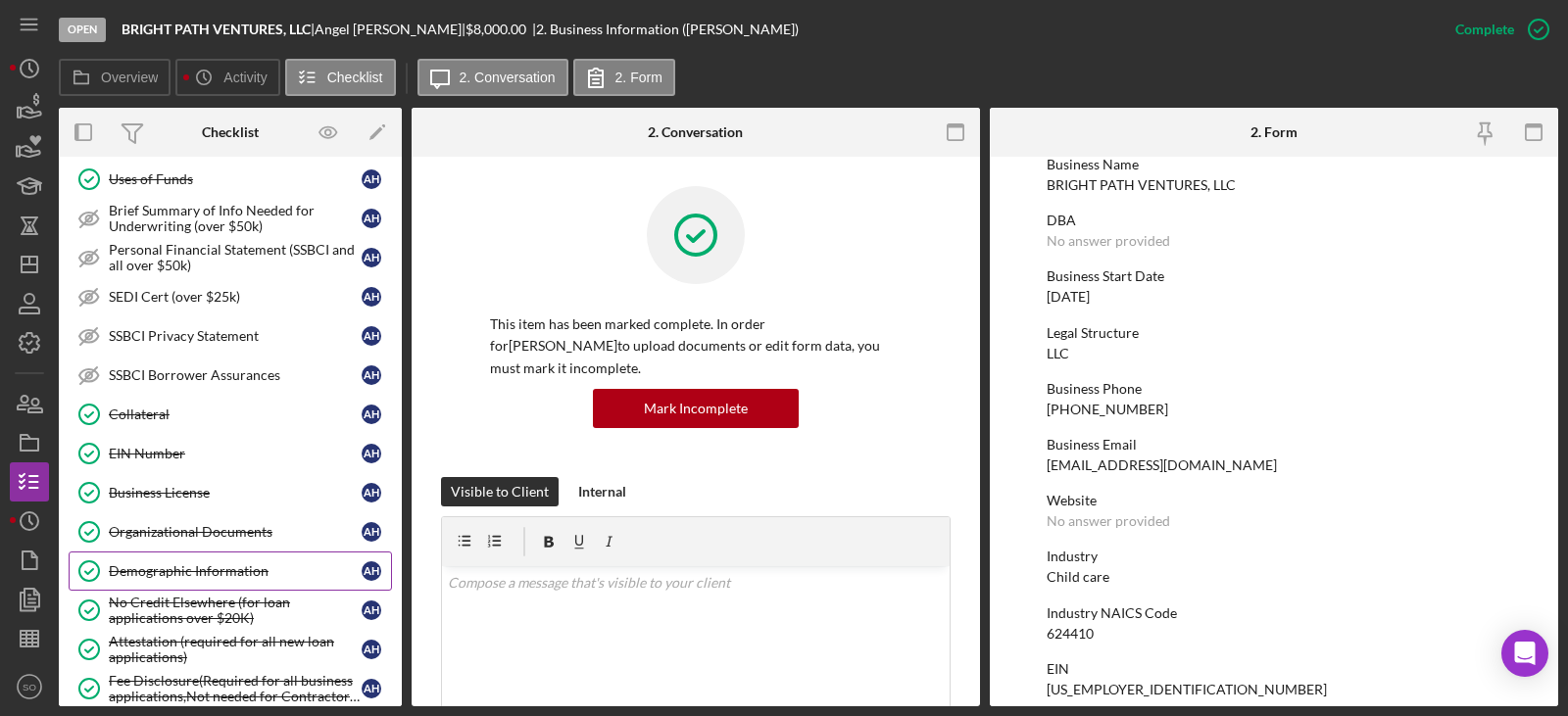
click at [228, 563] on div "Demographic Information" at bounding box center [235, 571] width 253 height 16
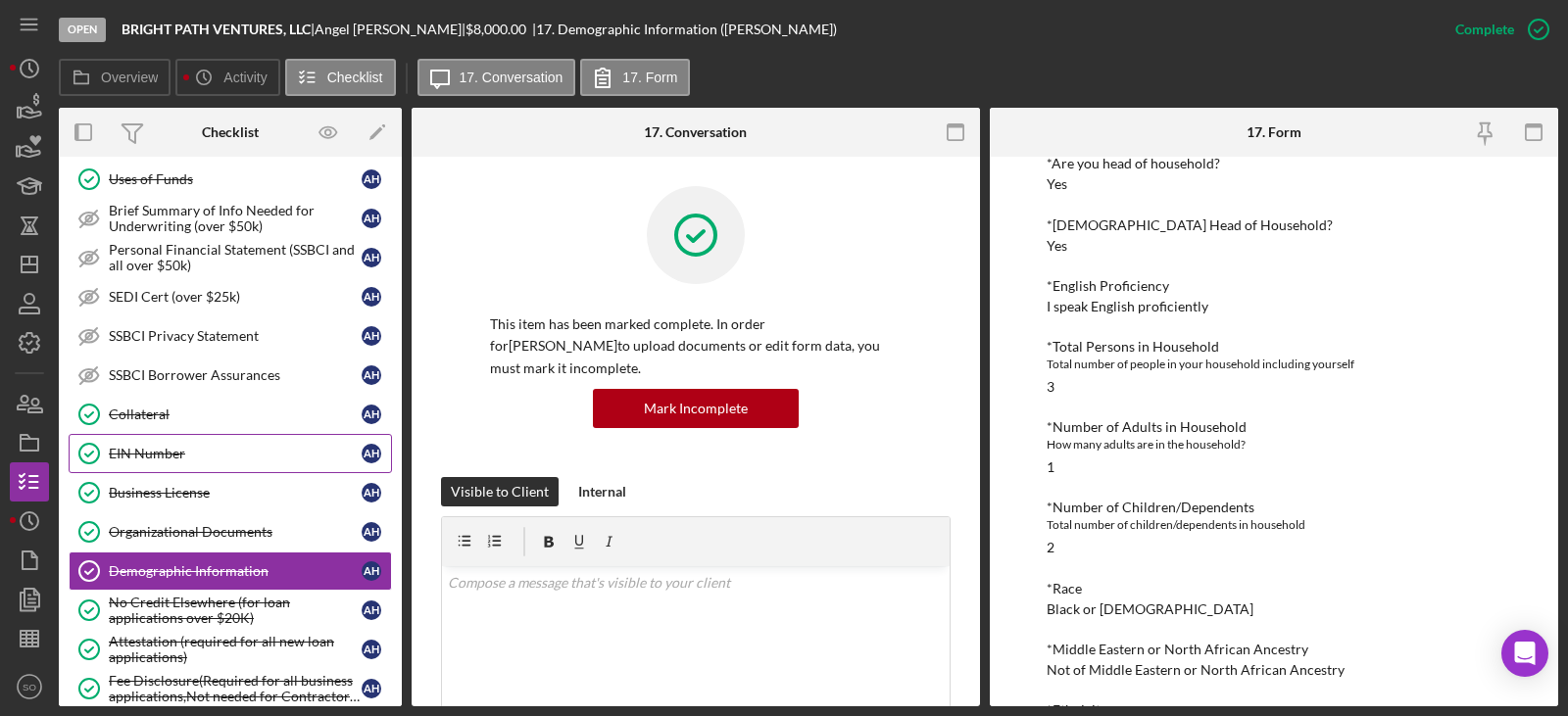
scroll to position [1371, 0]
